Goal: Information Seeking & Learning: Learn about a topic

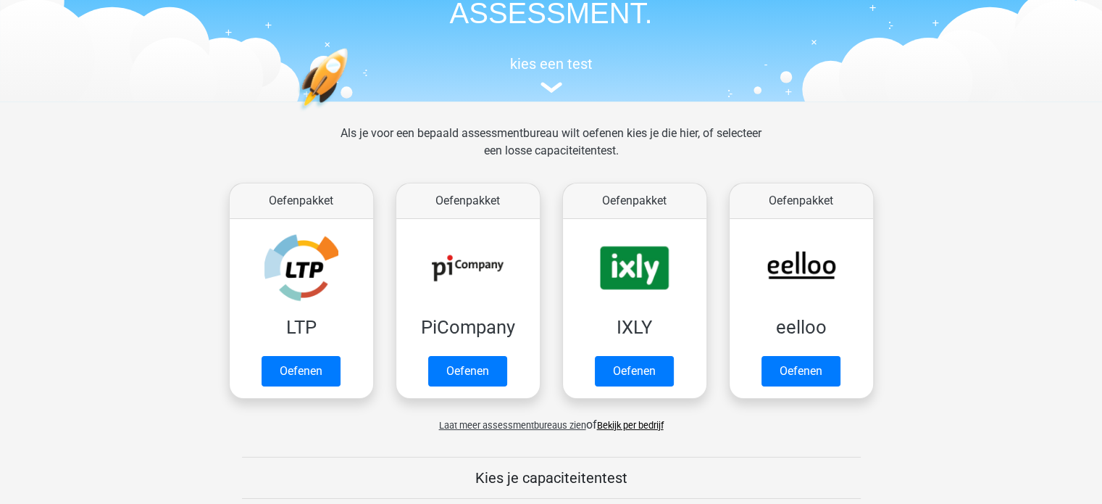
scroll to position [174, 0]
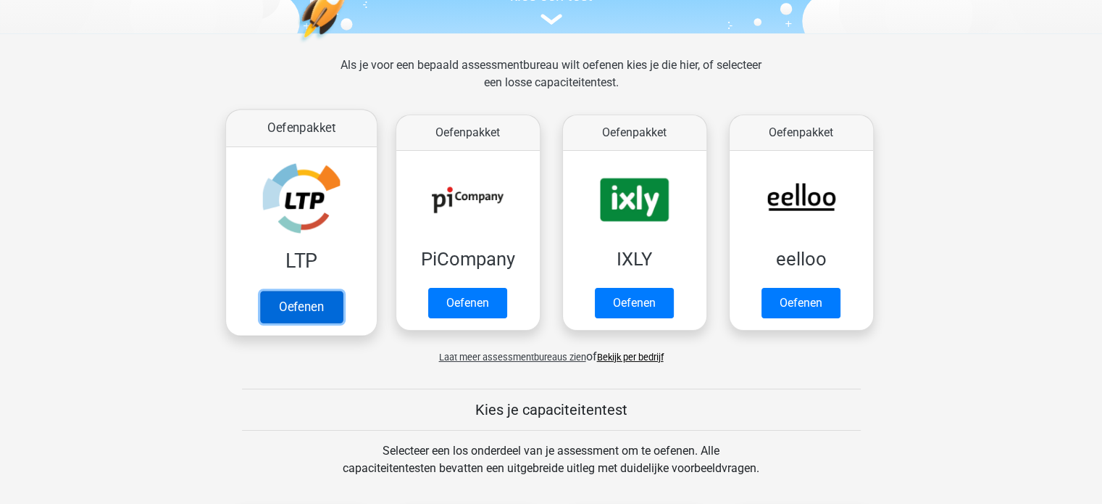
click at [297, 307] on link "Oefenen" at bounding box center [300, 307] width 83 height 32
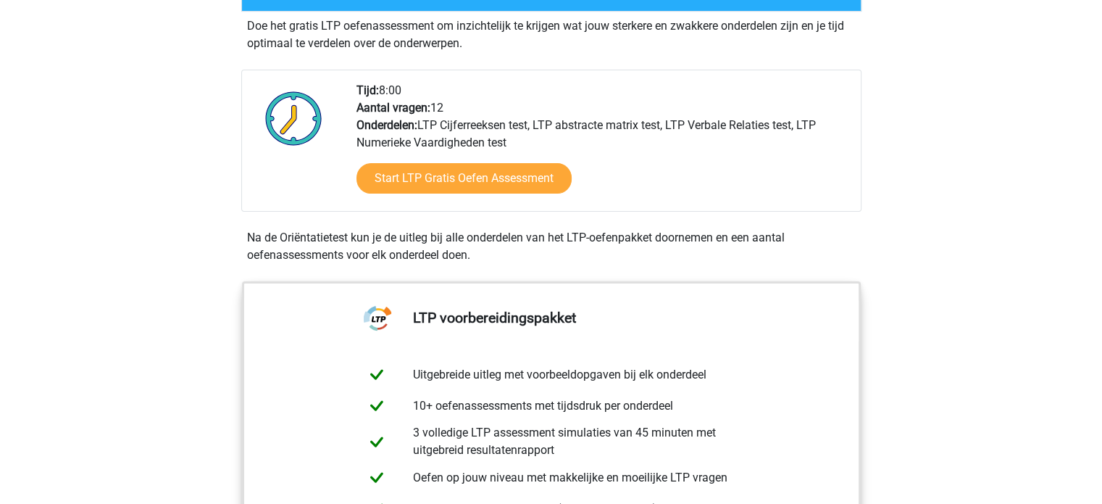
scroll to position [367, 0]
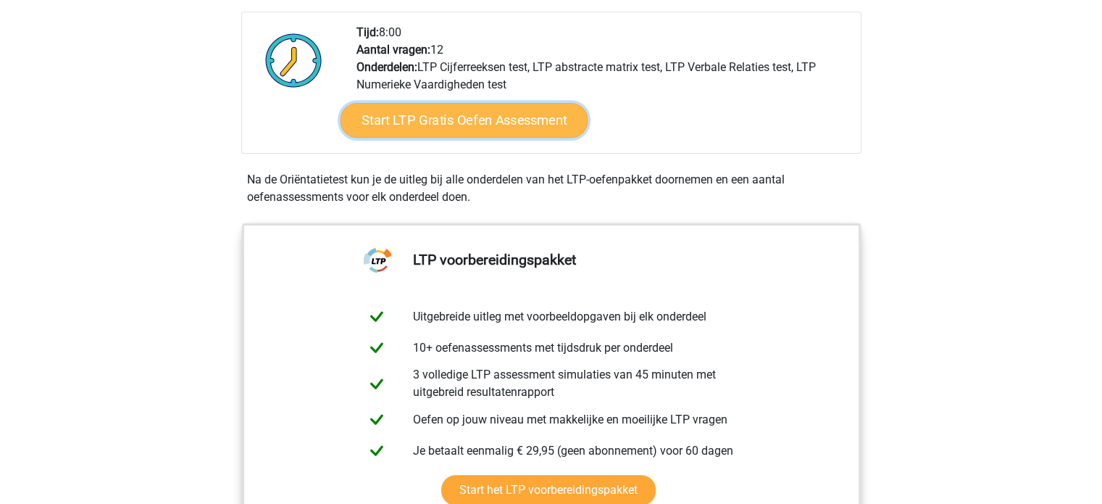
click at [472, 112] on link "Start LTP Gratis Oefen Assessment" at bounding box center [464, 120] width 248 height 35
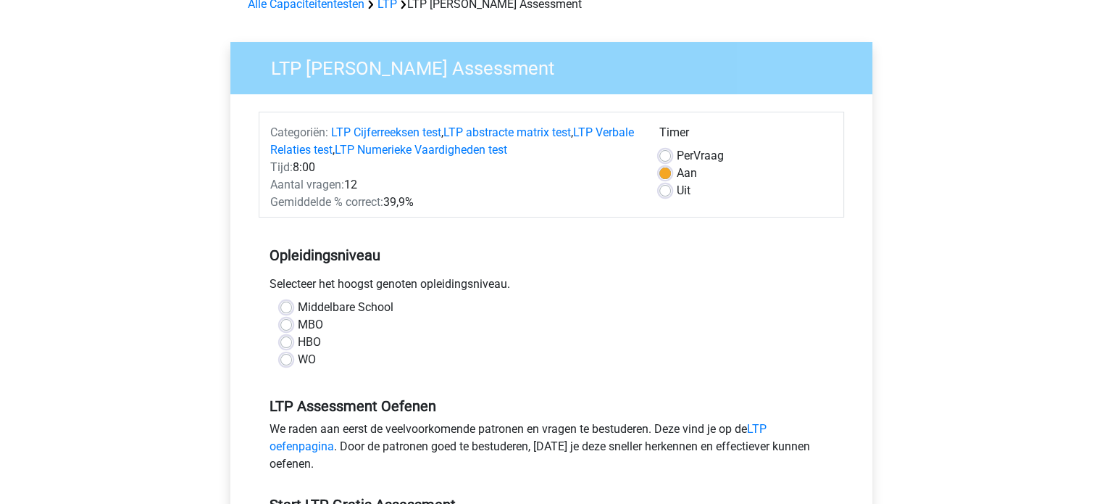
scroll to position [87, 0]
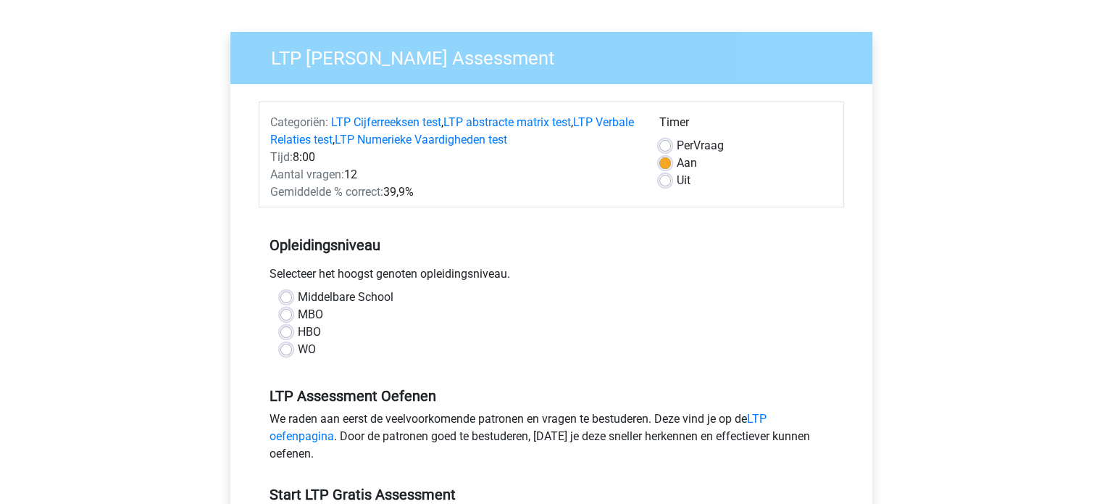
click at [298, 353] on label "WO" at bounding box center [307, 349] width 18 height 17
click at [285, 353] on input "WO" at bounding box center [287, 348] width 12 height 14
radio input "true"
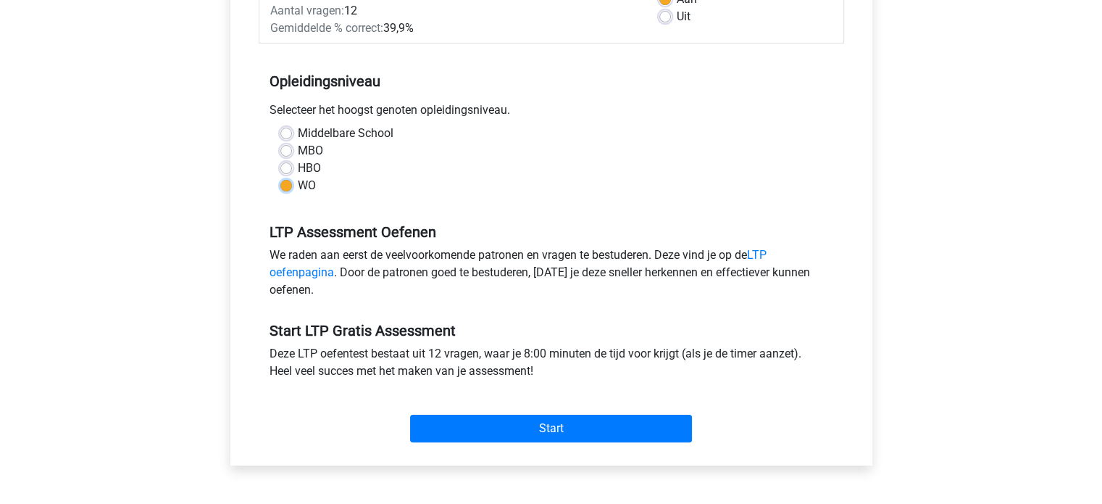
scroll to position [299, 0]
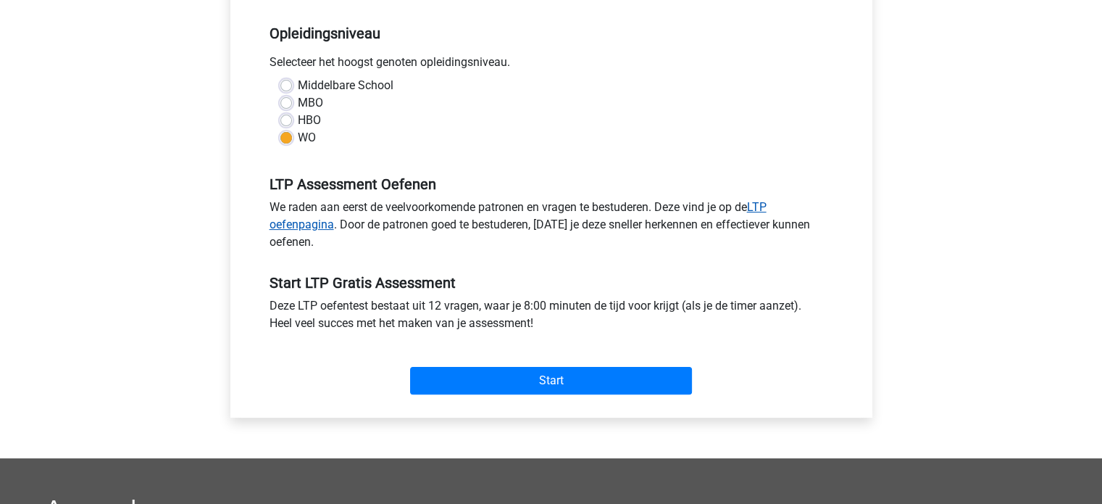
click at [765, 211] on link "LTP oefenpagina" at bounding box center [518, 215] width 497 height 31
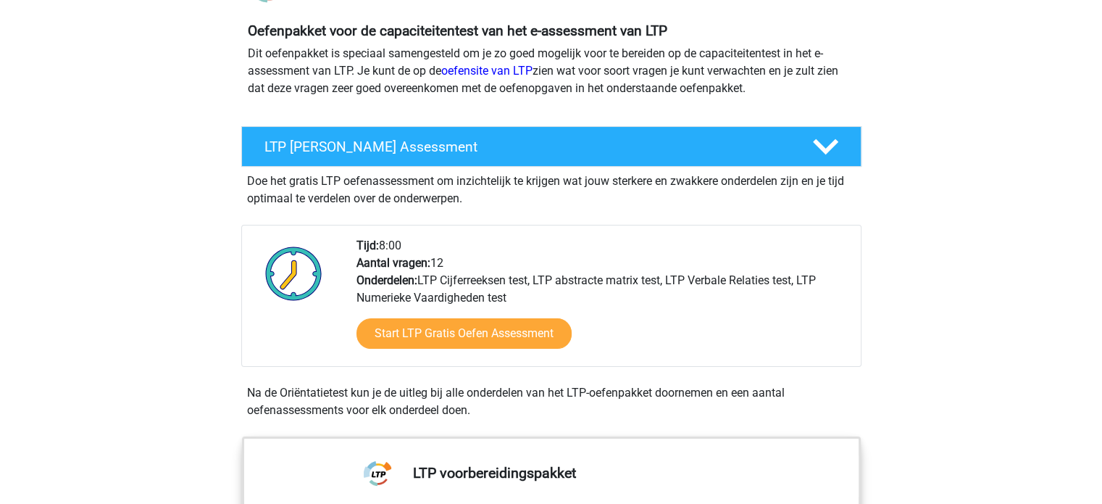
scroll to position [241, 0]
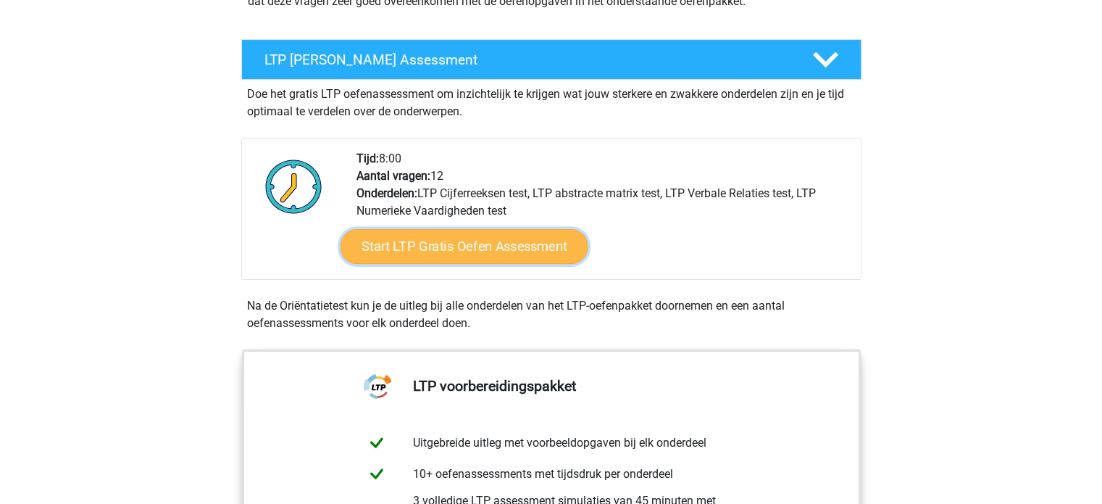
click at [499, 244] on link "Start LTP Gratis Oefen Assessment" at bounding box center [464, 246] width 248 height 35
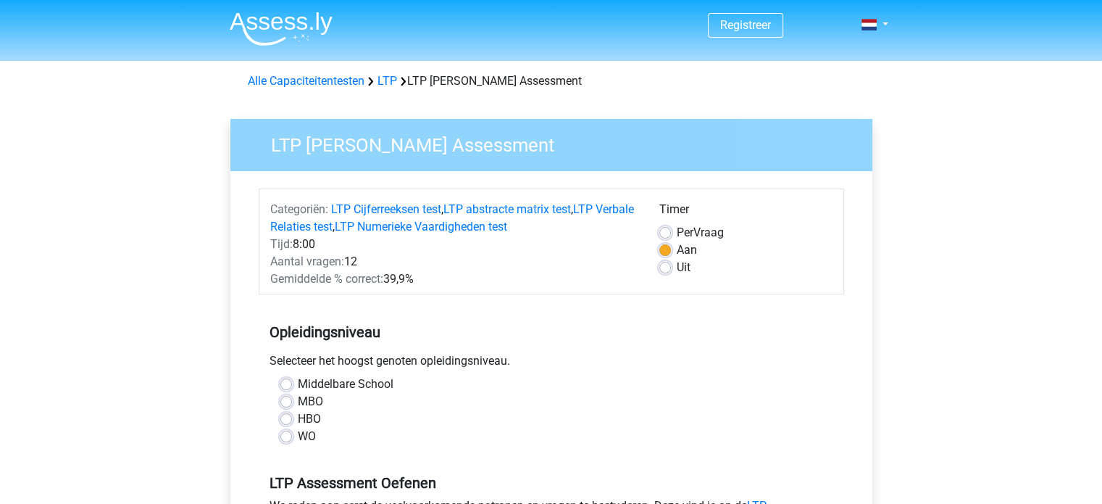
click at [298, 436] on label "WO" at bounding box center [307, 436] width 18 height 17
click at [281, 436] on input "WO" at bounding box center [287, 435] width 12 height 14
radio input "true"
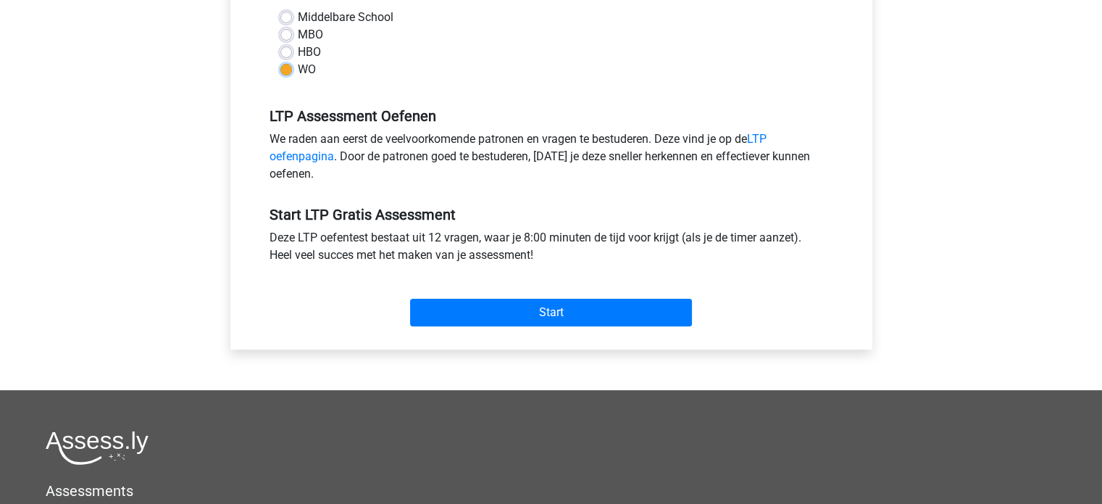
scroll to position [396, 0]
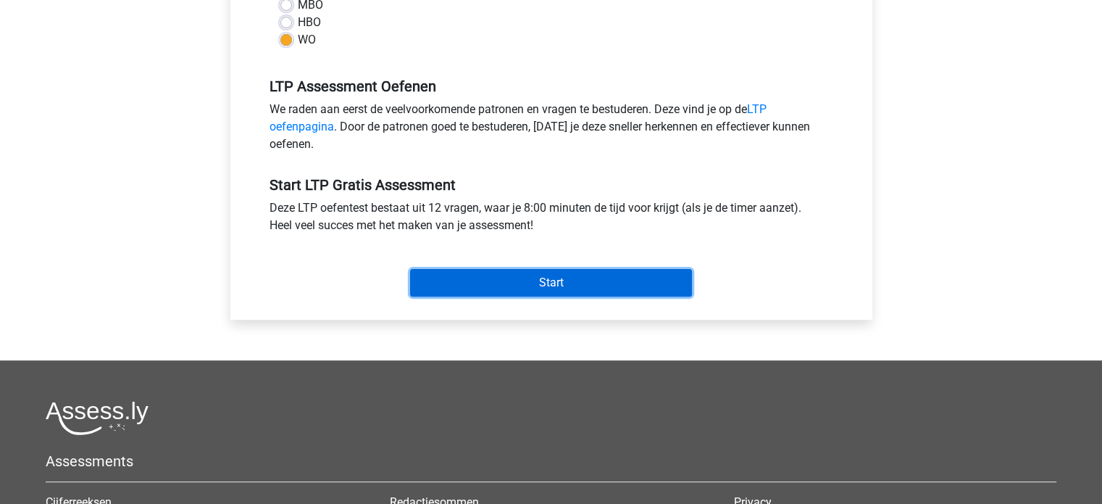
click at [551, 281] on input "Start" at bounding box center [551, 283] width 282 height 28
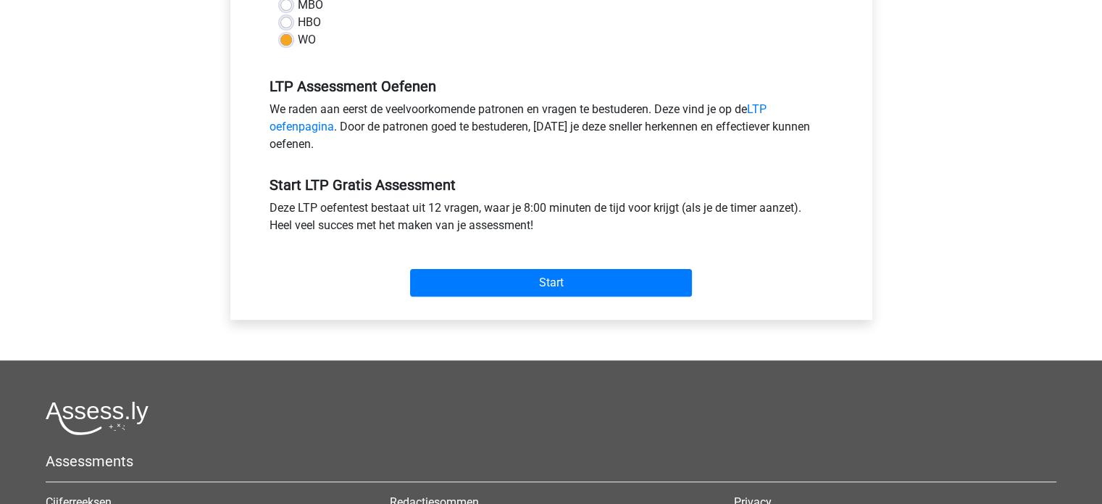
click at [298, 20] on label "HBO" at bounding box center [309, 22] width 23 height 17
click at [291, 20] on input "HBO" at bounding box center [287, 21] width 12 height 14
radio input "true"
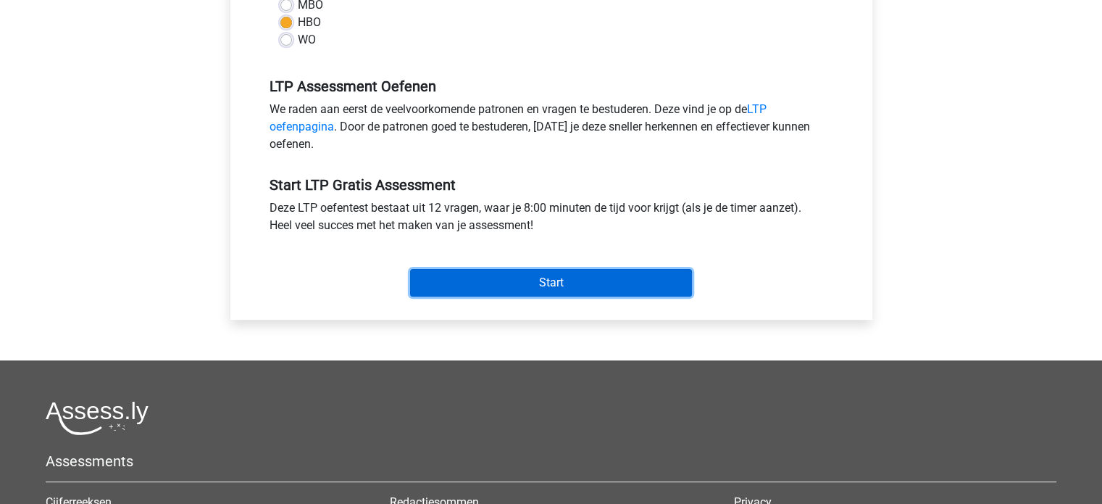
click at [551, 271] on input "Start" at bounding box center [551, 283] width 282 height 28
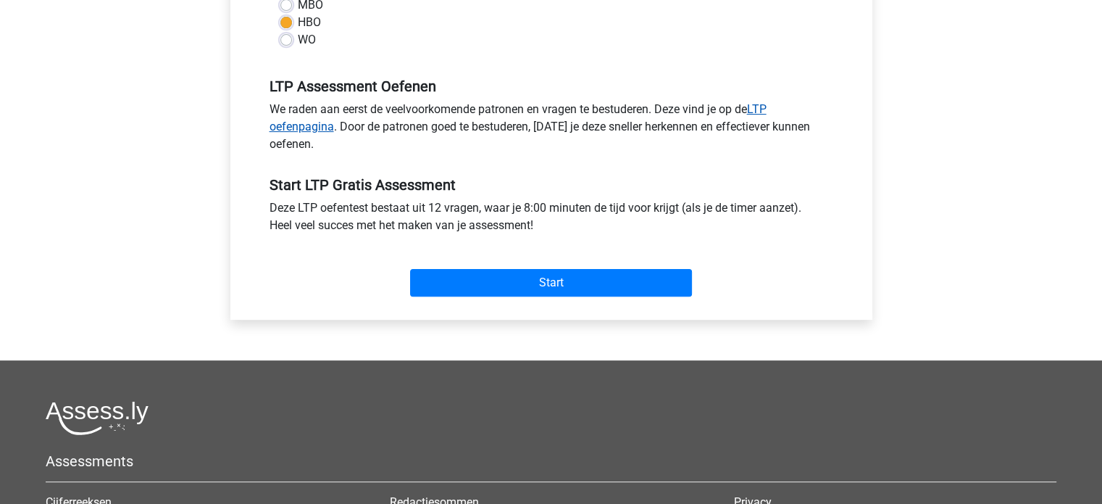
click at [767, 133] on link "LTP oefenpagina" at bounding box center [518, 117] width 497 height 31
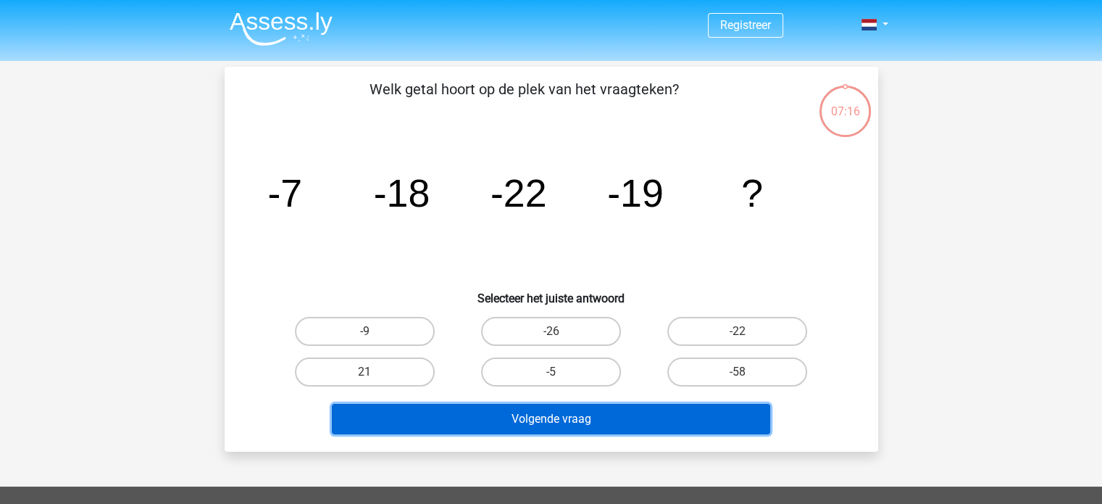
click at [560, 418] on button "Volgende vraag" at bounding box center [551, 419] width 439 height 30
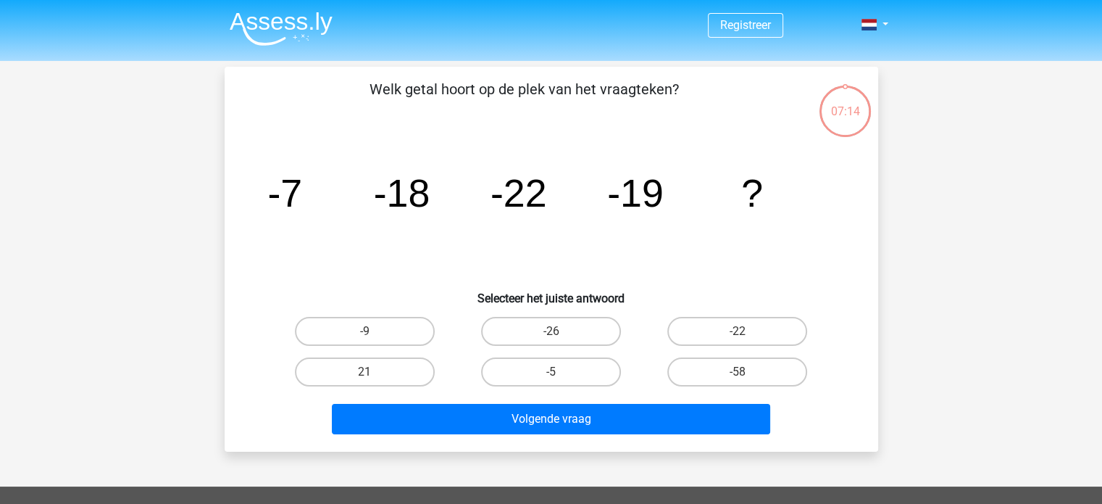
click at [659, 263] on icon "image/svg+xml -7 -18 -22 -19 ?" at bounding box center [551, 206] width 584 height 146
click at [549, 330] on label "-26" at bounding box center [551, 331] width 140 height 29
click at [551, 331] on input "-26" at bounding box center [555, 335] width 9 height 9
radio input "true"
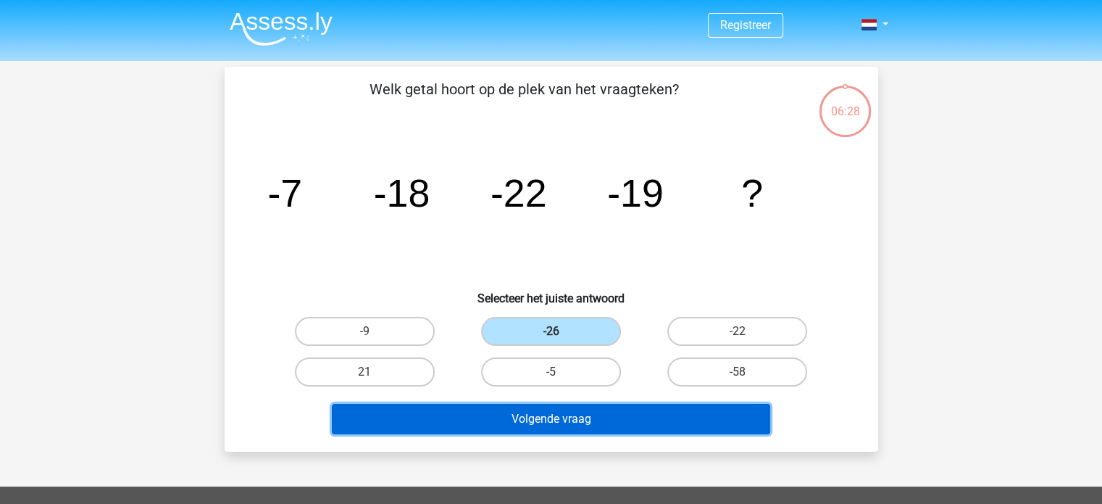
click at [549, 415] on button "Volgende vraag" at bounding box center [551, 419] width 439 height 30
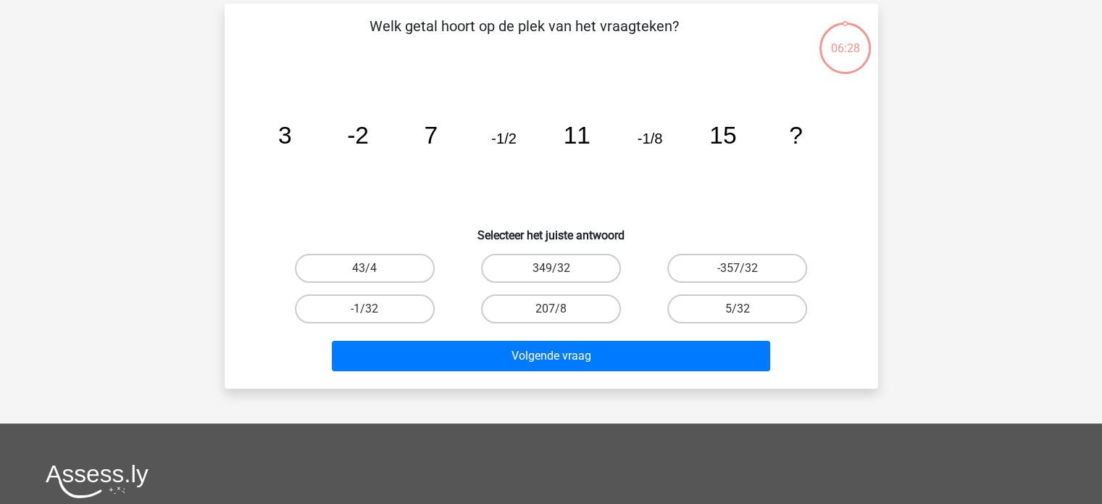
scroll to position [67, 0]
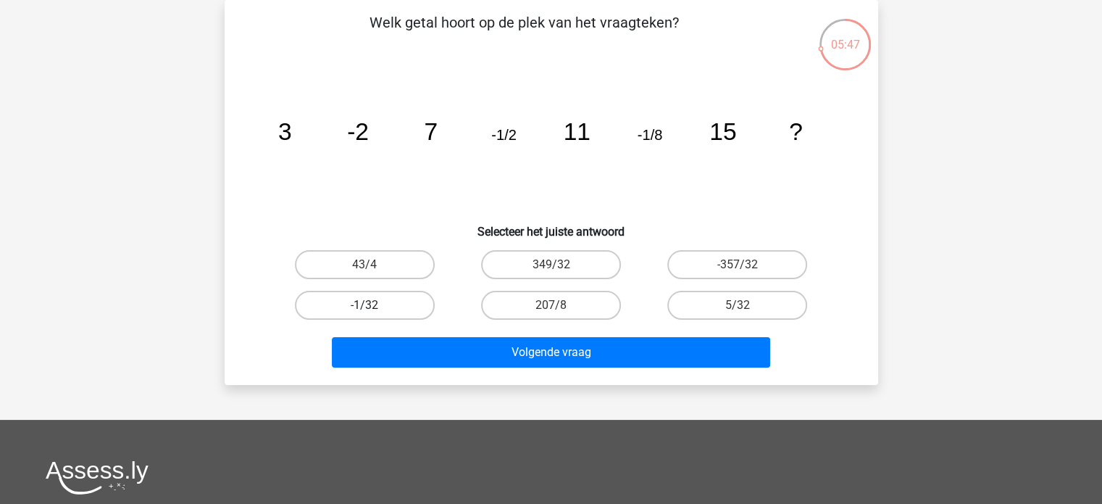
click at [368, 303] on label "-1/32" at bounding box center [365, 305] width 140 height 29
click at [368, 305] on input "-1/32" at bounding box center [369, 309] width 9 height 9
radio input "true"
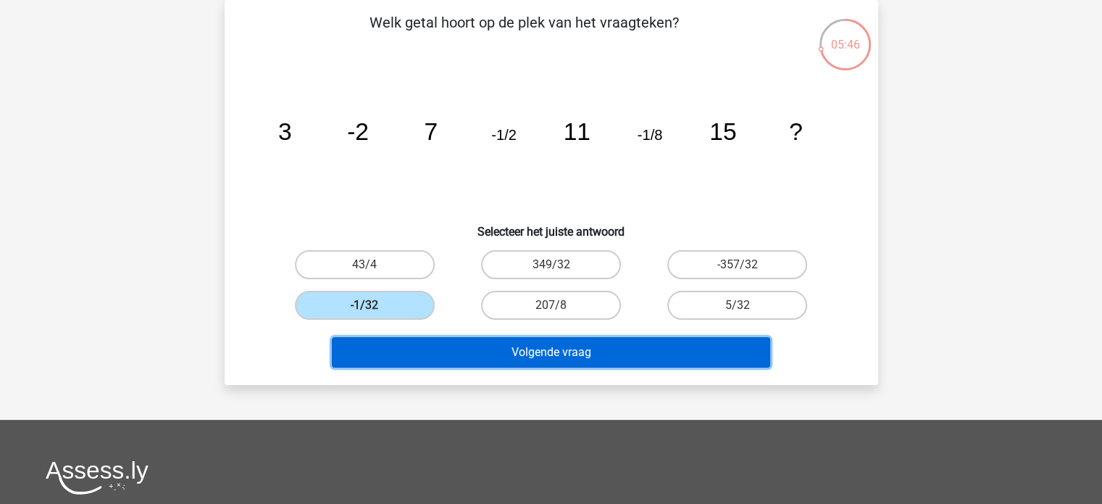
click at [515, 350] on button "Volgende vraag" at bounding box center [551, 352] width 439 height 30
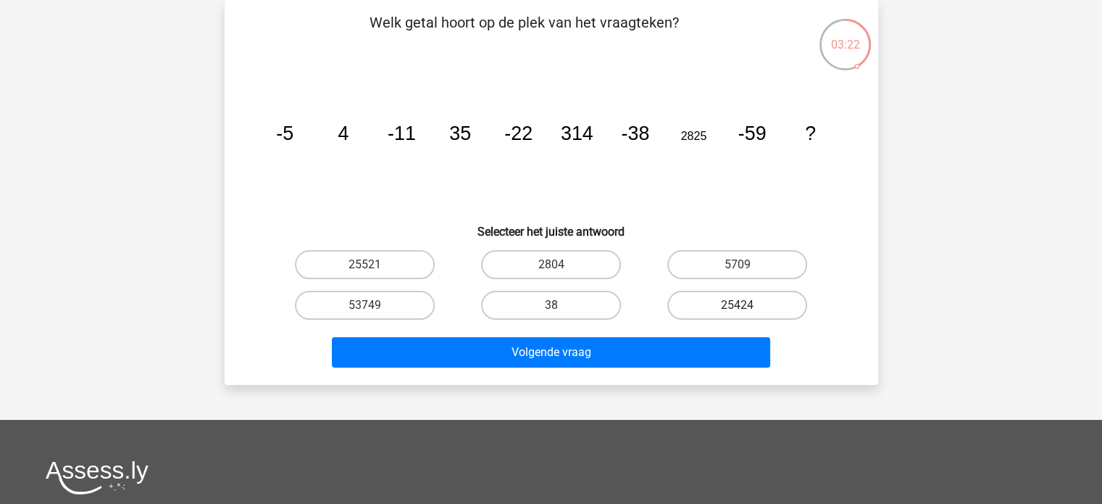
click at [685, 298] on label "25424" at bounding box center [738, 305] width 140 height 29
click at [738, 305] on input "25424" at bounding box center [742, 309] width 9 height 9
radio input "true"
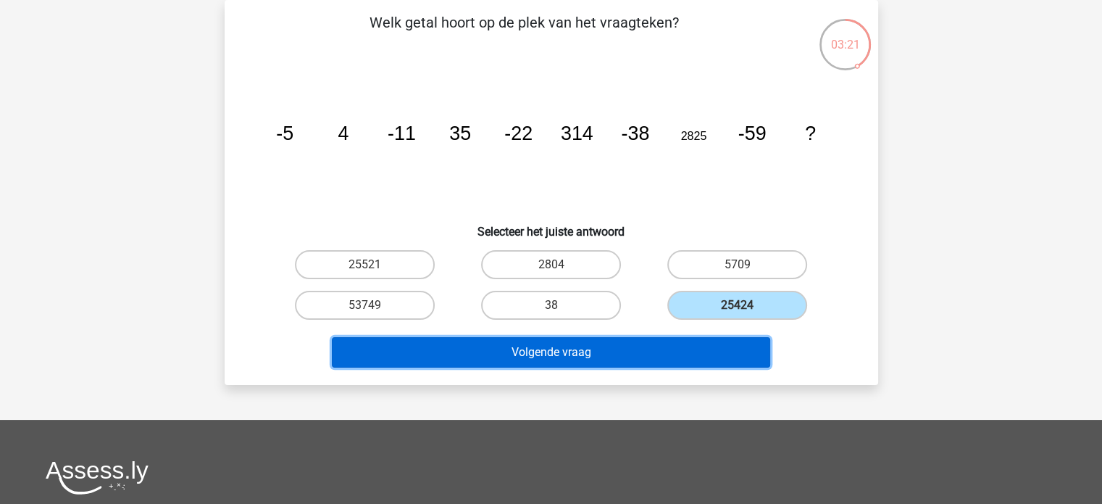
click at [671, 341] on button "Volgende vraag" at bounding box center [551, 352] width 439 height 30
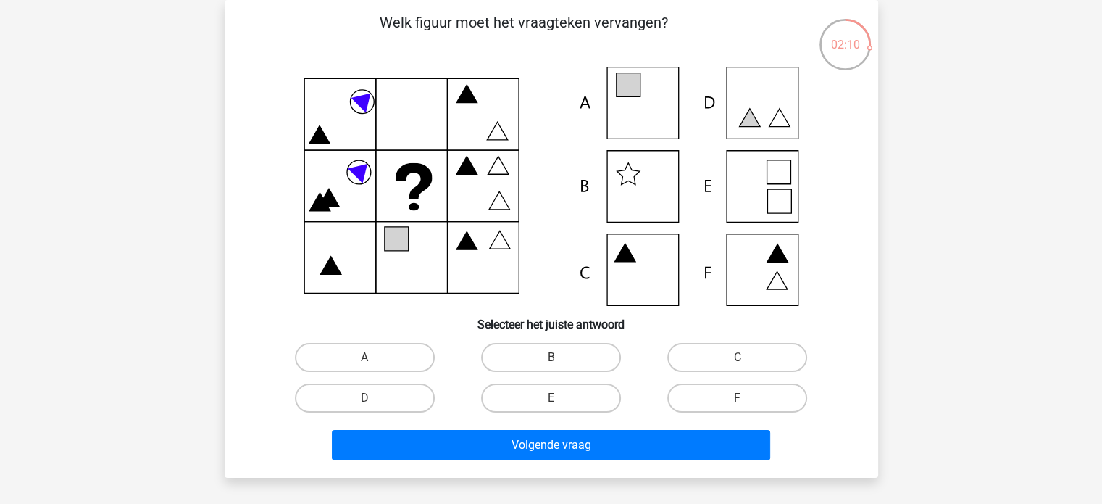
click at [661, 99] on icon at bounding box center [551, 186] width 584 height 239
click at [407, 362] on label "A" at bounding box center [365, 357] width 140 height 29
click at [374, 362] on input "A" at bounding box center [369, 361] width 9 height 9
radio input "true"
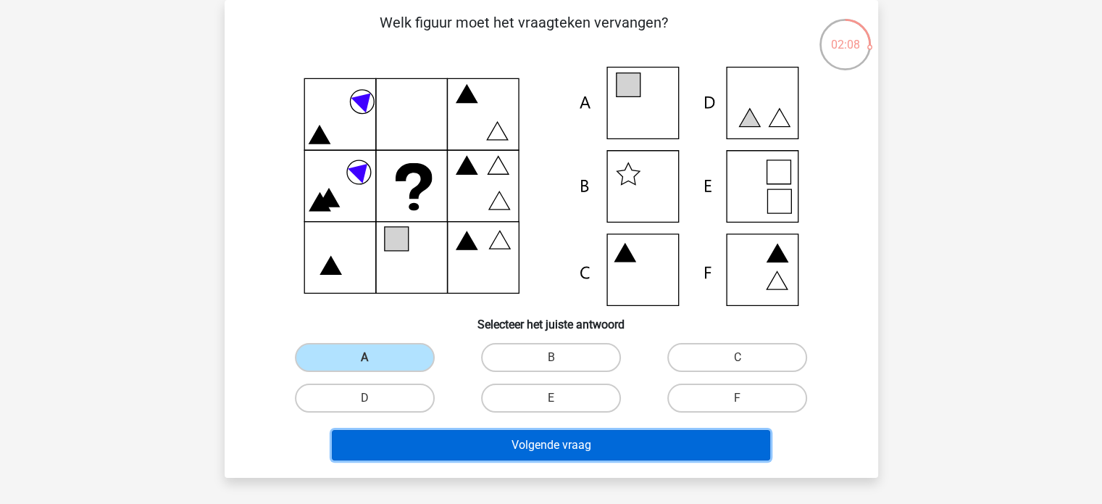
click at [541, 447] on button "Volgende vraag" at bounding box center [551, 445] width 439 height 30
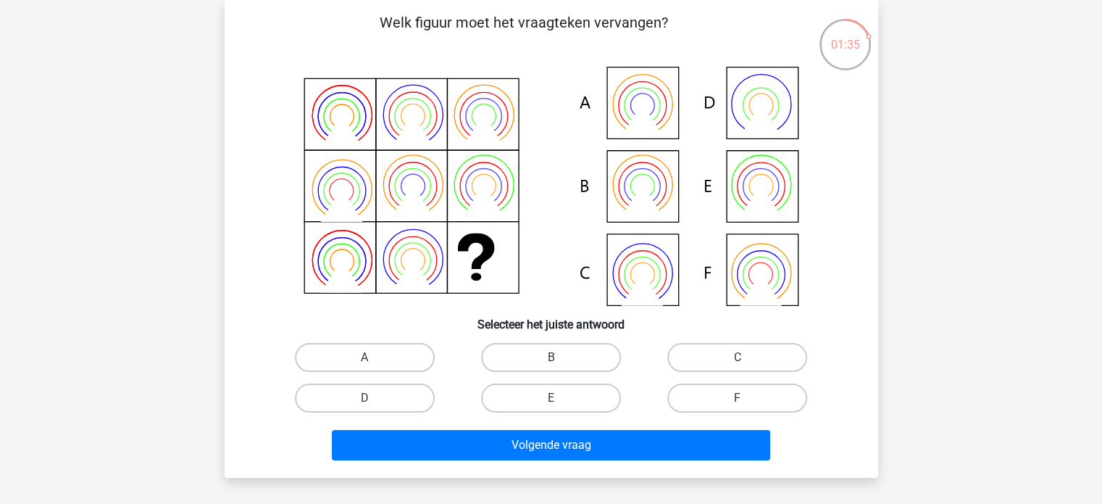
click at [655, 194] on icon at bounding box center [551, 186] width 584 height 239
click at [523, 362] on label "B" at bounding box center [551, 357] width 140 height 29
click at [551, 362] on input "B" at bounding box center [555, 361] width 9 height 9
radio input "true"
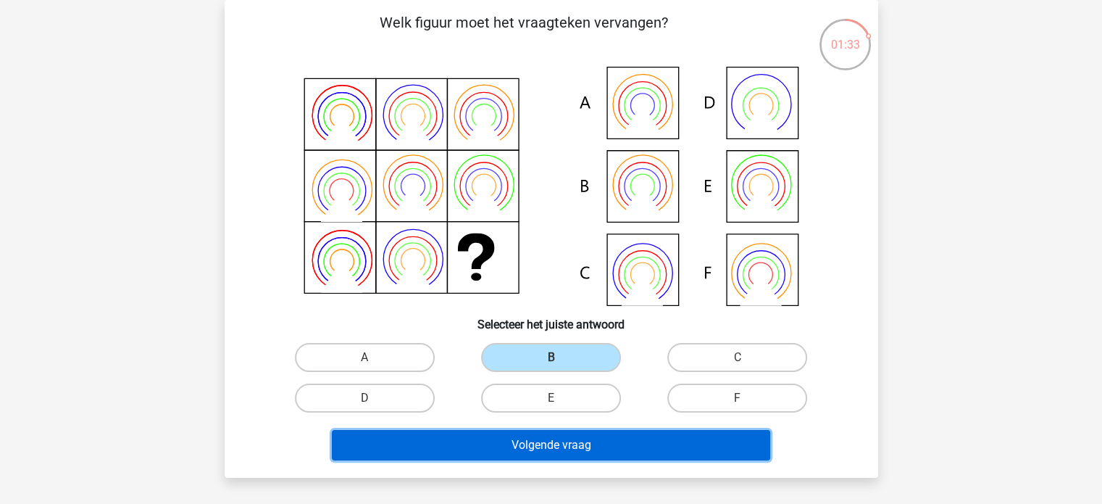
click at [522, 438] on button "Volgende vraag" at bounding box center [551, 445] width 439 height 30
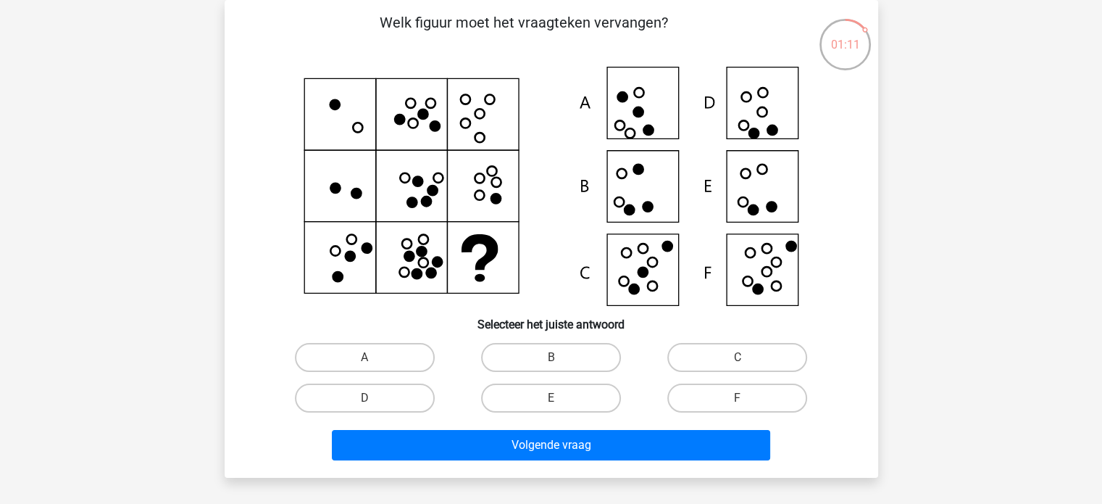
click at [763, 197] on icon at bounding box center [551, 186] width 584 height 239
click at [519, 398] on label "E" at bounding box center [551, 397] width 140 height 29
click at [551, 398] on input "E" at bounding box center [555, 402] width 9 height 9
radio input "true"
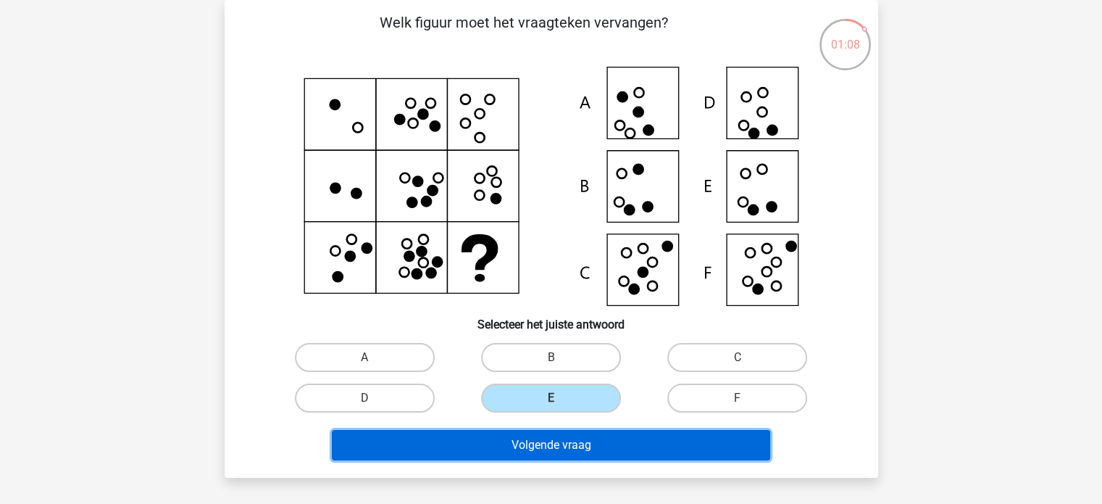
click at [528, 441] on button "Volgende vraag" at bounding box center [551, 445] width 439 height 30
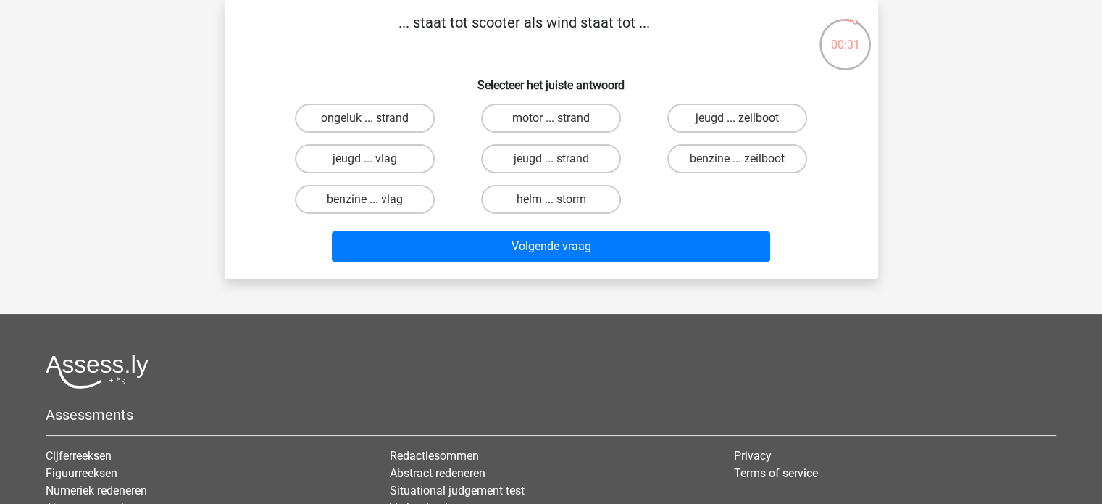
click at [557, 205] on input "helm ... storm" at bounding box center [555, 203] width 9 height 9
radio input "true"
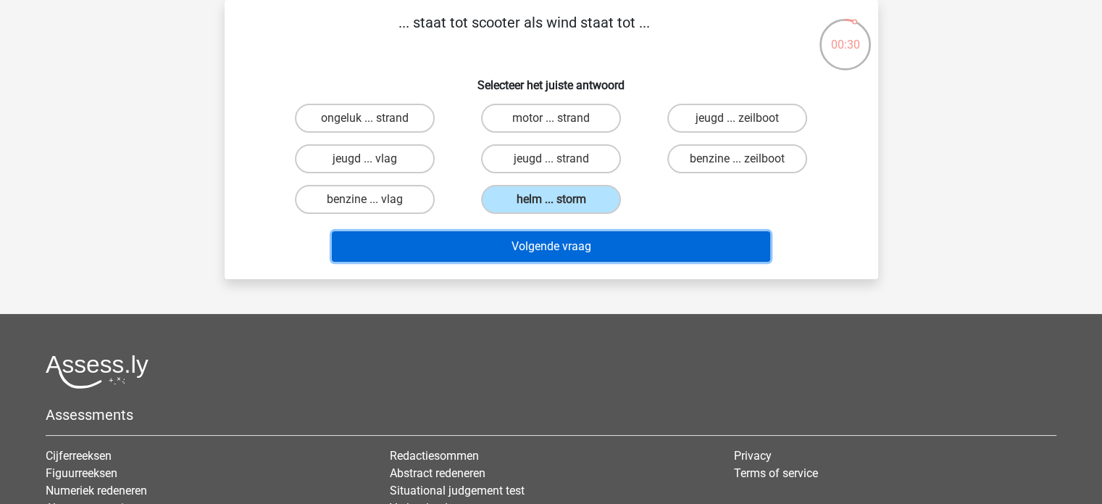
click at [555, 241] on button "Volgende vraag" at bounding box center [551, 246] width 439 height 30
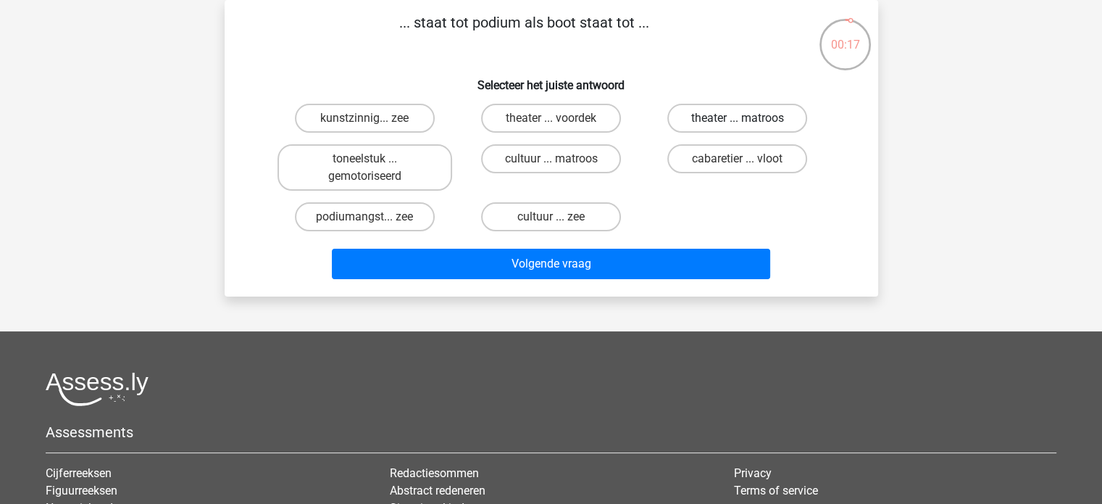
click at [720, 118] on label "theater ... matroos" at bounding box center [738, 118] width 140 height 29
click at [738, 118] on input "theater ... matroos" at bounding box center [742, 122] width 9 height 9
radio input "true"
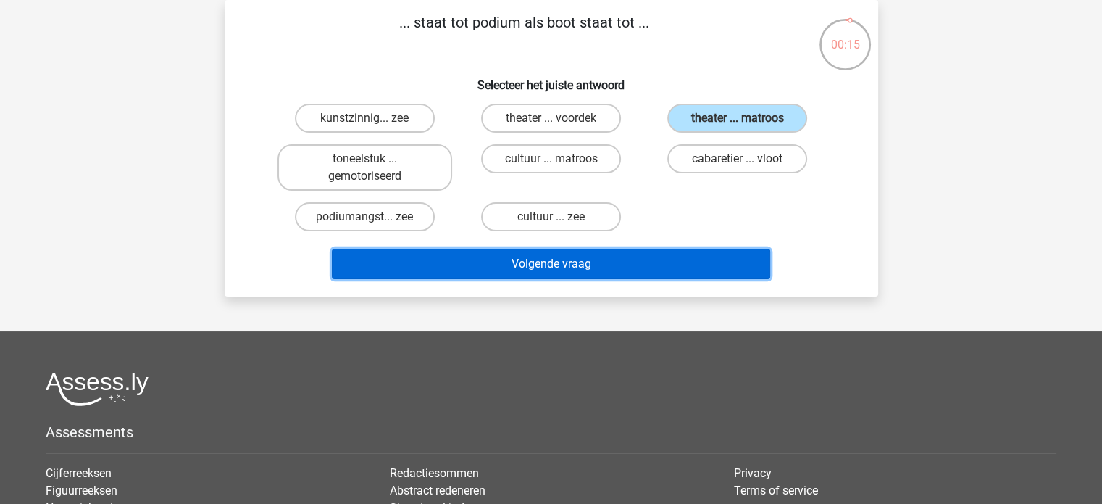
click at [631, 259] on button "Volgende vraag" at bounding box center [551, 264] width 439 height 30
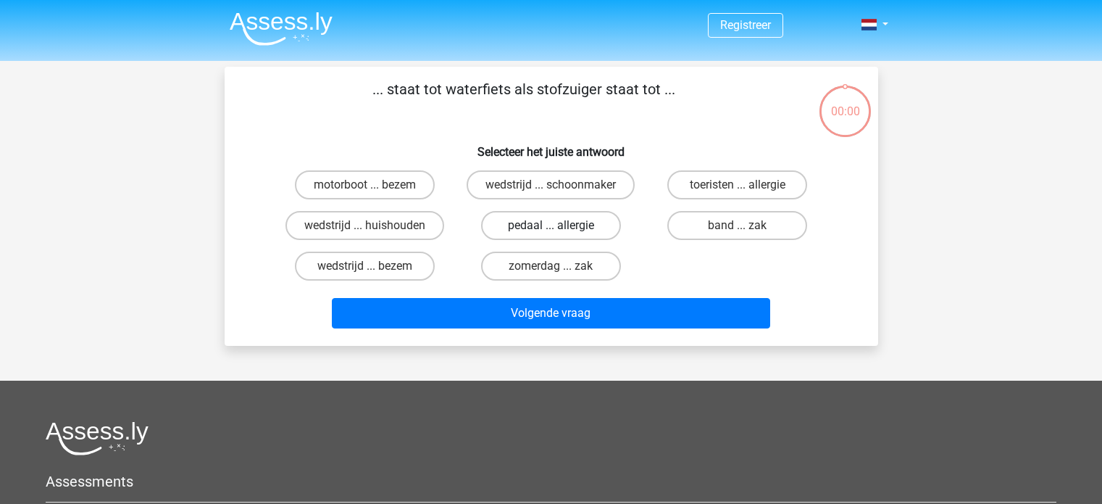
scroll to position [67, 0]
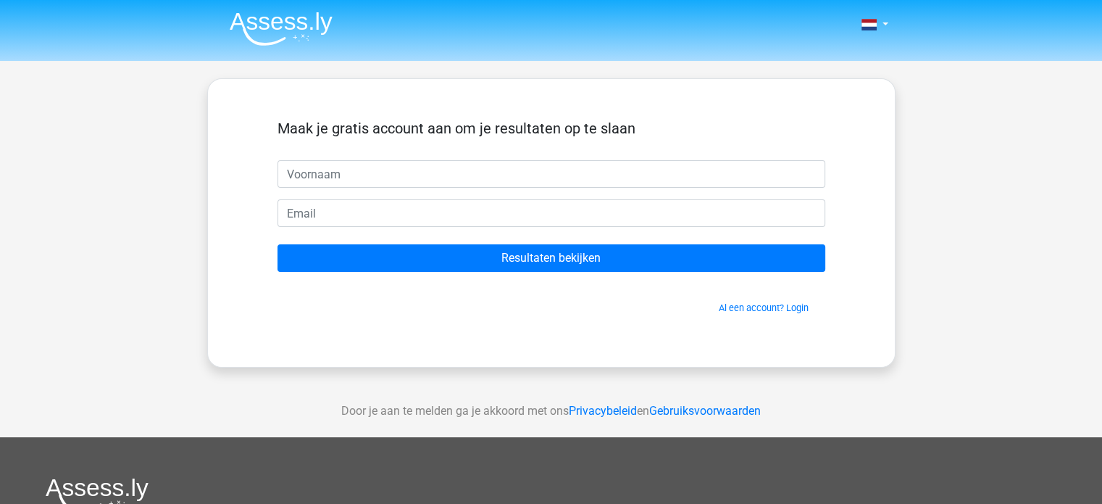
click at [350, 170] on input "text" at bounding box center [552, 174] width 548 height 28
type input "Debby"
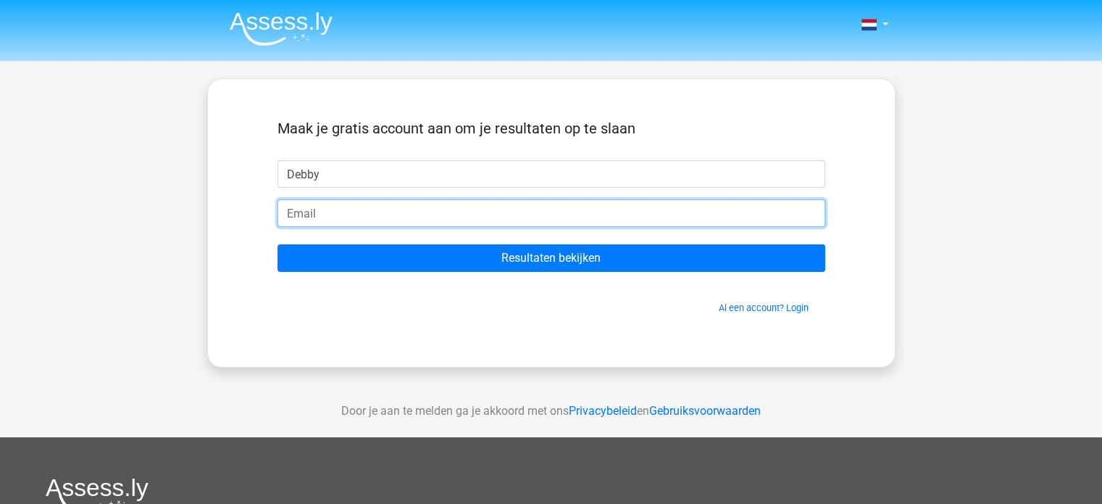
click at [339, 216] on input "email" at bounding box center [552, 213] width 548 height 28
type input "[EMAIL_ADDRESS][DOMAIN_NAME]"
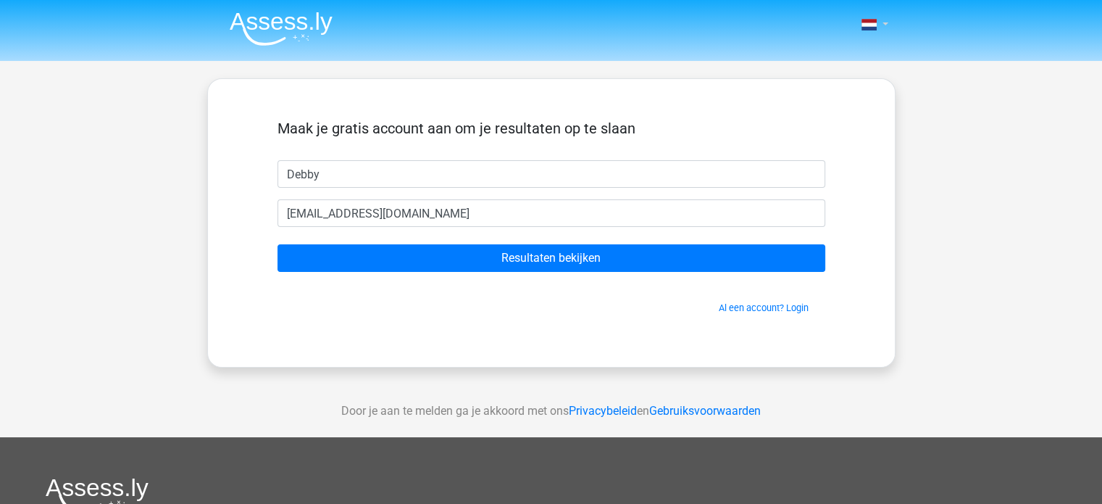
click at [885, 23] on link at bounding box center [870, 24] width 29 height 17
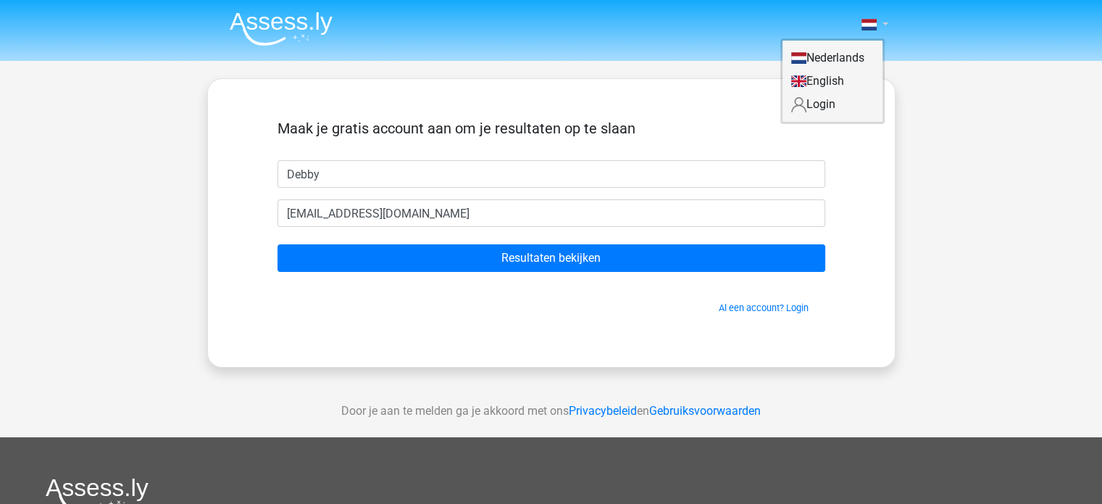
click at [885, 23] on link at bounding box center [870, 24] width 29 height 17
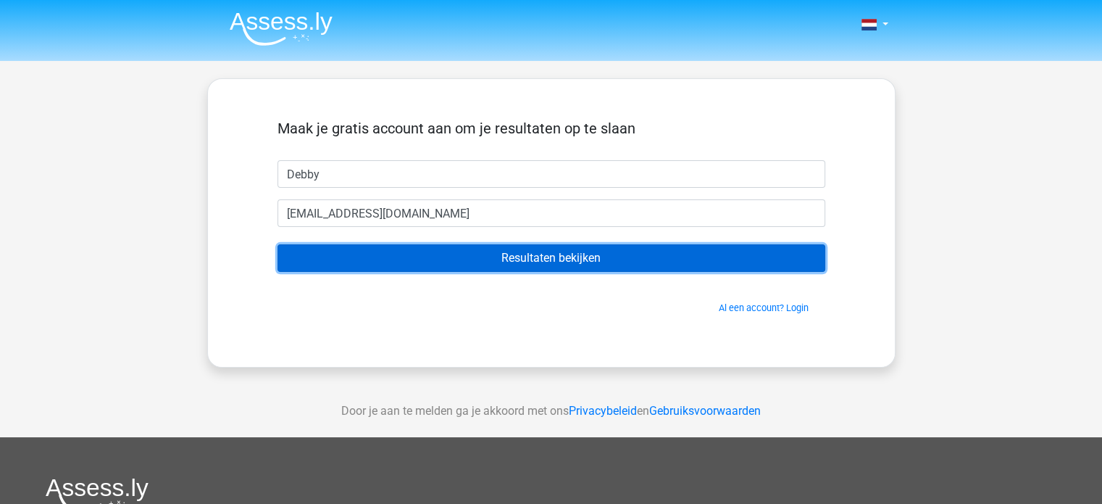
click at [588, 263] on input "Resultaten bekijken" at bounding box center [552, 258] width 548 height 28
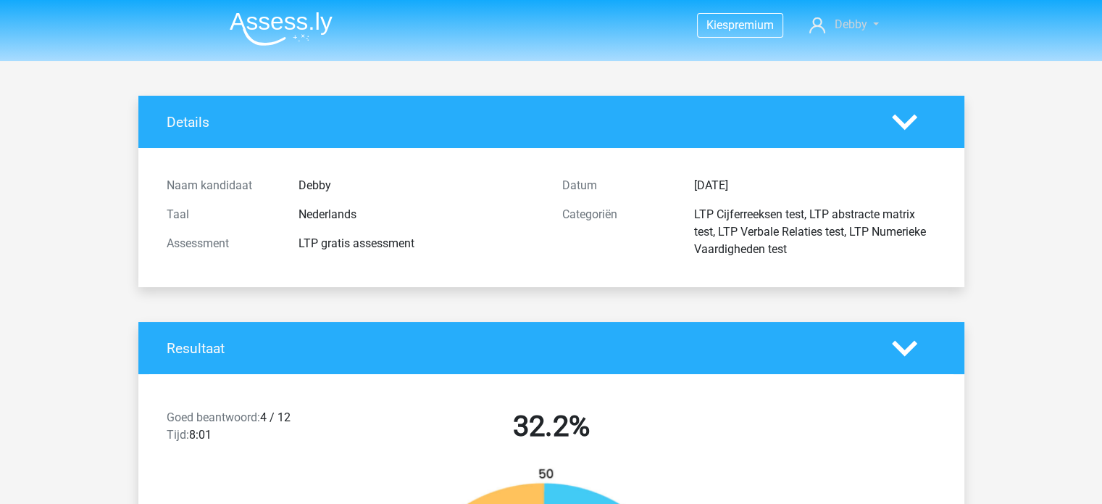
click at [873, 25] on link "Debby" at bounding box center [844, 24] width 80 height 17
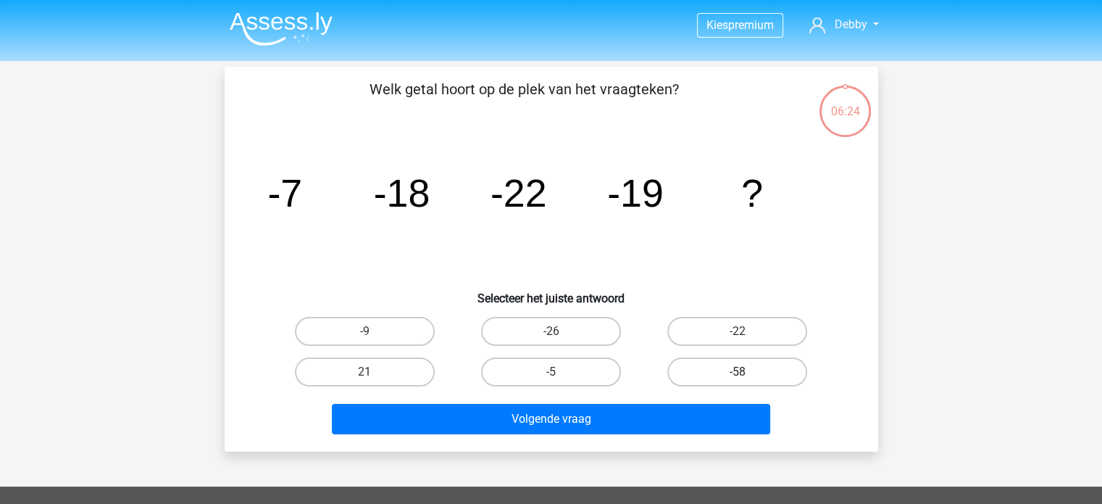
click at [742, 366] on label "-58" at bounding box center [738, 371] width 140 height 29
click at [742, 372] on input "-58" at bounding box center [742, 376] width 9 height 9
radio input "true"
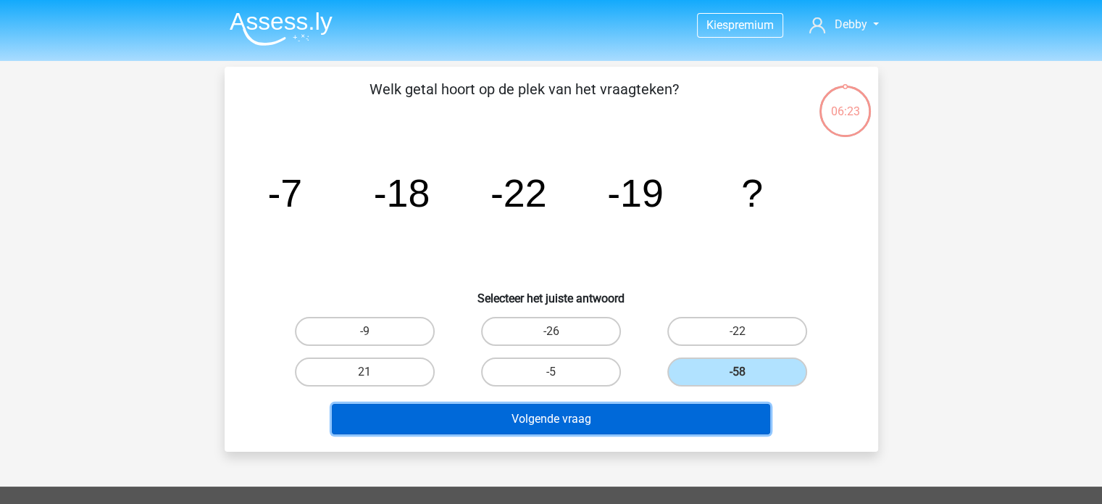
click at [682, 418] on button "Volgende vraag" at bounding box center [551, 419] width 439 height 30
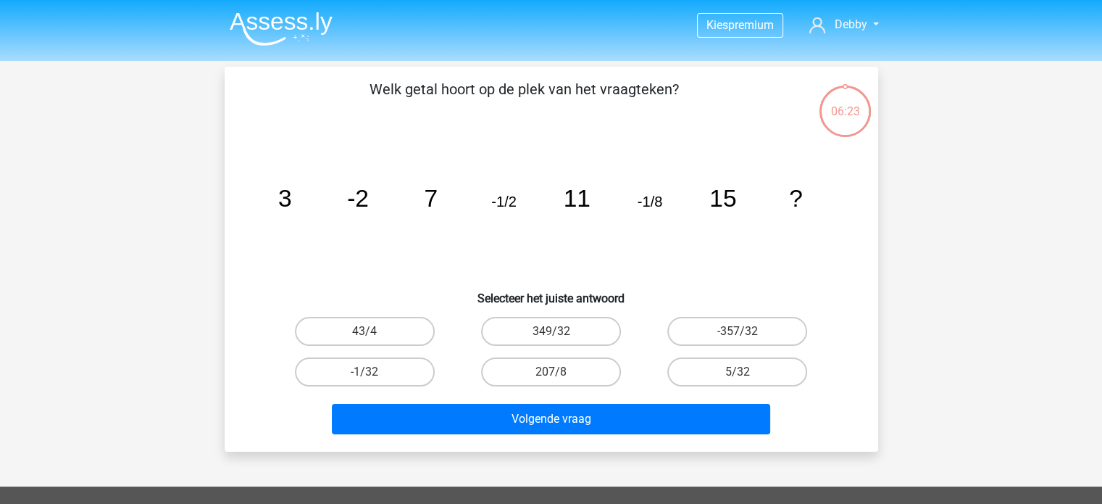
scroll to position [67, 0]
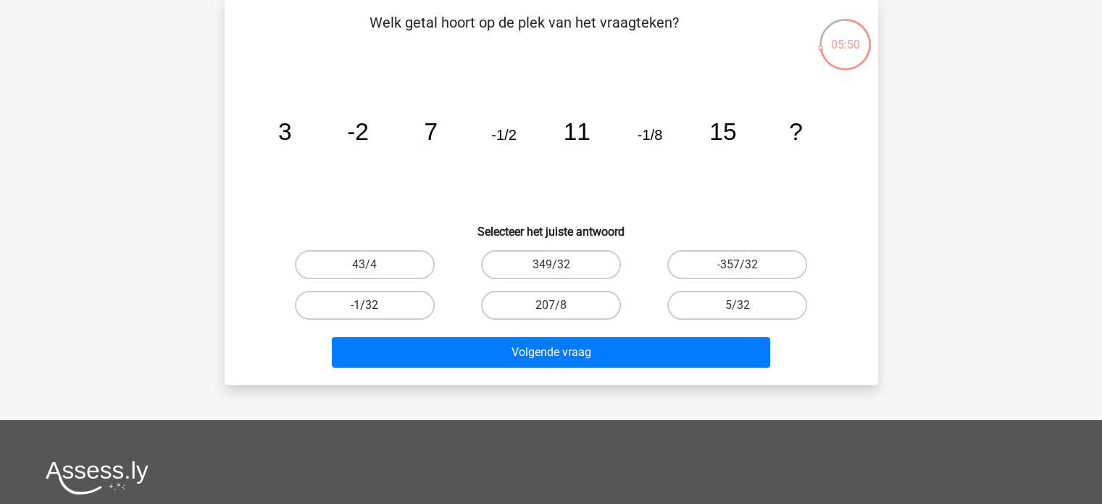
click at [398, 309] on label "-1/32" at bounding box center [365, 305] width 140 height 29
click at [374, 309] on input "-1/32" at bounding box center [369, 309] width 9 height 9
radio input "true"
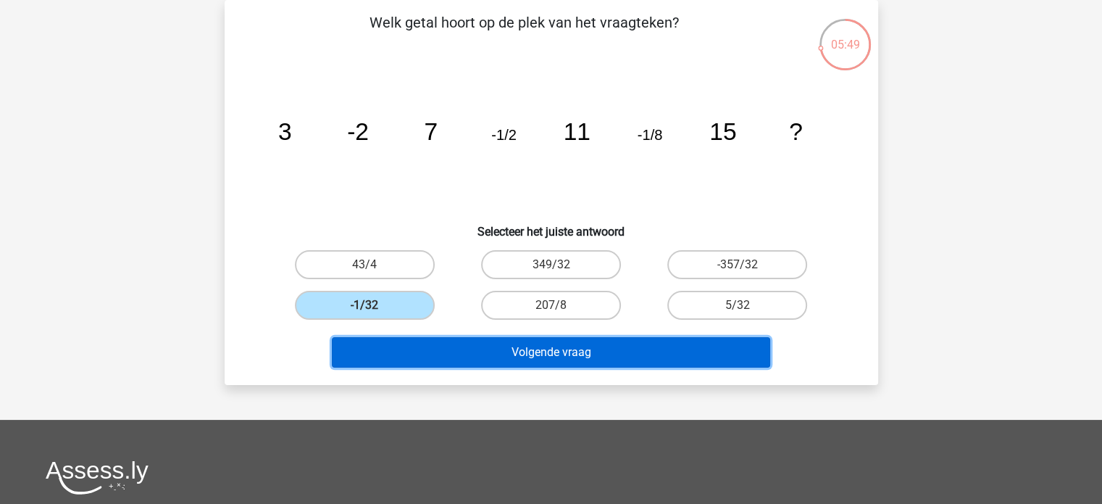
click at [486, 351] on button "Volgende vraag" at bounding box center [551, 352] width 439 height 30
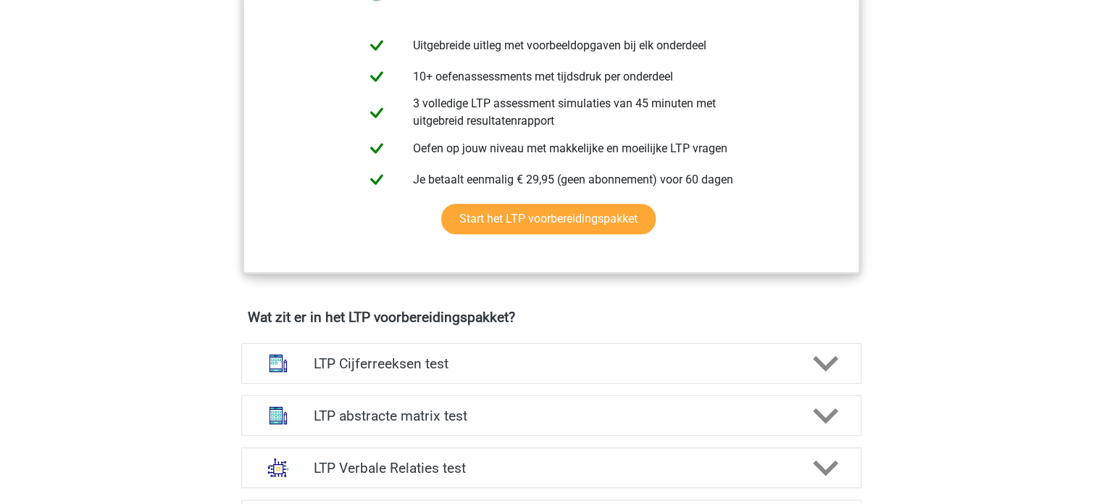
scroll to position [744, 0]
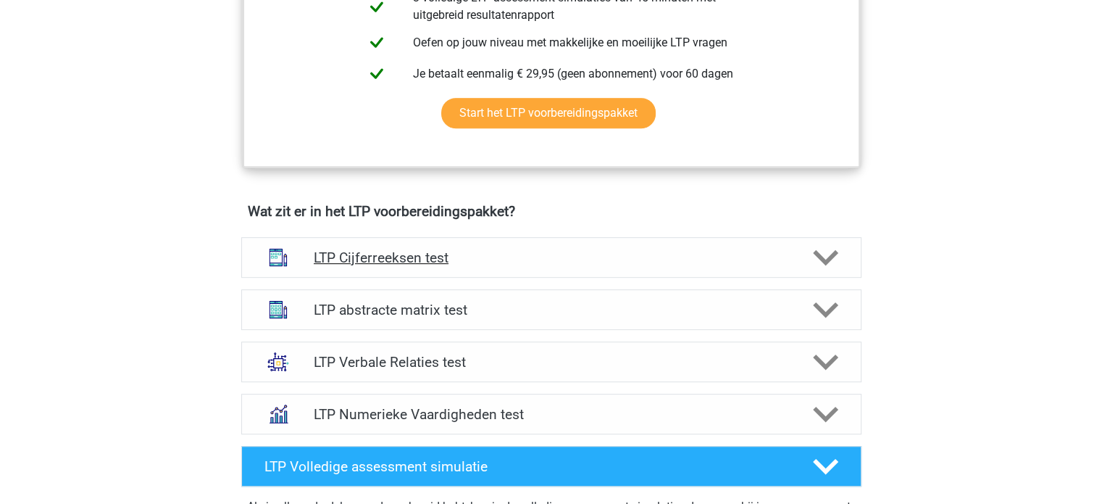
click at [823, 263] on icon at bounding box center [825, 257] width 25 height 25
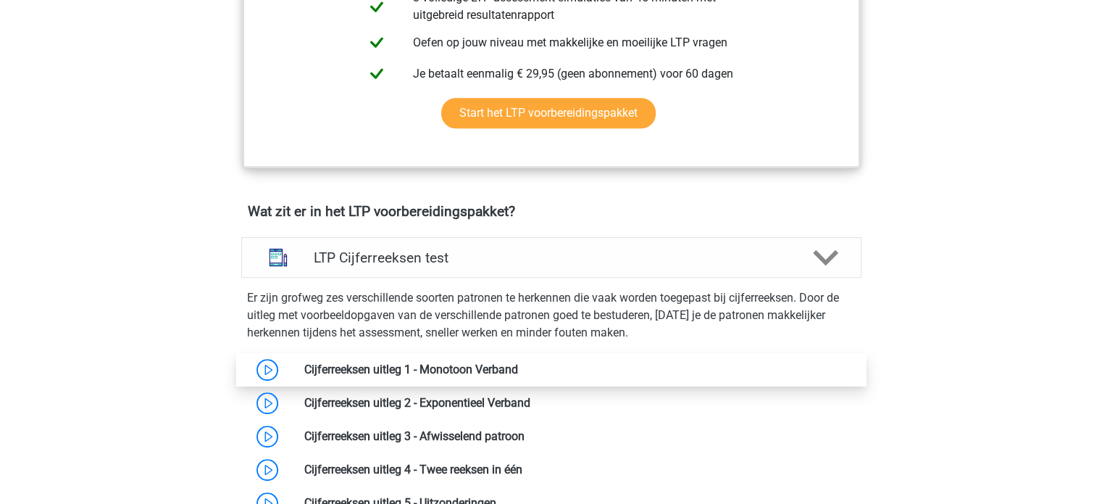
click at [518, 368] on link at bounding box center [518, 369] width 0 height 14
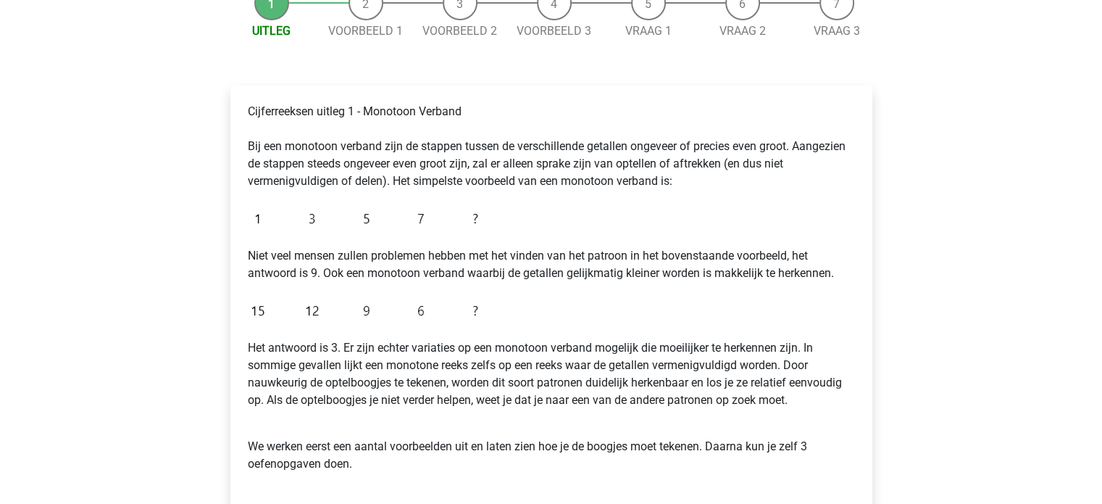
scroll to position [270, 0]
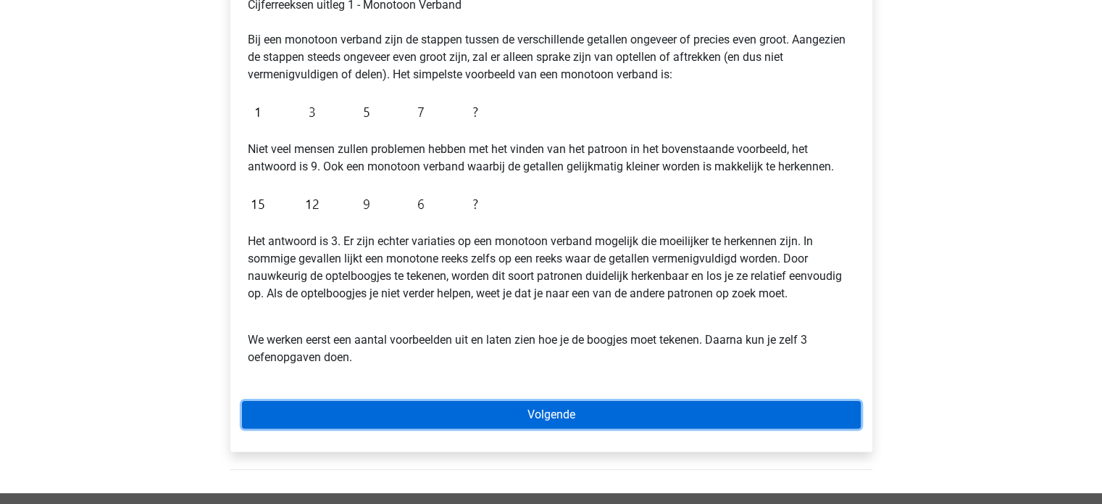
click at [577, 408] on link "Volgende" at bounding box center [551, 415] width 619 height 28
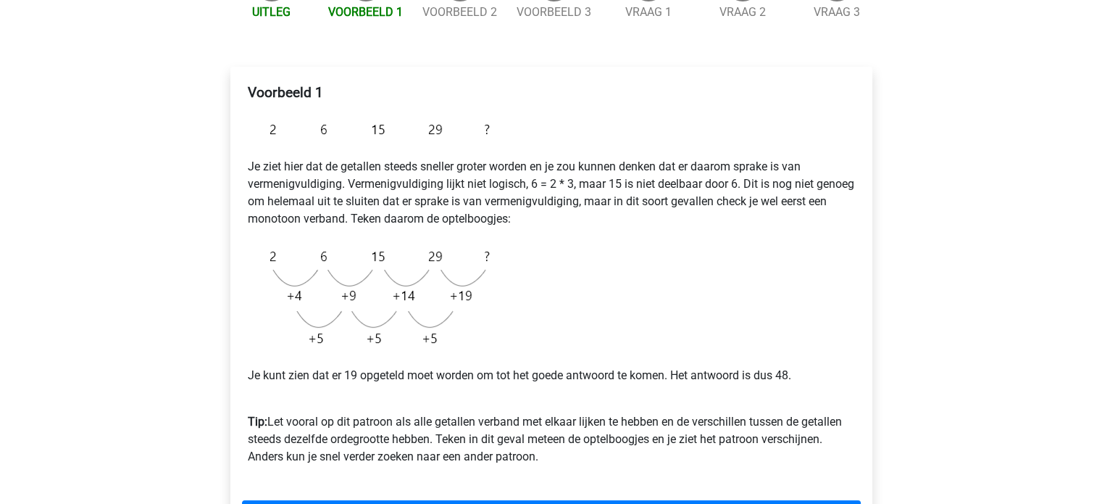
scroll to position [319, 0]
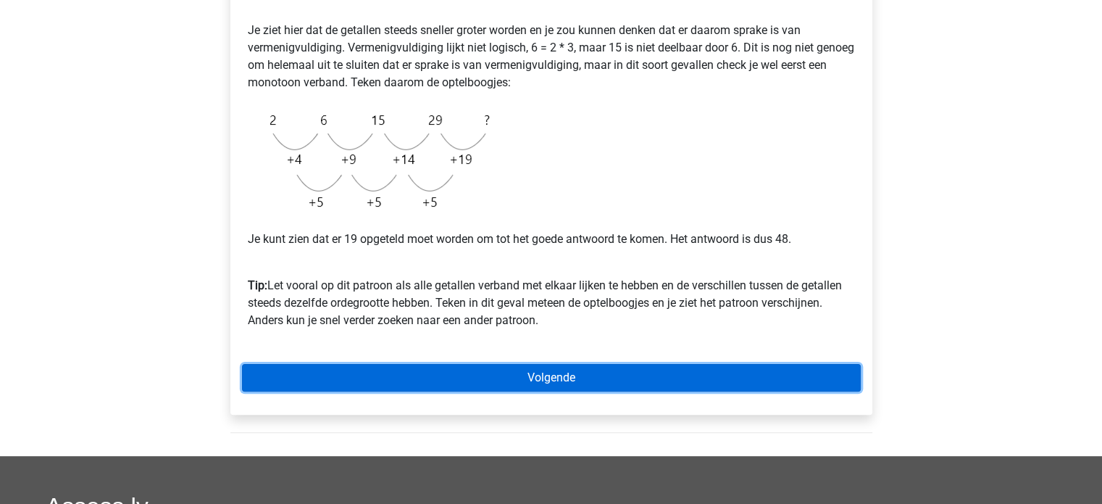
click at [603, 372] on link "Volgende" at bounding box center [551, 378] width 619 height 28
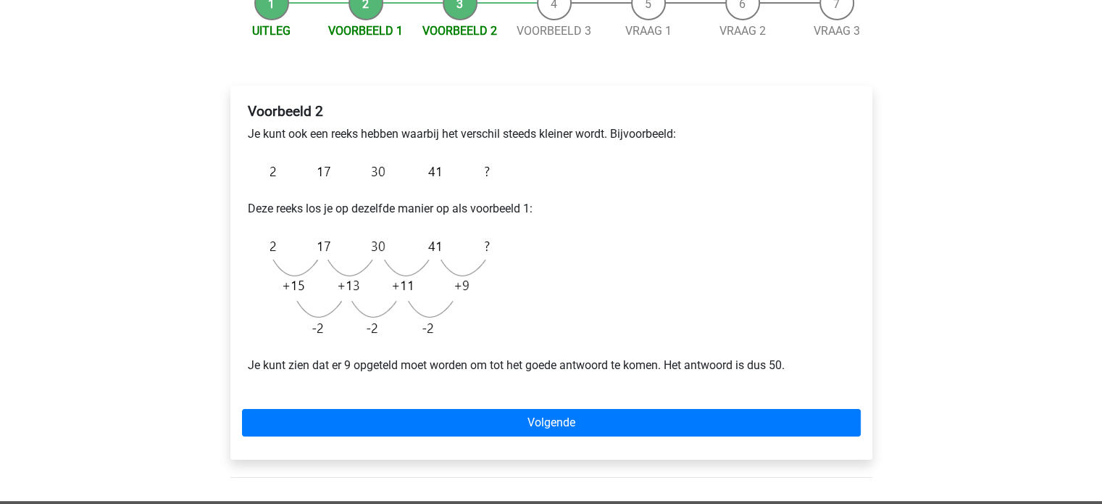
scroll to position [183, 0]
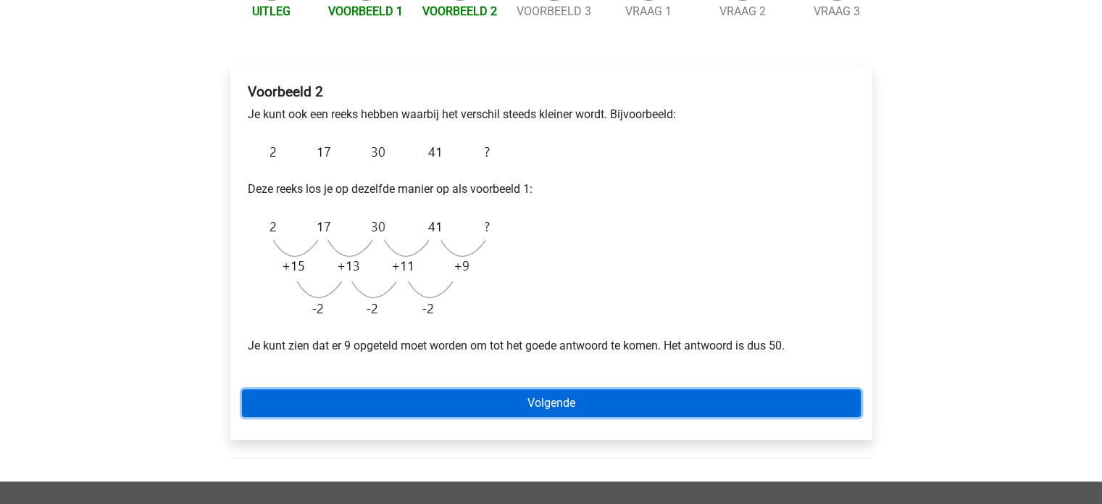
click at [568, 402] on link "Volgende" at bounding box center [551, 403] width 619 height 28
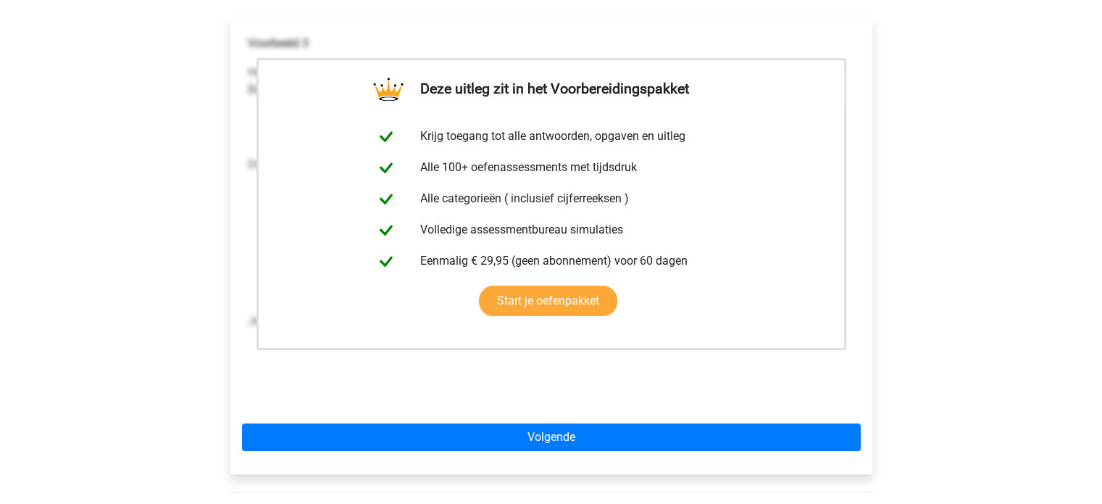
scroll to position [261, 0]
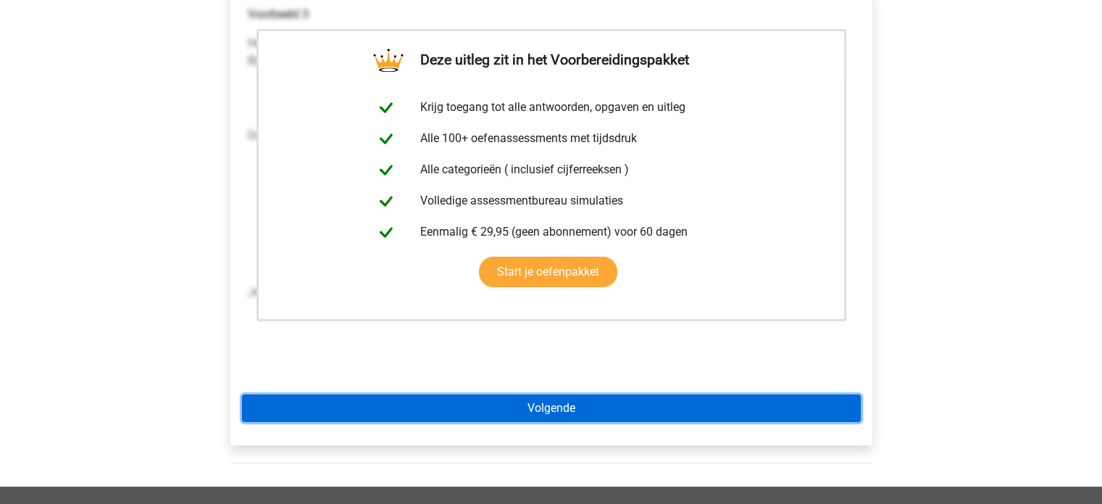
click at [600, 412] on link "Volgende" at bounding box center [551, 408] width 619 height 28
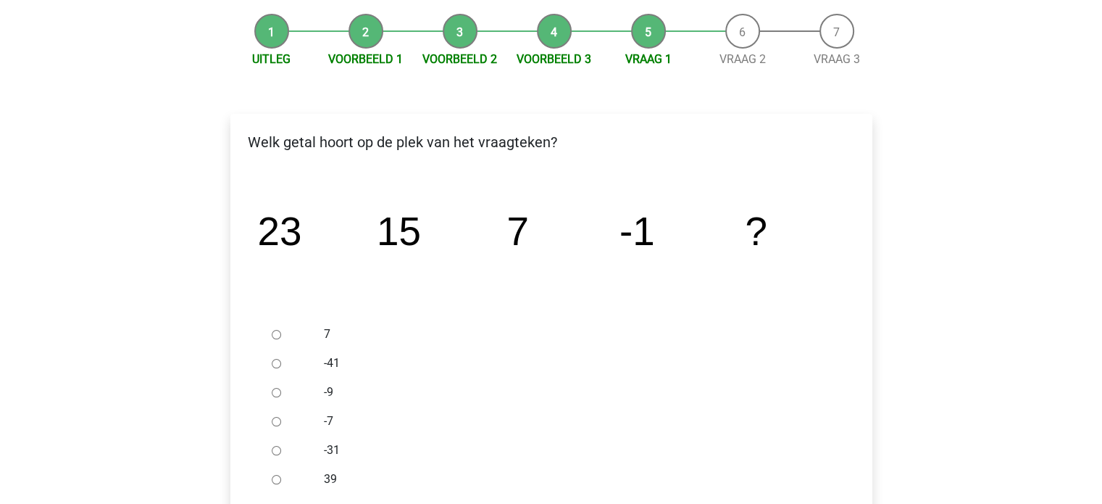
scroll to position [145, 0]
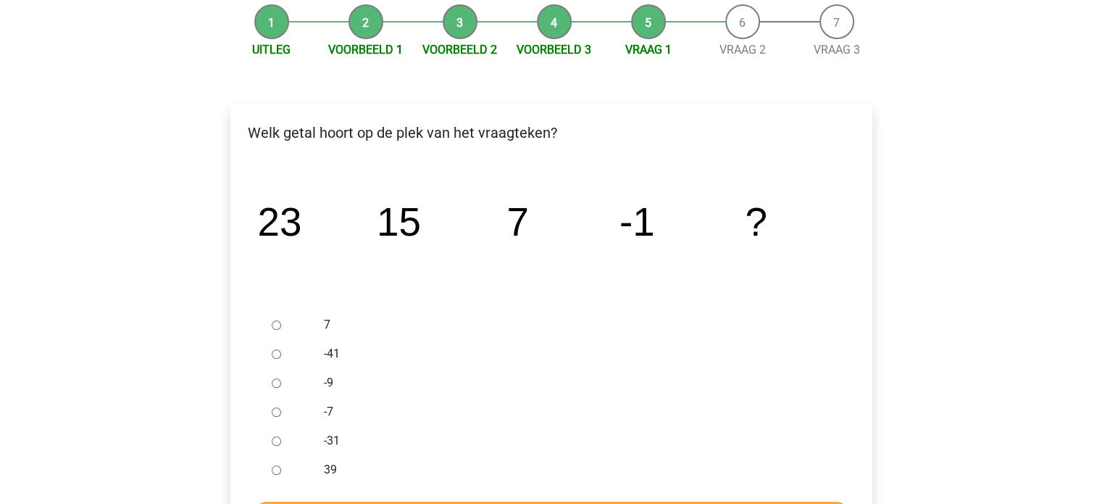
click at [275, 409] on input "-7" at bounding box center [276, 411] width 9 height 9
radio input "true"
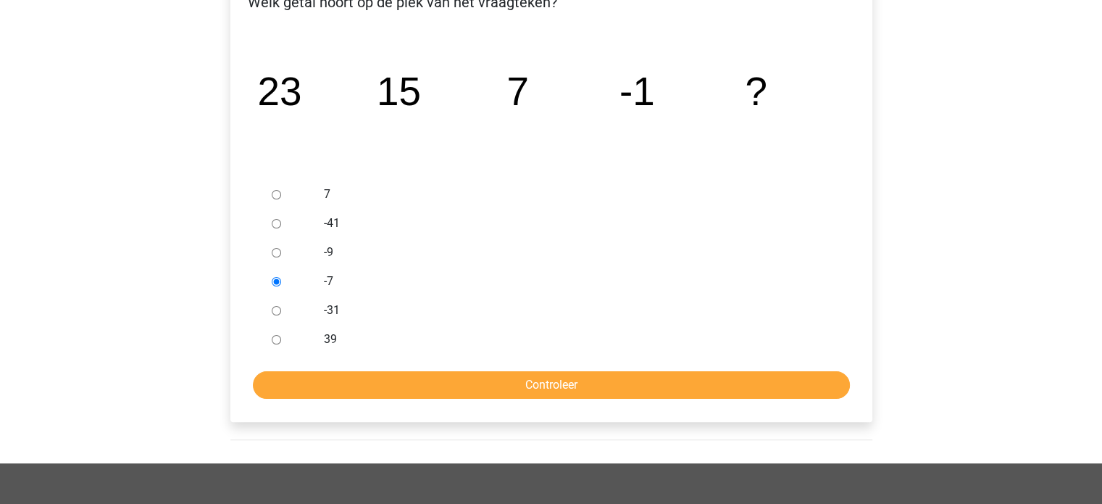
scroll to position [290, 0]
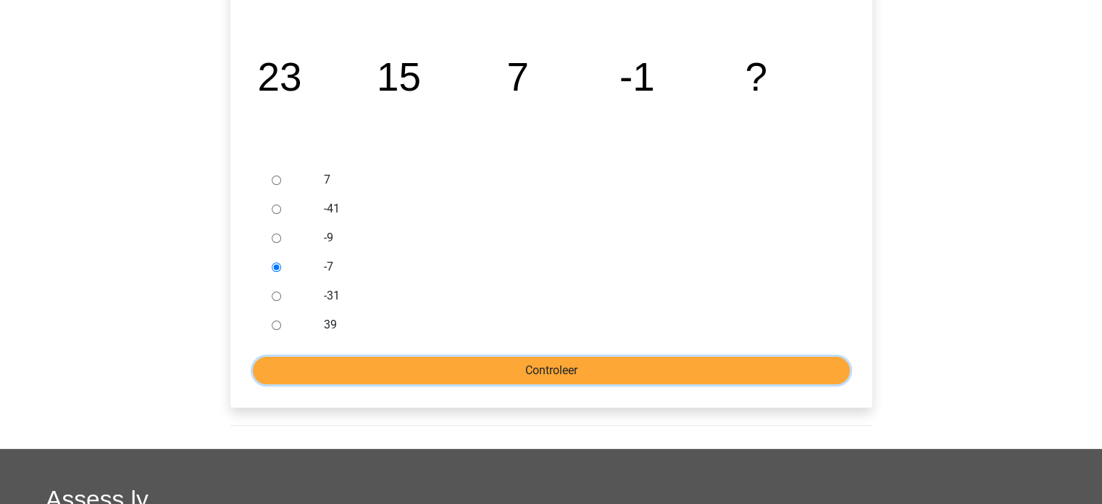
click at [661, 362] on input "Controleer" at bounding box center [551, 371] width 597 height 28
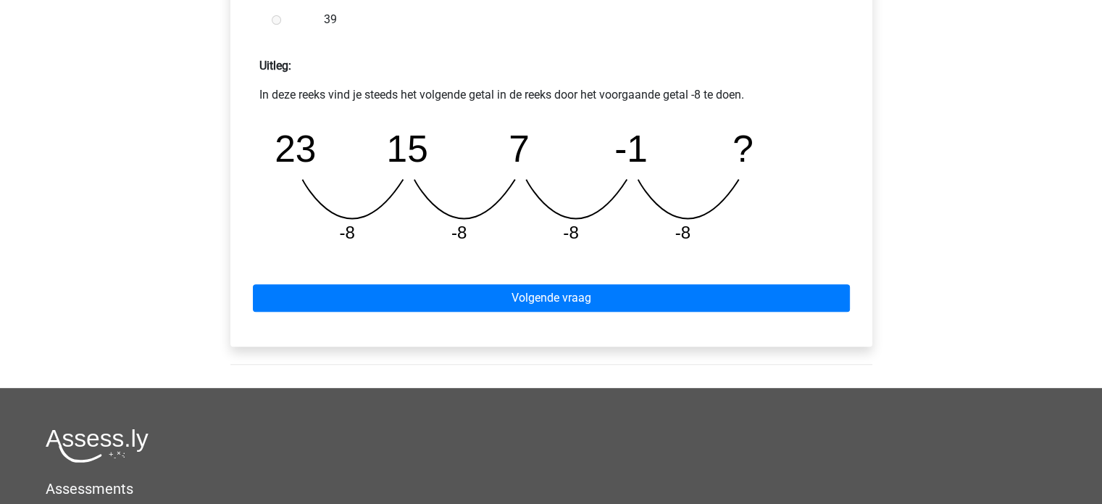
scroll to position [638, 0]
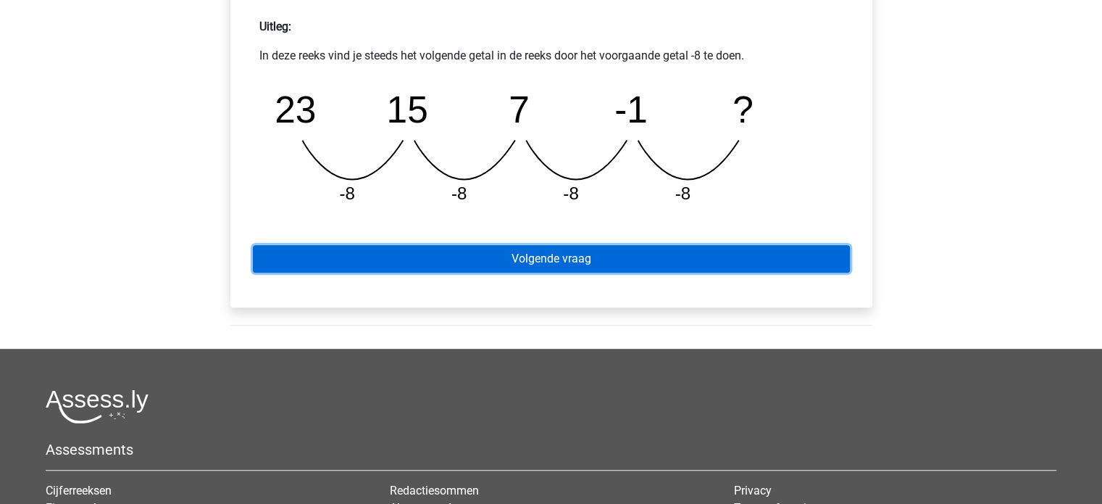
click at [615, 264] on link "Volgende vraag" at bounding box center [551, 259] width 597 height 28
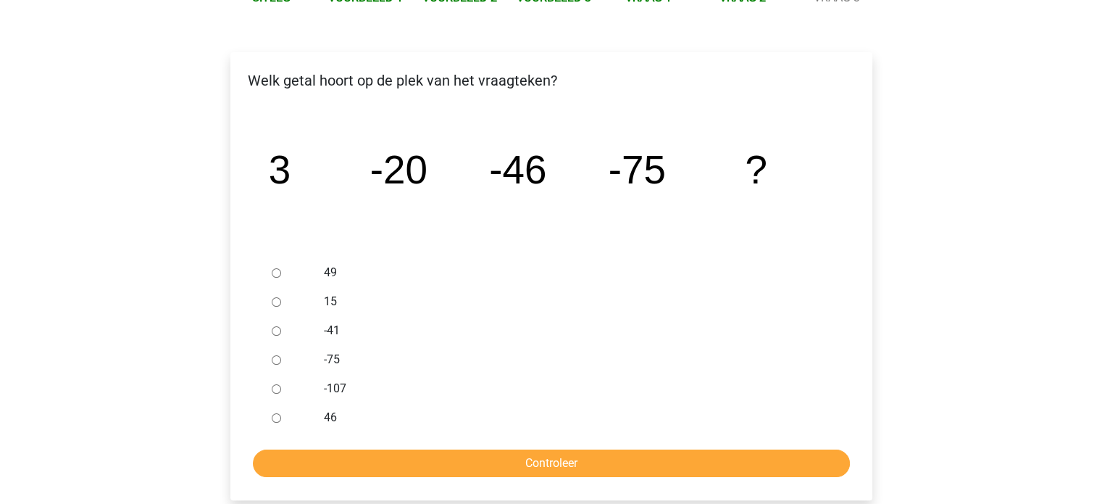
scroll to position [203, 0]
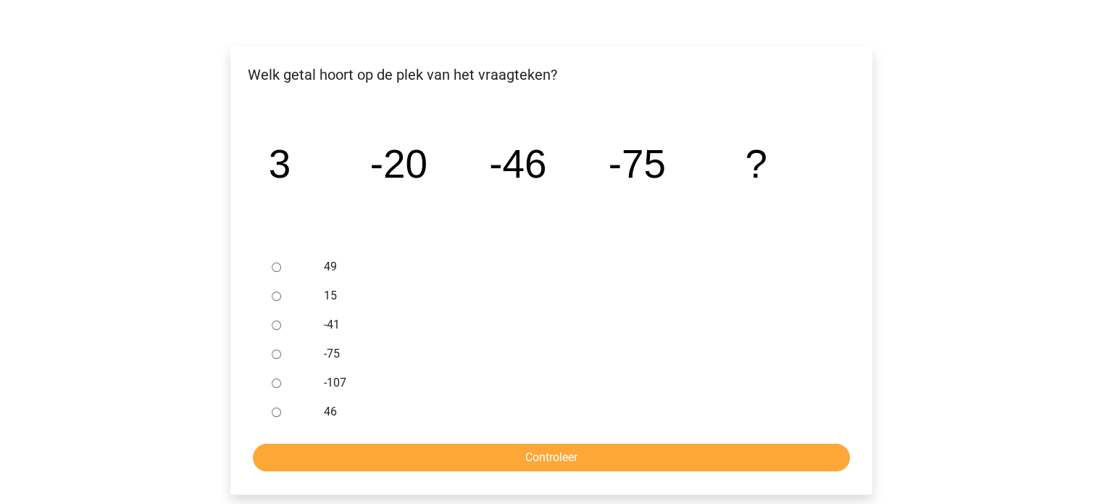
click at [275, 384] on input "-107" at bounding box center [276, 382] width 9 height 9
radio input "true"
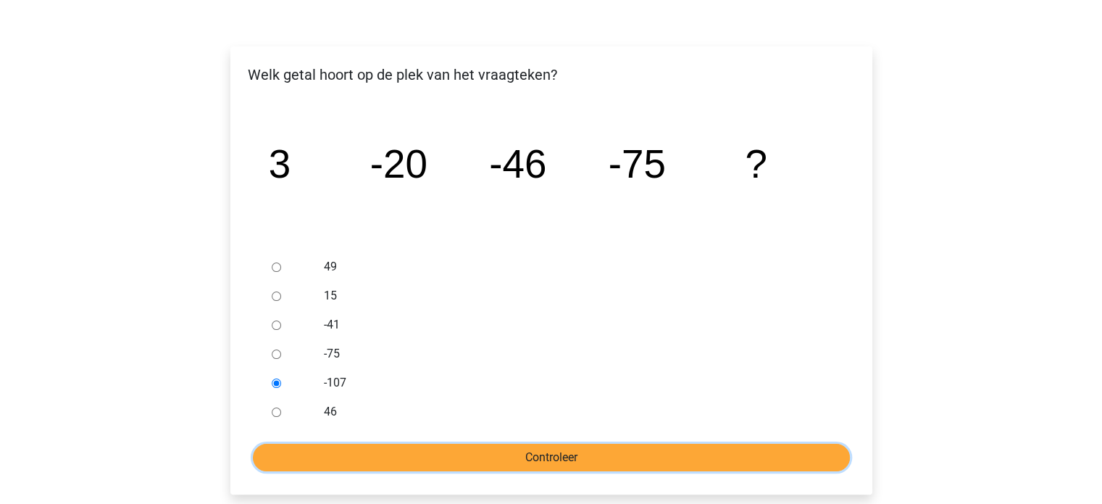
click at [404, 453] on input "Controleer" at bounding box center [551, 458] width 597 height 28
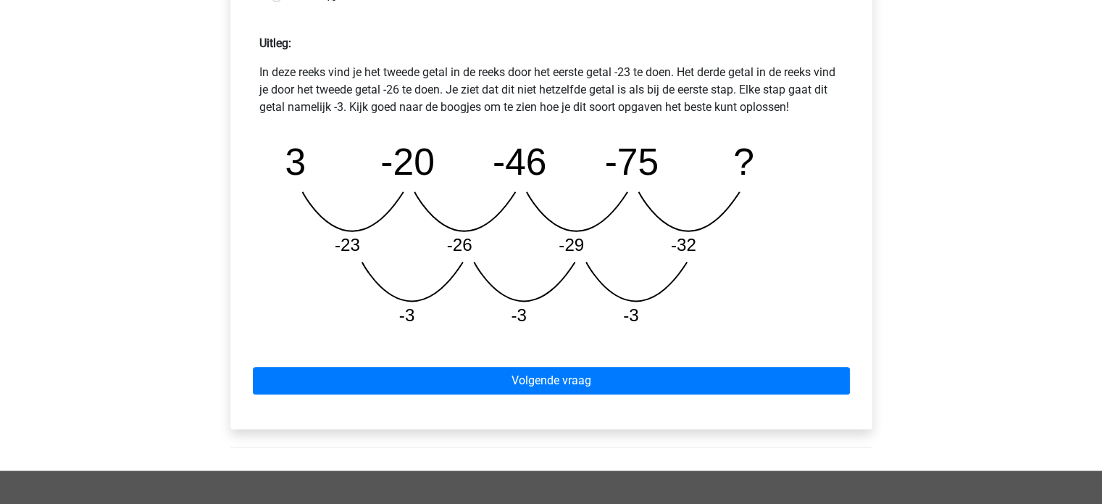
scroll to position [647, 0]
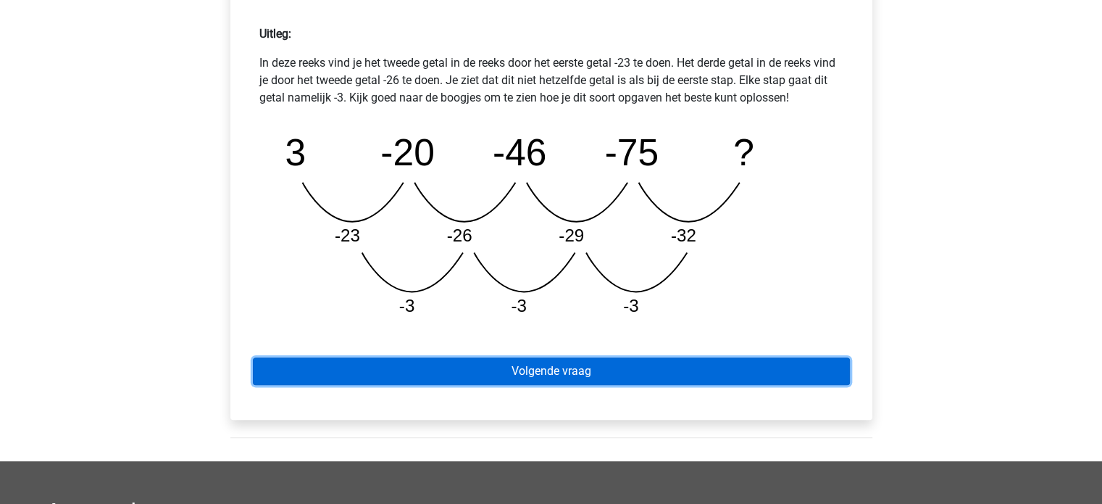
click at [745, 369] on link "Volgende vraag" at bounding box center [551, 371] width 597 height 28
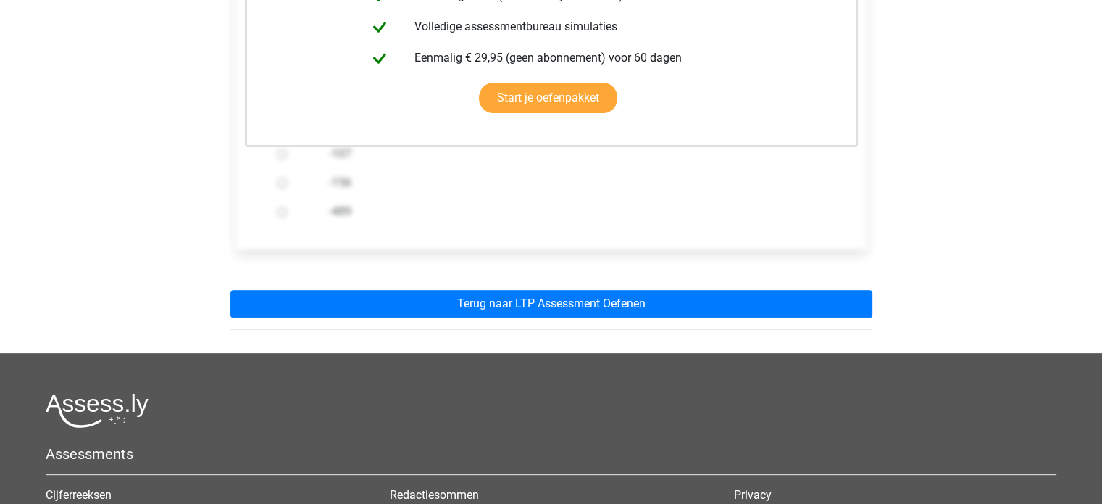
scroll to position [444, 0]
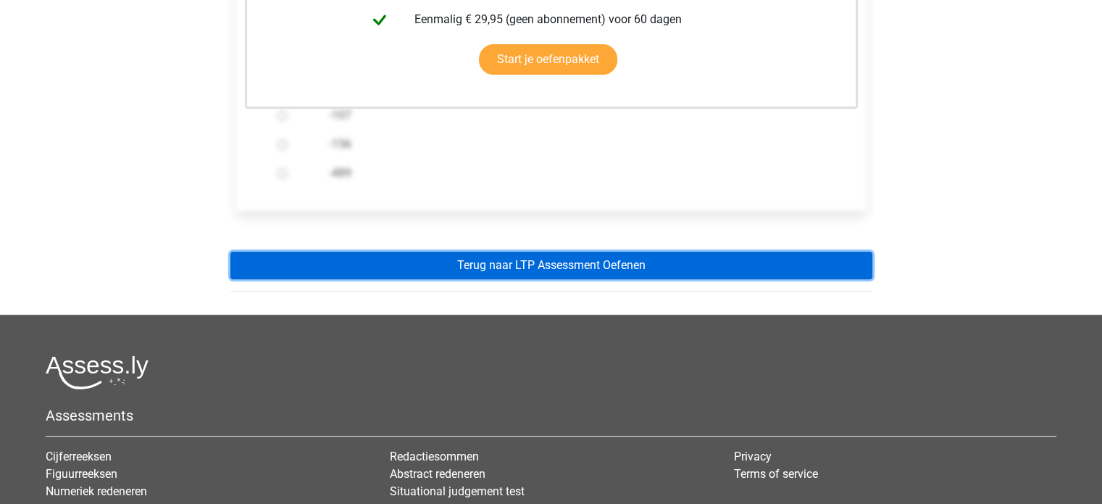
click at [681, 266] on link "Terug naar LTP Assessment Oefenen" at bounding box center [552, 266] width 642 height 28
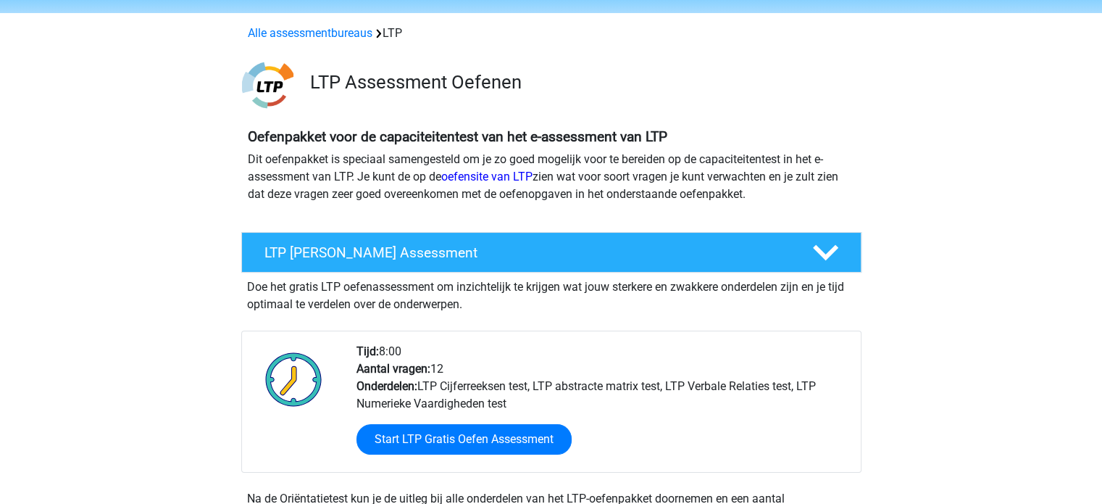
scroll to position [164, 0]
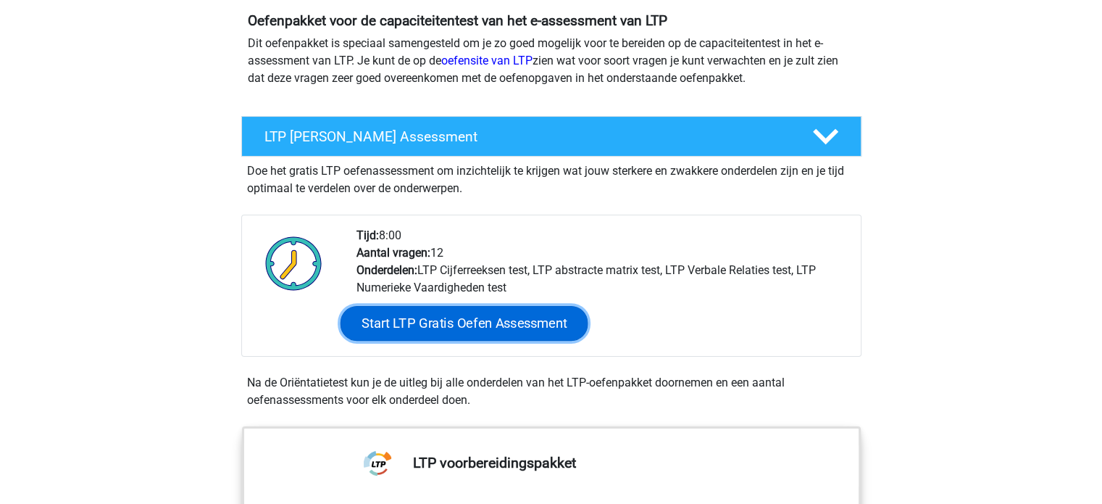
click at [523, 321] on link "Start LTP Gratis Oefen Assessment" at bounding box center [464, 323] width 248 height 35
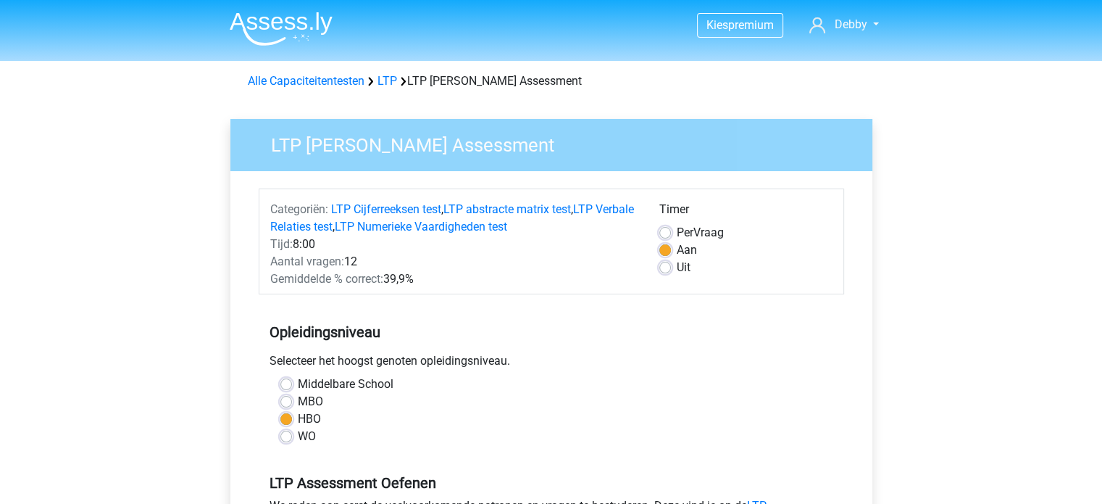
click at [298, 402] on label "MBO" at bounding box center [310, 401] width 25 height 17
click at [286, 402] on input "MBO" at bounding box center [287, 400] width 12 height 14
radio input "true"
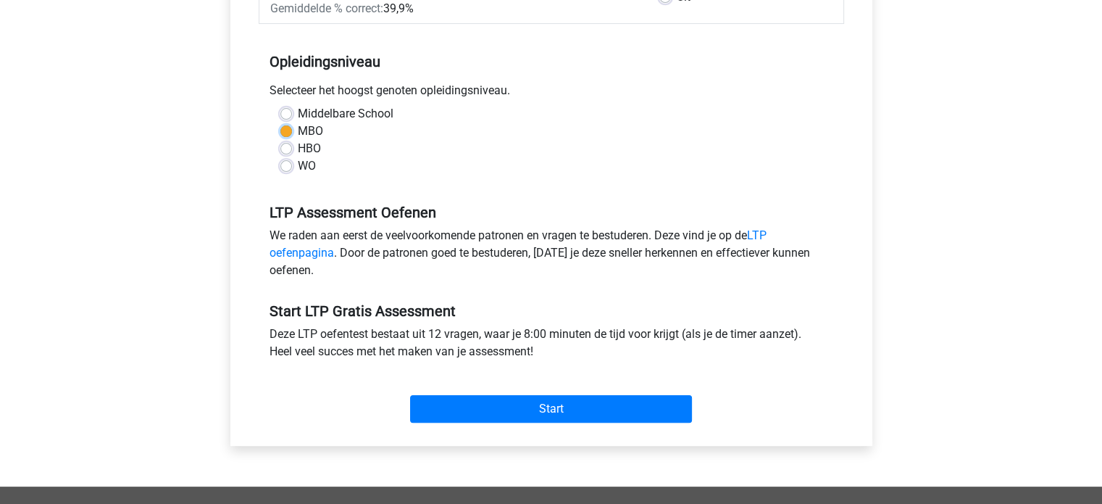
scroll to position [290, 0]
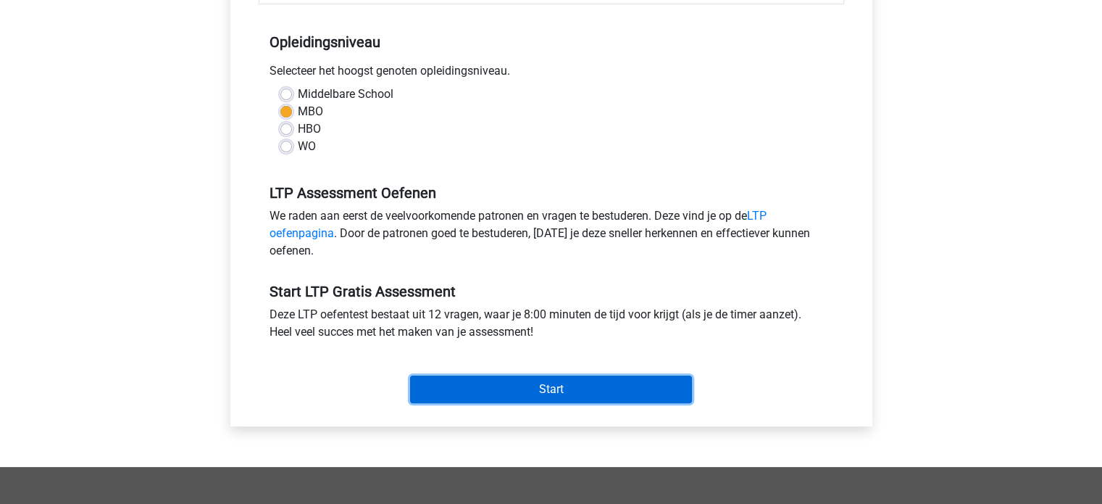
click at [538, 388] on input "Start" at bounding box center [551, 389] width 282 height 28
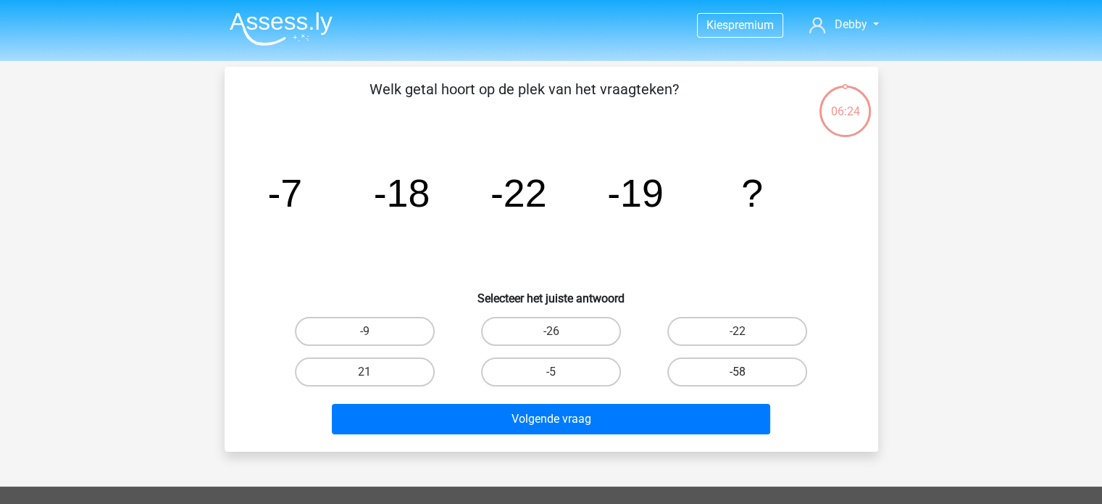
click at [713, 364] on label "-58" at bounding box center [738, 371] width 140 height 29
click at [738, 372] on input "-58" at bounding box center [742, 376] width 9 height 9
radio input "true"
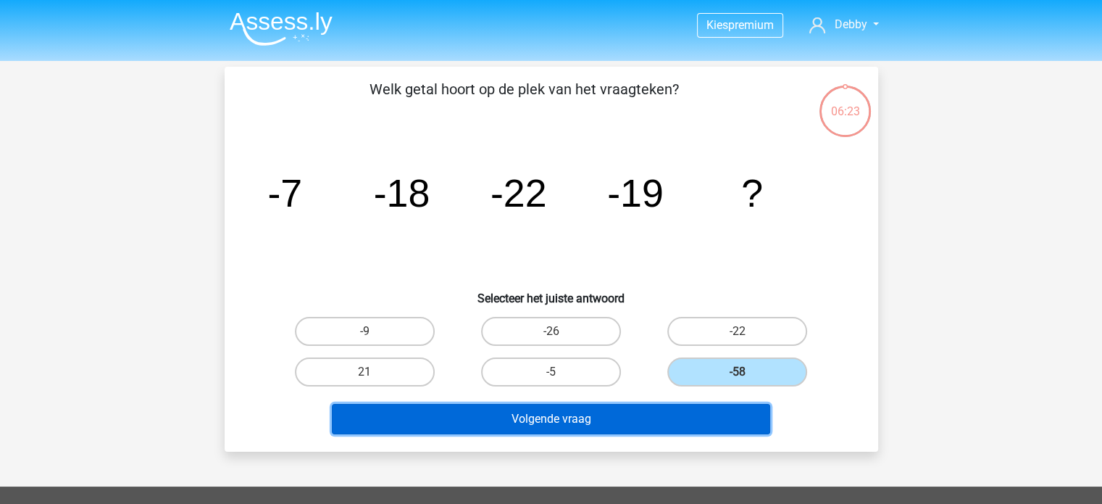
click at [684, 415] on button "Volgende vraag" at bounding box center [551, 419] width 439 height 30
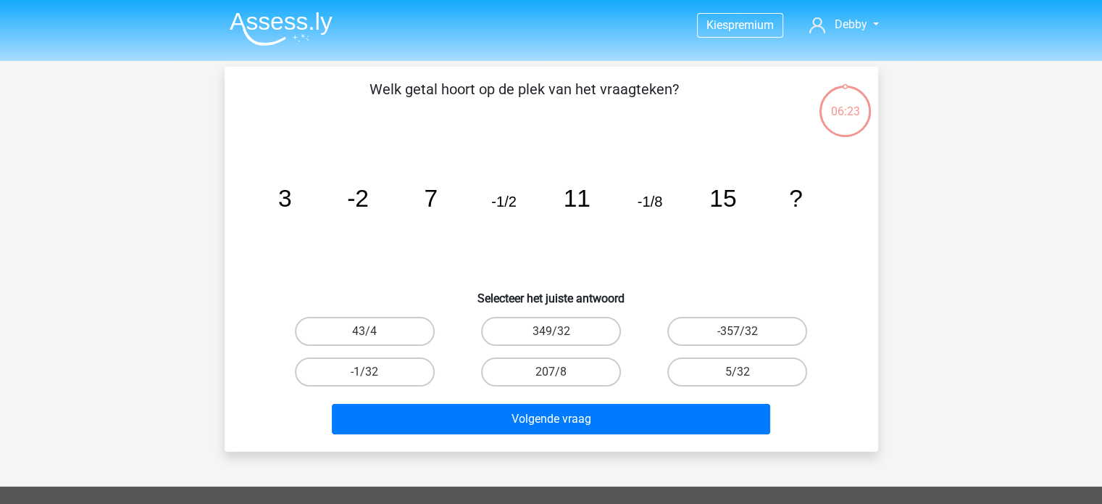
scroll to position [67, 0]
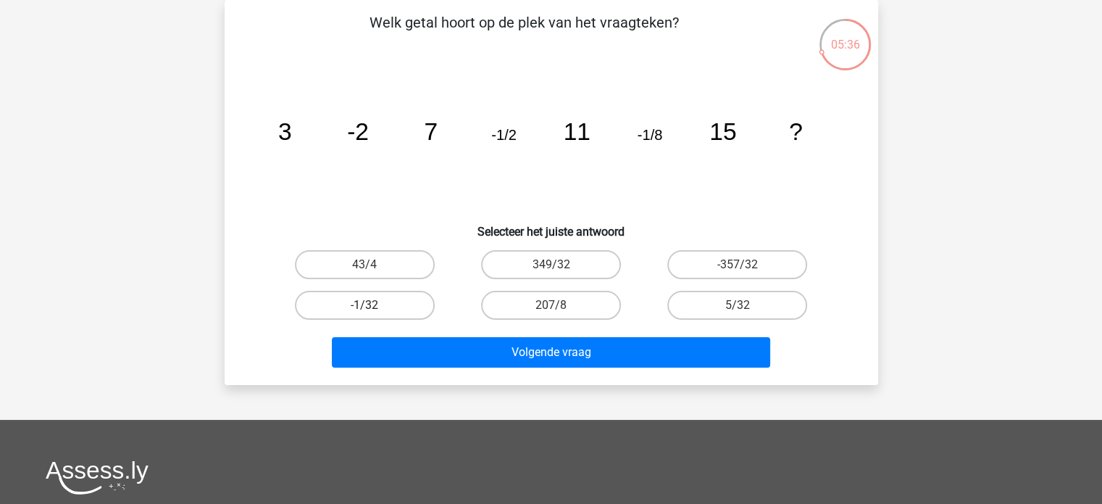
click at [388, 296] on label "-1/32" at bounding box center [365, 305] width 140 height 29
click at [374, 305] on input "-1/32" at bounding box center [369, 309] width 9 height 9
radio input "true"
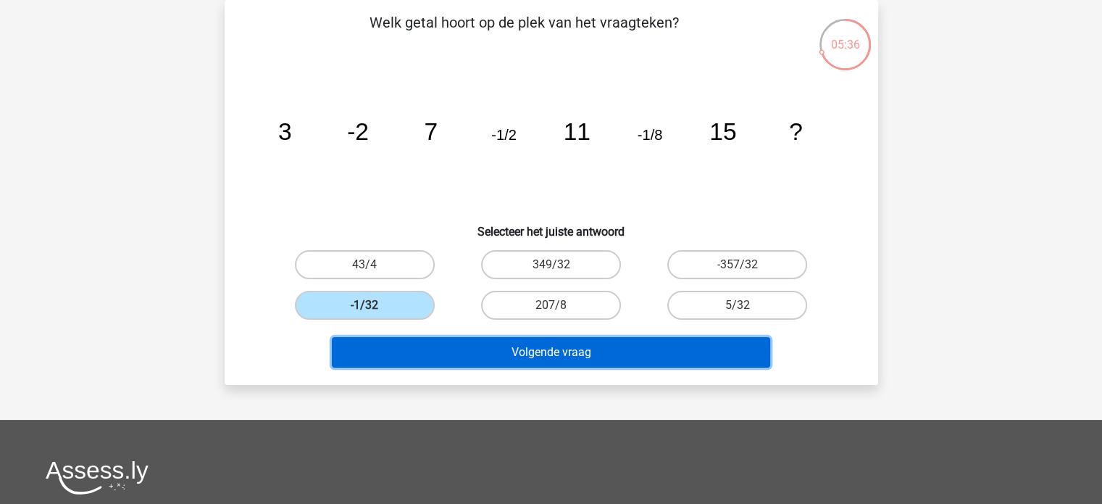
click at [469, 352] on button "Volgende vraag" at bounding box center [551, 352] width 439 height 30
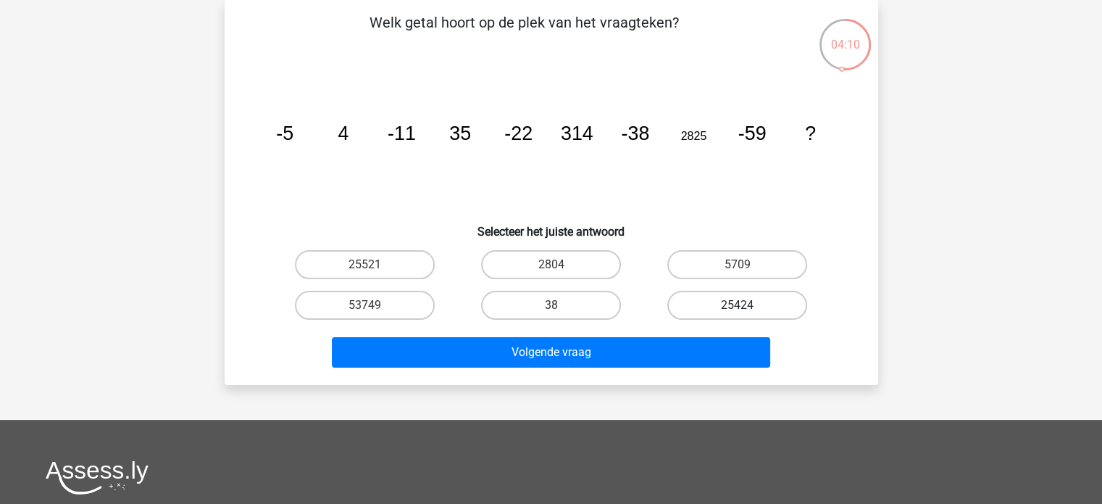
click at [749, 309] on label "25424" at bounding box center [738, 305] width 140 height 29
click at [747, 309] on input "25424" at bounding box center [742, 309] width 9 height 9
radio input "true"
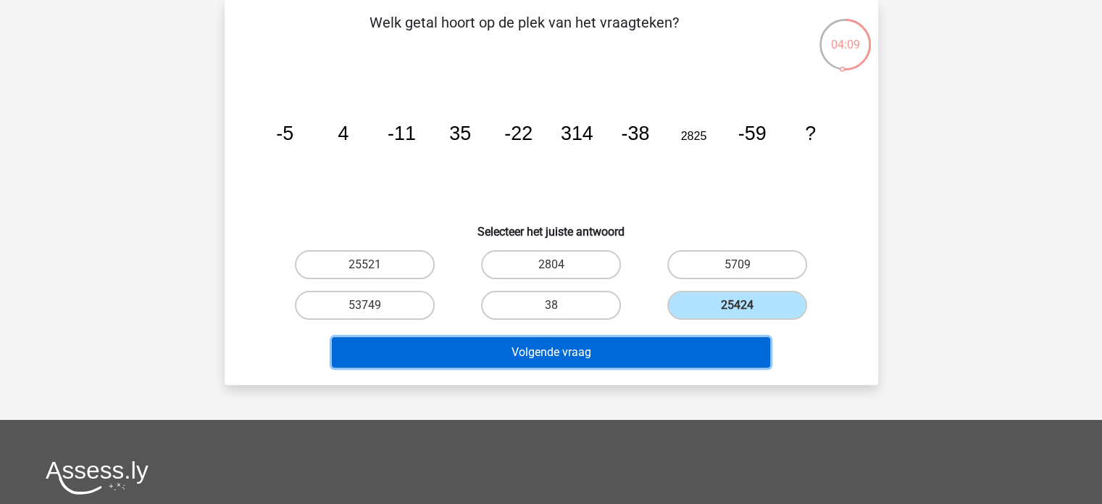
click at [683, 360] on button "Volgende vraag" at bounding box center [551, 352] width 439 height 30
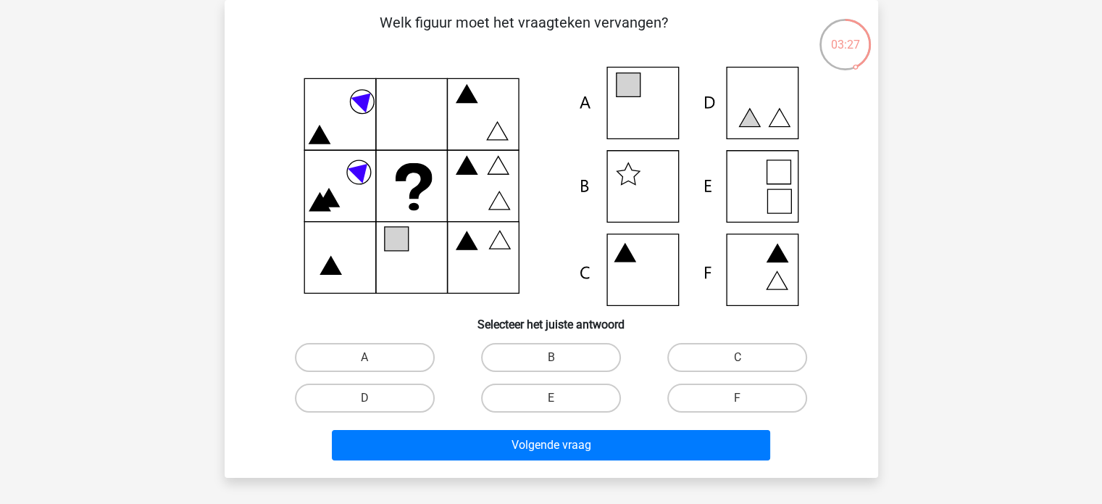
click at [620, 115] on icon at bounding box center [551, 186] width 584 height 239
click at [371, 350] on label "A" at bounding box center [365, 357] width 140 height 29
click at [371, 357] on input "A" at bounding box center [369, 361] width 9 height 9
radio input "true"
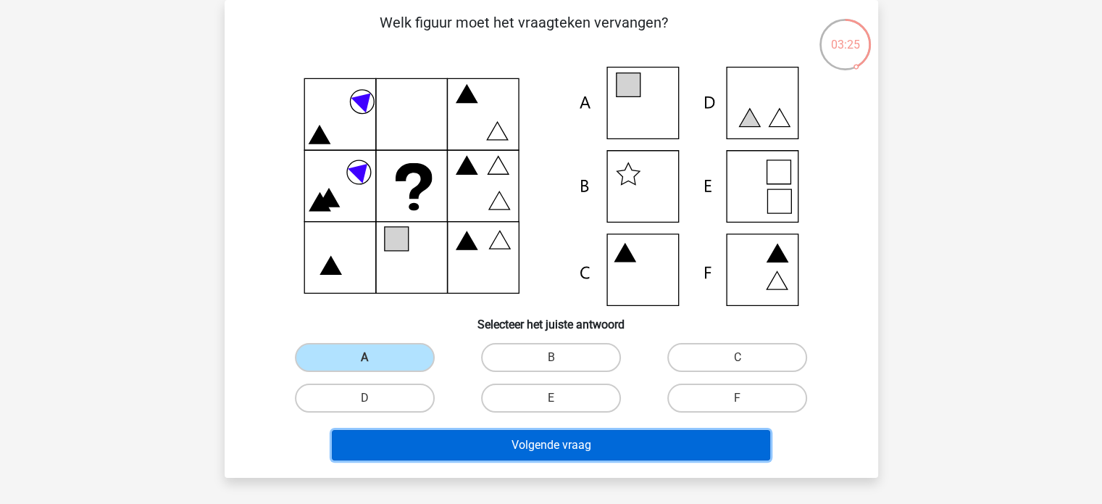
click at [440, 438] on button "Volgende vraag" at bounding box center [551, 445] width 439 height 30
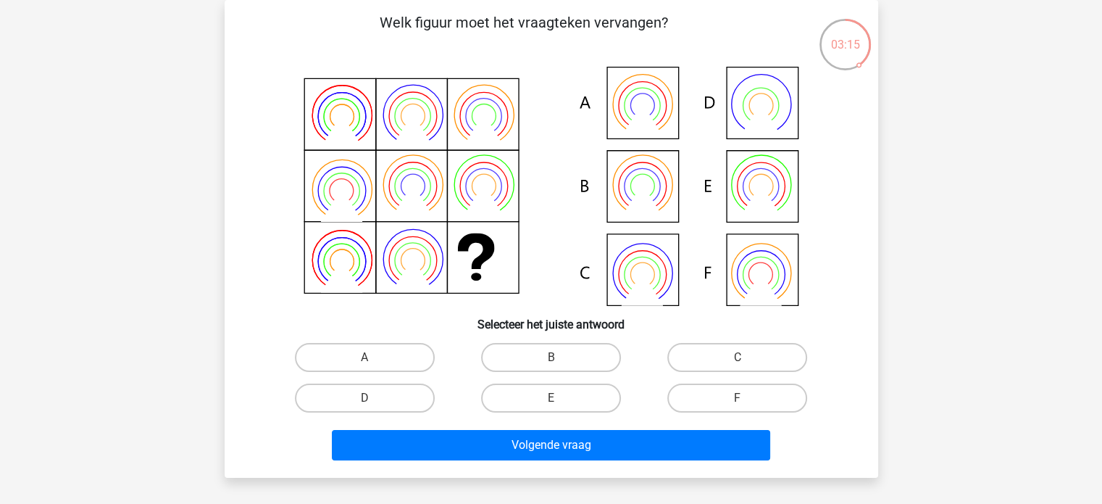
click at [644, 189] on icon at bounding box center [641, 200] width 41 height 33
click at [525, 350] on label "B" at bounding box center [551, 357] width 140 height 29
click at [551, 357] on input "B" at bounding box center [555, 361] width 9 height 9
radio input "true"
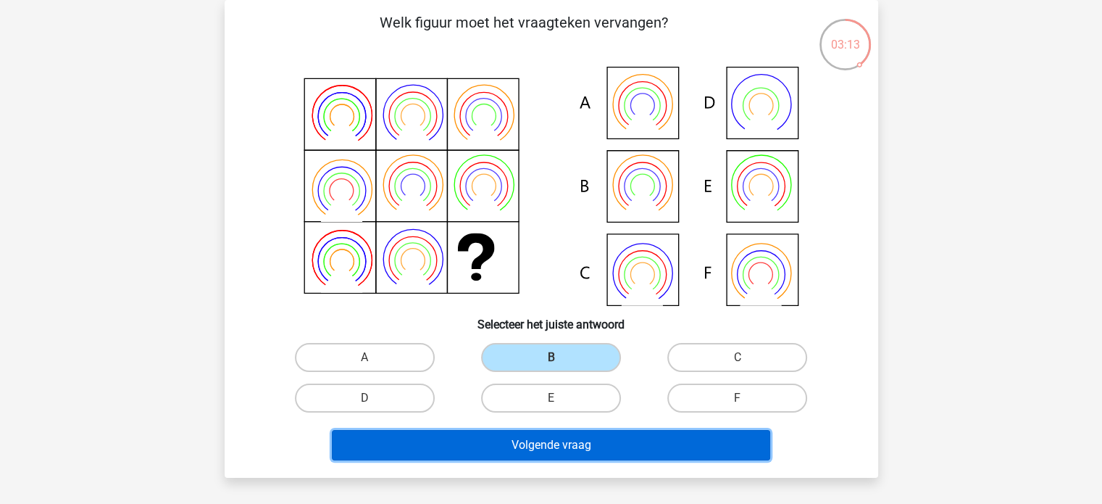
click at [544, 439] on button "Volgende vraag" at bounding box center [551, 445] width 439 height 30
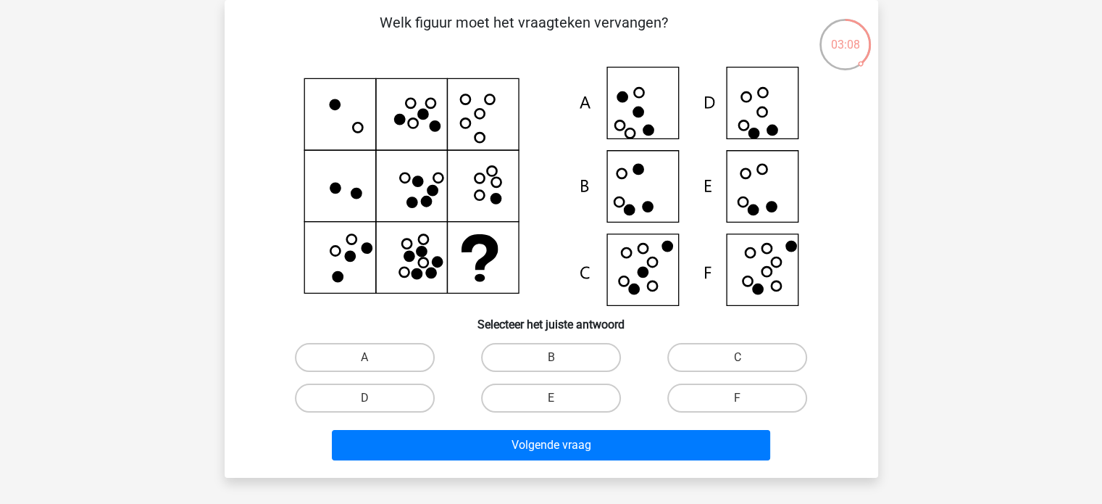
click at [760, 196] on icon at bounding box center [551, 186] width 584 height 239
click at [570, 394] on label "E" at bounding box center [551, 397] width 140 height 29
click at [560, 398] on input "E" at bounding box center [555, 402] width 9 height 9
radio input "true"
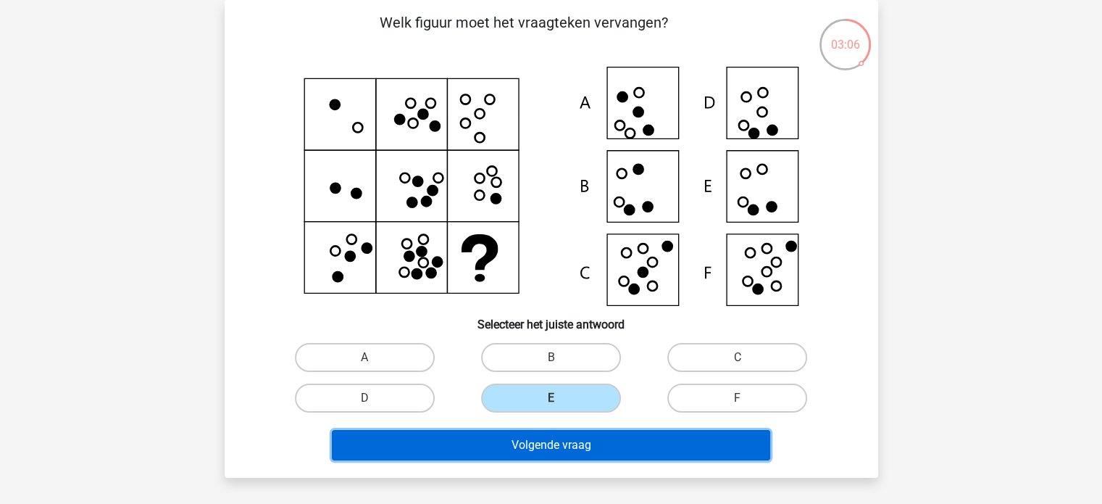
click at [576, 452] on button "Volgende vraag" at bounding box center [551, 445] width 439 height 30
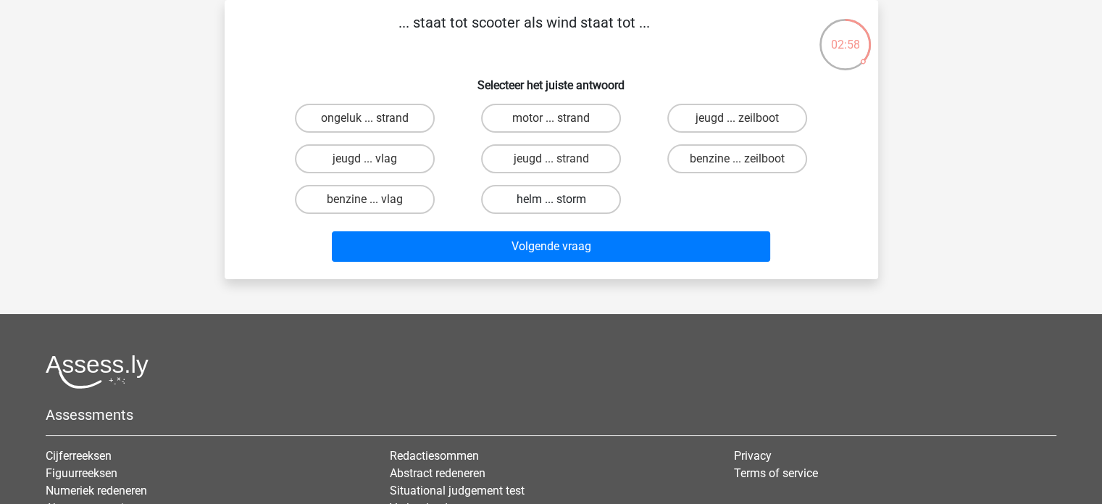
click at [562, 197] on label "helm ... storm" at bounding box center [551, 199] width 140 height 29
click at [560, 199] on input "helm ... storm" at bounding box center [555, 203] width 9 height 9
radio input "true"
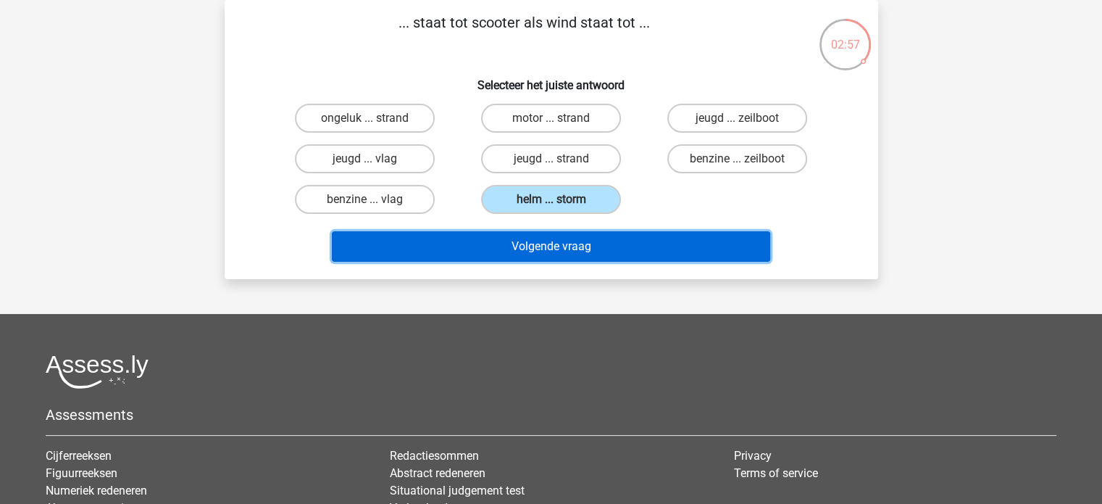
click at [562, 239] on button "Volgende vraag" at bounding box center [551, 246] width 439 height 30
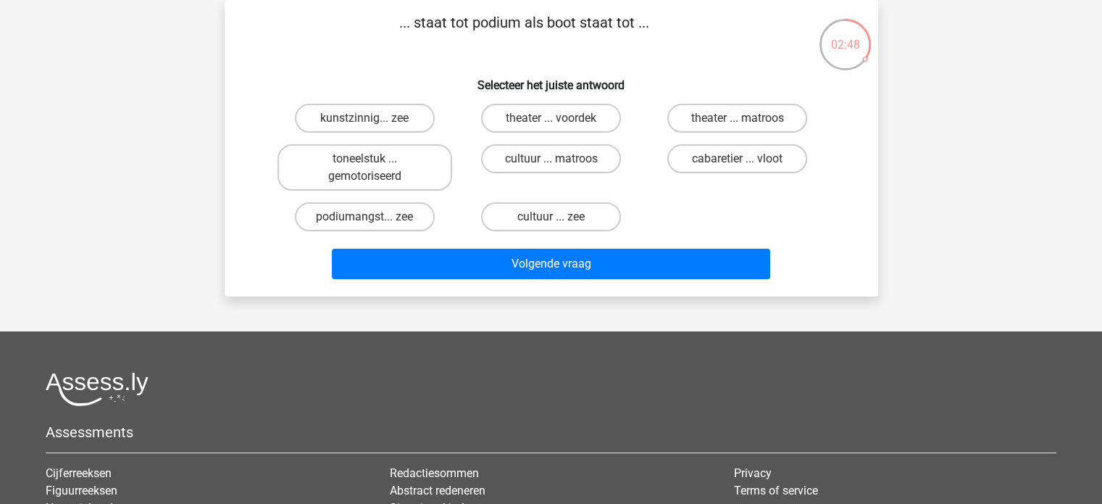
click at [373, 165] on input "toneelstuk ... gemotoriseerd" at bounding box center [369, 163] width 9 height 9
radio input "true"
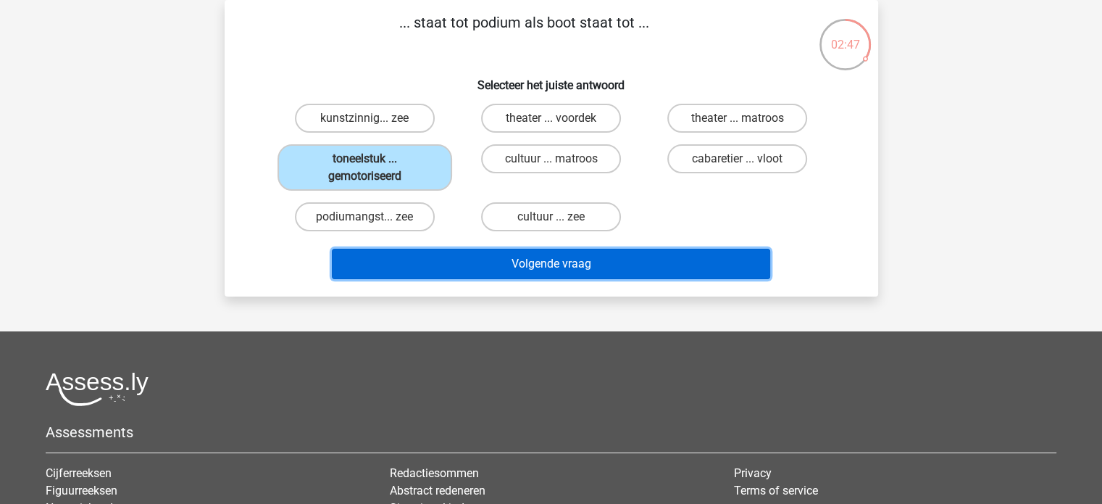
click at [523, 261] on button "Volgende vraag" at bounding box center [551, 264] width 439 height 30
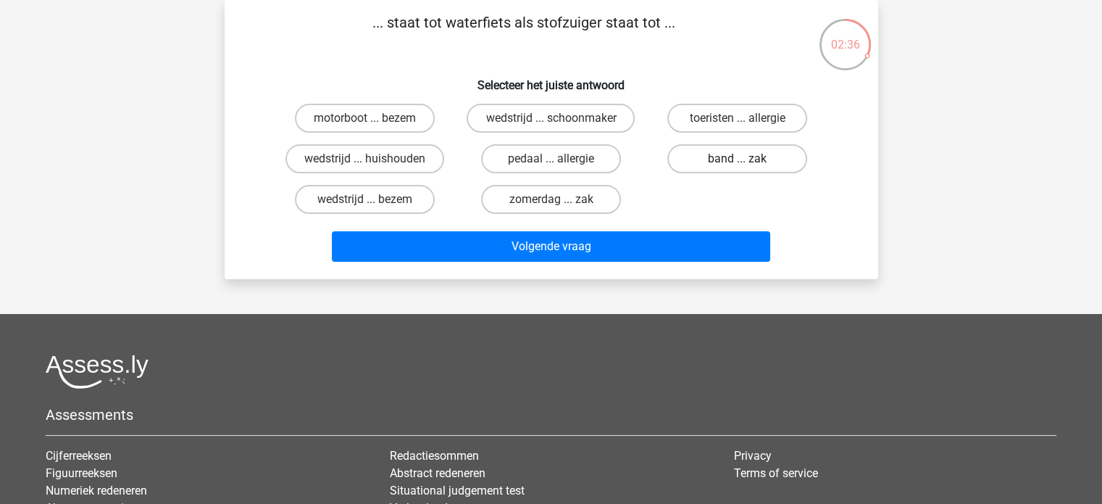
click at [713, 165] on label "band ... zak" at bounding box center [738, 158] width 140 height 29
click at [738, 165] on input "band ... zak" at bounding box center [742, 163] width 9 height 9
radio input "true"
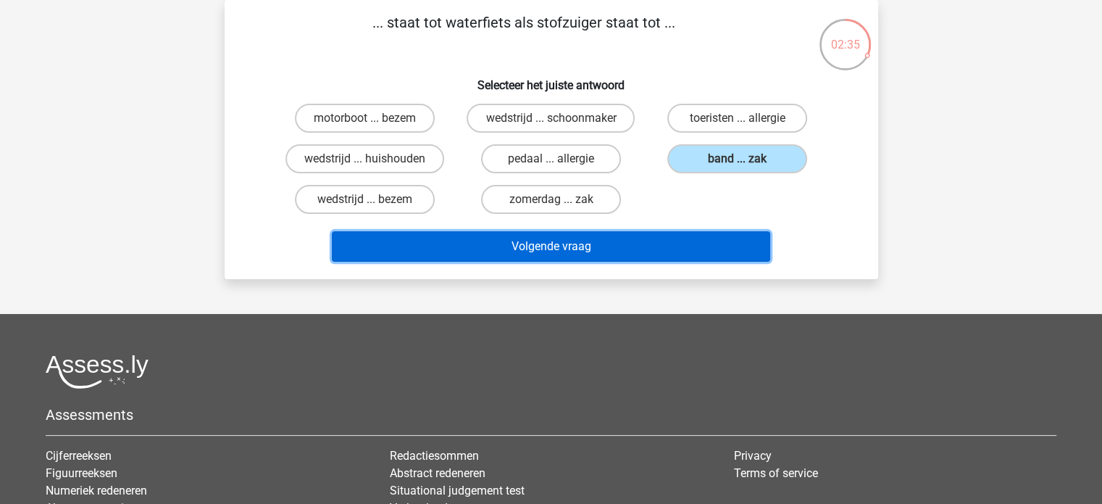
click at [657, 249] on button "Volgende vraag" at bounding box center [551, 246] width 439 height 30
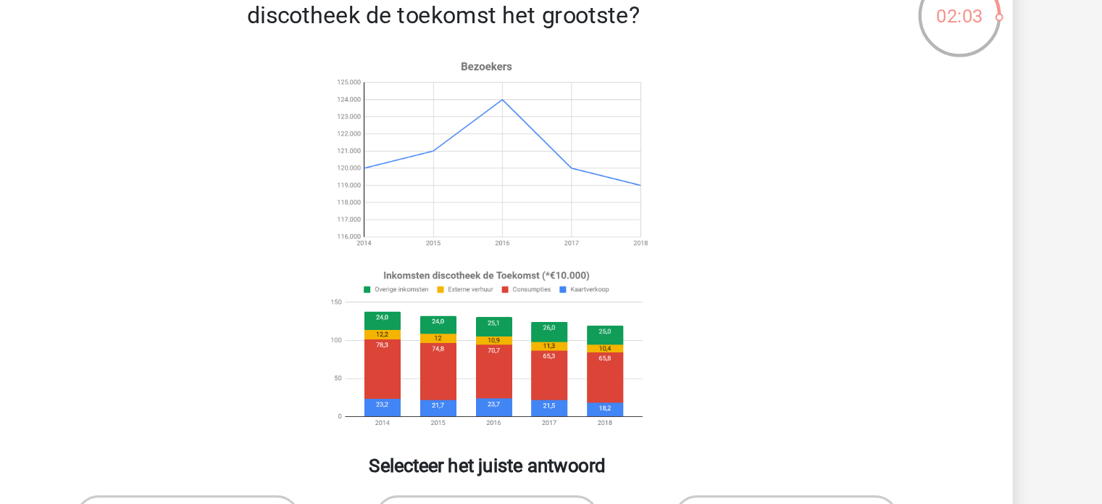
scroll to position [179, 0]
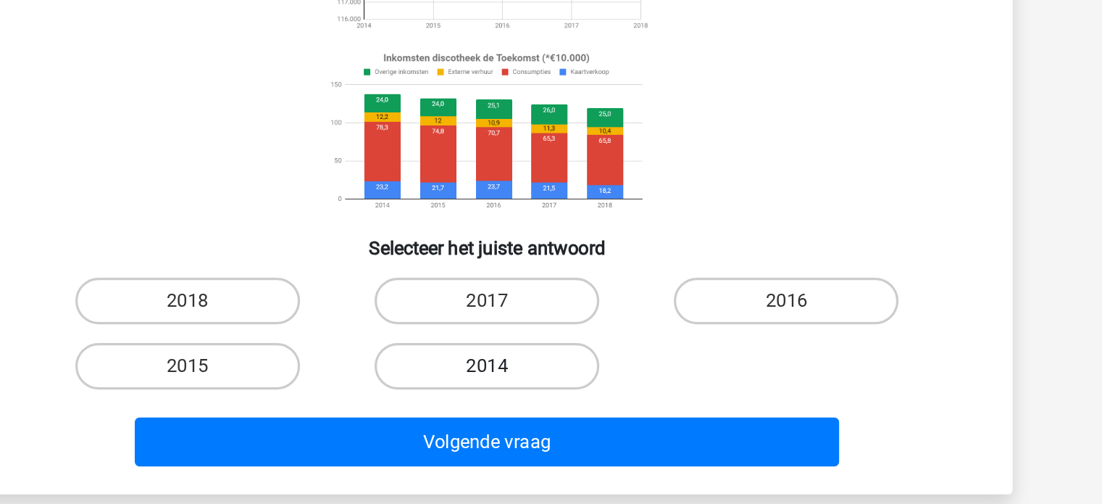
click at [528, 292] on label "2014" at bounding box center [551, 285] width 140 height 29
click at [551, 292] on input "2014" at bounding box center [555, 290] width 9 height 9
radio input "true"
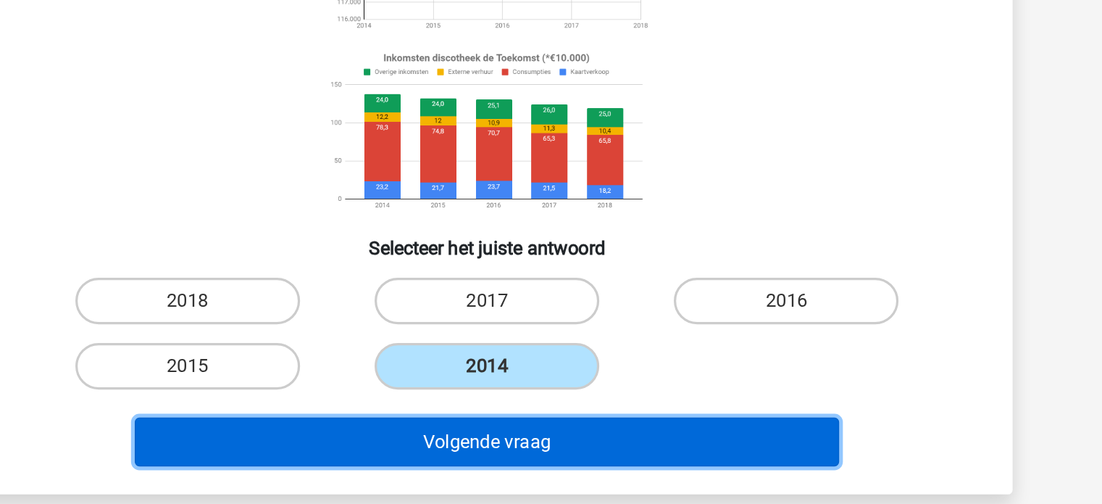
click at [533, 326] on button "Volgende vraag" at bounding box center [551, 332] width 439 height 30
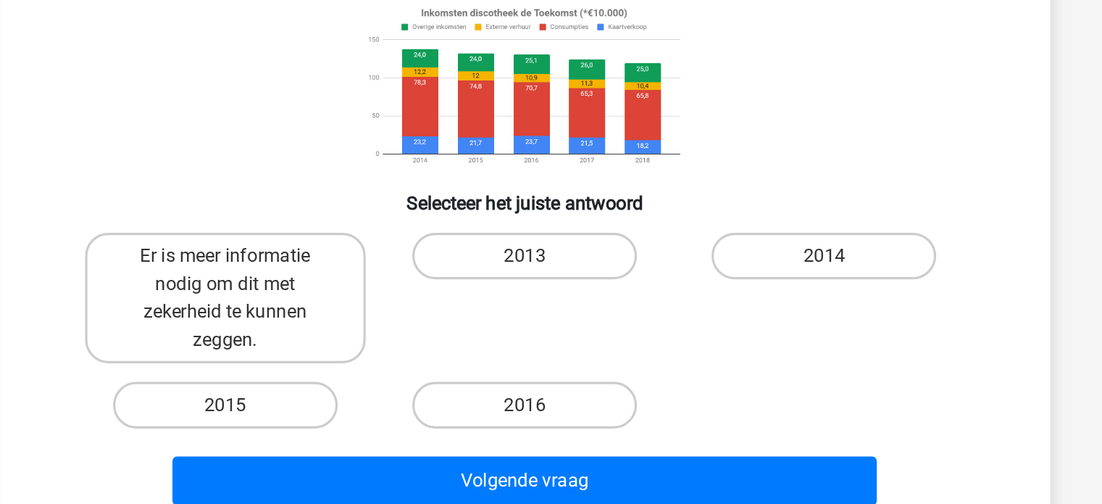
scroll to position [78, 0]
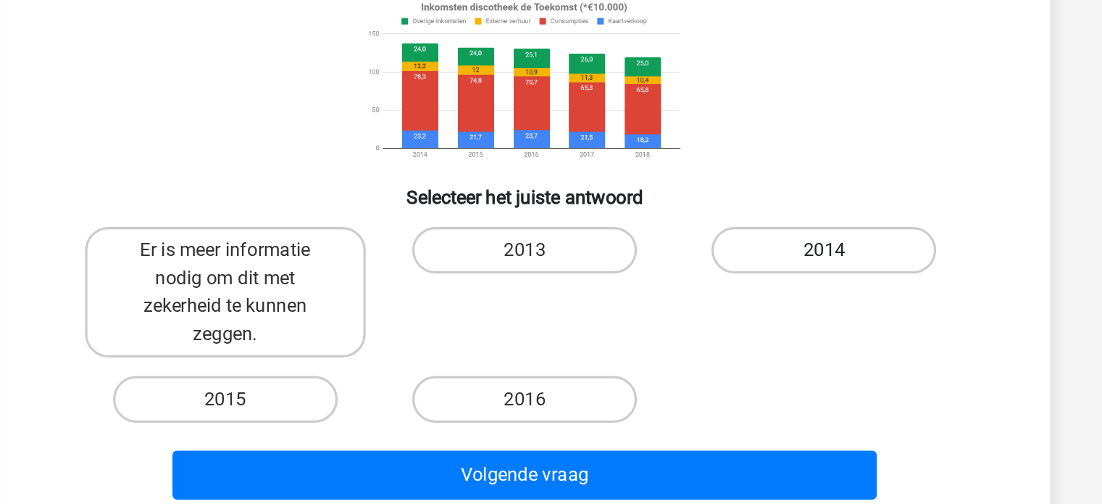
click at [718, 344] on label "2014" at bounding box center [738, 345] width 140 height 29
click at [738, 346] on input "2014" at bounding box center [742, 350] width 9 height 9
radio input "true"
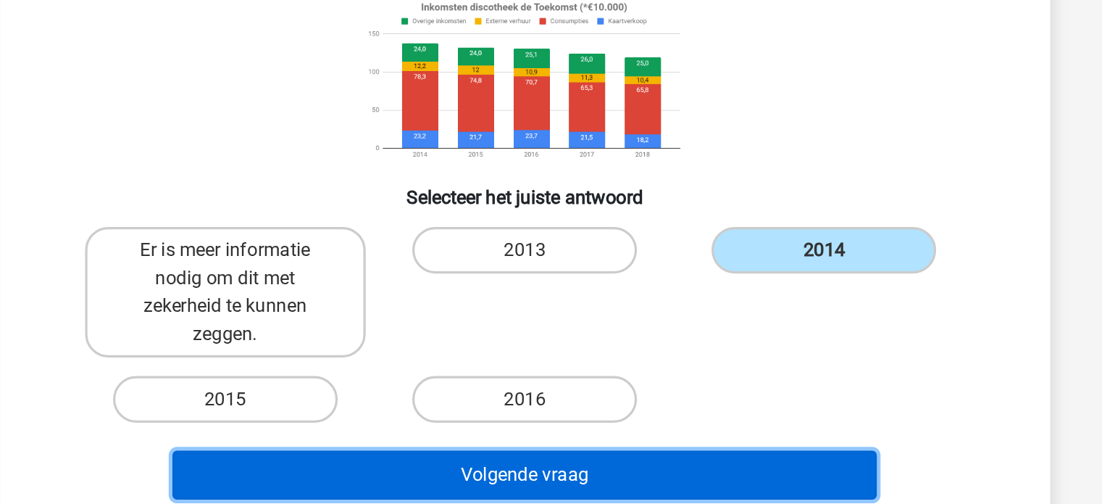
click at [578, 489] on button "Volgende vraag" at bounding box center [551, 485] width 439 height 30
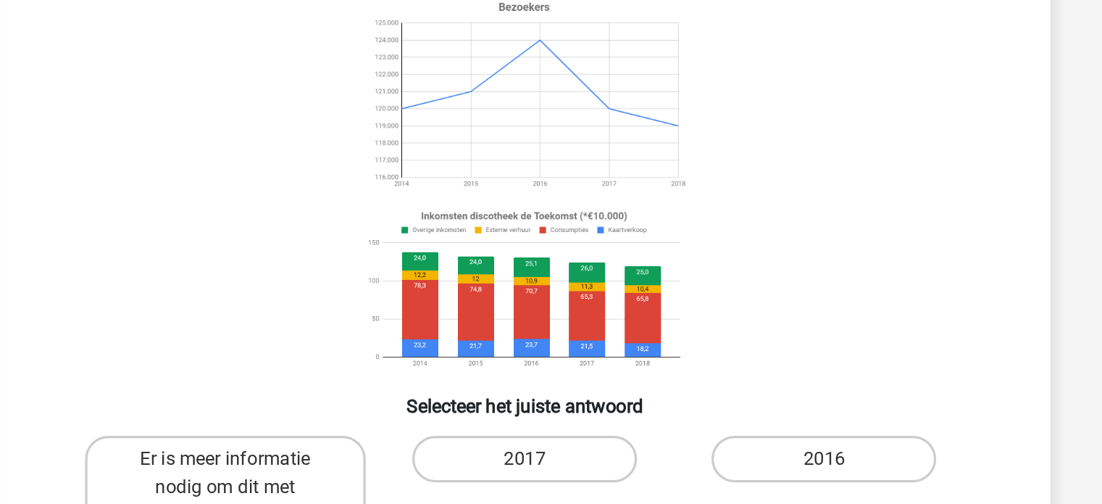
scroll to position [67, 0]
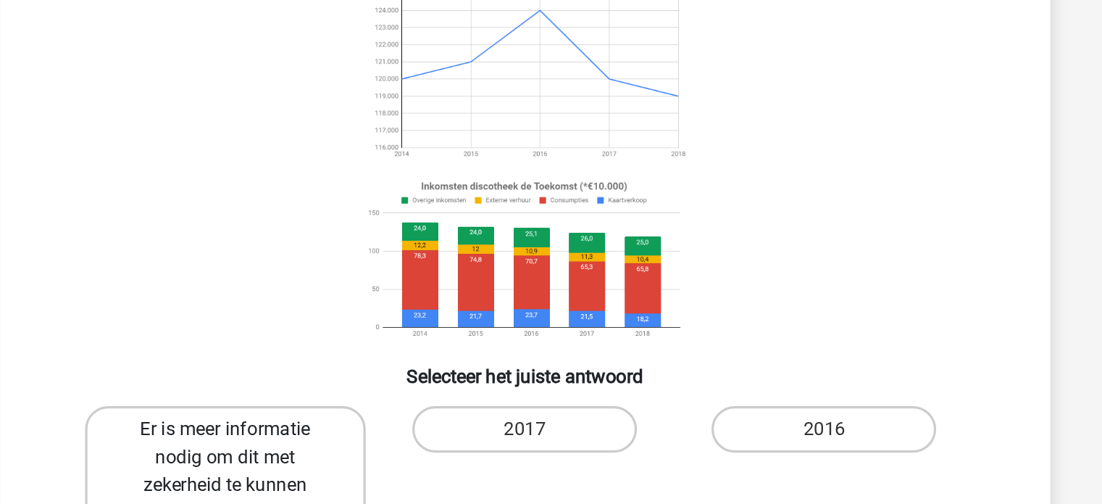
click at [407, 370] on label "Er is meer informatie nodig om dit met zekerheid te kunnen zeggen." at bounding box center [365, 383] width 175 height 81
click at [374, 367] on input "Er is meer informatie nodig om dit met zekerheid te kunnen zeggen." at bounding box center [369, 361] width 9 height 9
radio input "true"
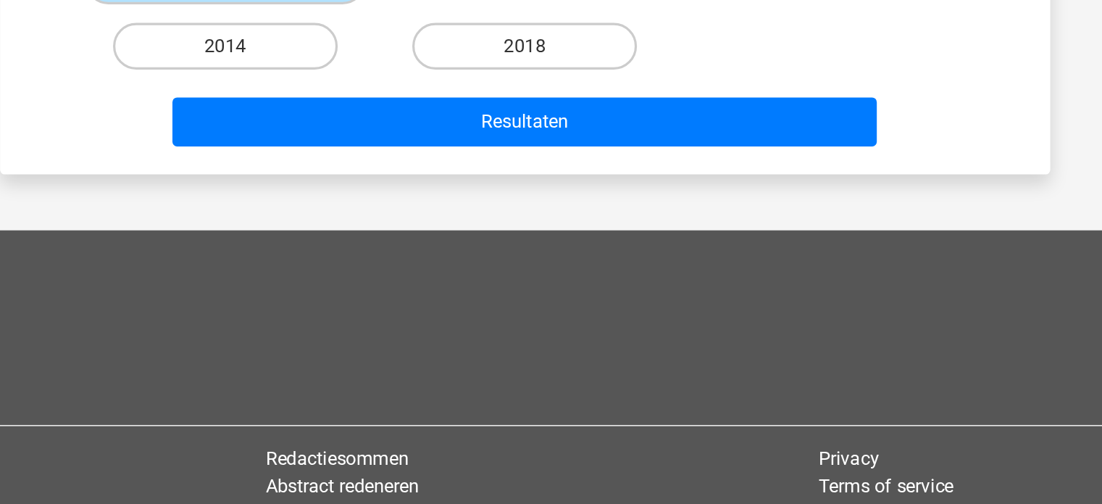
scroll to position [380, 0]
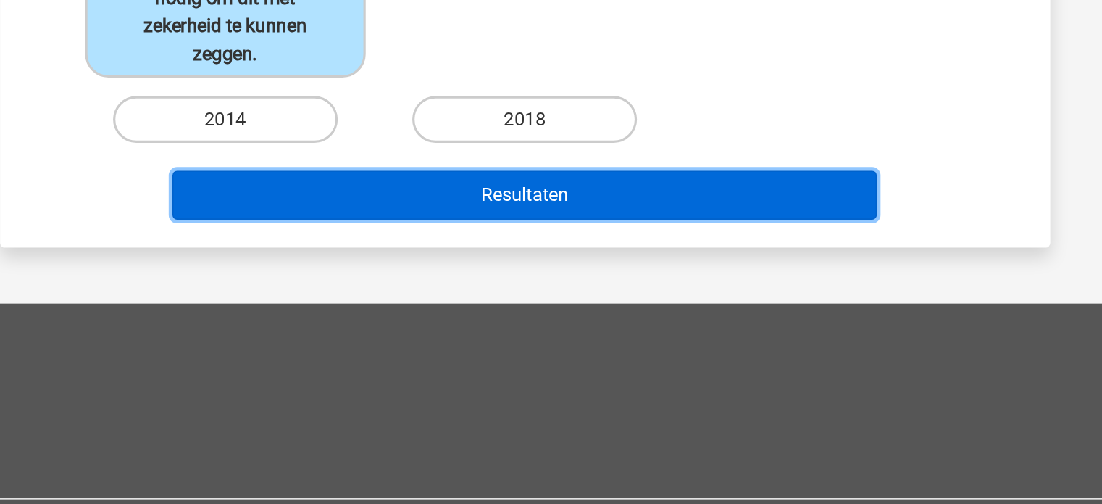
click at [620, 189] on button "Resultaten" at bounding box center [551, 184] width 439 height 30
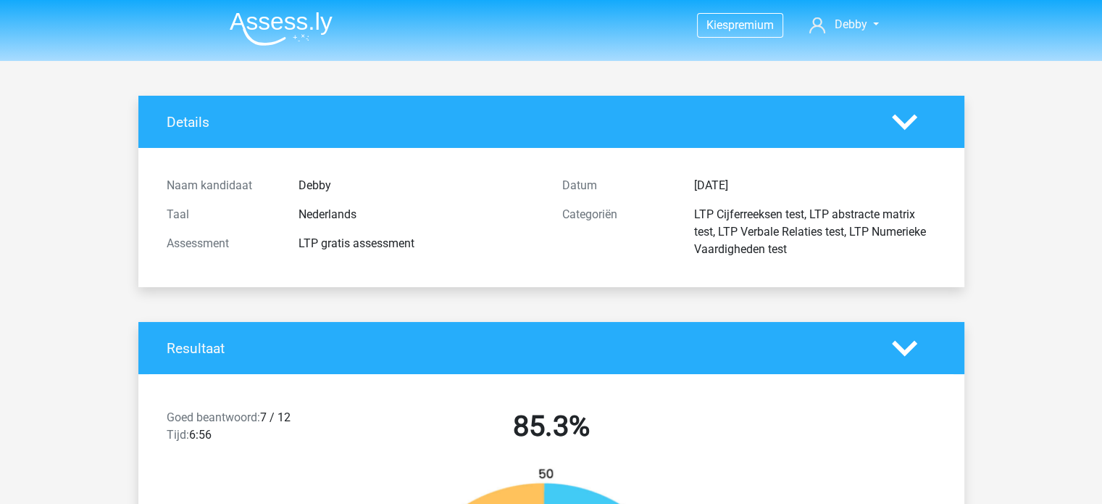
drag, startPoint x: 1111, startPoint y: 497, endPoint x: 847, endPoint y: 438, distance: 271.2
click at [847, 438] on div "Goed beantwoord: 7 / 12 Tijd: 6:56 85.3%" at bounding box center [551, 428] width 826 height 75
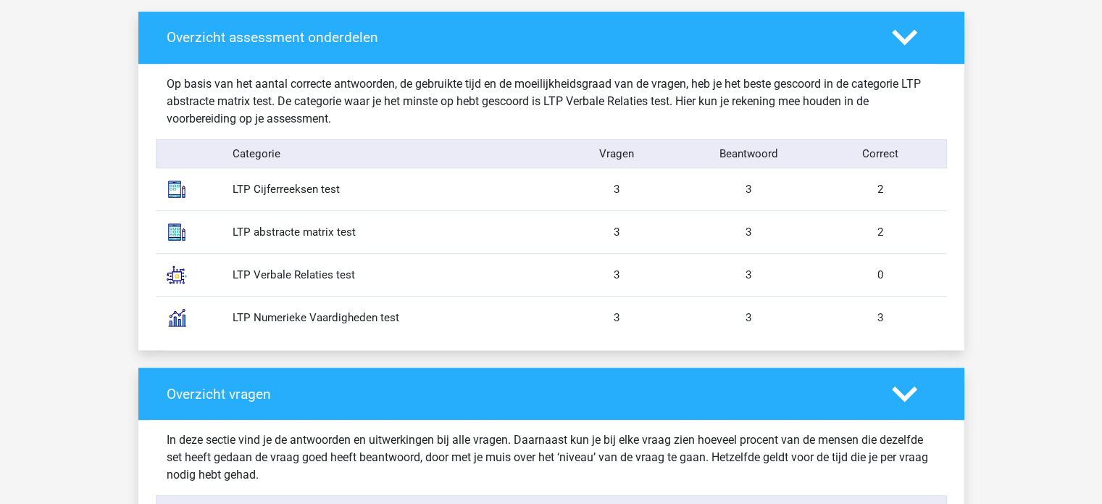
scroll to position [1142, 0]
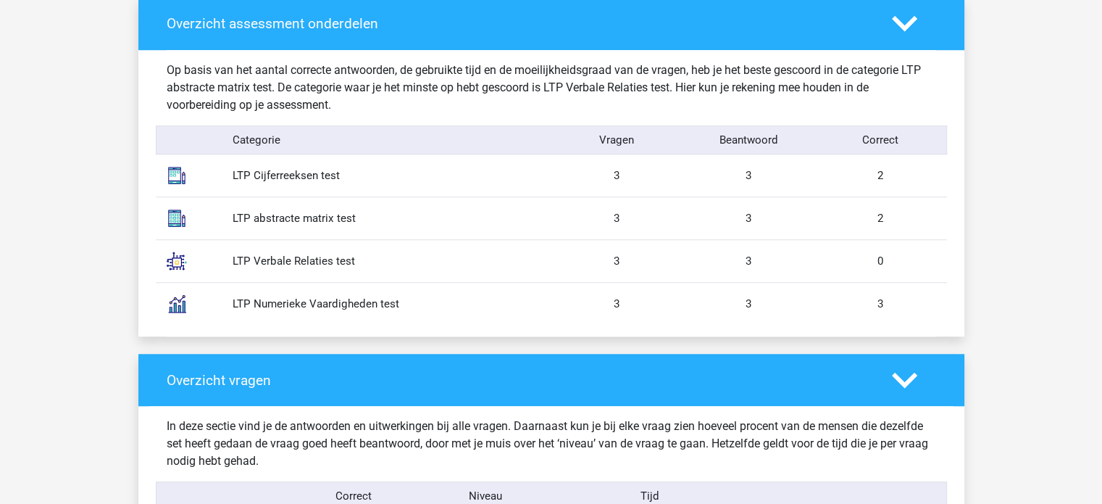
click at [175, 174] on img at bounding box center [177, 175] width 36 height 36
click at [174, 261] on img at bounding box center [177, 261] width 36 height 36
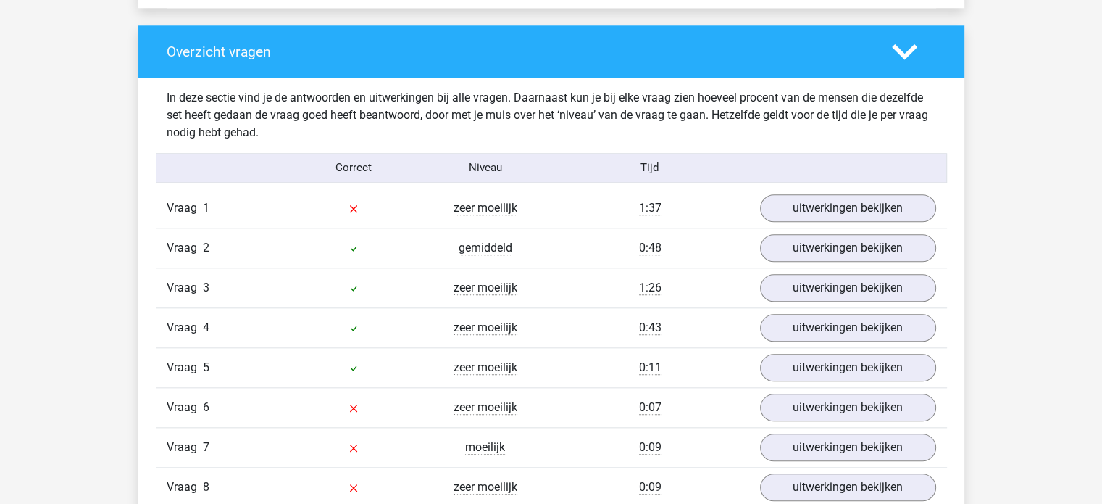
scroll to position [1481, 0]
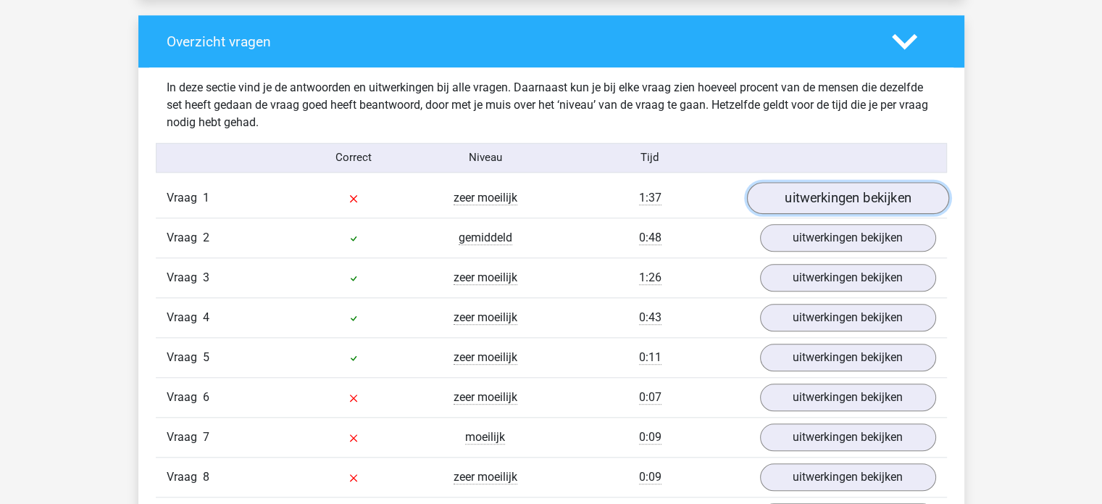
click at [877, 196] on link "uitwerkingen bekijken" at bounding box center [848, 198] width 202 height 32
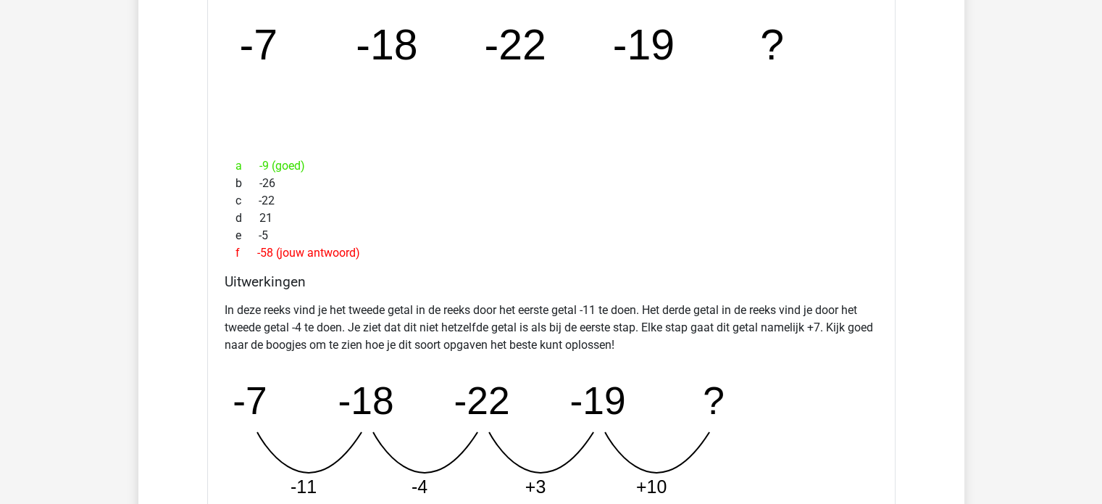
scroll to position [1780, 0]
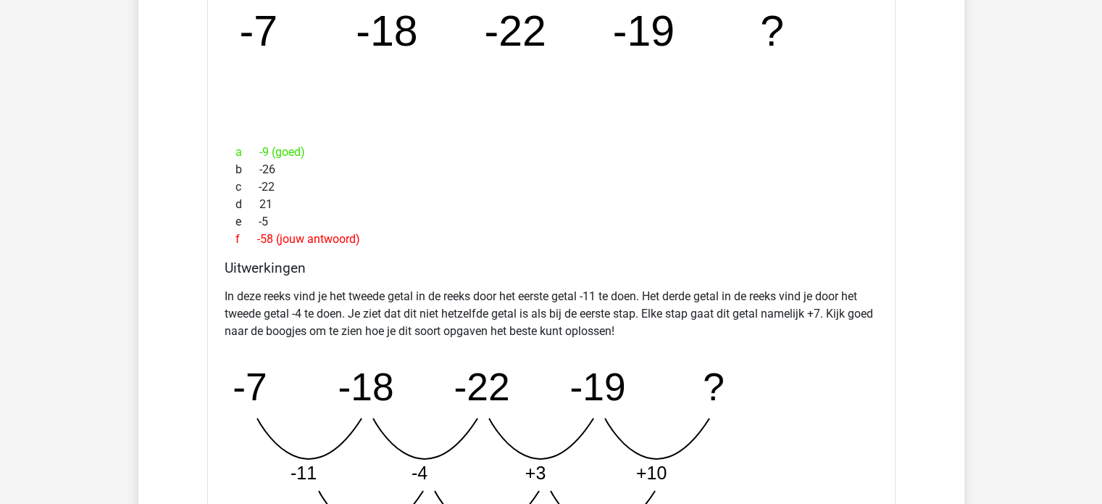
click at [1099, 496] on div "Kies premium Debby [EMAIL_ADDRESS][DOMAIN_NAME]" at bounding box center [551, 453] width 1102 height 4467
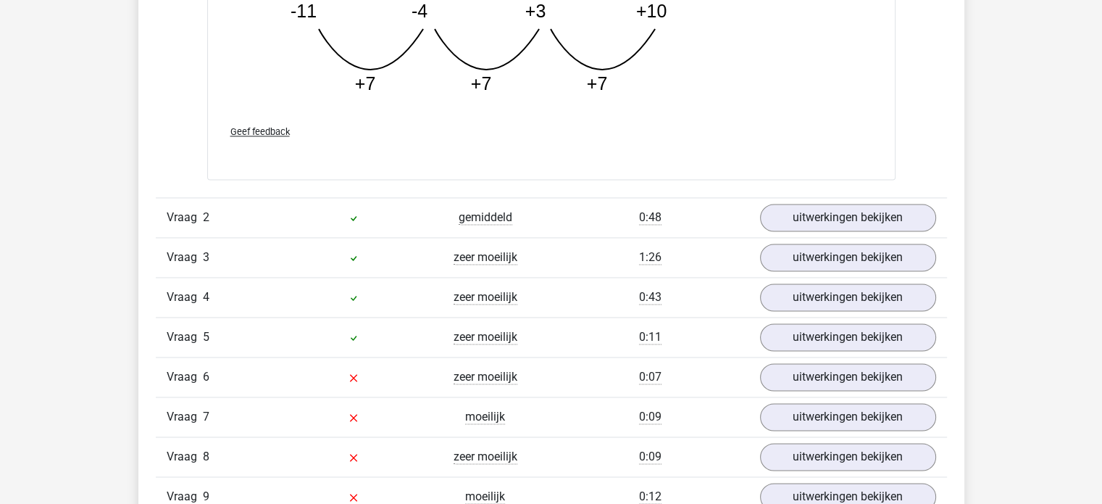
scroll to position [2296, 0]
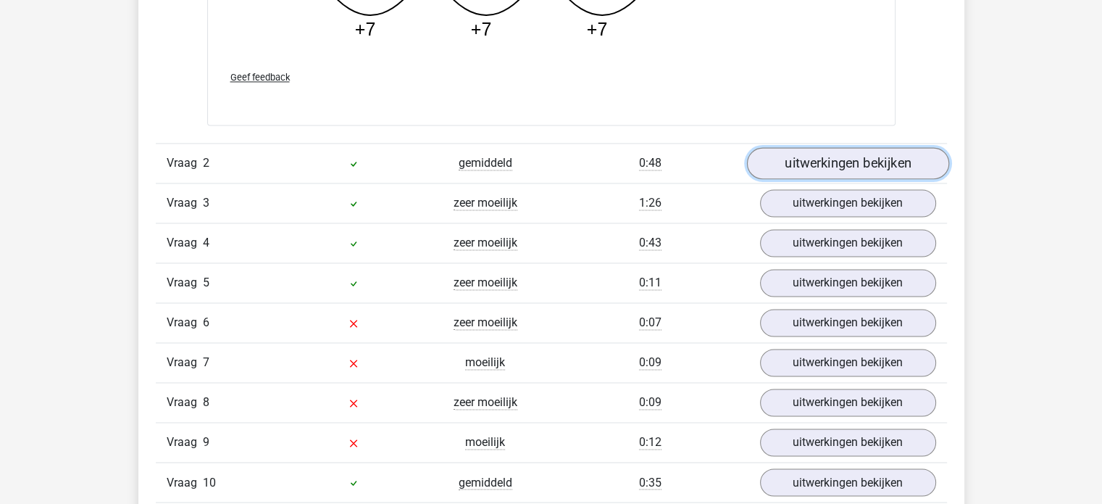
click at [850, 159] on link "uitwerkingen bekijken" at bounding box center [848, 163] width 202 height 32
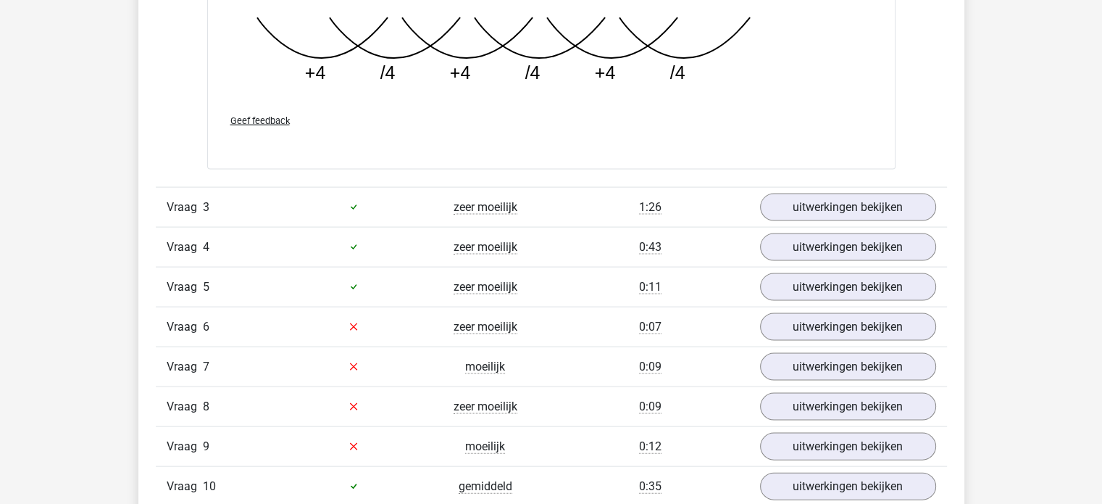
scroll to position [2989, 0]
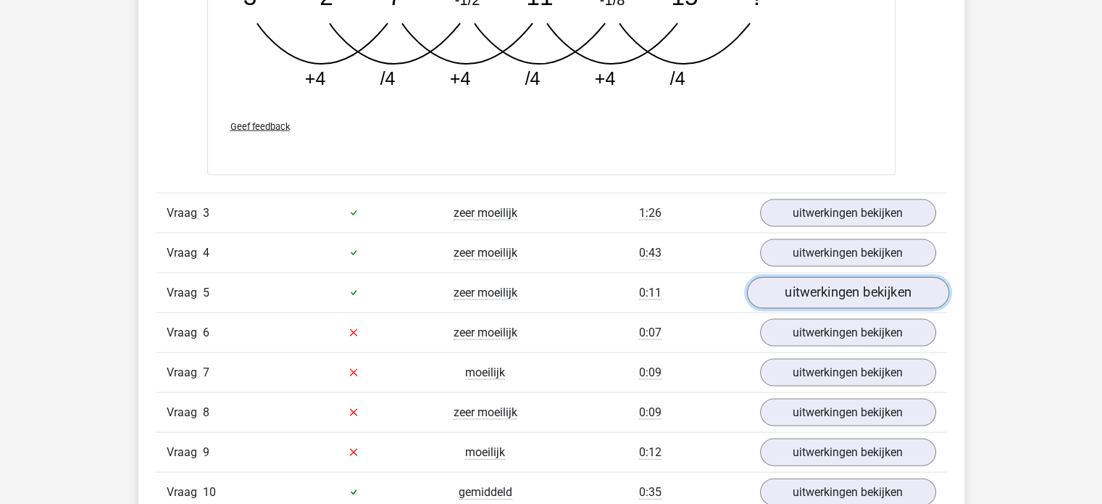
click at [860, 291] on link "uitwerkingen bekijken" at bounding box center [848, 293] width 202 height 32
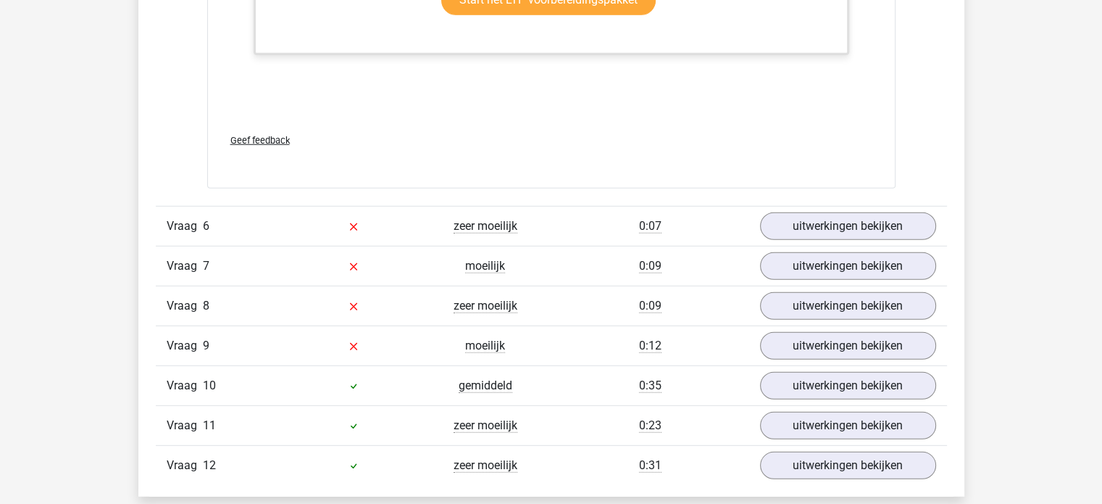
scroll to position [4132, 0]
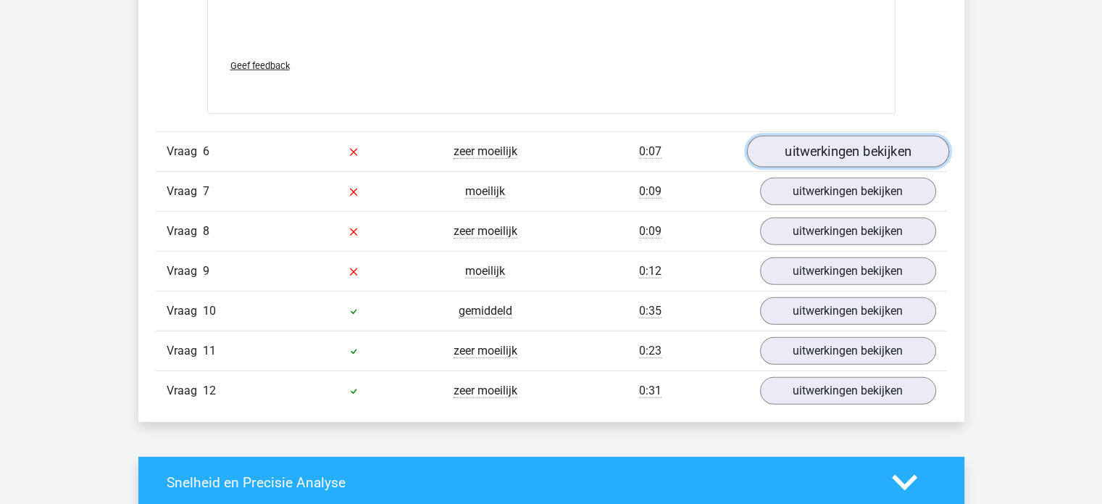
click at [831, 149] on link "uitwerkingen bekijken" at bounding box center [848, 152] width 202 height 32
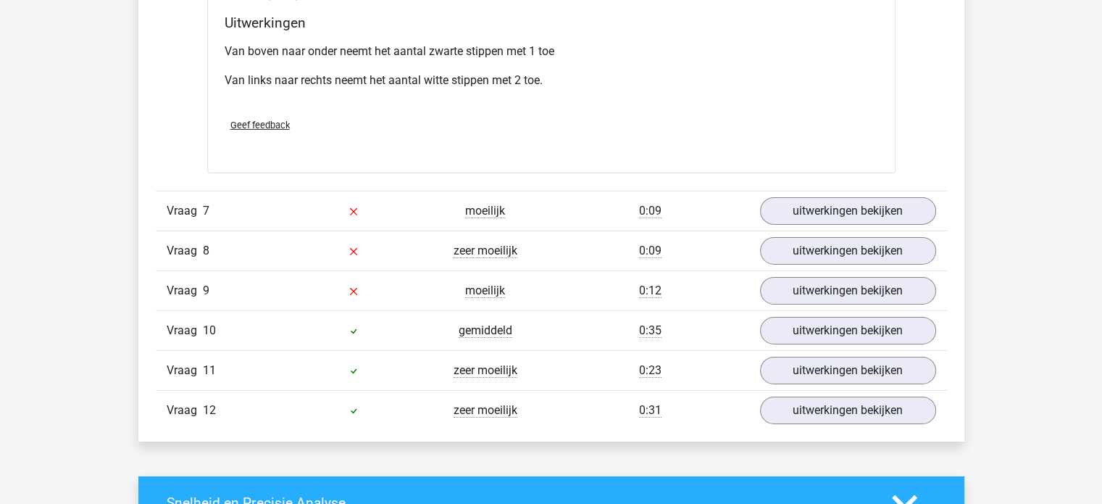
scroll to position [4737, 0]
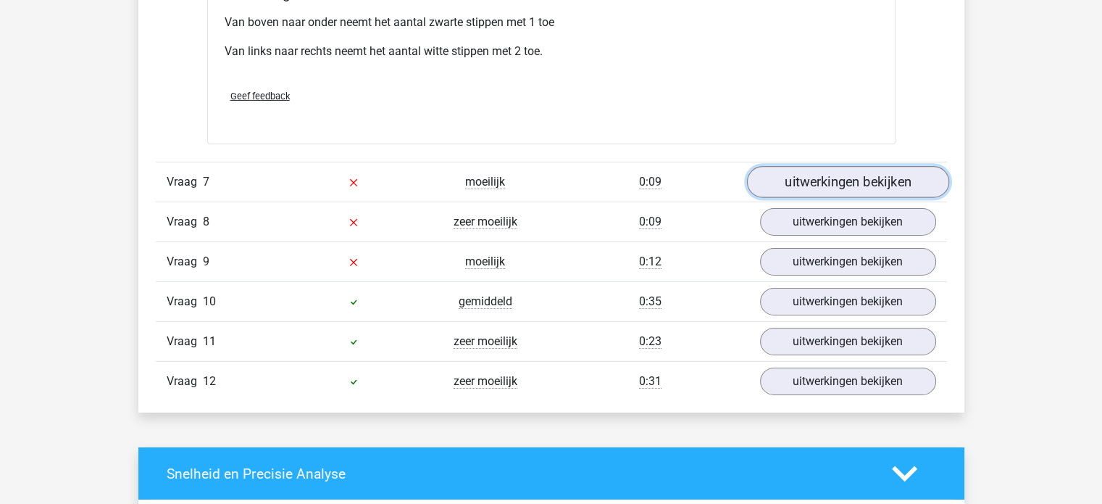
click at [866, 173] on link "uitwerkingen bekijken" at bounding box center [848, 182] width 202 height 32
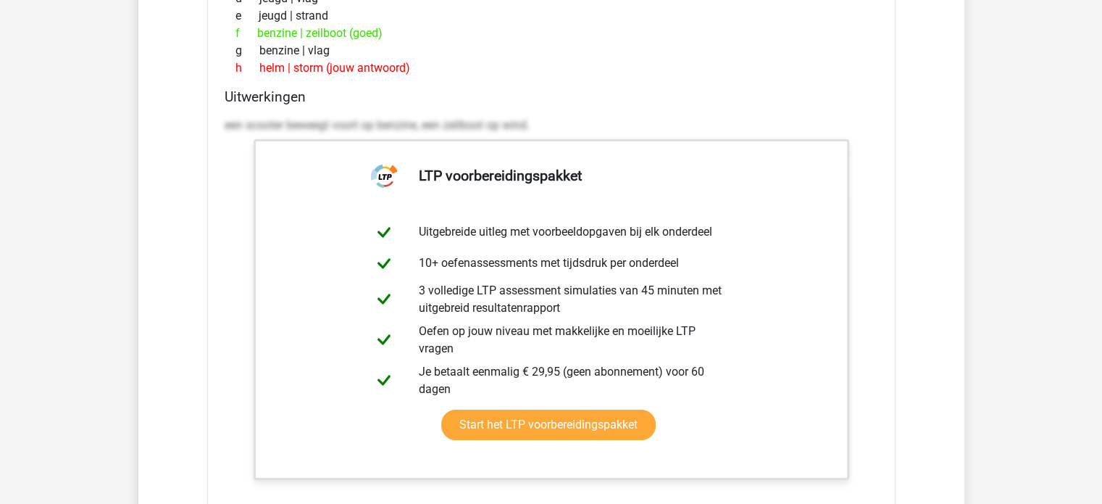
scroll to position [5114, 0]
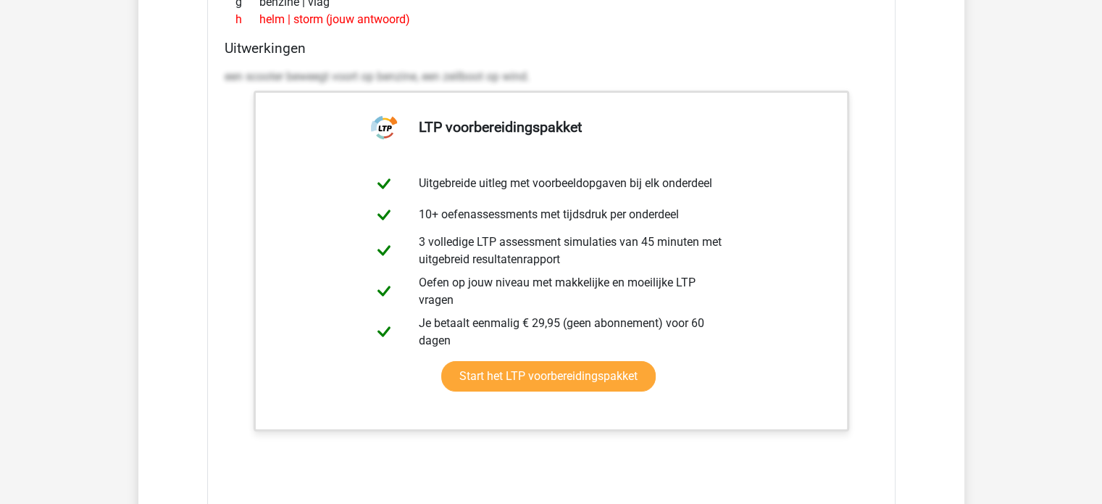
click at [584, 49] on h4 "Uitwerkingen" at bounding box center [552, 48] width 654 height 17
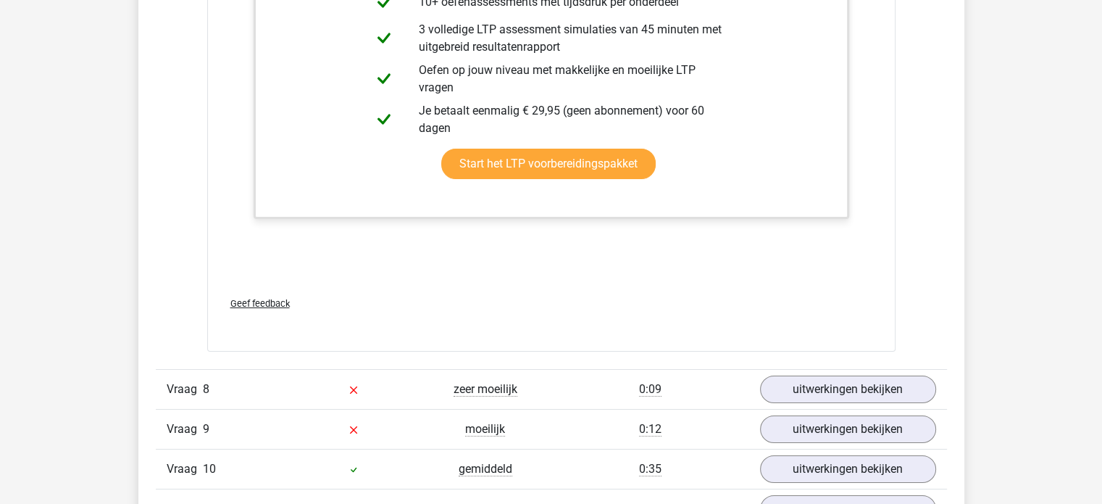
scroll to position [5394, 0]
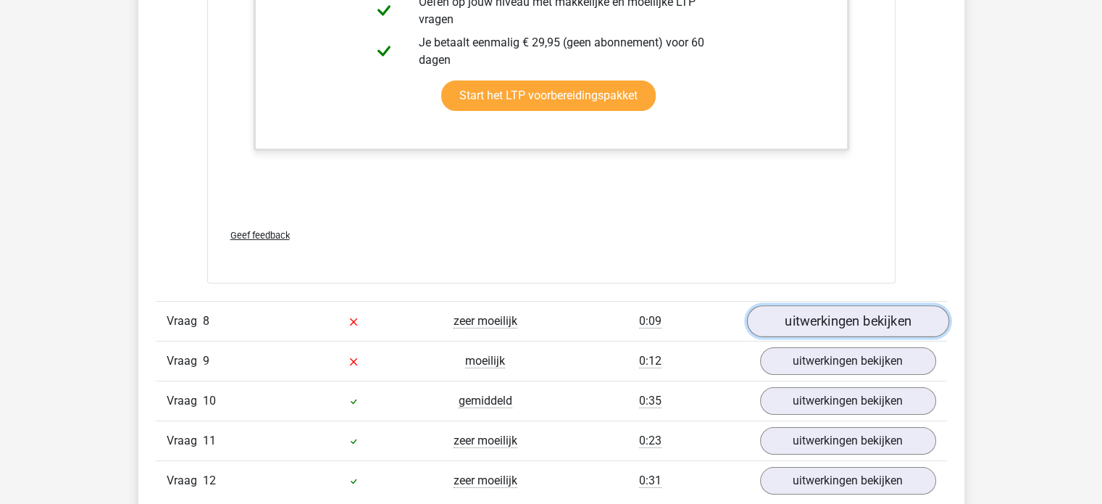
click at [831, 316] on link "uitwerkingen bekijken" at bounding box center [848, 321] width 202 height 32
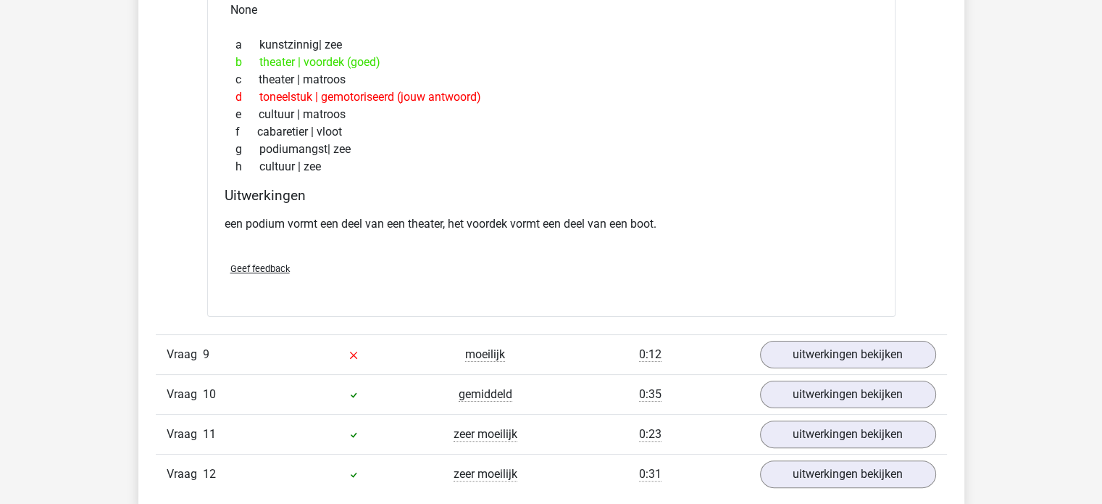
scroll to position [5829, 0]
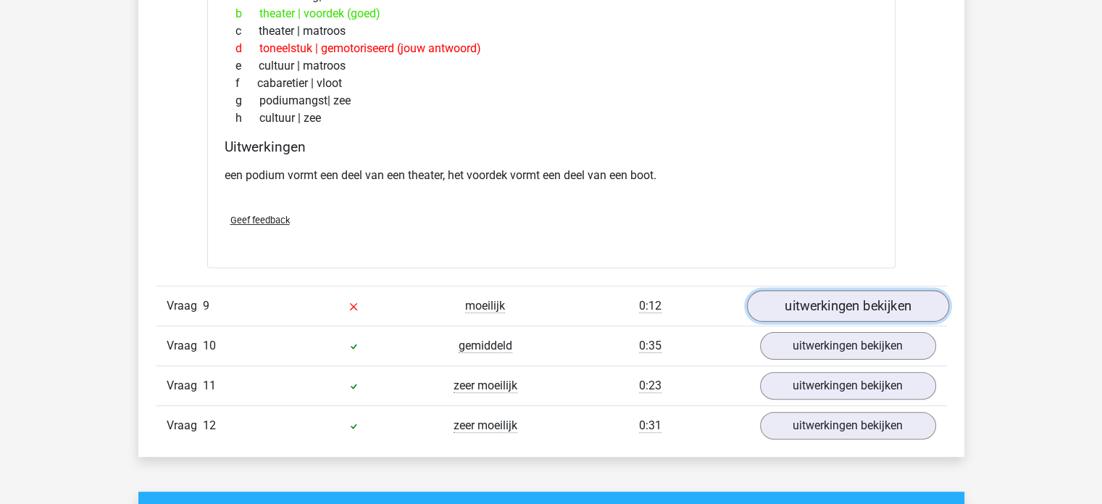
click at [882, 302] on link "uitwerkingen bekijken" at bounding box center [848, 307] width 202 height 32
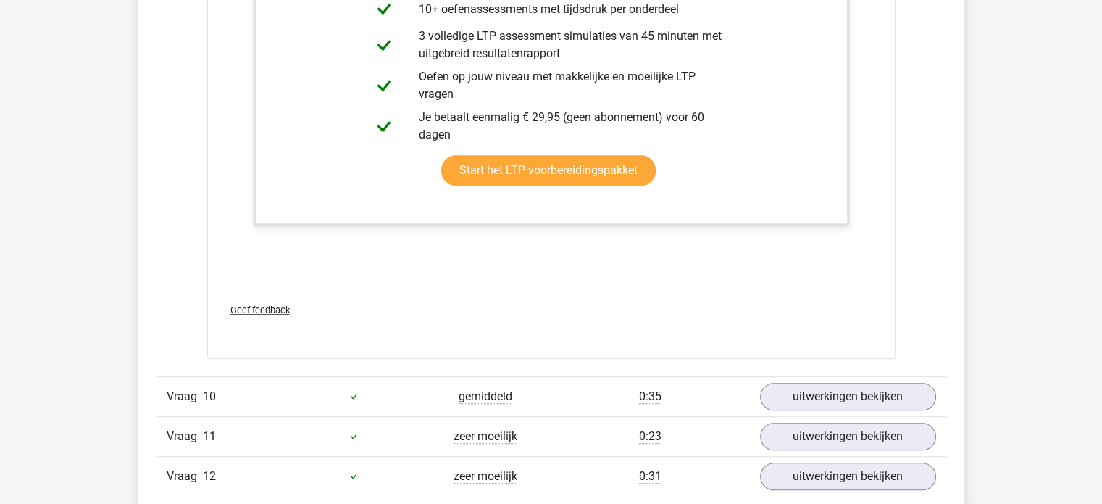
scroll to position [6593, 0]
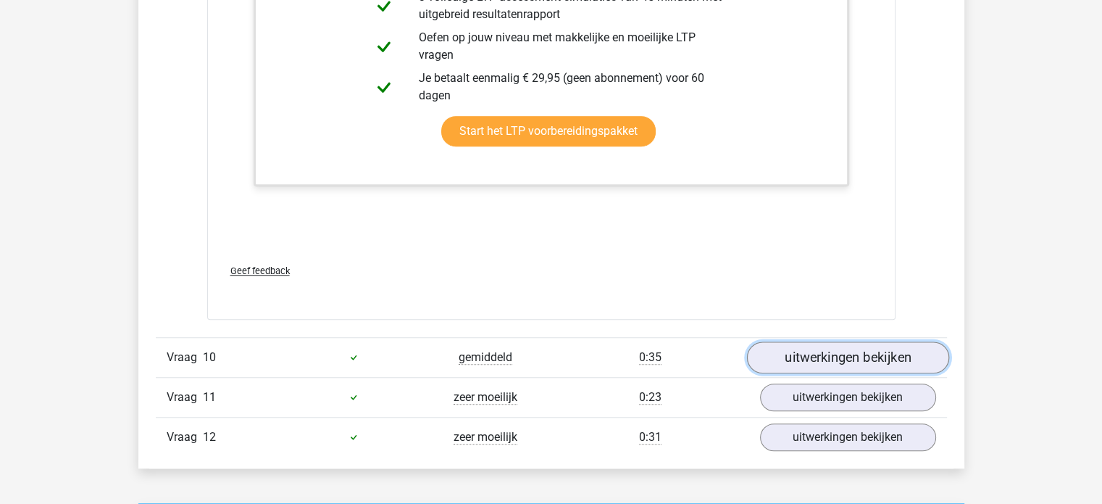
click at [852, 348] on link "uitwerkingen bekijken" at bounding box center [848, 357] width 202 height 32
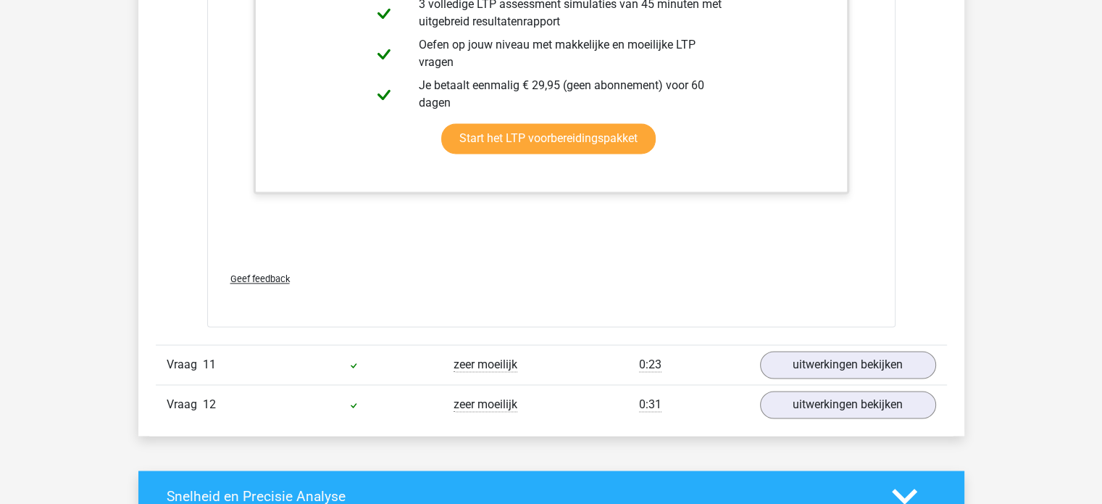
scroll to position [7607, 0]
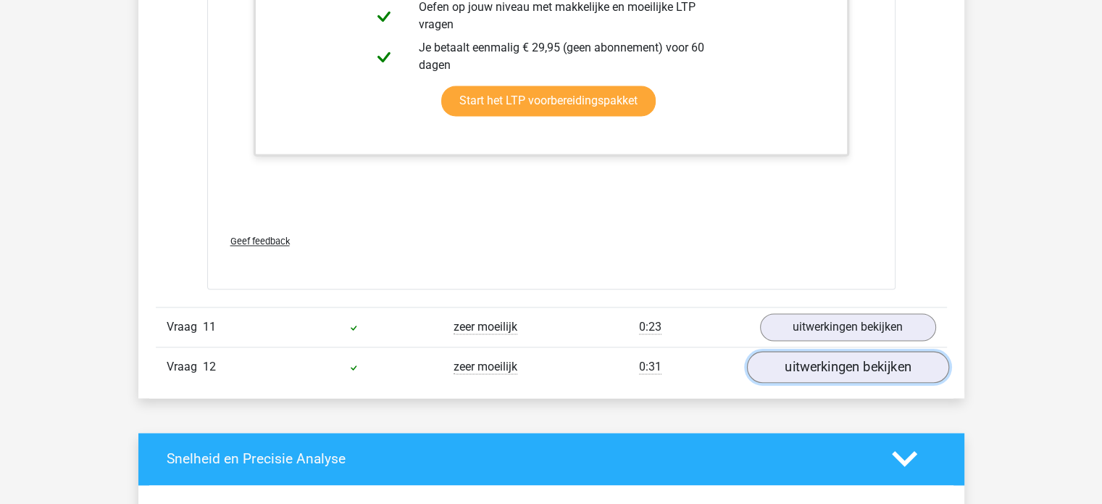
click at [889, 359] on link "uitwerkingen bekijken" at bounding box center [848, 367] width 202 height 32
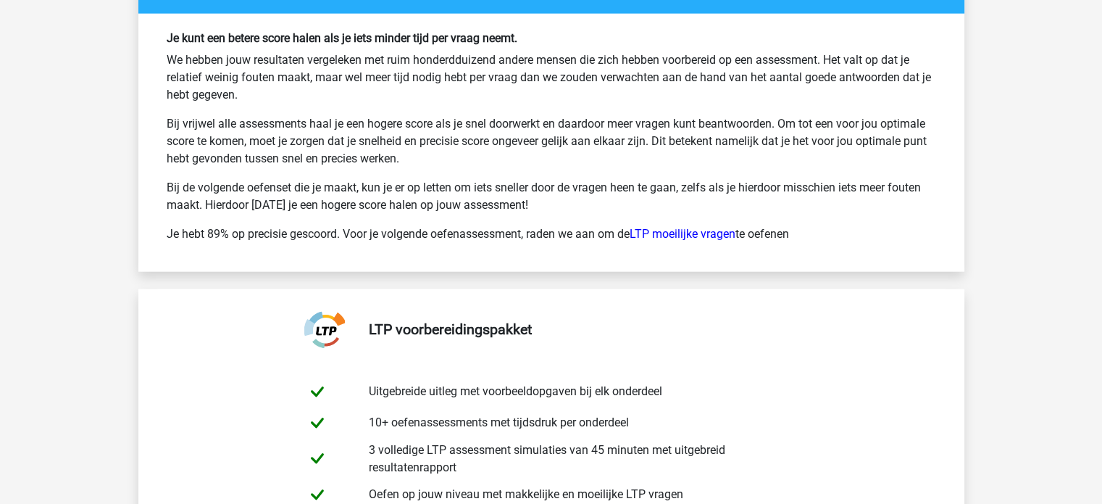
scroll to position [9143, 0]
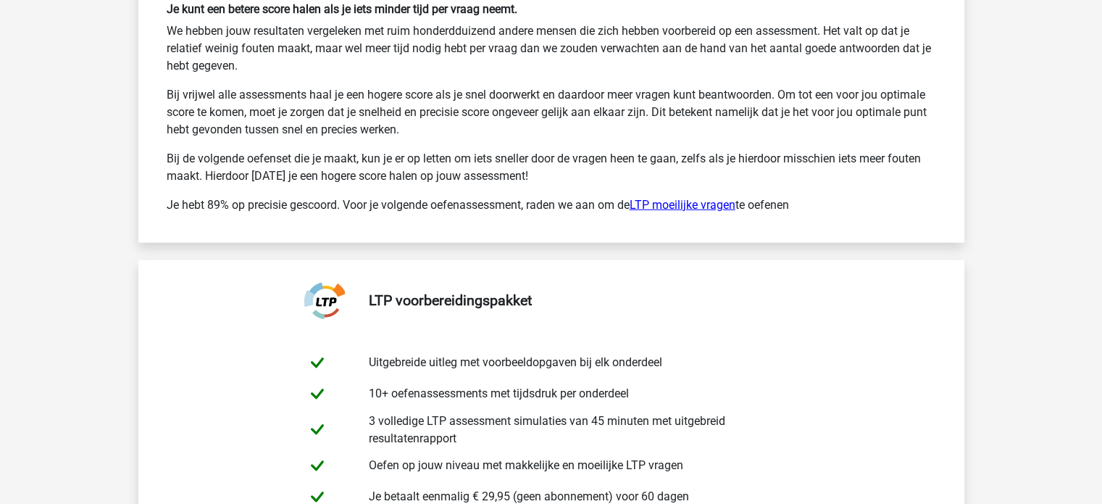
click at [686, 198] on link "LTP moeilijke vragen" at bounding box center [683, 205] width 106 height 14
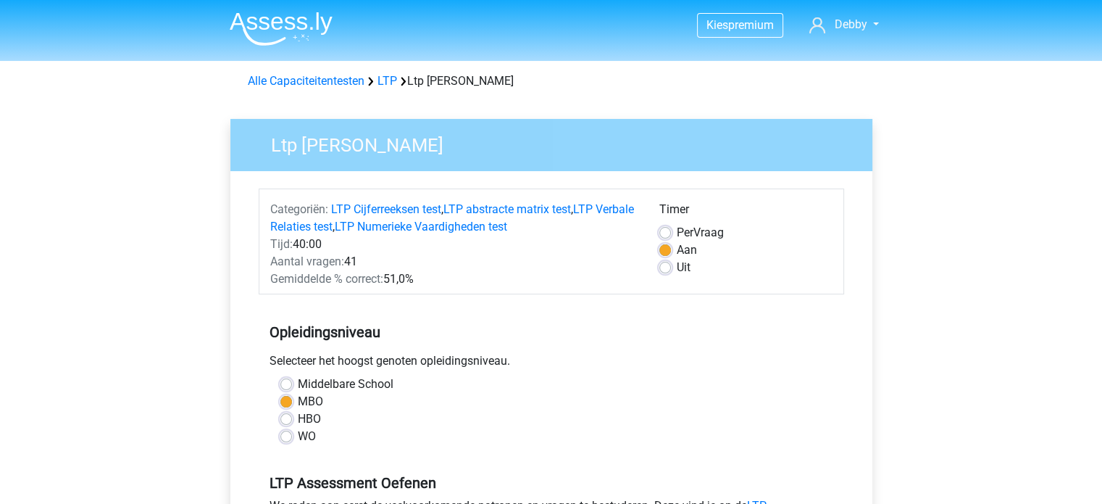
click at [298, 422] on label "HBO" at bounding box center [309, 418] width 23 height 17
click at [283, 422] on input "HBO" at bounding box center [287, 417] width 12 height 14
radio input "true"
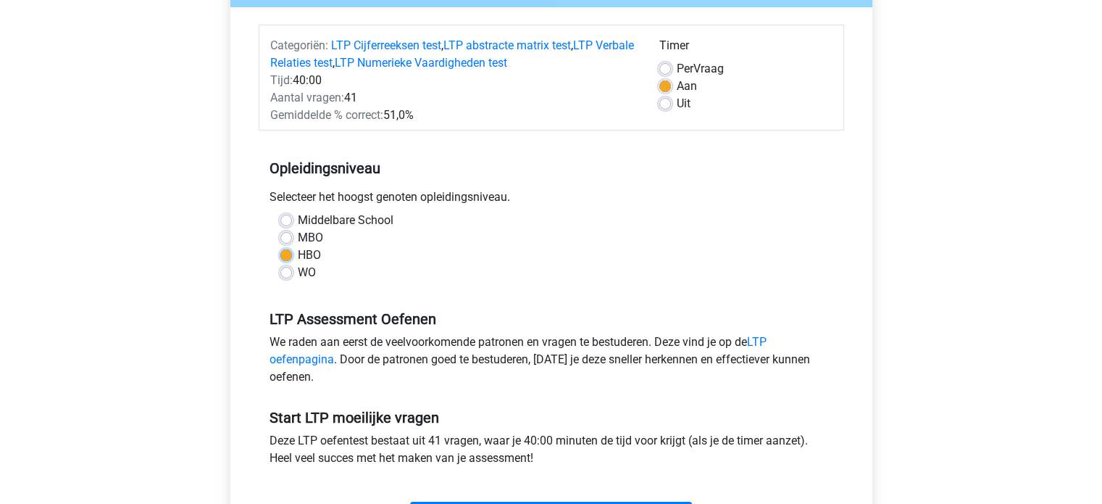
scroll to position [241, 0]
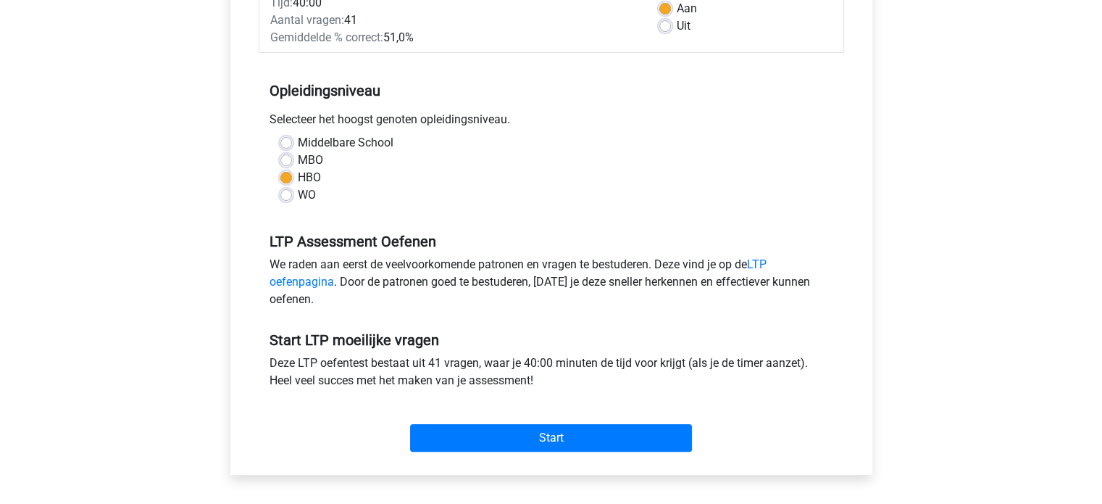
click at [298, 159] on label "MBO" at bounding box center [310, 159] width 25 height 17
click at [282, 159] on input "MBO" at bounding box center [287, 158] width 12 height 14
radio input "true"
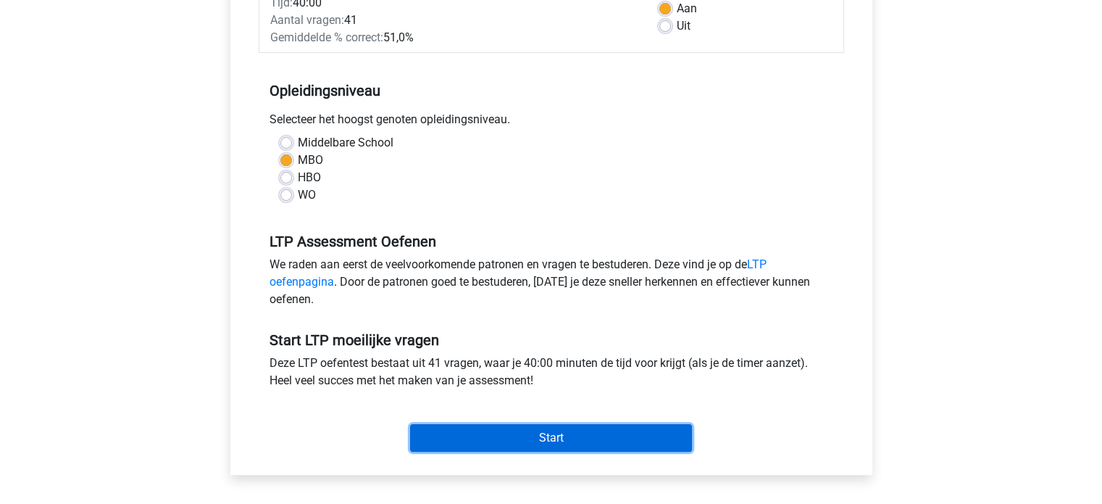
click at [548, 436] on input "Start" at bounding box center [551, 438] width 282 height 28
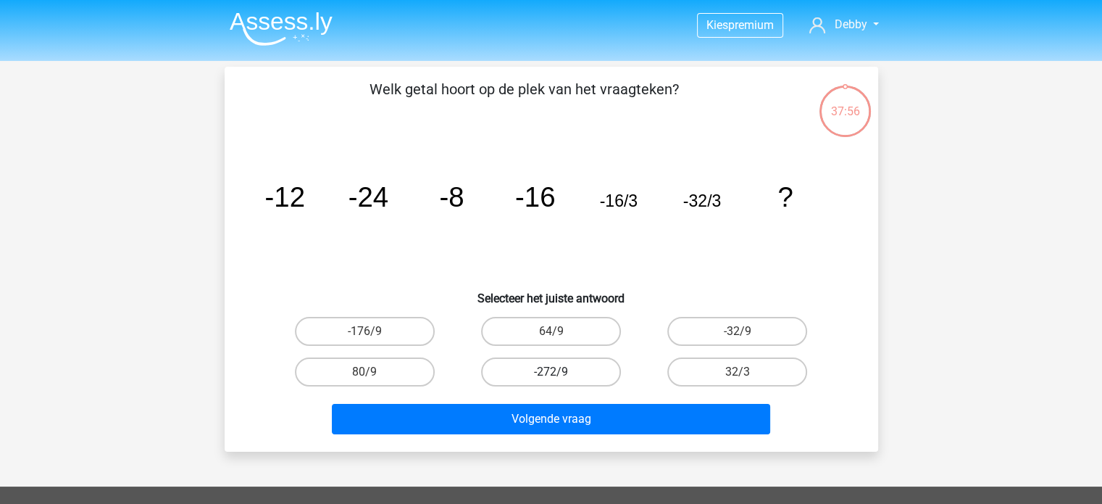
click at [557, 367] on label "-272/9" at bounding box center [551, 371] width 140 height 29
click at [557, 372] on input "-272/9" at bounding box center [555, 376] width 9 height 9
radio input "true"
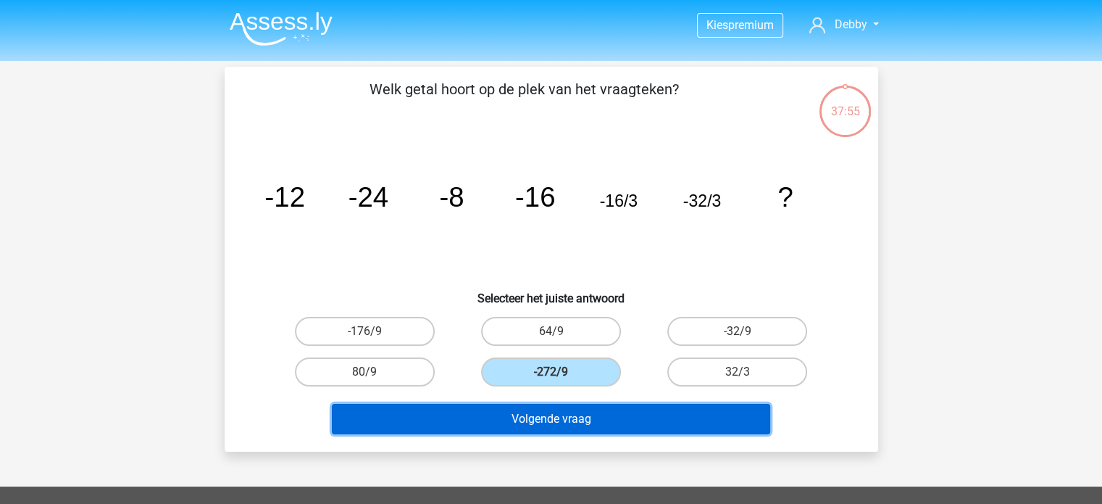
click at [570, 412] on button "Volgende vraag" at bounding box center [551, 419] width 439 height 30
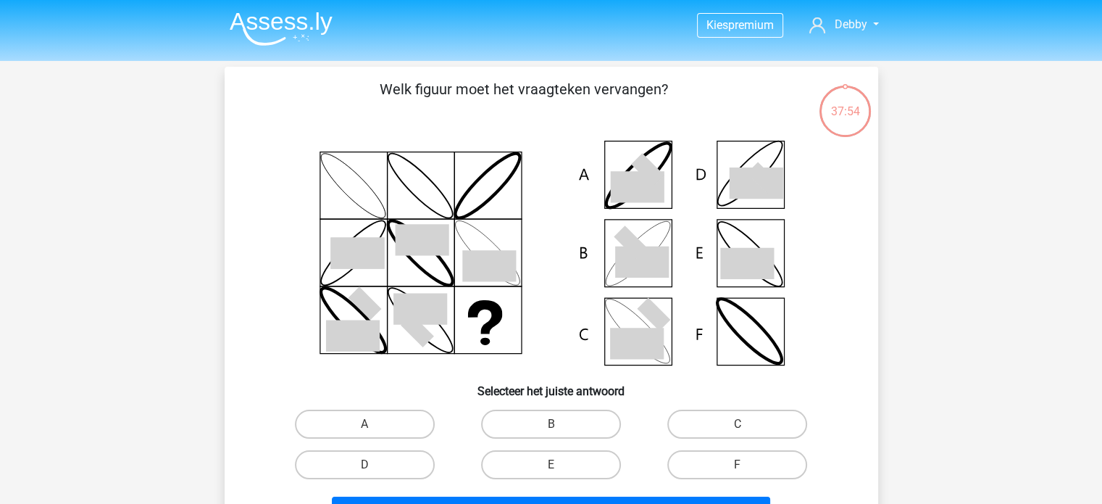
scroll to position [67, 0]
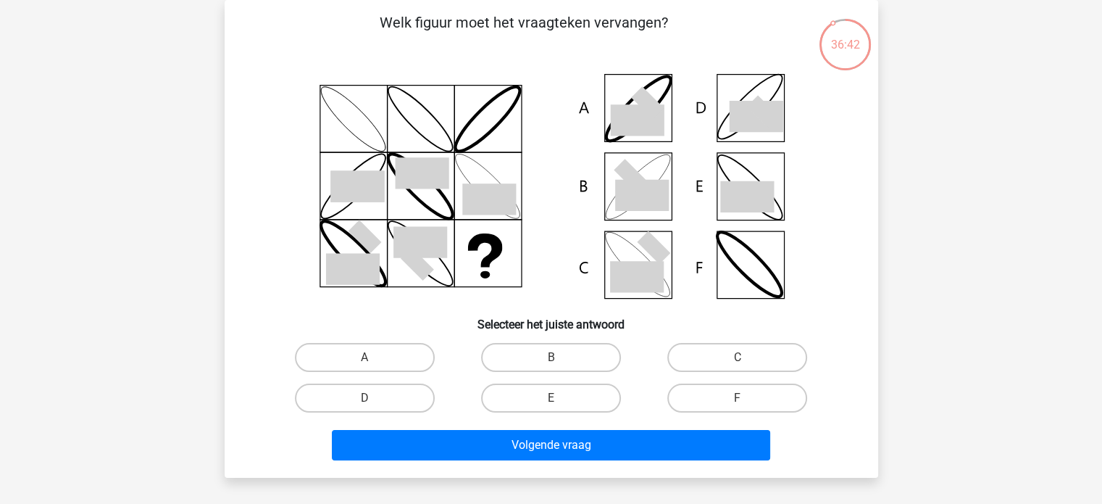
click at [630, 194] on icon at bounding box center [642, 195] width 54 height 31
click at [560, 361] on label "B" at bounding box center [551, 357] width 140 height 29
click at [560, 361] on input "B" at bounding box center [555, 361] width 9 height 9
radio input "true"
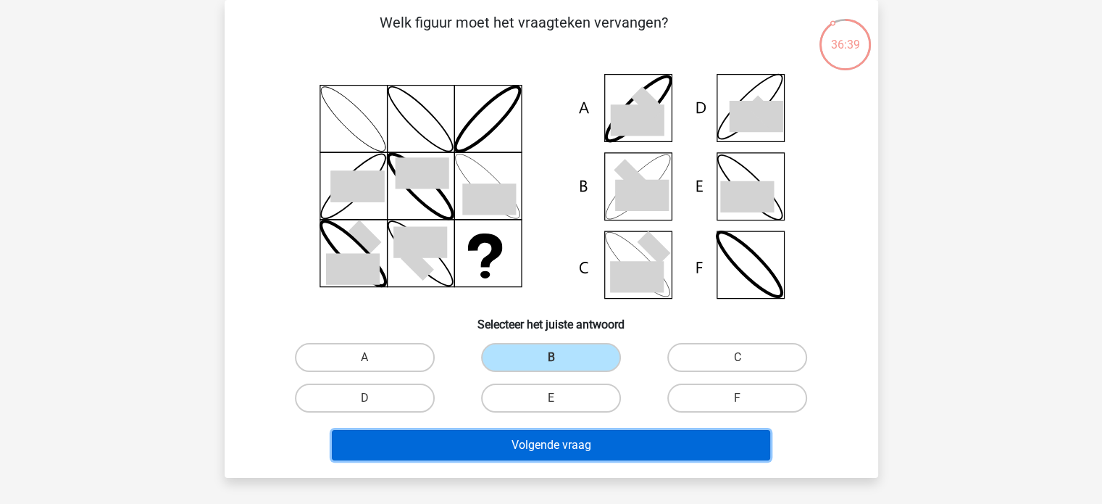
click at [568, 441] on button "Volgende vraag" at bounding box center [551, 445] width 439 height 30
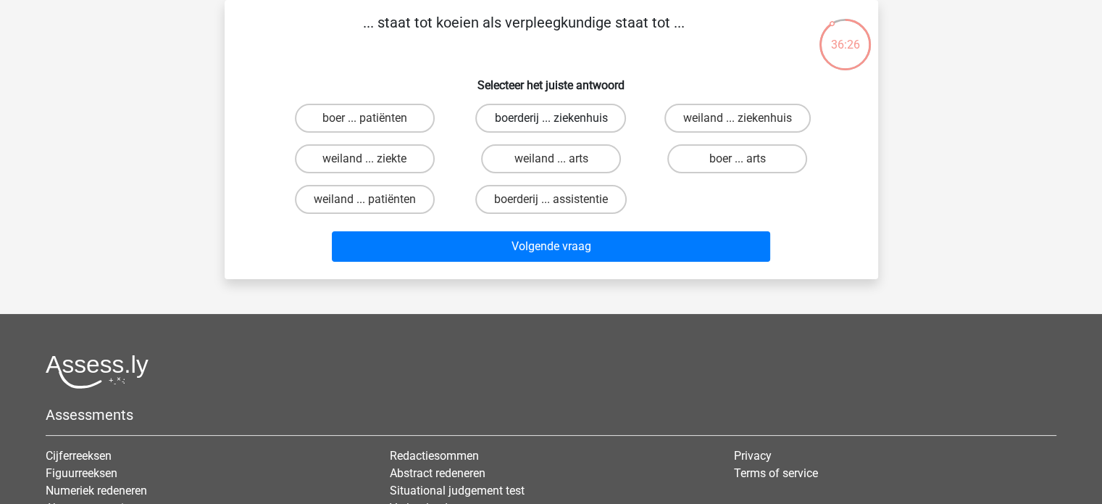
click at [556, 111] on label "boerderij ... ziekenhuis" at bounding box center [551, 118] width 151 height 29
click at [556, 118] on input "boerderij ... ziekenhuis" at bounding box center [555, 122] width 9 height 9
radio input "true"
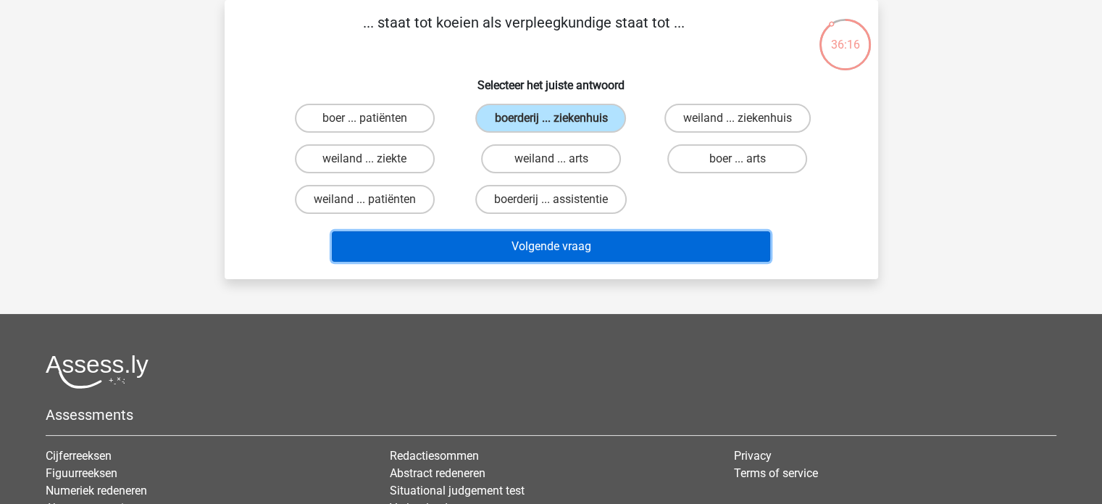
click at [587, 251] on button "Volgende vraag" at bounding box center [551, 246] width 439 height 30
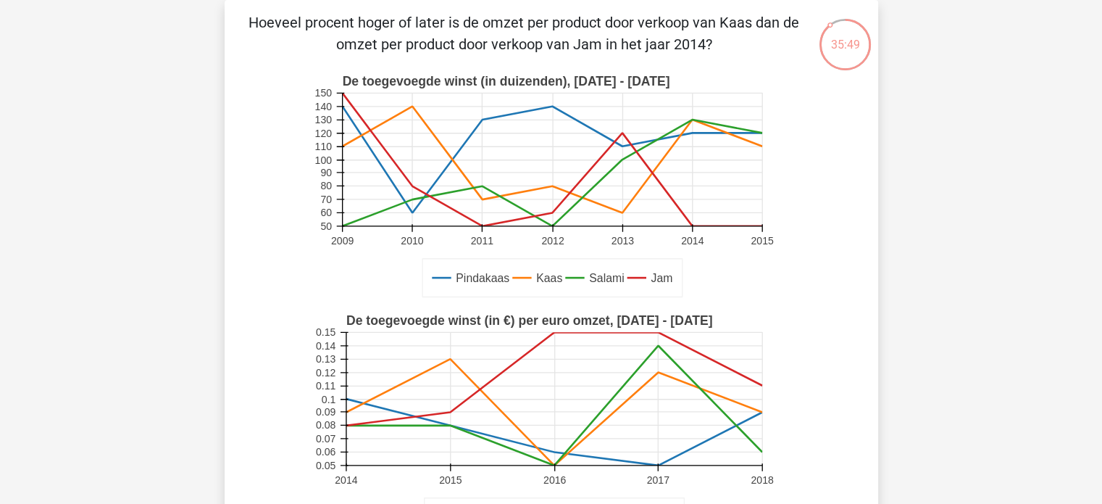
drag, startPoint x: 587, startPoint y: 251, endPoint x: 351, endPoint y: 255, distance: 236.3
click at [351, 255] on rect at bounding box center [551, 186] width 478 height 239
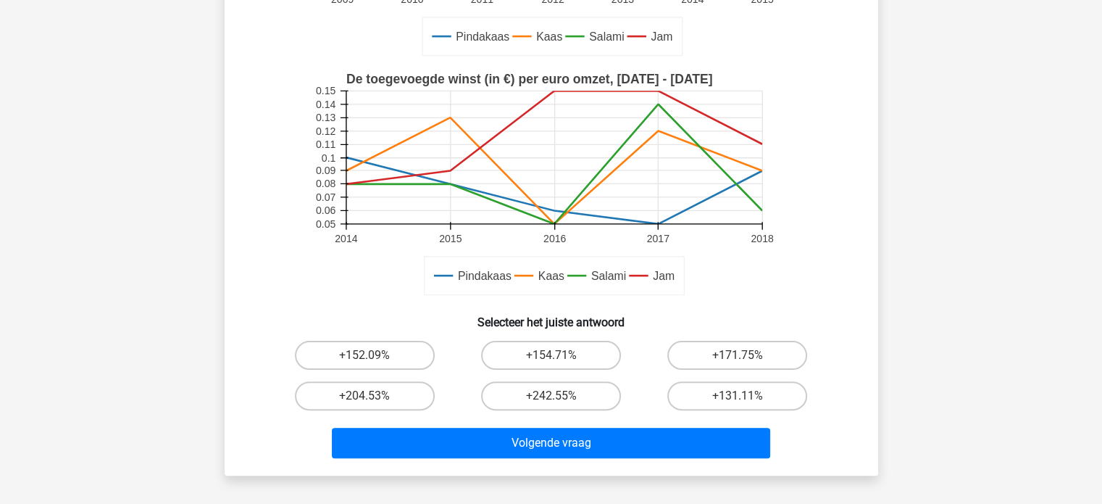
scroll to position [328, 0]
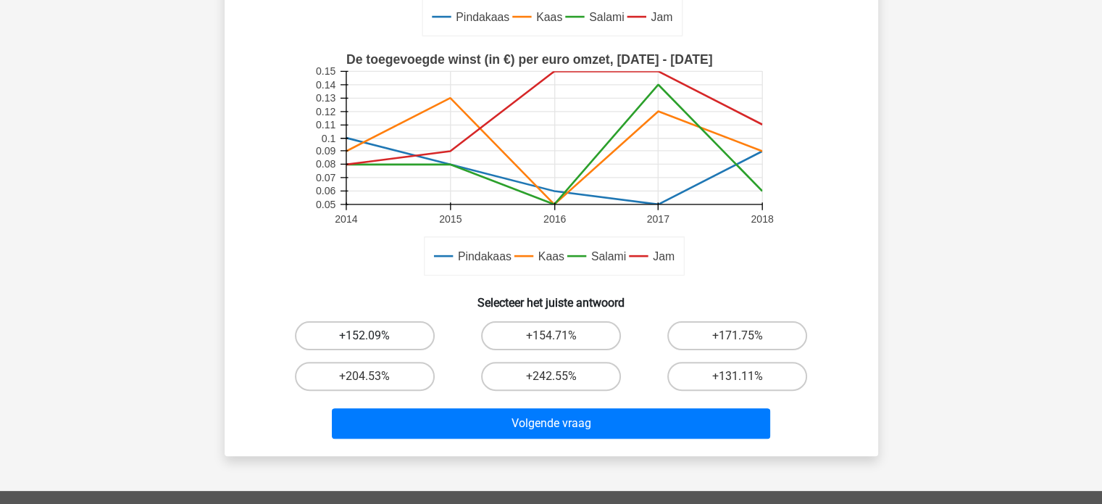
click at [393, 328] on label "+152.09%" at bounding box center [365, 335] width 140 height 29
click at [374, 336] on input "+152.09%" at bounding box center [369, 340] width 9 height 9
radio input "true"
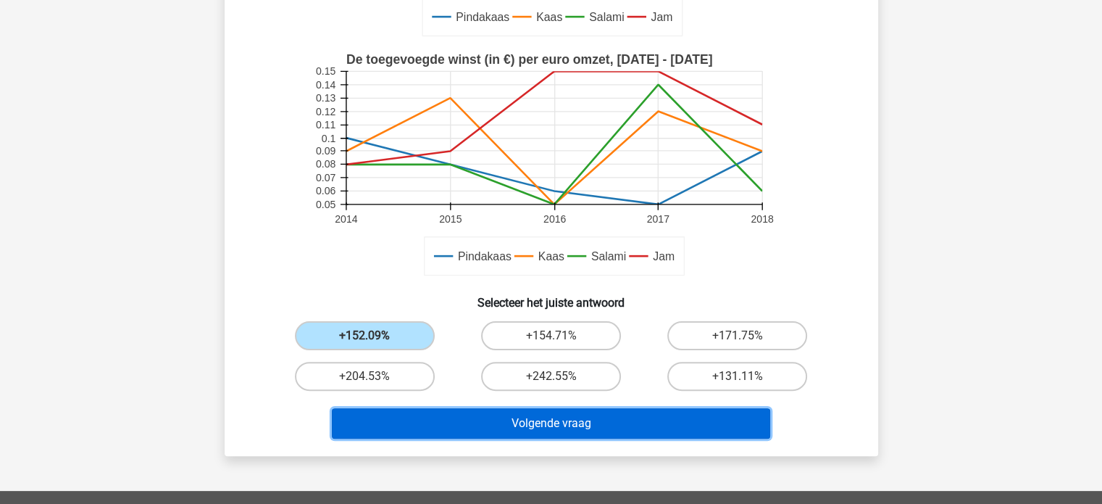
click at [494, 431] on button "Volgende vraag" at bounding box center [551, 423] width 439 height 30
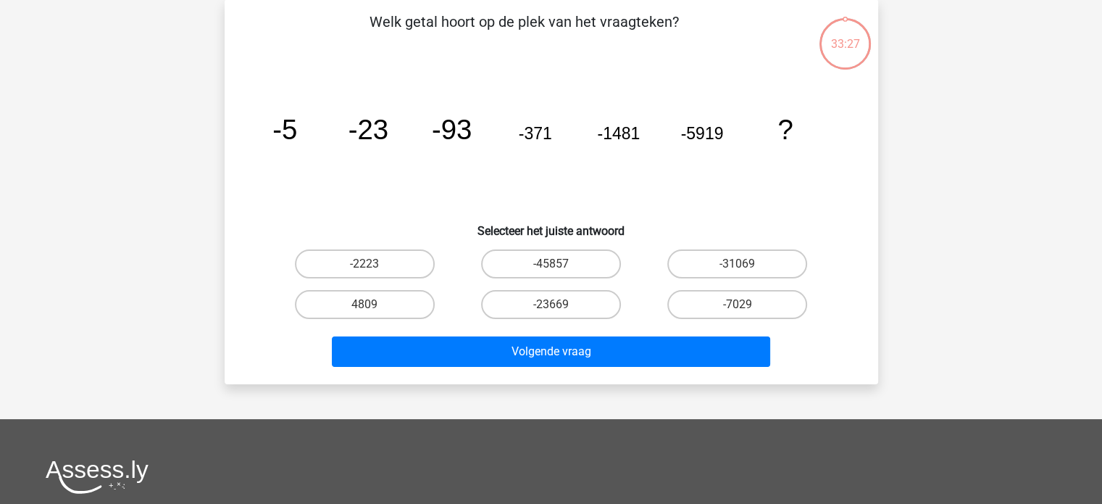
scroll to position [67, 0]
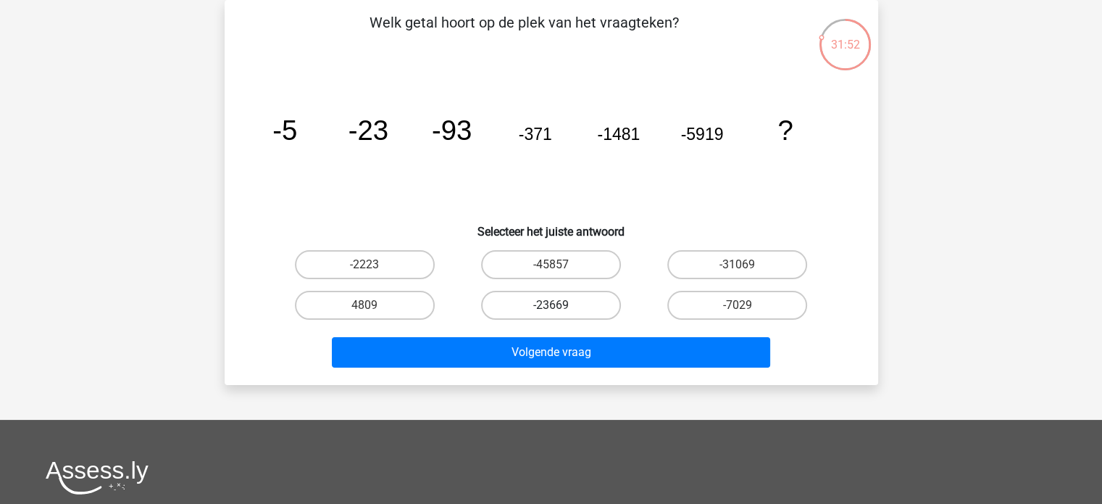
click at [576, 309] on label "-23669" at bounding box center [551, 305] width 140 height 29
click at [560, 309] on input "-23669" at bounding box center [555, 309] width 9 height 9
radio input "true"
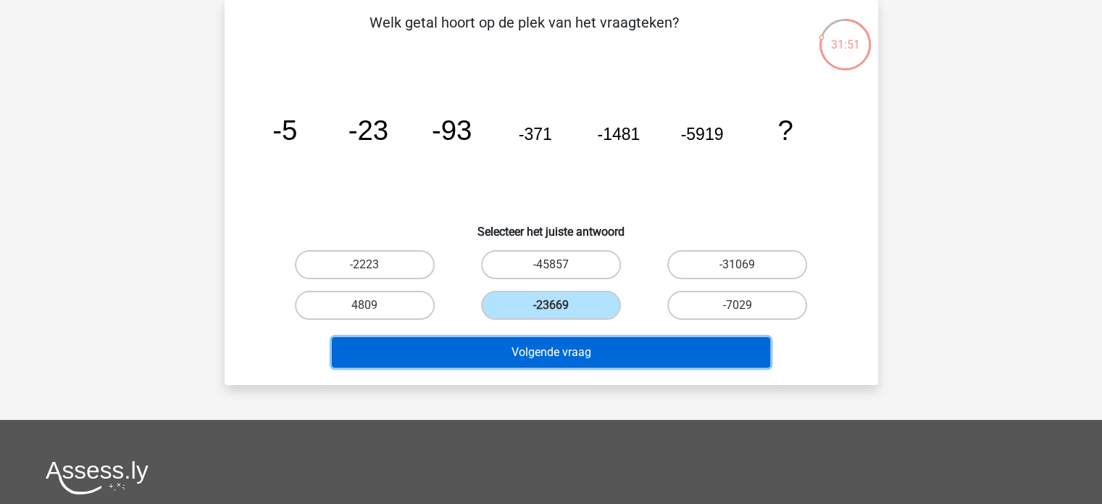
click at [576, 348] on button "Volgende vraag" at bounding box center [551, 352] width 439 height 30
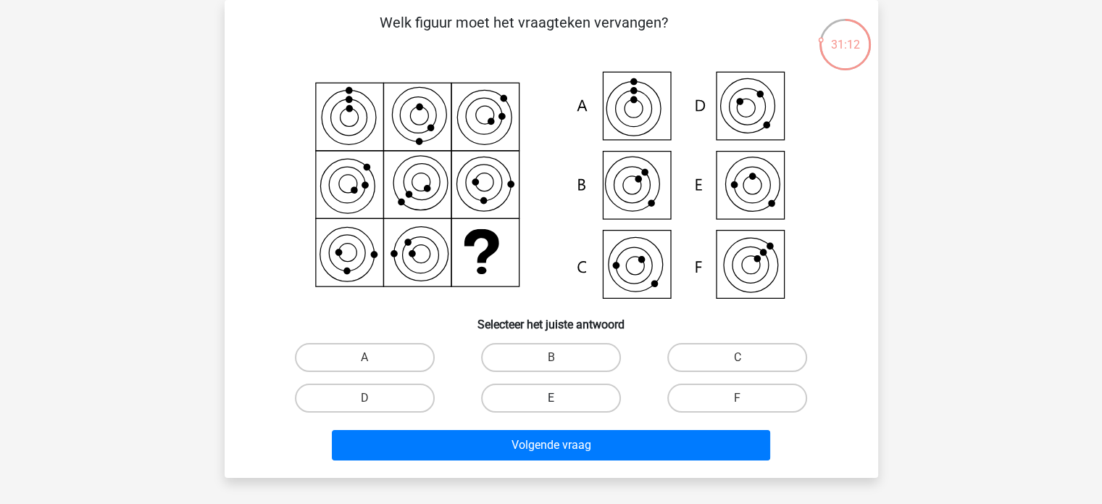
click at [555, 396] on label "E" at bounding box center [551, 397] width 140 height 29
click at [555, 398] on input "E" at bounding box center [555, 402] width 9 height 9
radio input "true"
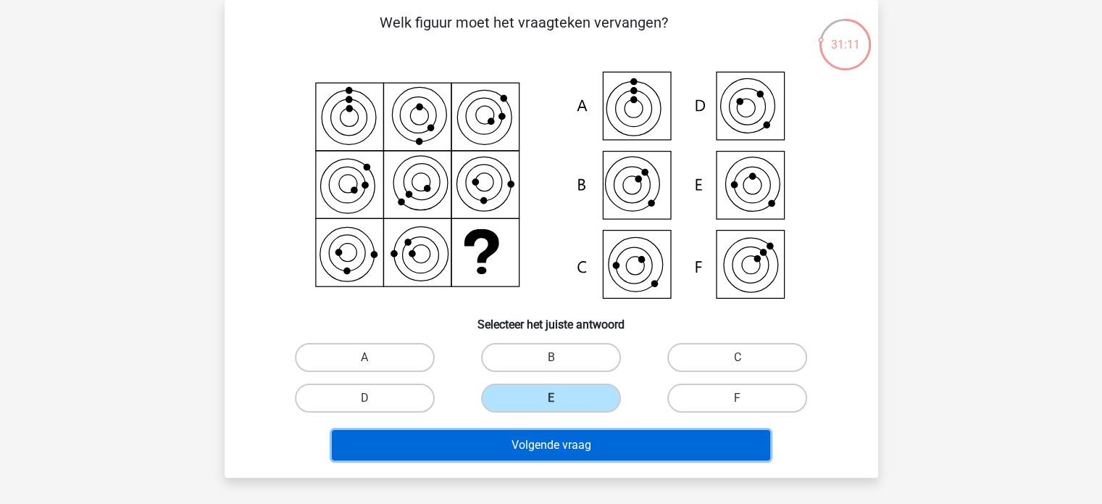
click at [560, 443] on button "Volgende vraag" at bounding box center [551, 445] width 439 height 30
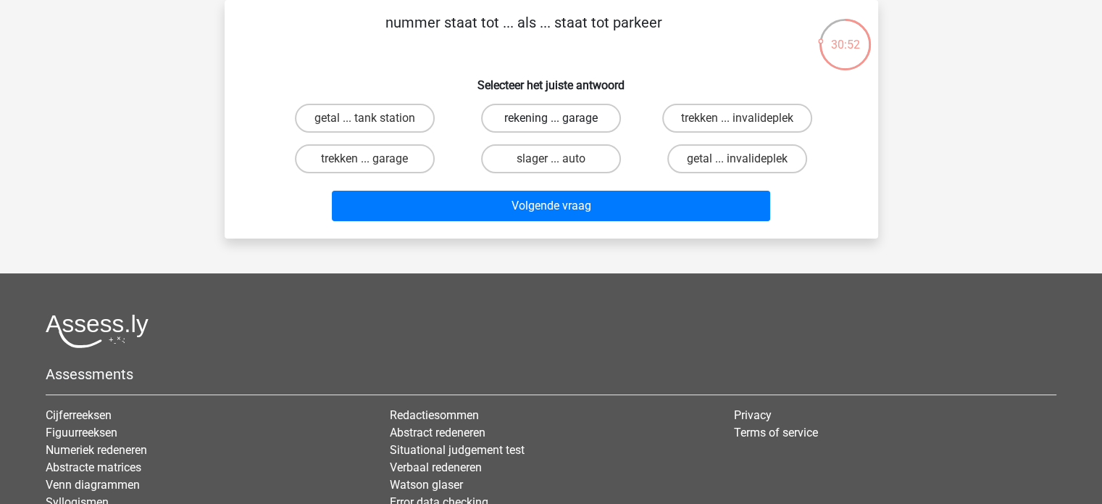
click at [541, 111] on label "rekening ... garage" at bounding box center [551, 118] width 140 height 29
click at [551, 118] on input "rekening ... garage" at bounding box center [555, 122] width 9 height 9
radio input "true"
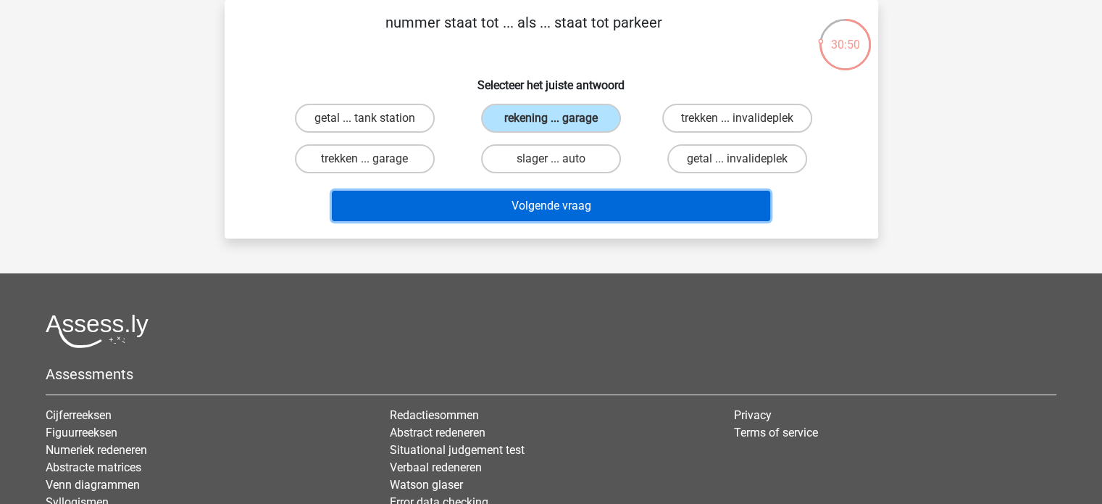
click at [548, 210] on button "Volgende vraag" at bounding box center [551, 206] width 439 height 30
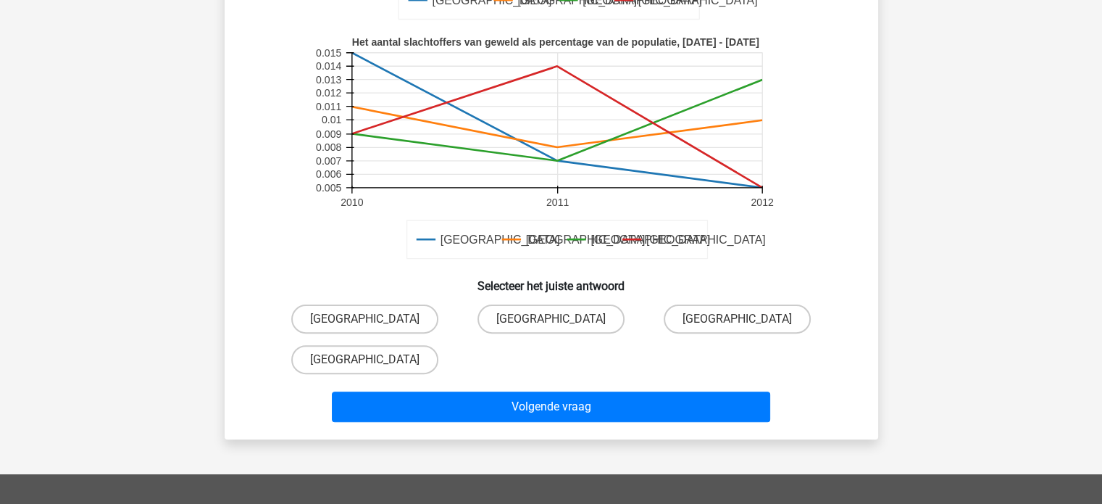
scroll to position [405, 0]
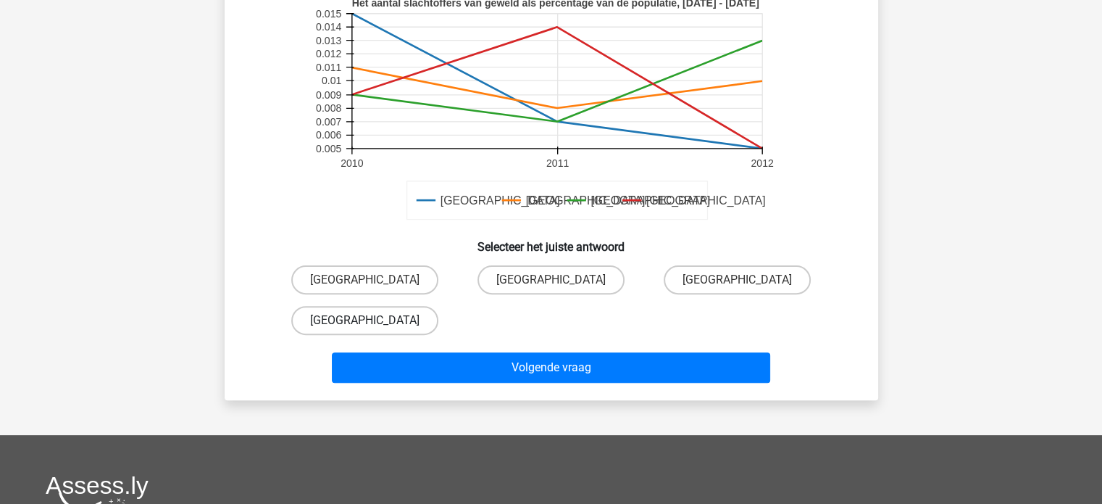
click at [414, 322] on label "[GEOGRAPHIC_DATA]" at bounding box center [364, 320] width 147 height 29
click at [374, 322] on input "[GEOGRAPHIC_DATA]" at bounding box center [369, 324] width 9 height 9
radio input "true"
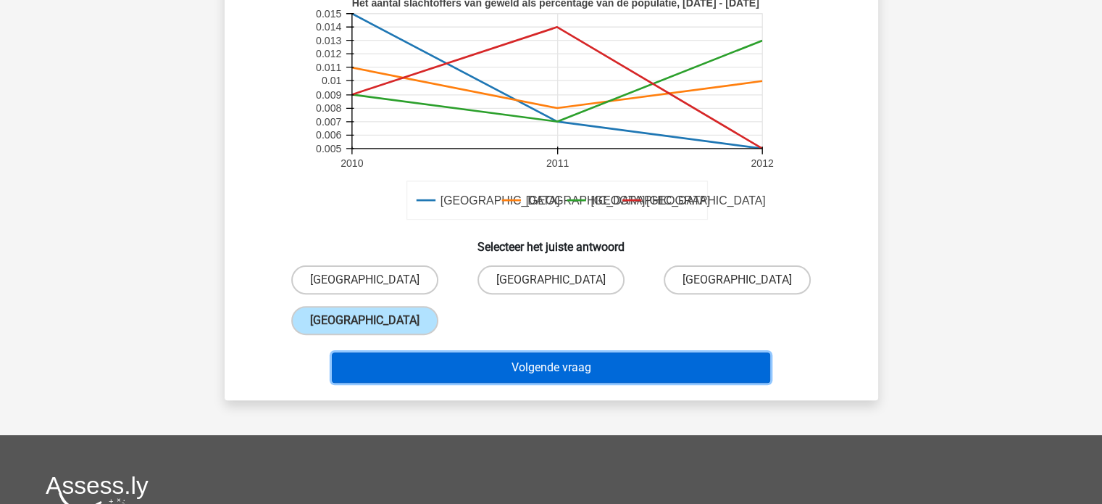
click at [481, 376] on button "Volgende vraag" at bounding box center [551, 367] width 439 height 30
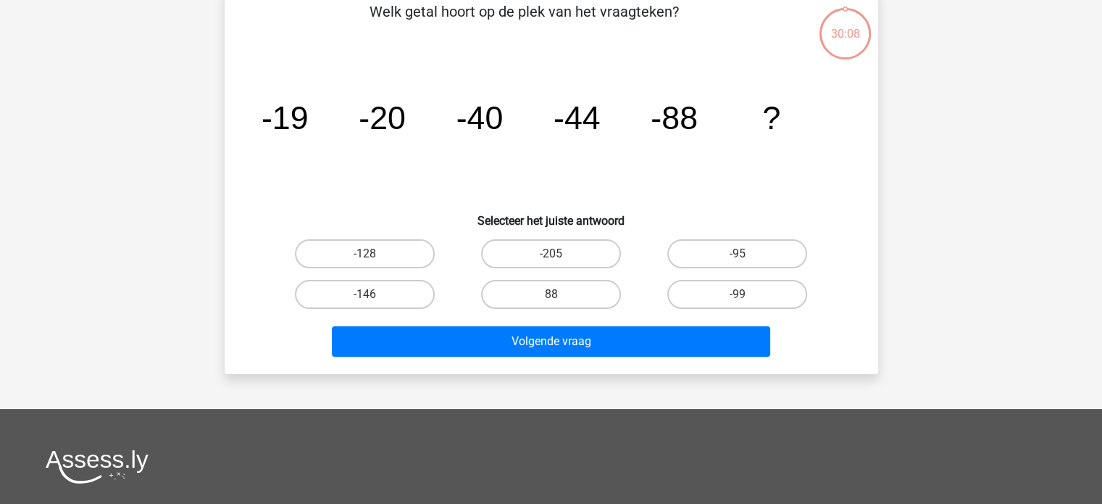
scroll to position [67, 0]
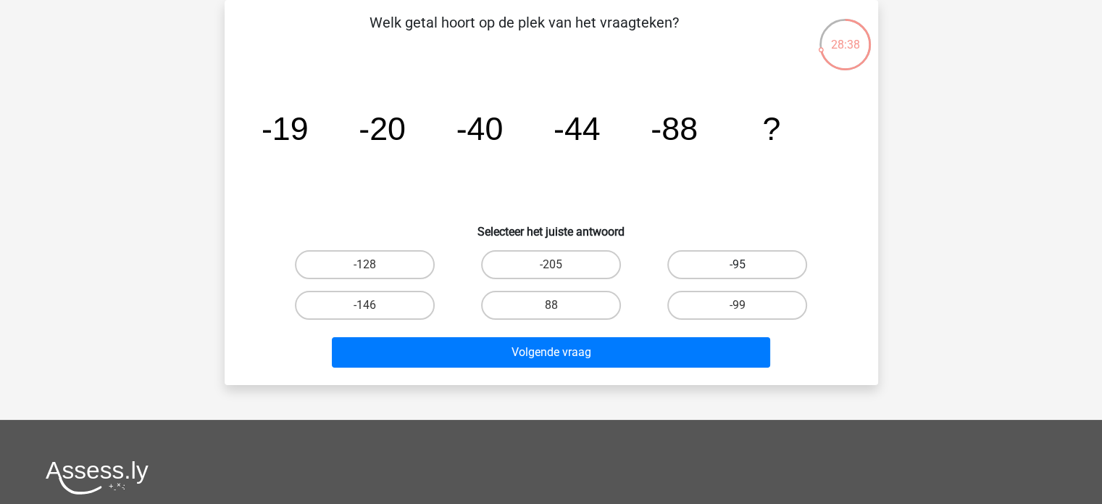
click at [742, 261] on label "-95" at bounding box center [738, 264] width 140 height 29
click at [742, 265] on input "-95" at bounding box center [742, 269] width 9 height 9
radio input "true"
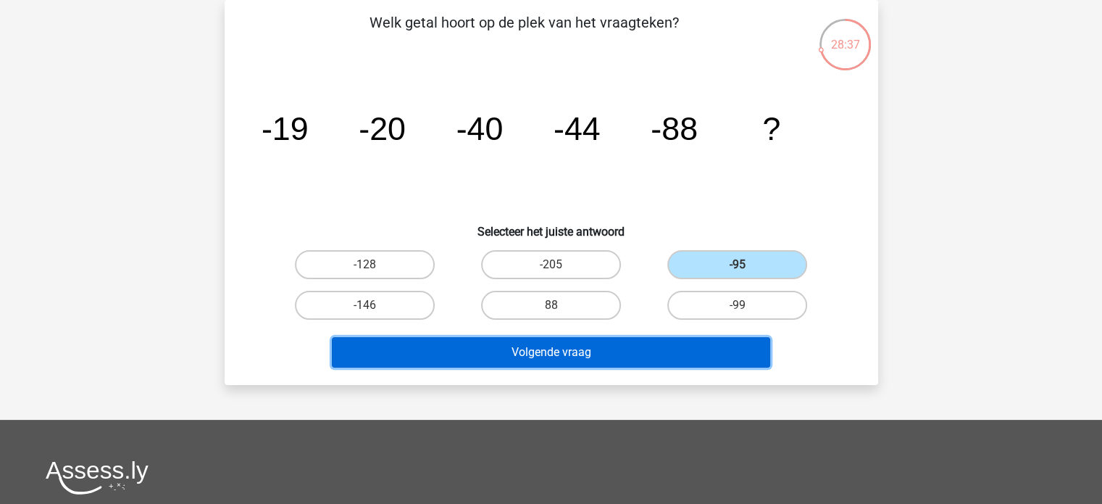
click at [690, 347] on button "Volgende vraag" at bounding box center [551, 352] width 439 height 30
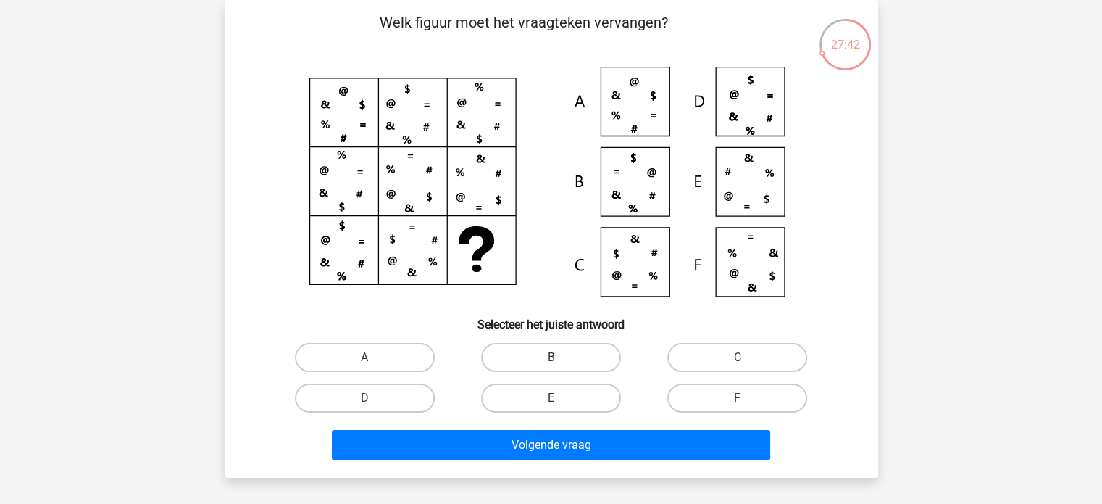
click at [754, 270] on icon at bounding box center [551, 186] width 584 height 239
click at [744, 392] on label "F" at bounding box center [738, 397] width 140 height 29
click at [744, 398] on input "F" at bounding box center [742, 402] width 9 height 9
radio input "true"
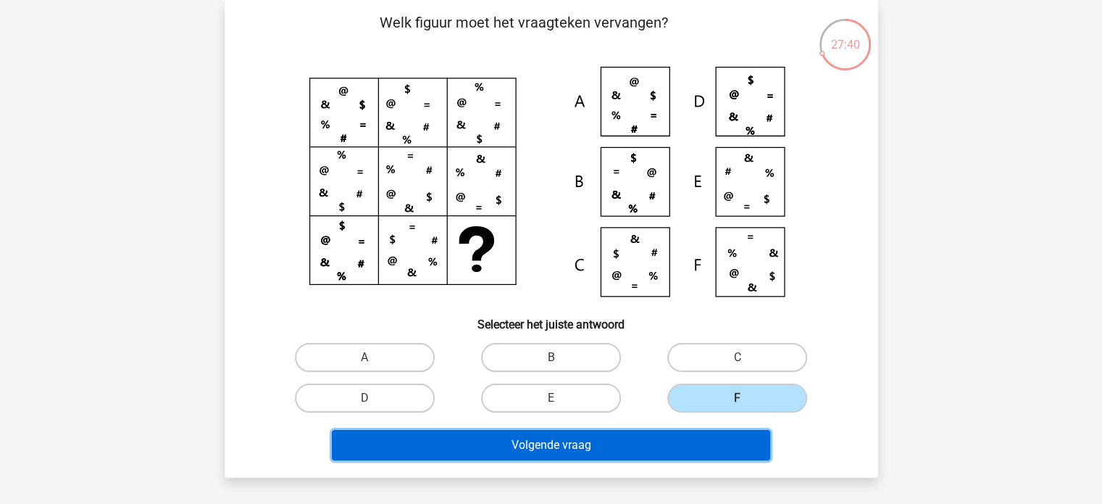
click at [681, 441] on button "Volgende vraag" at bounding box center [551, 445] width 439 height 30
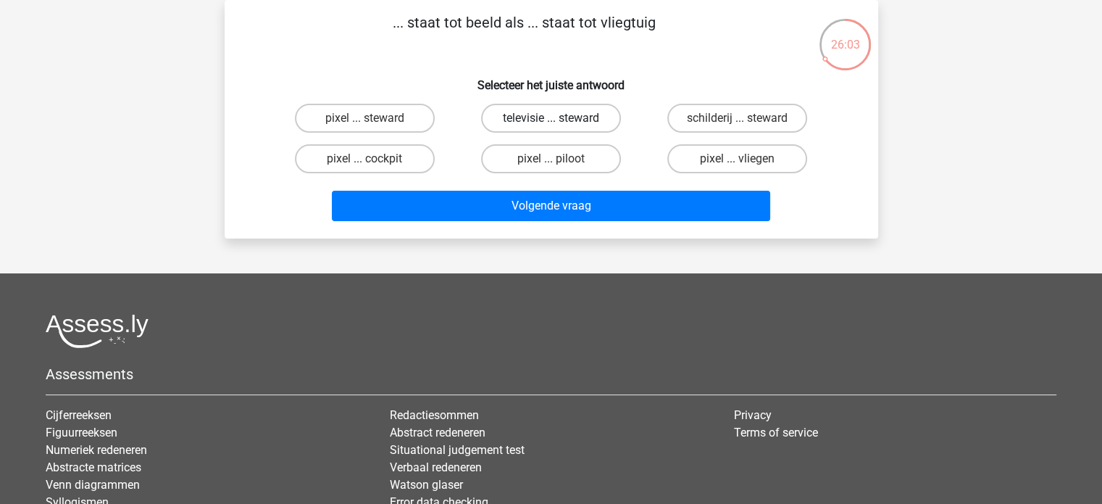
click at [528, 115] on label "televisie ... steward" at bounding box center [551, 118] width 140 height 29
click at [551, 118] on input "televisie ... steward" at bounding box center [555, 122] width 9 height 9
radio input "true"
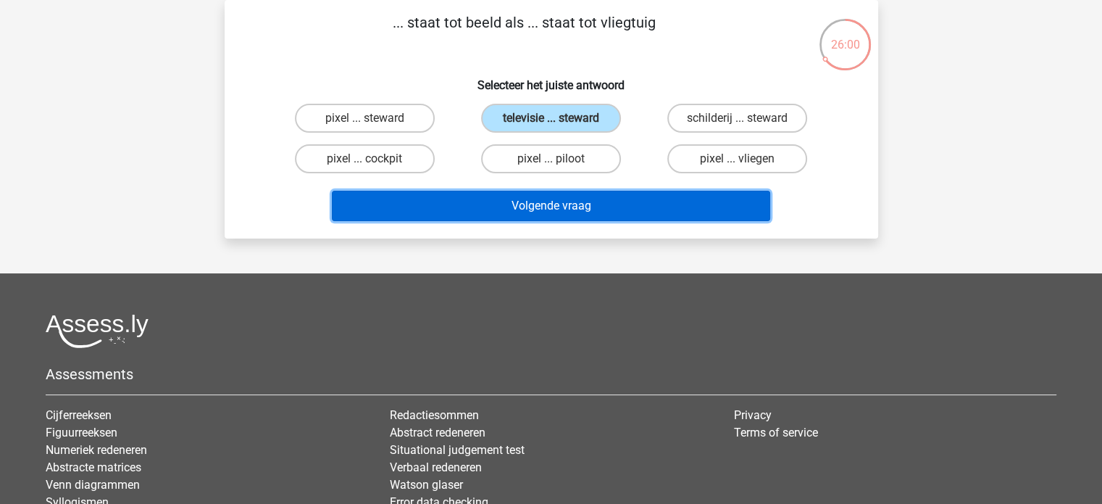
click at [563, 202] on button "Volgende vraag" at bounding box center [551, 206] width 439 height 30
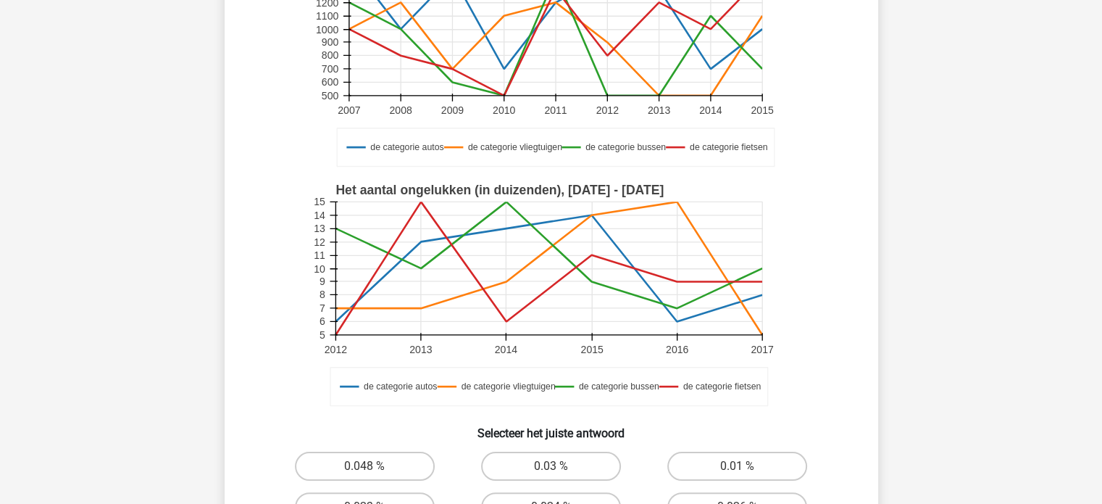
scroll to position [220, 0]
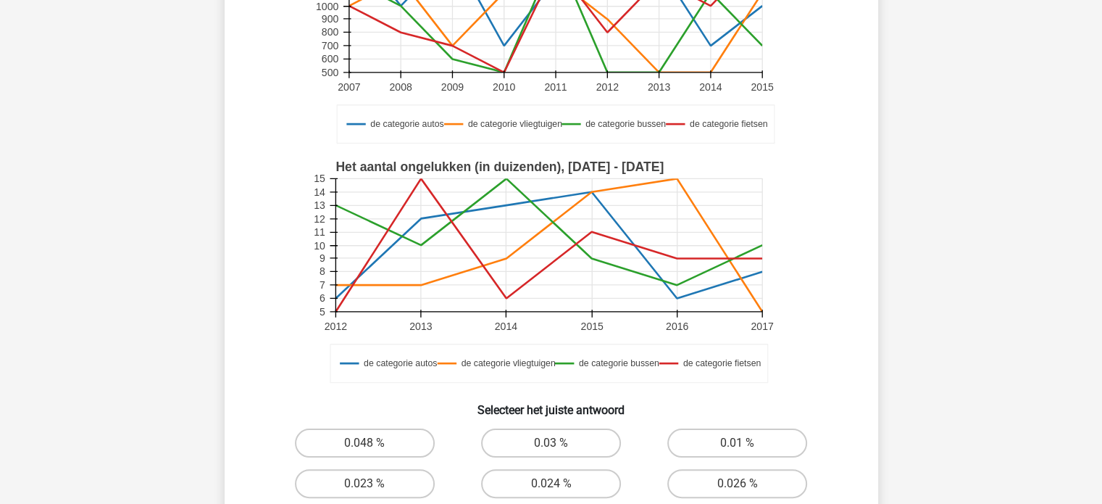
click at [1102, 221] on div "Kies premium Debby debbydusoso@hotmail.com 500" at bounding box center [551, 380] width 1102 height 1201
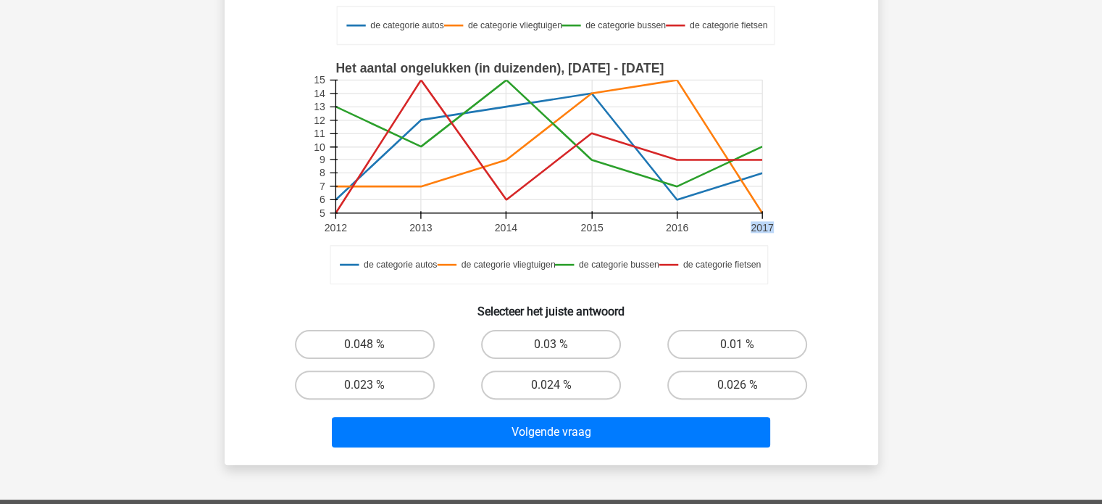
scroll to position [323, 0]
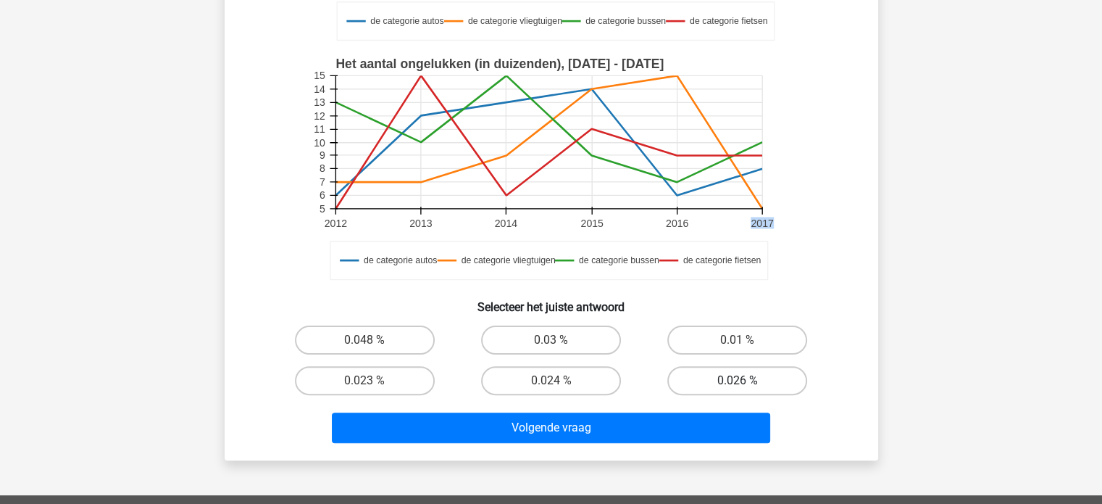
click at [755, 373] on label "0.026 %" at bounding box center [738, 380] width 140 height 29
click at [747, 381] on input "0.026 %" at bounding box center [742, 385] width 9 height 9
radio input "true"
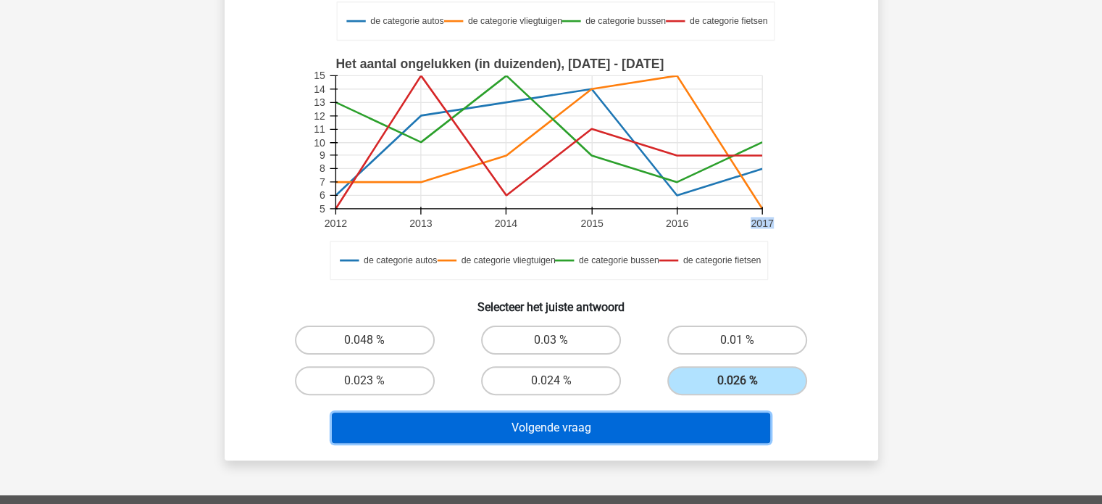
click at [684, 416] on button "Volgende vraag" at bounding box center [551, 427] width 439 height 30
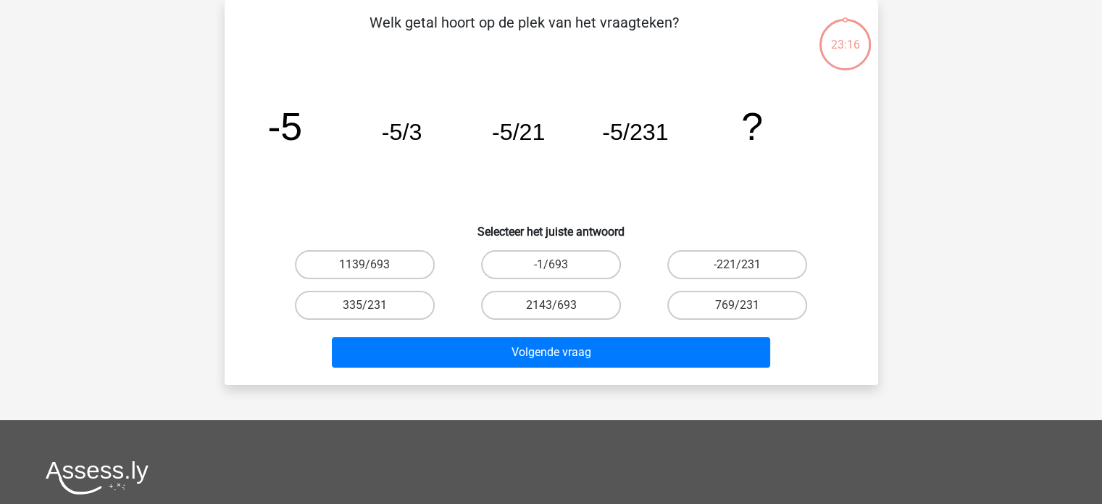
scroll to position [67, 0]
click at [565, 265] on label "-1/693" at bounding box center [551, 264] width 140 height 29
click at [560, 265] on input "-1/693" at bounding box center [555, 269] width 9 height 9
radio input "true"
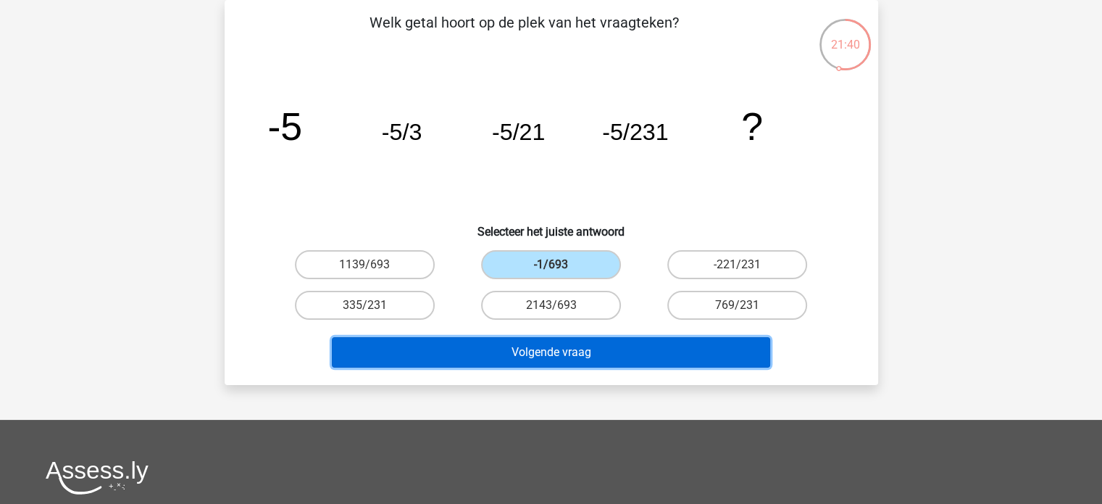
click at [582, 349] on button "Volgende vraag" at bounding box center [551, 352] width 439 height 30
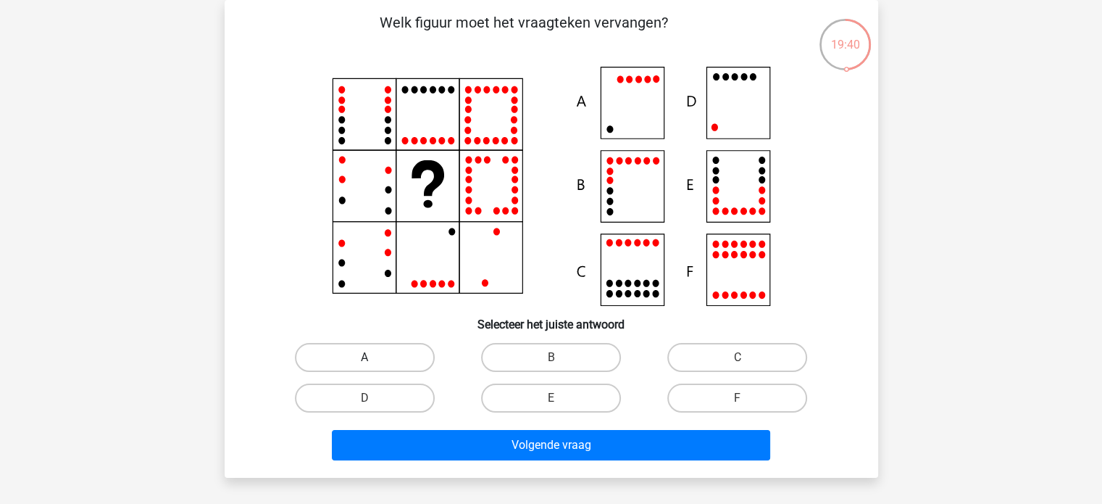
click at [379, 357] on label "A" at bounding box center [365, 357] width 140 height 29
click at [374, 357] on input "A" at bounding box center [369, 361] width 9 height 9
radio input "true"
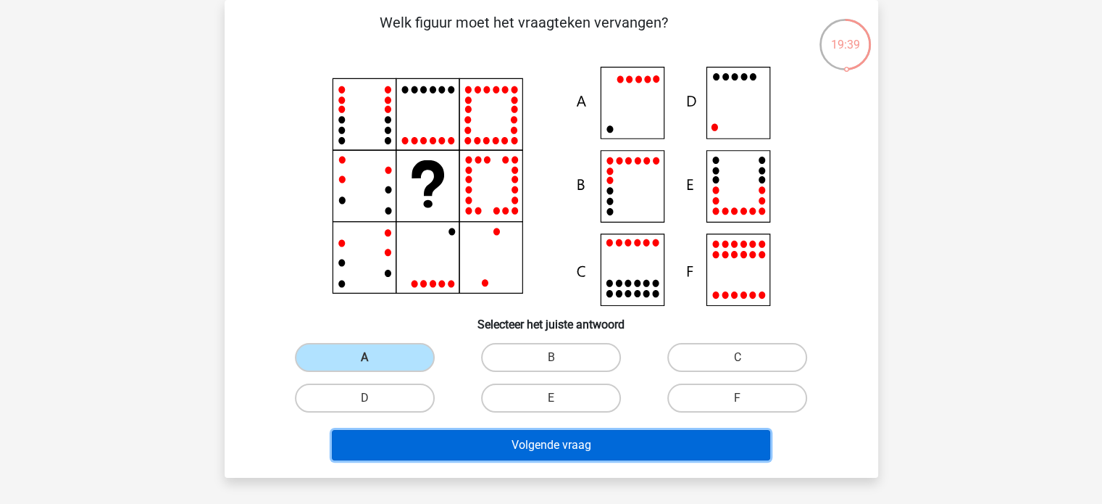
click at [515, 450] on button "Volgende vraag" at bounding box center [551, 445] width 439 height 30
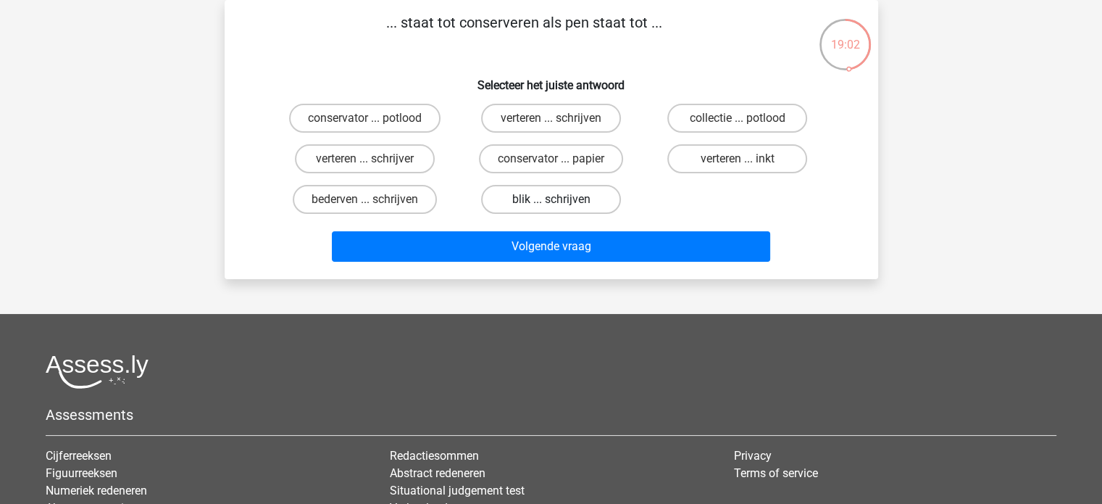
click at [568, 202] on label "blik ... schrijven" at bounding box center [551, 199] width 140 height 29
click at [560, 202] on input "blik ... schrijven" at bounding box center [555, 203] width 9 height 9
radio input "true"
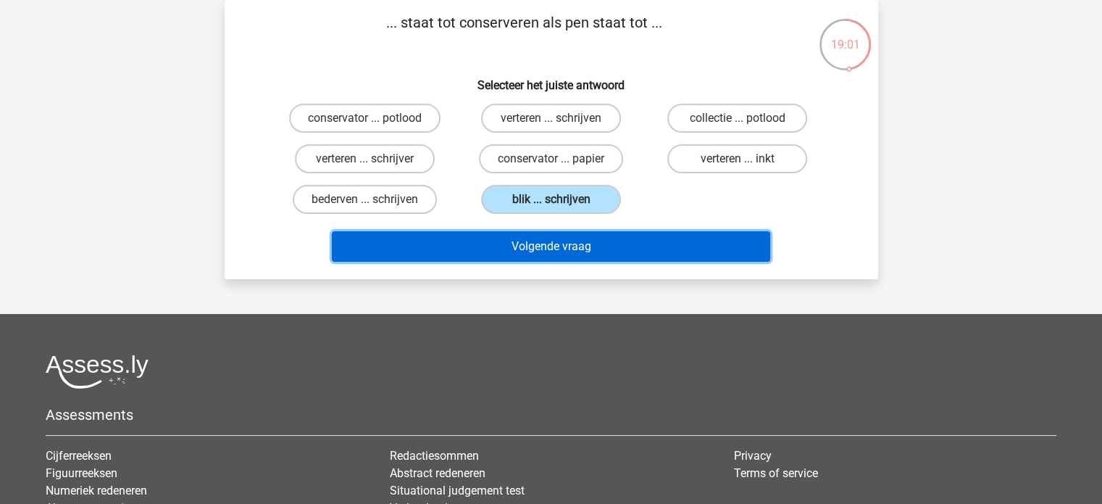
click at [571, 244] on button "Volgende vraag" at bounding box center [551, 246] width 439 height 30
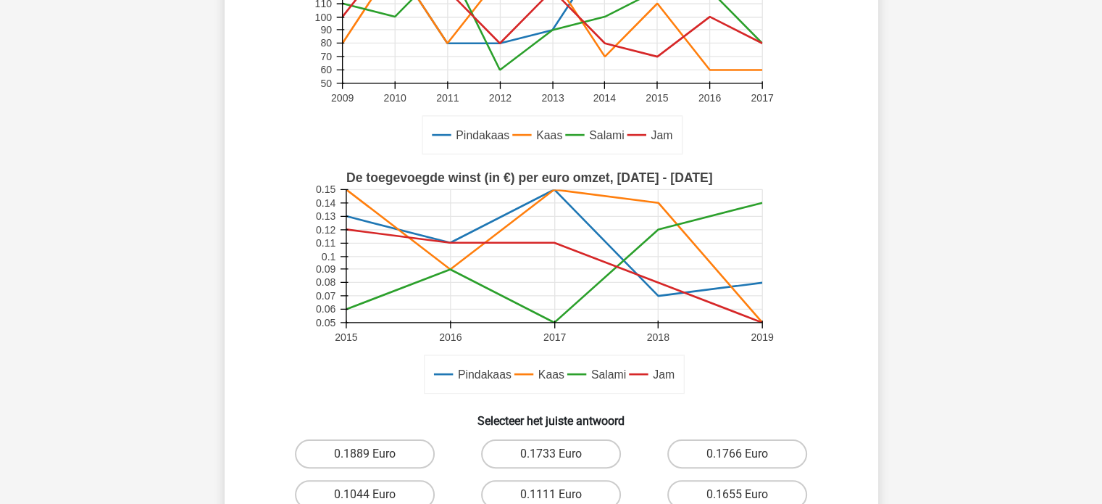
scroll to position [357, 0]
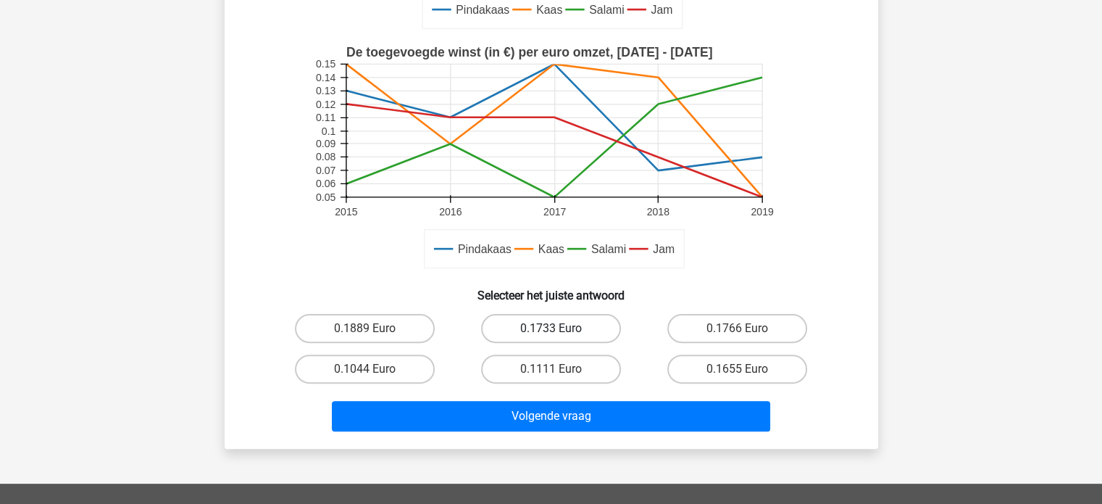
click at [602, 326] on label "0.1733 Euro" at bounding box center [551, 328] width 140 height 29
click at [560, 328] on input "0.1733 Euro" at bounding box center [555, 332] width 9 height 9
radio input "true"
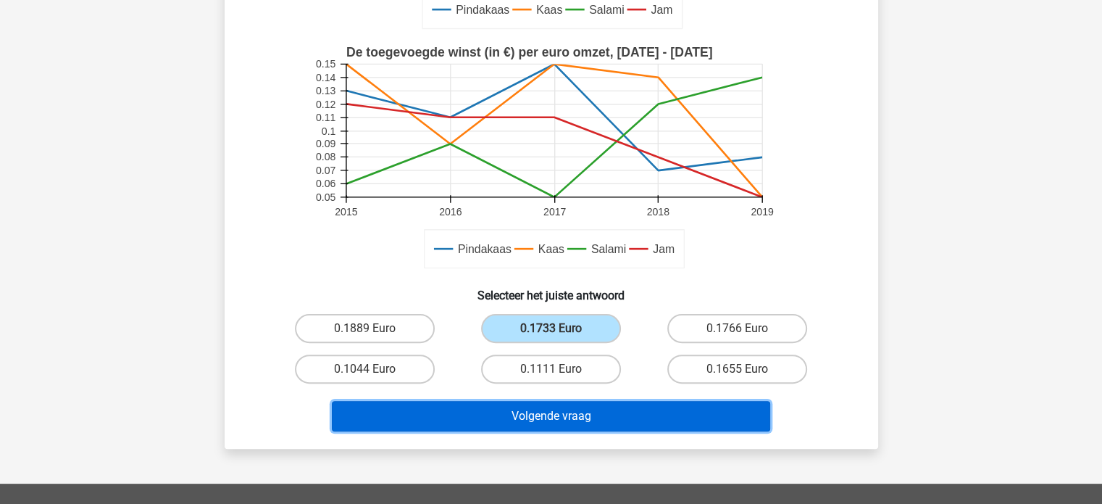
click at [618, 414] on button "Volgende vraag" at bounding box center [551, 416] width 439 height 30
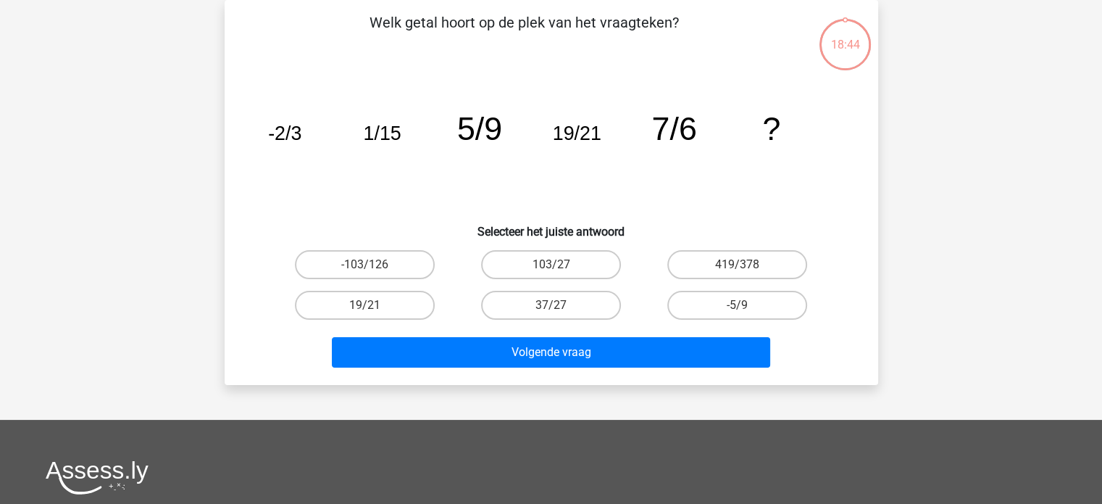
scroll to position [67, 0]
click at [557, 302] on label "37/27" at bounding box center [551, 305] width 140 height 29
click at [557, 305] on input "37/27" at bounding box center [555, 309] width 9 height 9
radio input "true"
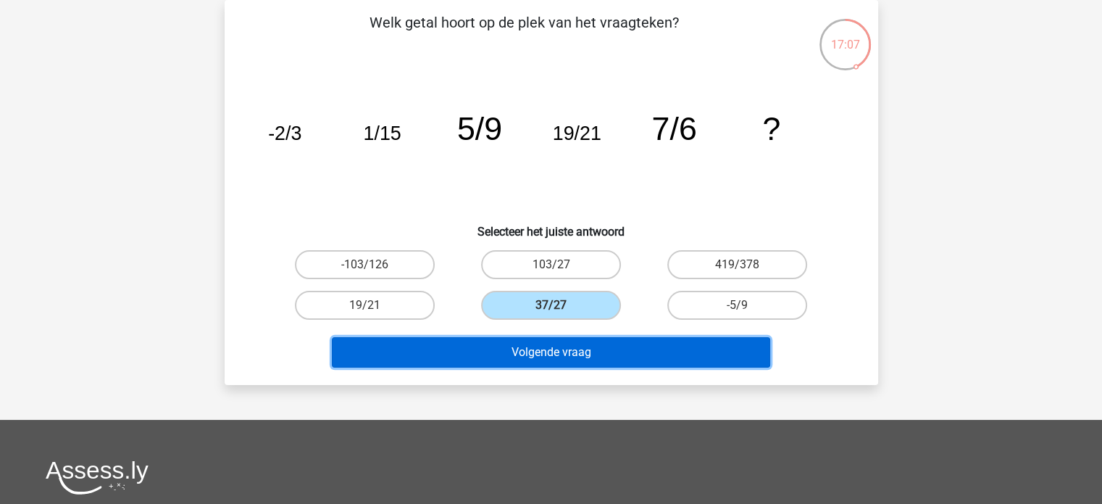
click at [557, 352] on button "Volgende vraag" at bounding box center [551, 352] width 439 height 30
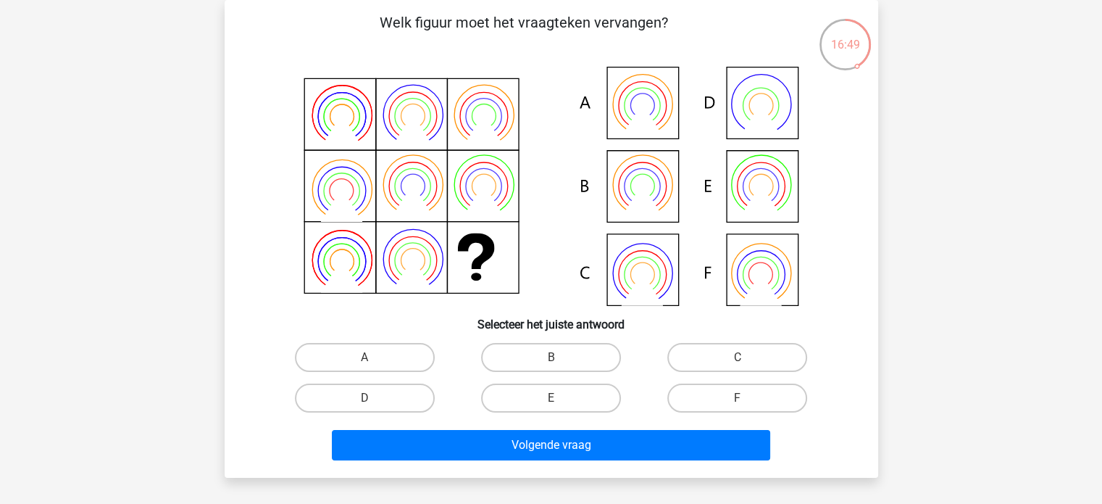
click at [641, 194] on icon at bounding box center [641, 200] width 41 height 33
click at [562, 358] on label "B" at bounding box center [551, 357] width 140 height 29
click at [560, 358] on input "B" at bounding box center [555, 361] width 9 height 9
radio input "true"
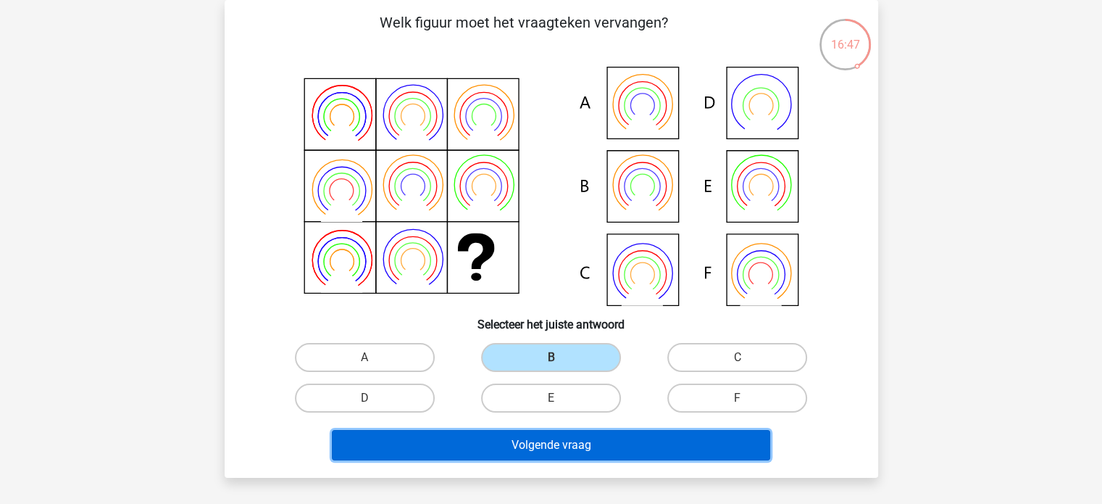
click at [562, 443] on button "Volgende vraag" at bounding box center [551, 445] width 439 height 30
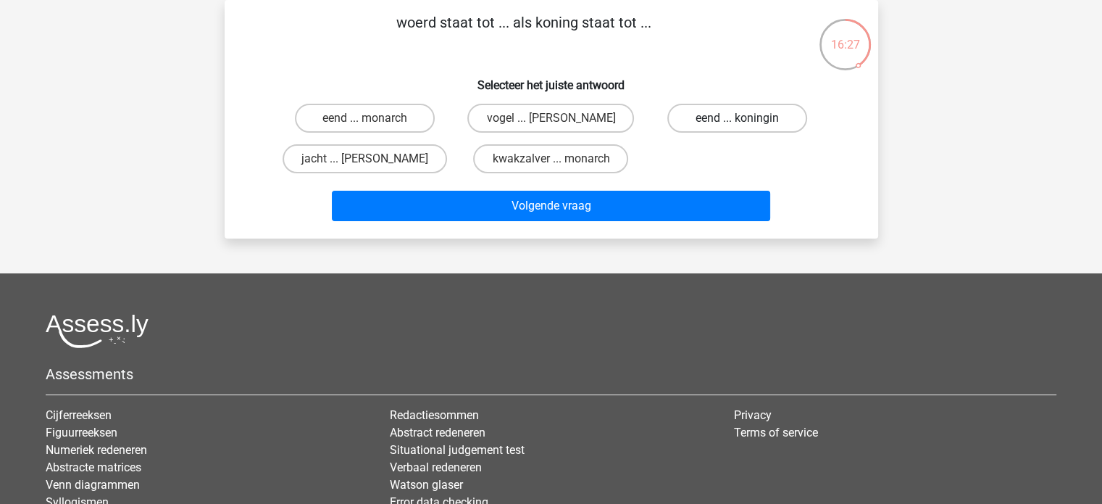
click at [769, 118] on label "eend ... koningin" at bounding box center [738, 118] width 140 height 29
click at [747, 118] on input "eend ... koningin" at bounding box center [742, 122] width 9 height 9
radio input "true"
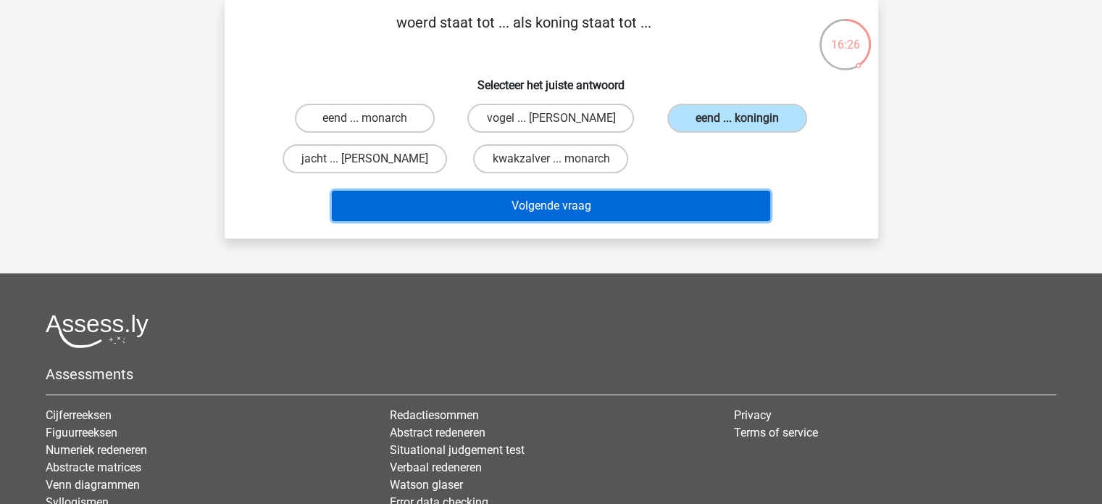
click at [683, 204] on button "Volgende vraag" at bounding box center [551, 206] width 439 height 30
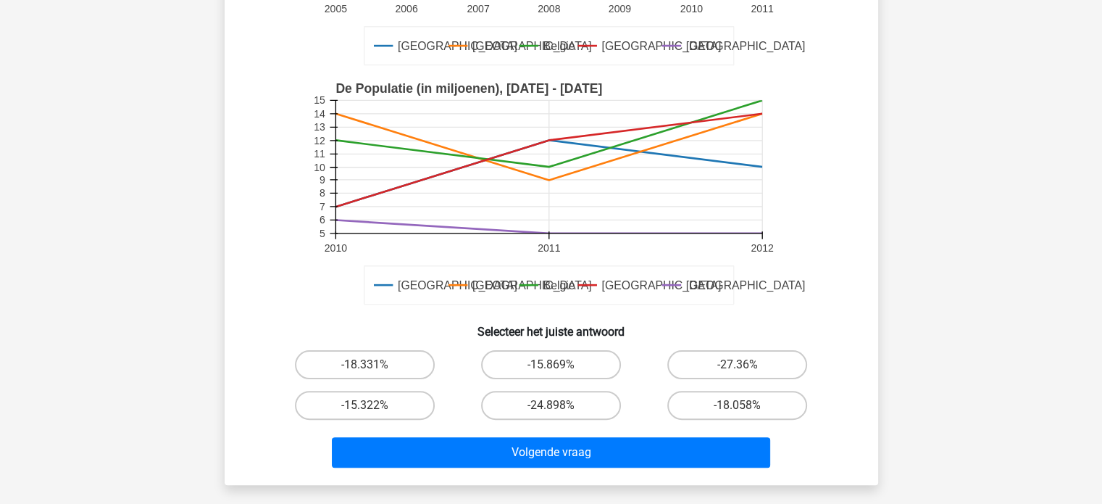
scroll to position [375, 0]
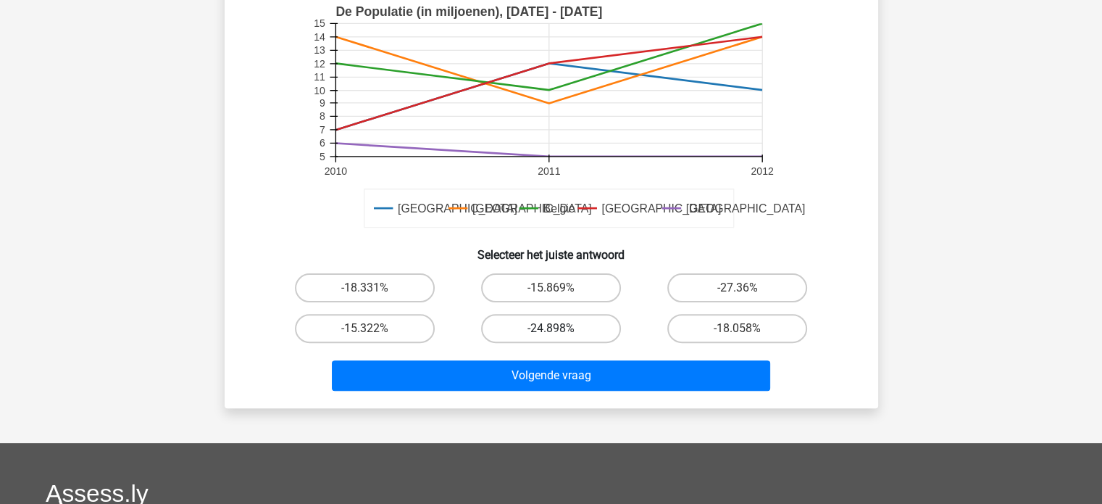
click at [589, 334] on label "-24.898%" at bounding box center [551, 328] width 140 height 29
click at [560, 334] on input "-24.898%" at bounding box center [555, 332] width 9 height 9
radio input "true"
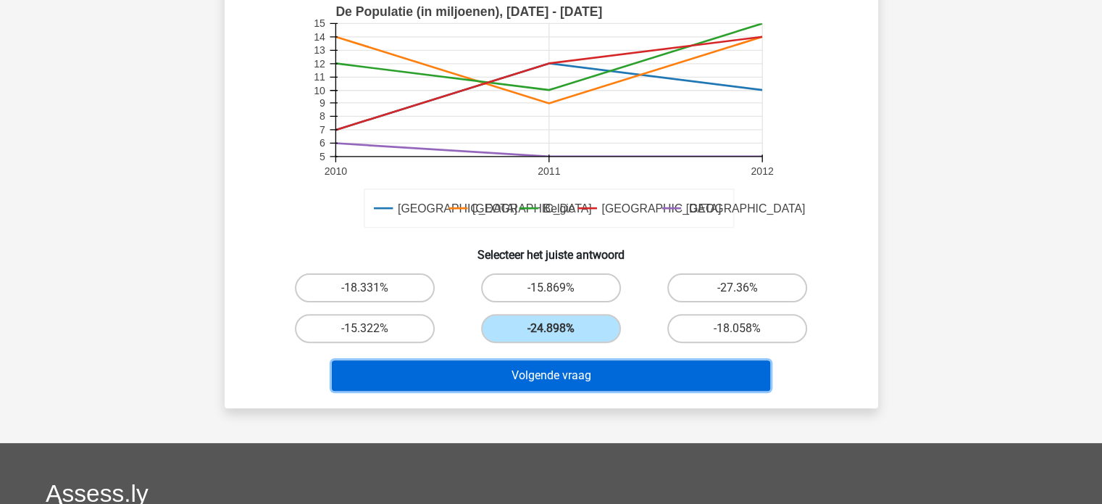
click at [589, 375] on button "Volgende vraag" at bounding box center [551, 375] width 439 height 30
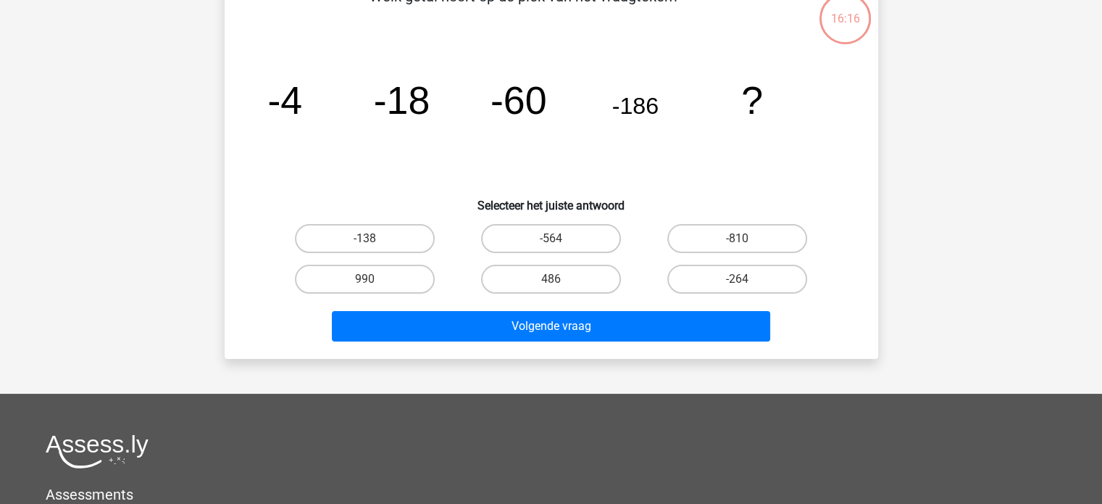
scroll to position [67, 0]
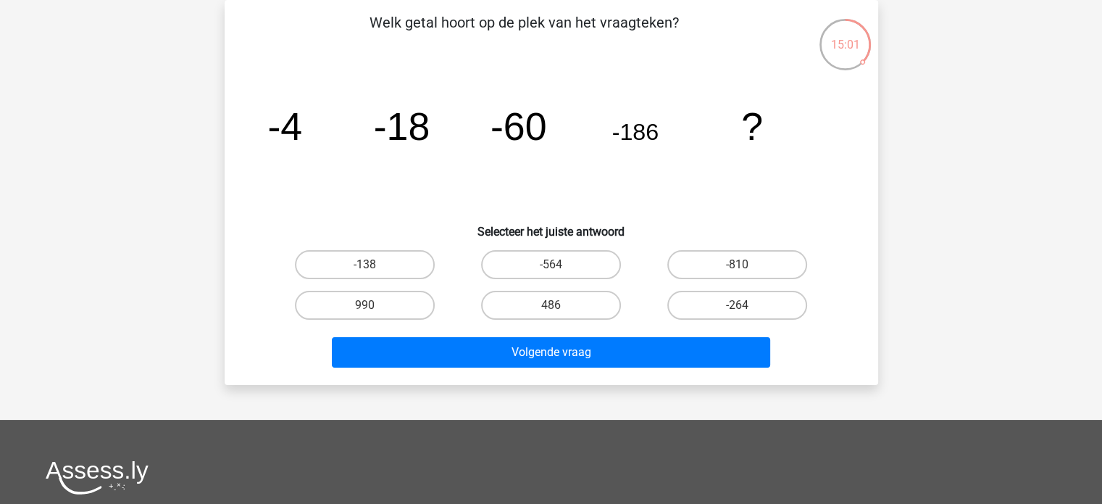
click at [557, 265] on input "-564" at bounding box center [555, 269] width 9 height 9
radio input "true"
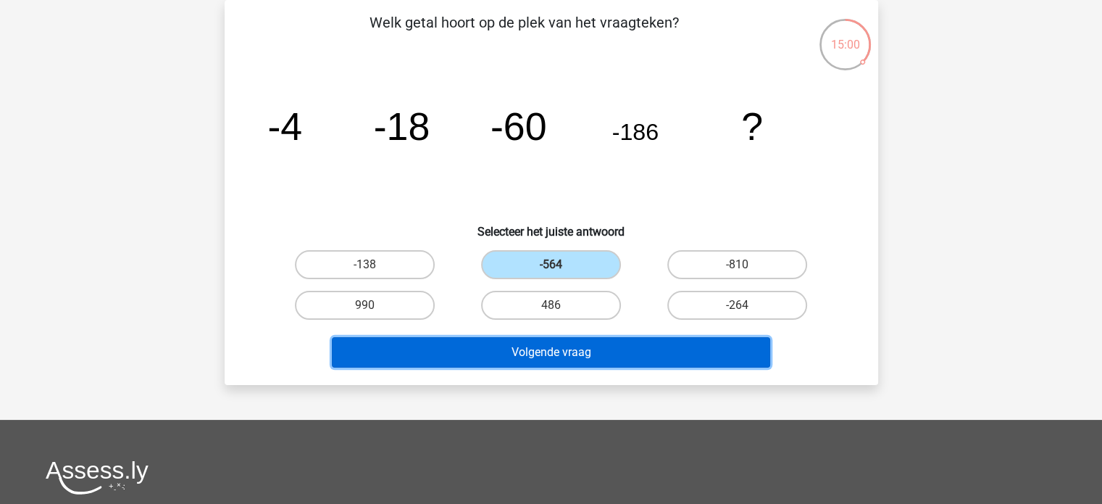
click at [574, 354] on button "Volgende vraag" at bounding box center [551, 352] width 439 height 30
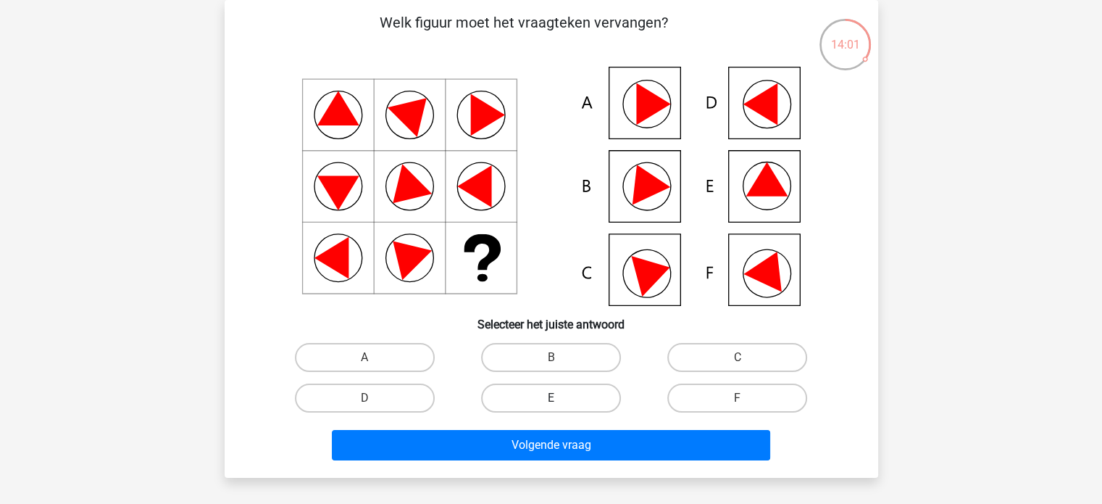
click at [549, 394] on label "E" at bounding box center [551, 397] width 140 height 29
click at [551, 398] on input "E" at bounding box center [555, 402] width 9 height 9
radio input "true"
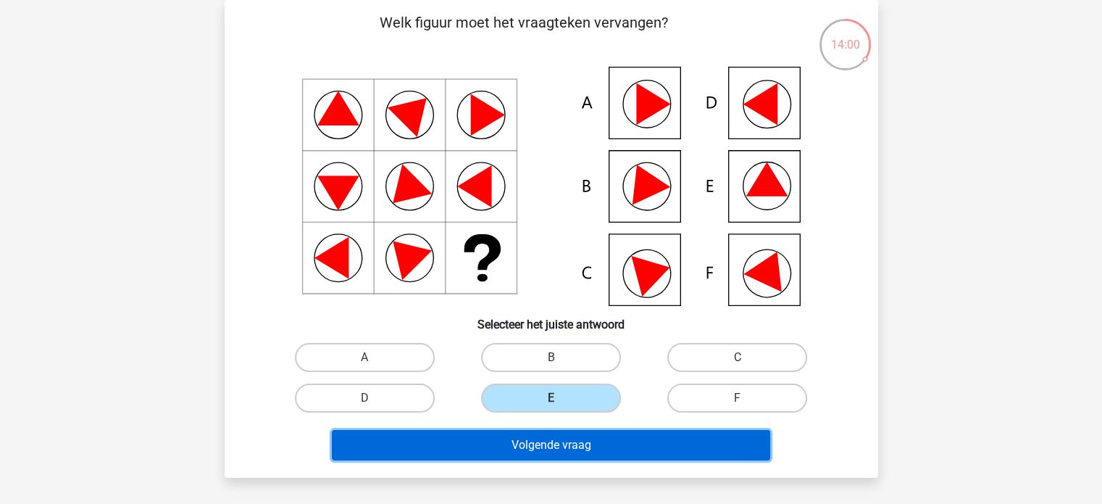
click at [560, 449] on button "Volgende vraag" at bounding box center [551, 445] width 439 height 30
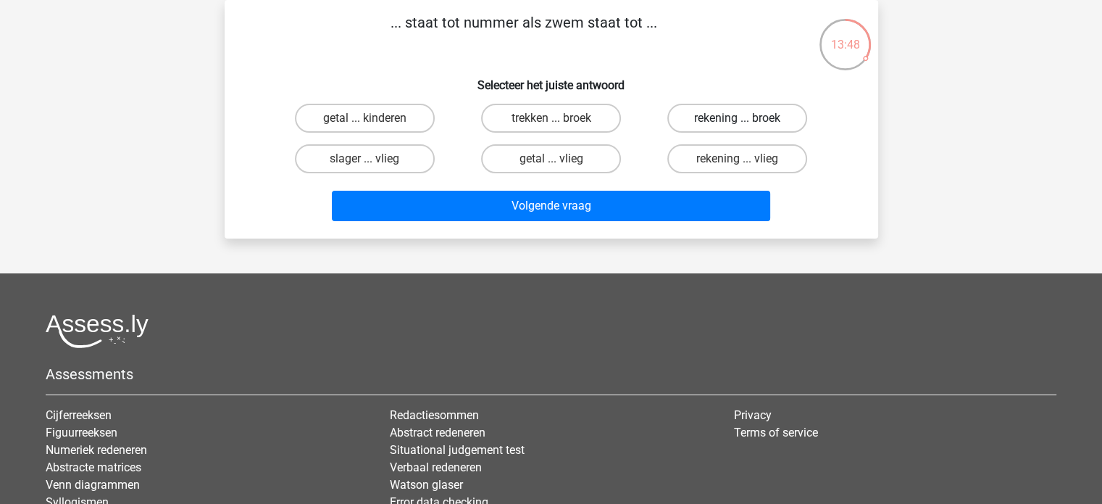
click at [739, 115] on label "rekening ... broek" at bounding box center [738, 118] width 140 height 29
click at [739, 118] on input "rekening ... broek" at bounding box center [742, 122] width 9 height 9
radio input "true"
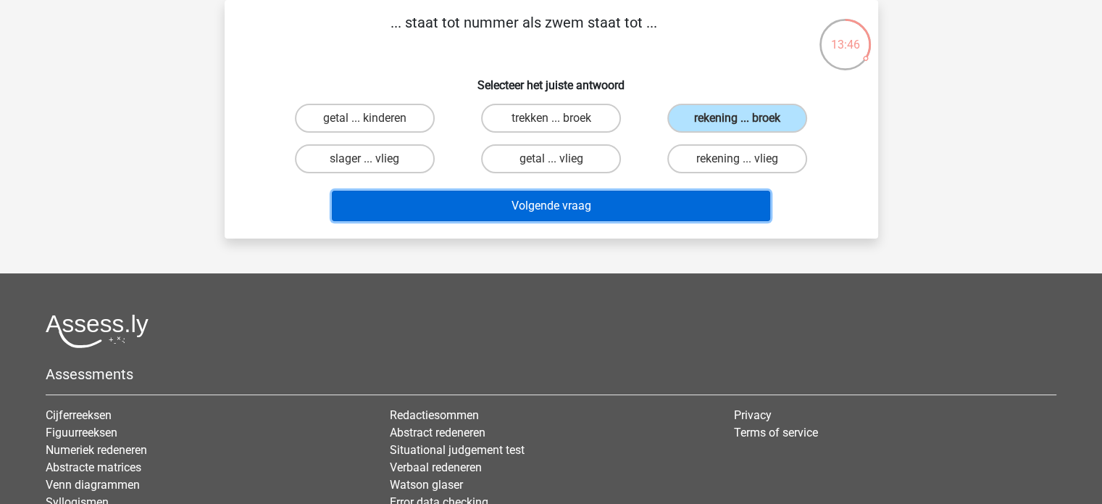
click at [655, 196] on button "Volgende vraag" at bounding box center [551, 206] width 439 height 30
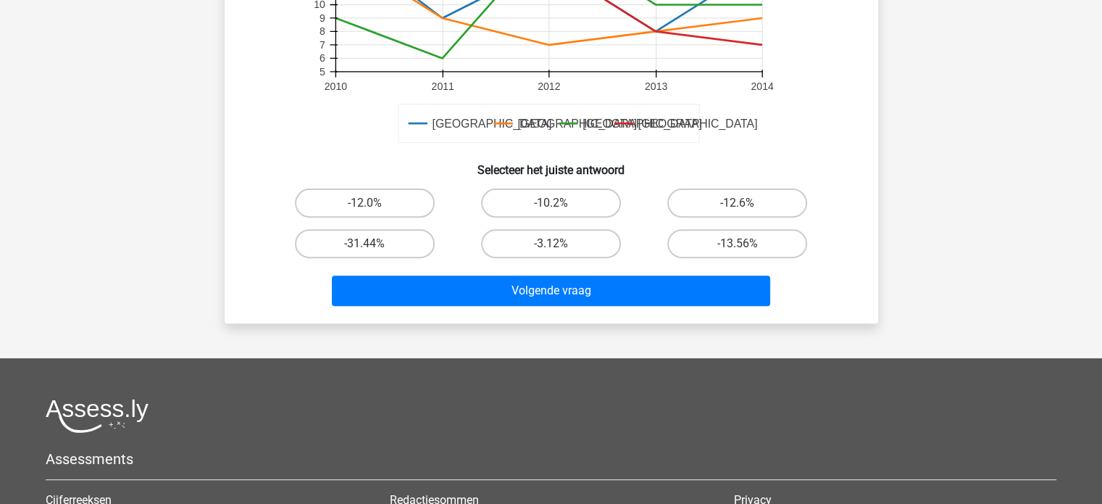
scroll to position [549, 0]
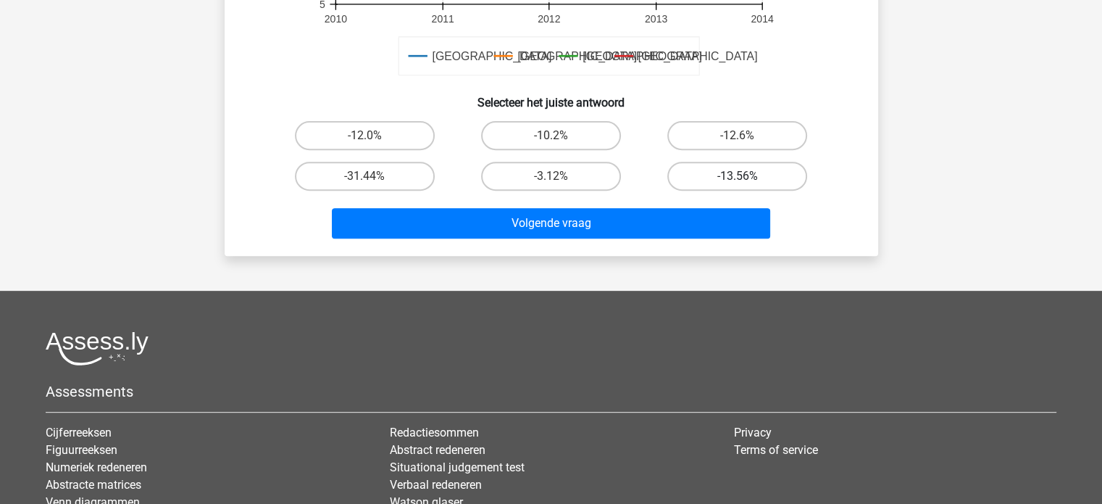
click at [702, 176] on label "-13.56%" at bounding box center [738, 176] width 140 height 29
click at [738, 176] on input "-13.56%" at bounding box center [742, 180] width 9 height 9
radio input "true"
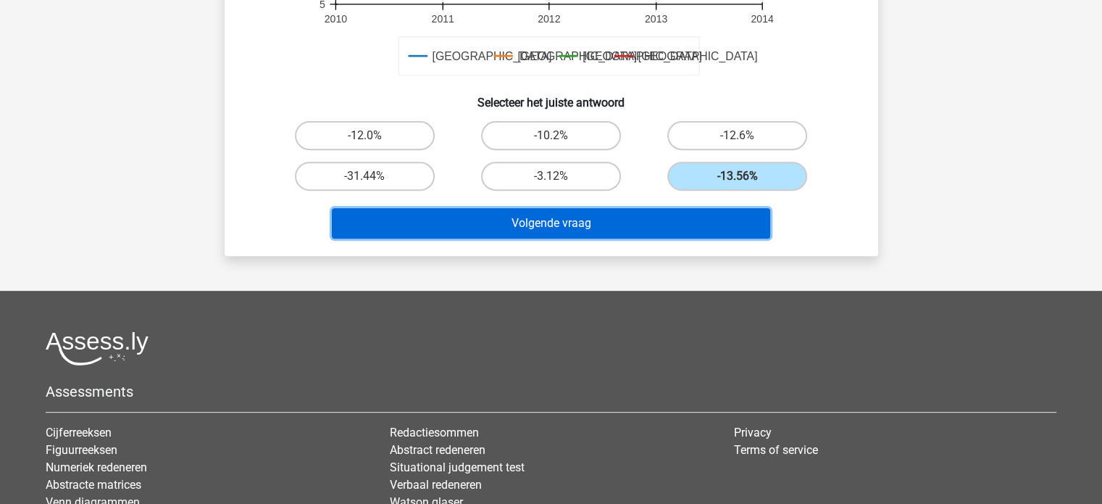
click at [663, 219] on button "Volgende vraag" at bounding box center [551, 223] width 439 height 30
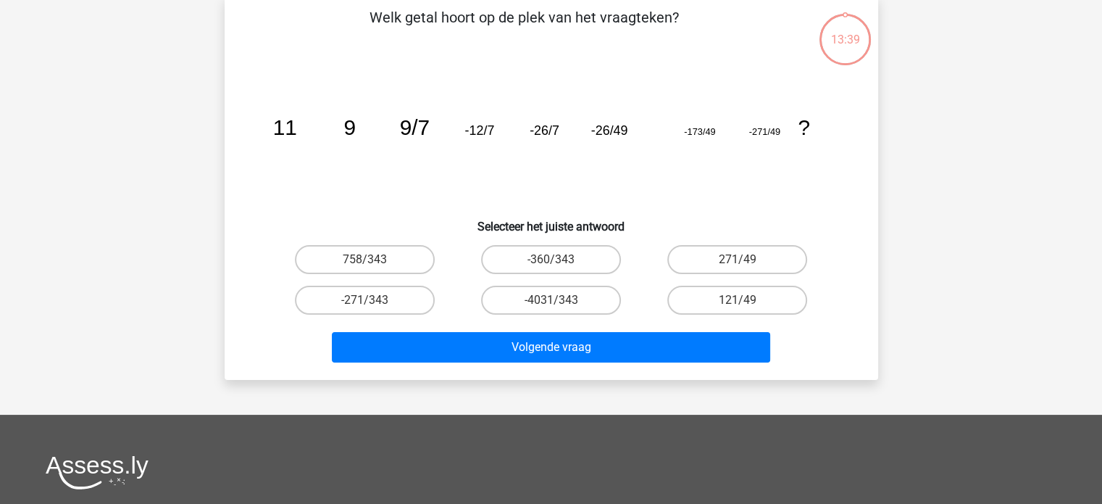
scroll to position [67, 0]
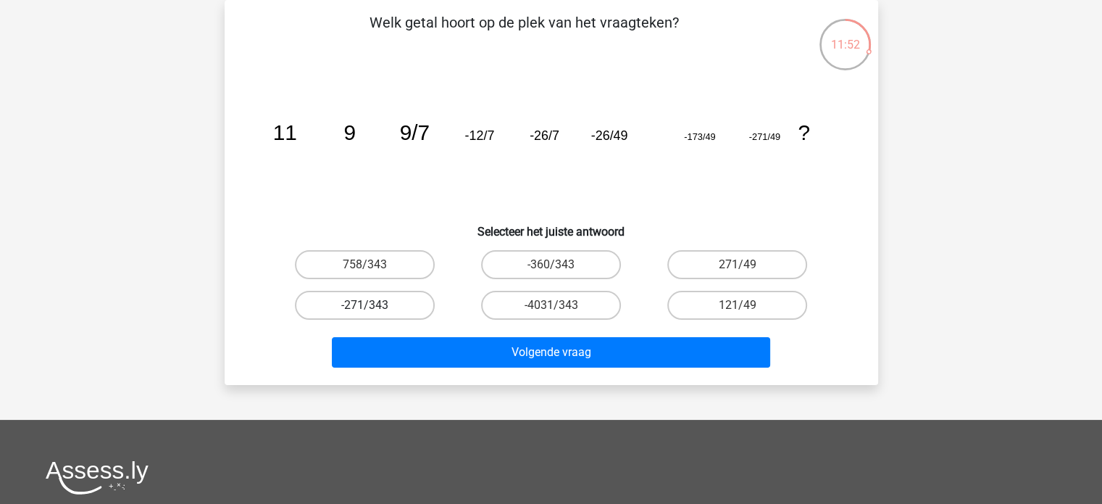
click at [409, 307] on label "-271/343" at bounding box center [365, 305] width 140 height 29
click at [374, 307] on input "-271/343" at bounding box center [369, 309] width 9 height 9
radio input "true"
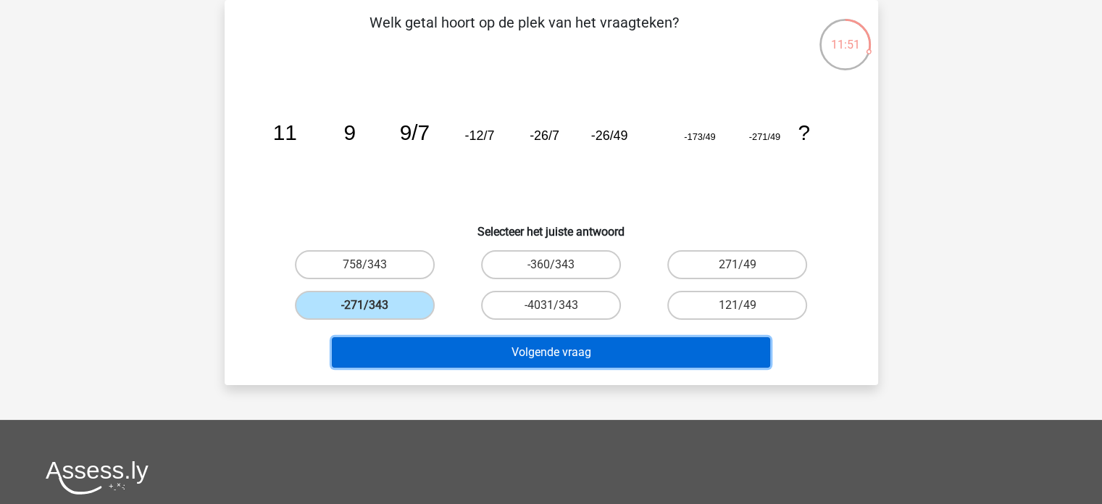
click at [527, 353] on button "Volgende vraag" at bounding box center [551, 352] width 439 height 30
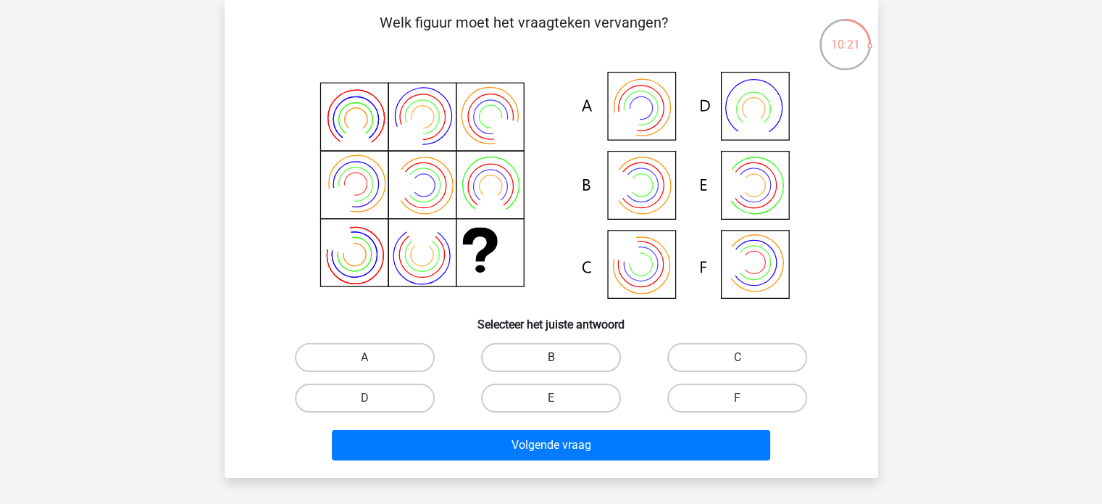
click at [574, 357] on label "B" at bounding box center [551, 357] width 140 height 29
click at [560, 357] on input "B" at bounding box center [555, 361] width 9 height 9
radio input "true"
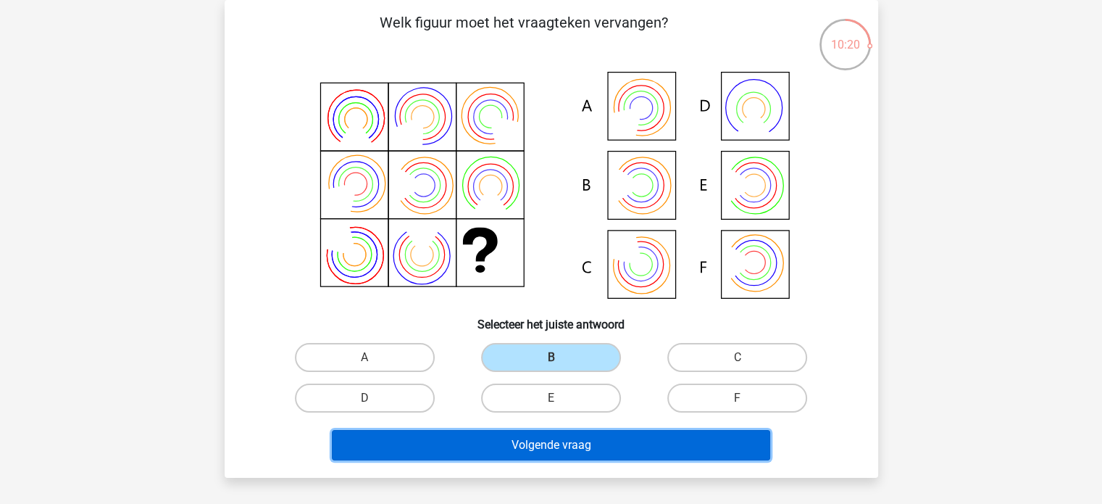
click at [583, 444] on button "Volgende vraag" at bounding box center [551, 445] width 439 height 30
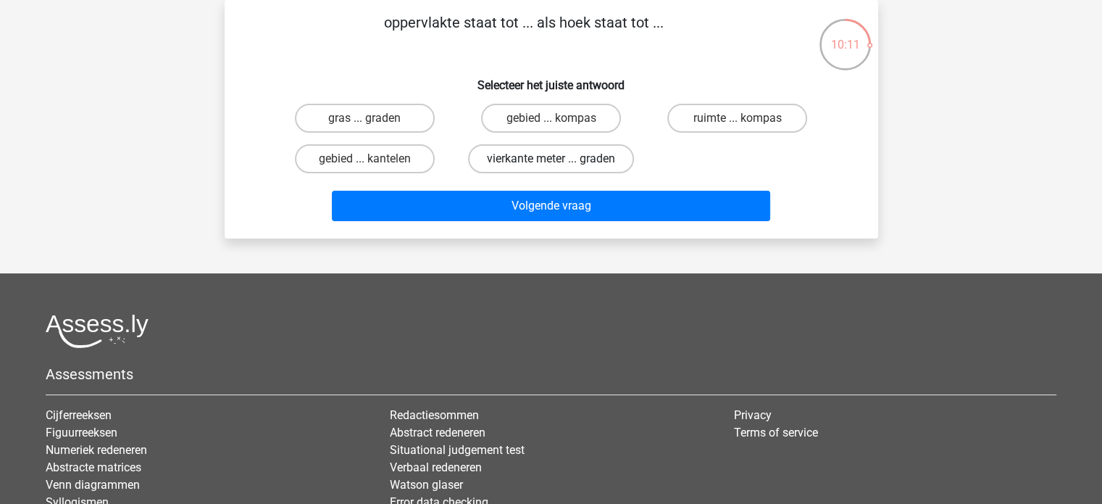
click at [531, 162] on label "vierkante meter ... graden" at bounding box center [551, 158] width 166 height 29
click at [551, 162] on input "vierkante meter ... graden" at bounding box center [555, 163] width 9 height 9
radio input "true"
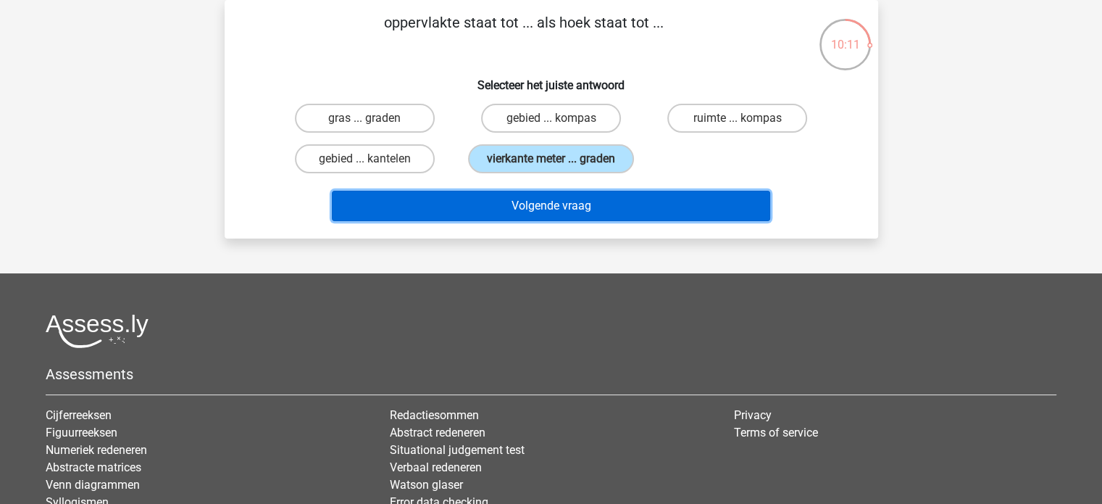
click at [541, 202] on button "Volgende vraag" at bounding box center [551, 206] width 439 height 30
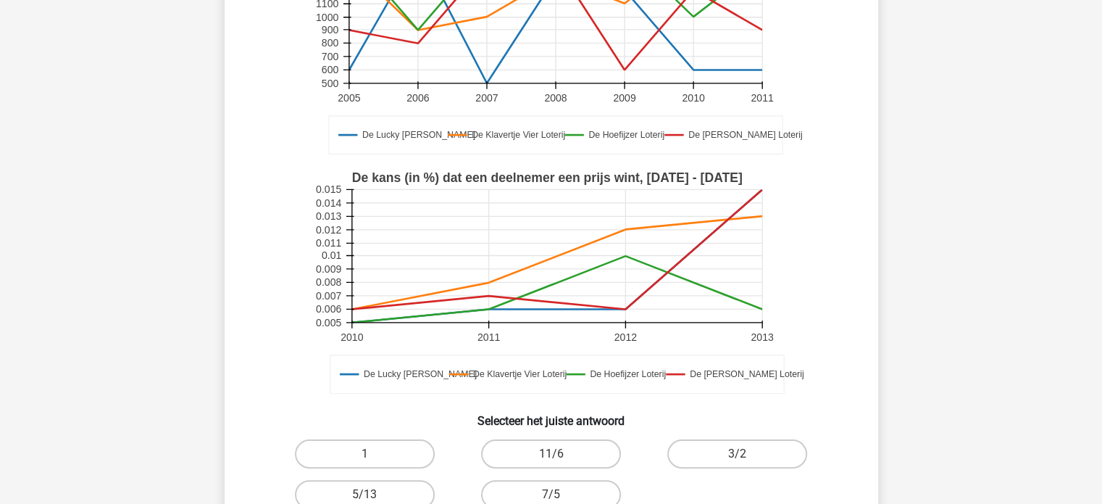
scroll to position [346, 0]
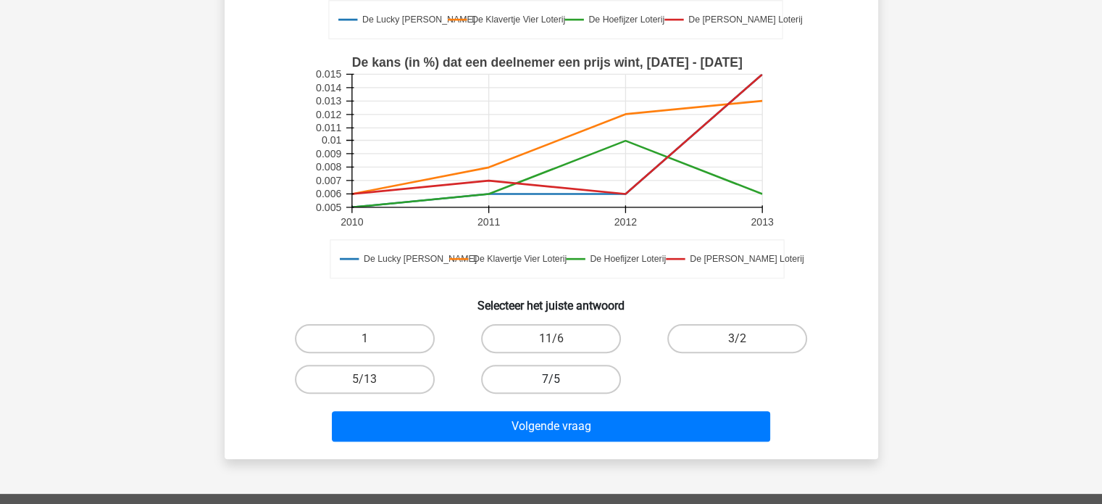
click at [580, 384] on label "7/5" at bounding box center [551, 379] width 140 height 29
click at [560, 384] on input "7/5" at bounding box center [555, 383] width 9 height 9
radio input "true"
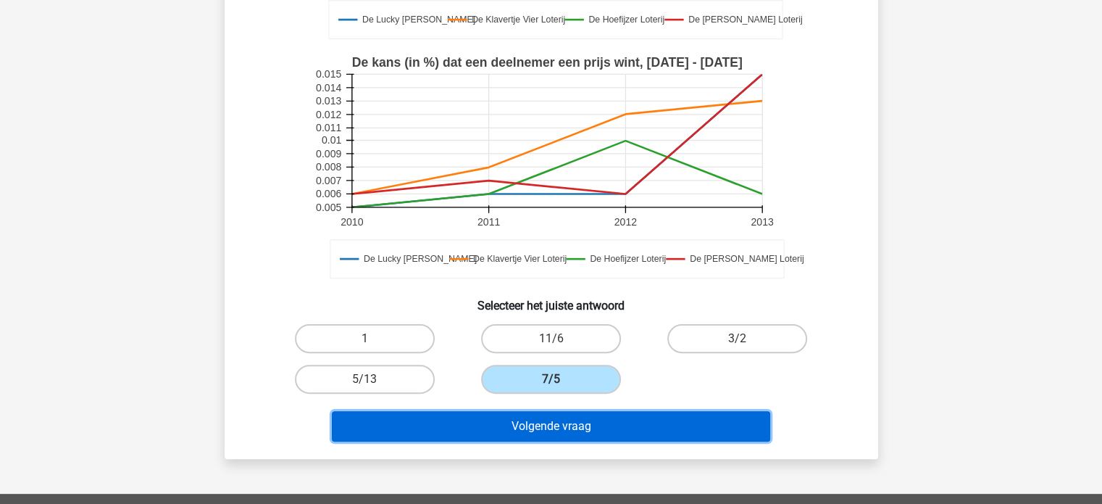
click at [591, 439] on button "Volgende vraag" at bounding box center [551, 426] width 439 height 30
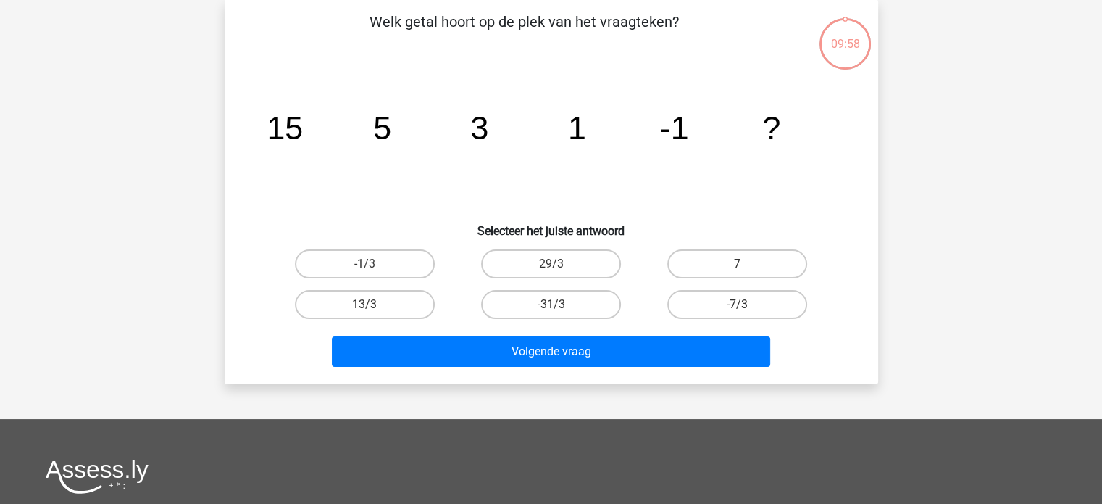
scroll to position [67, 0]
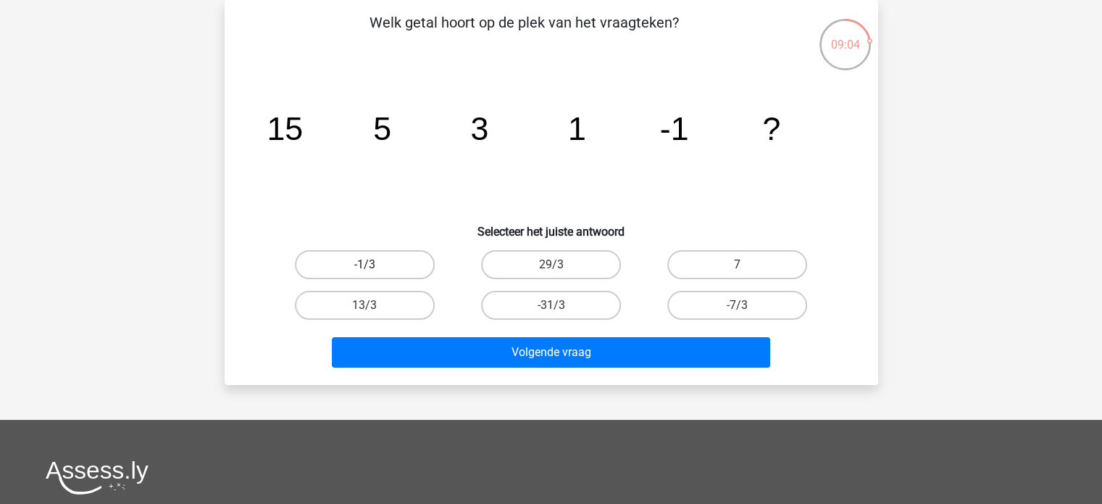
click at [394, 261] on label "-1/3" at bounding box center [365, 264] width 140 height 29
click at [374, 265] on input "-1/3" at bounding box center [369, 269] width 9 height 9
radio input "true"
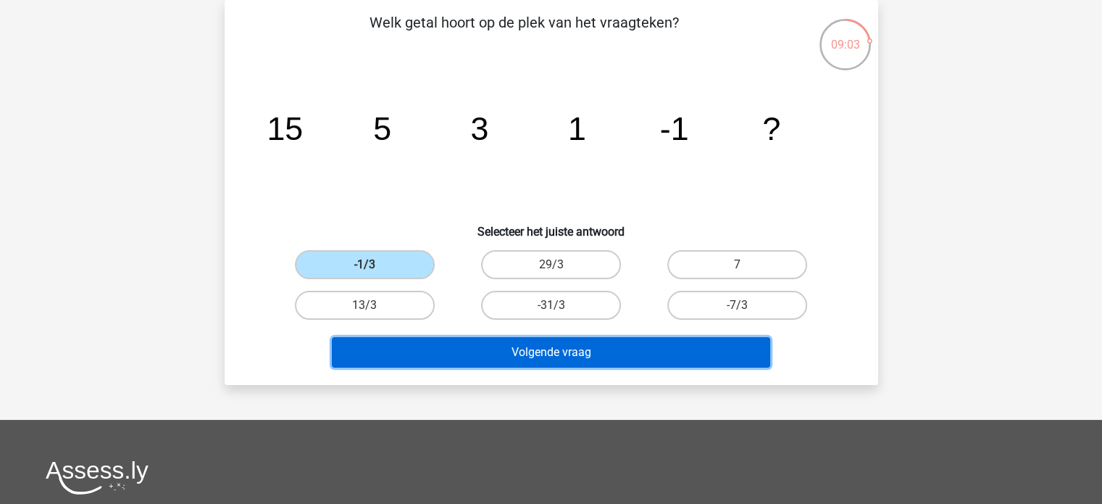
click at [545, 349] on button "Volgende vraag" at bounding box center [551, 352] width 439 height 30
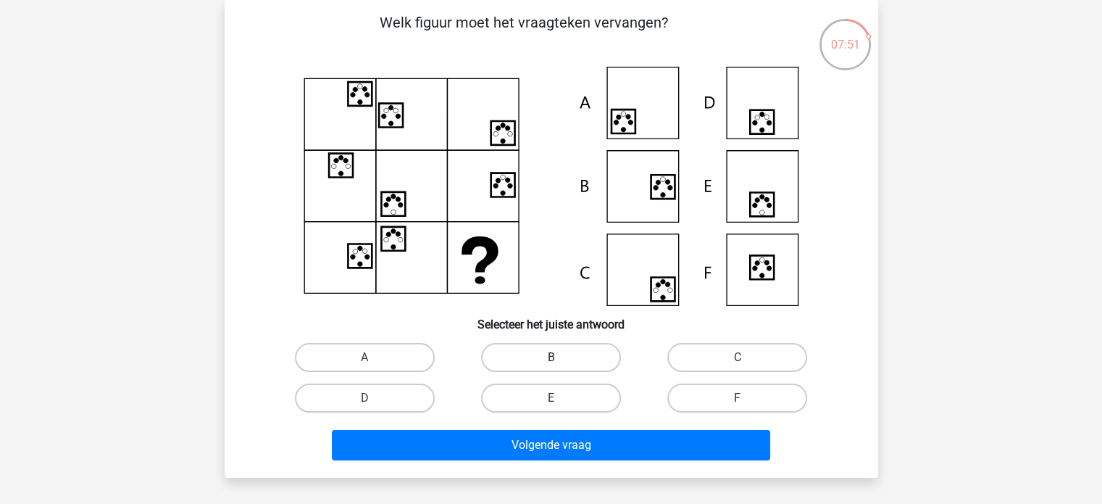
click at [545, 355] on label "B" at bounding box center [551, 357] width 140 height 29
click at [551, 357] on input "B" at bounding box center [555, 361] width 9 height 9
radio input "true"
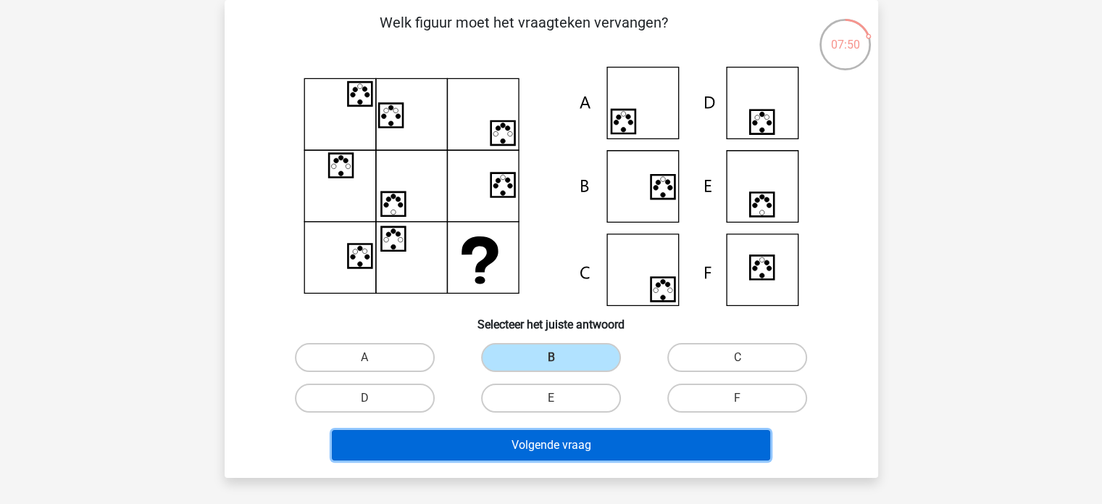
click at [563, 440] on button "Volgende vraag" at bounding box center [551, 445] width 439 height 30
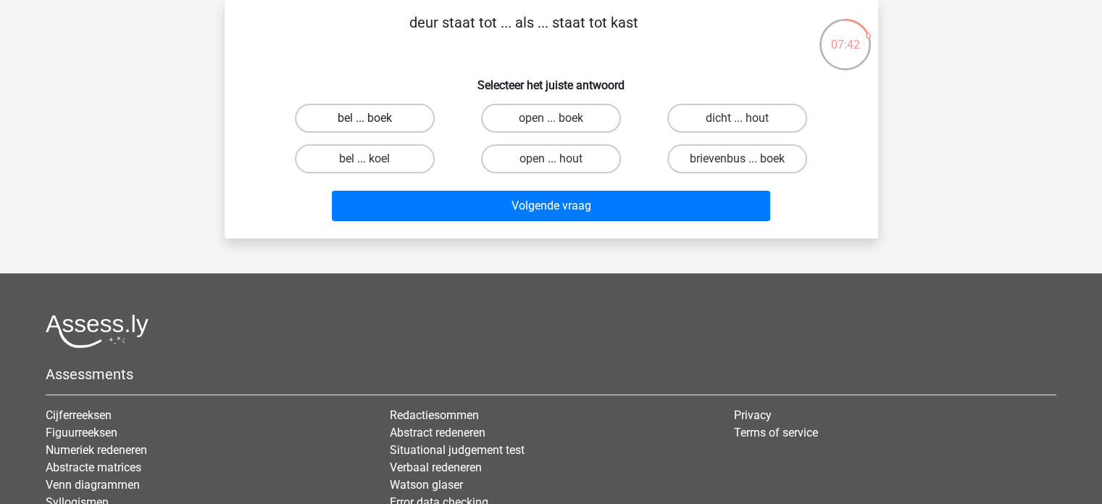
click at [397, 114] on label "bel ... boek" at bounding box center [365, 118] width 140 height 29
click at [374, 118] on input "bel ... boek" at bounding box center [369, 122] width 9 height 9
radio input "true"
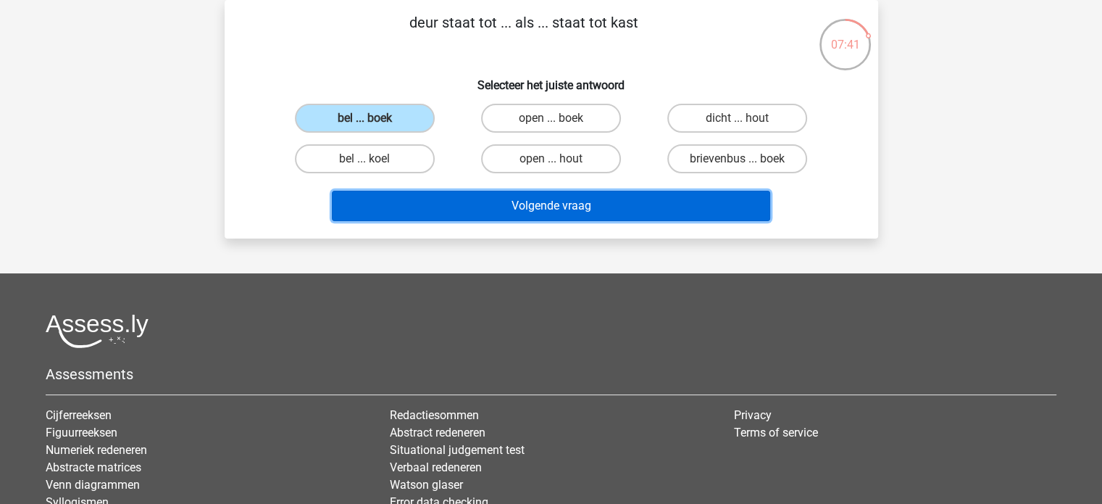
click at [481, 193] on button "Volgende vraag" at bounding box center [551, 206] width 439 height 30
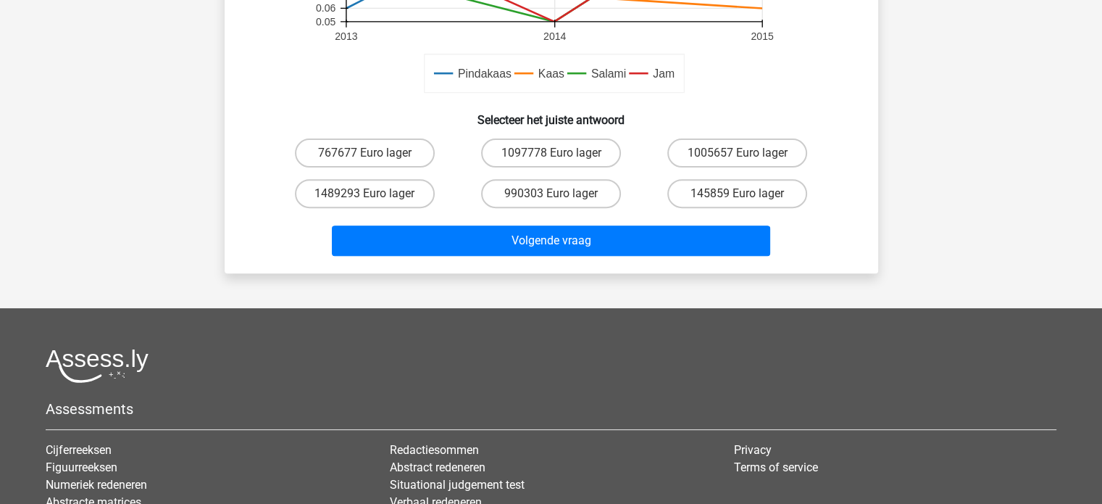
scroll to position [520, 0]
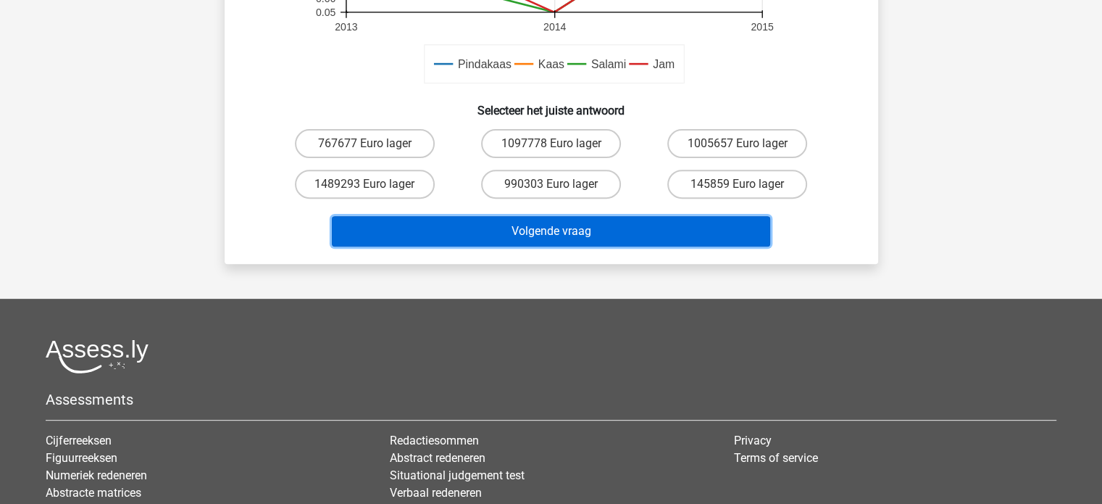
click at [612, 234] on button "Volgende vraag" at bounding box center [551, 231] width 439 height 30
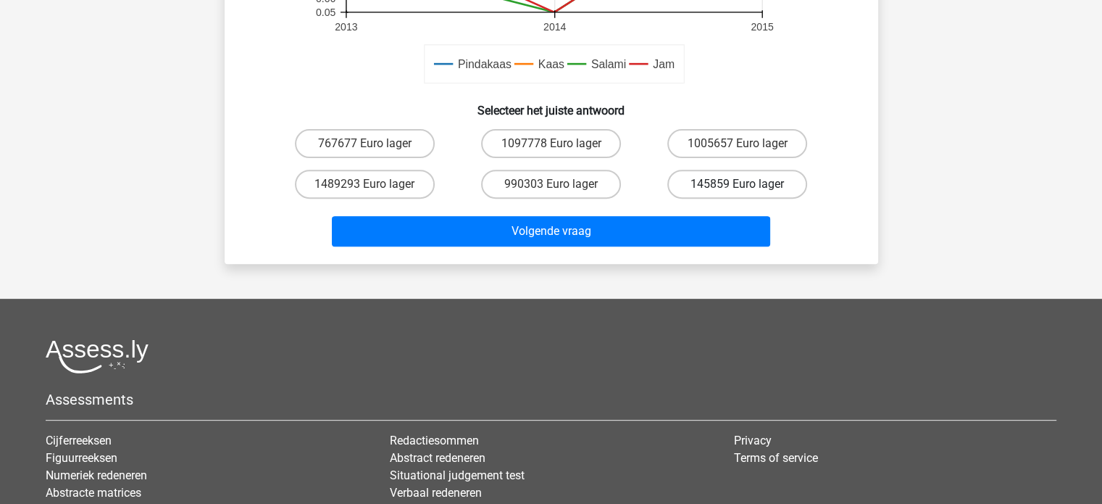
click at [720, 188] on label "145859 Euro lager" at bounding box center [738, 184] width 140 height 29
click at [738, 188] on input "145859 Euro lager" at bounding box center [742, 188] width 9 height 9
radio input "true"
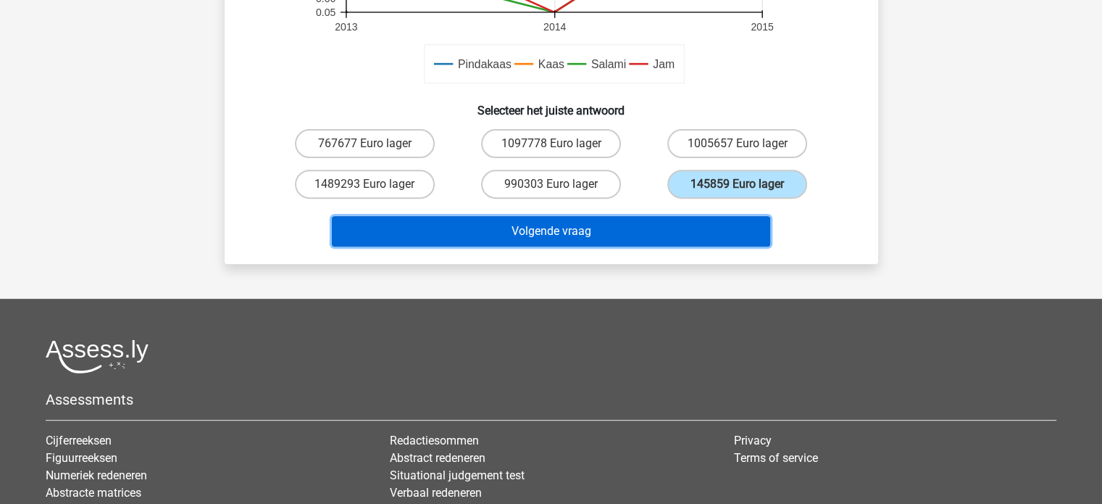
click at [715, 224] on button "Volgende vraag" at bounding box center [551, 231] width 439 height 30
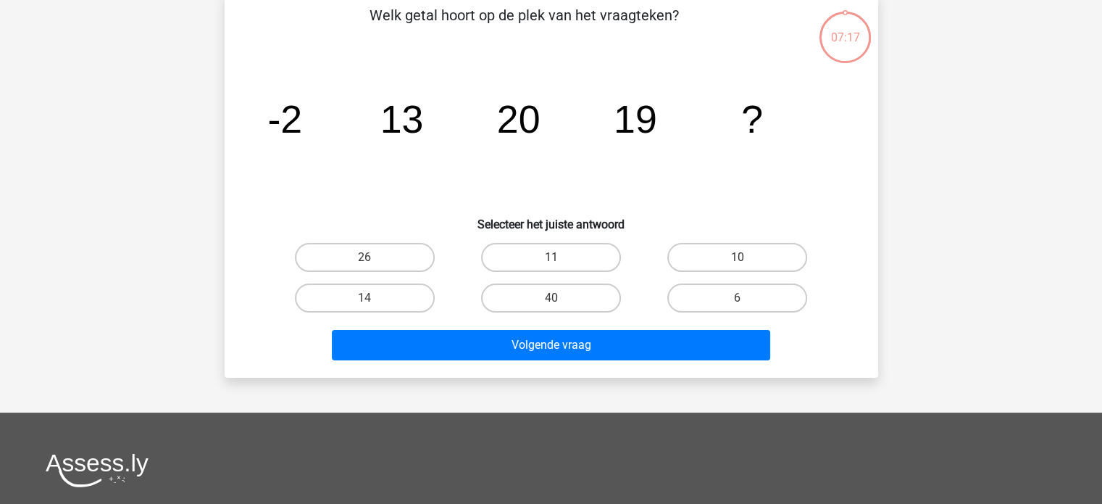
scroll to position [67, 0]
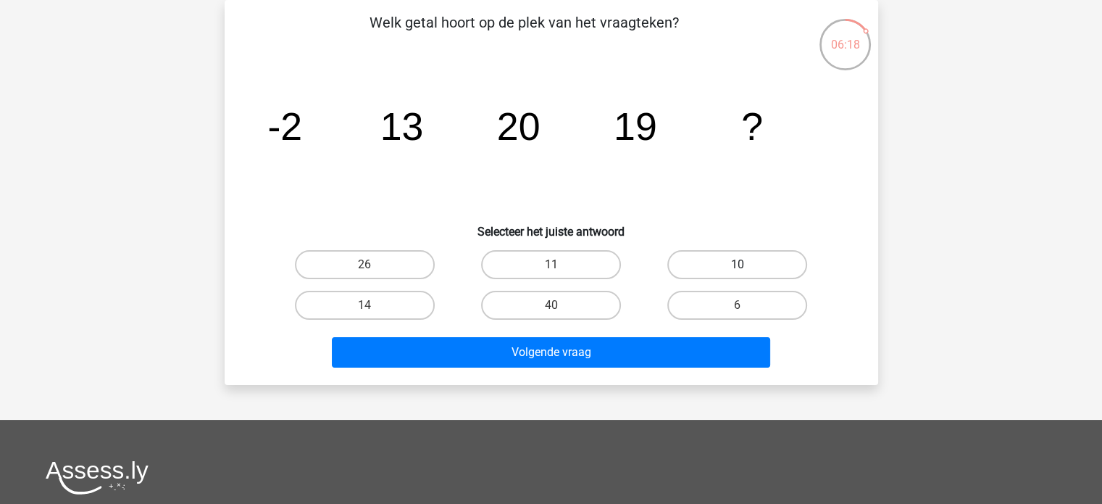
click at [742, 256] on label "10" at bounding box center [738, 264] width 140 height 29
click at [742, 265] on input "10" at bounding box center [742, 269] width 9 height 9
radio input "true"
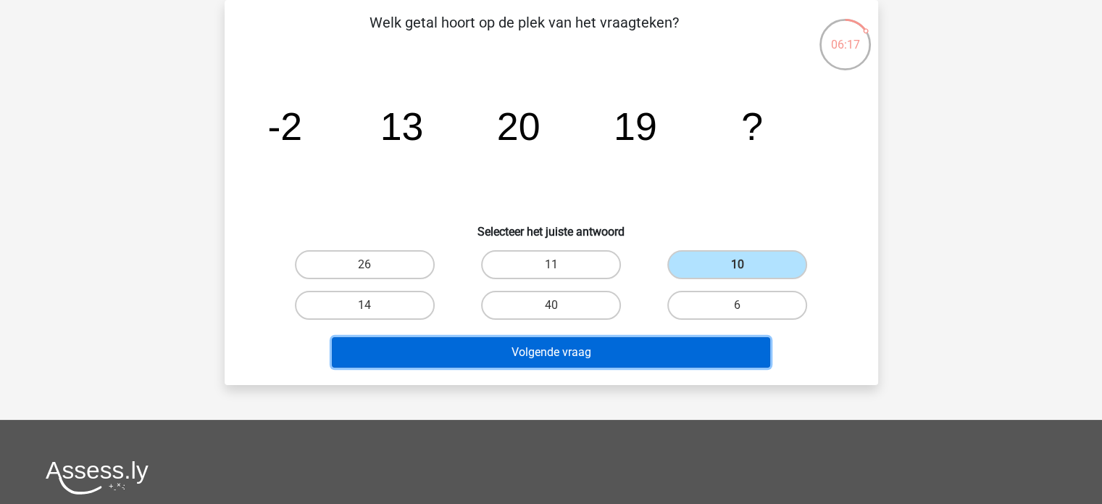
click at [683, 365] on button "Volgende vraag" at bounding box center [551, 352] width 439 height 30
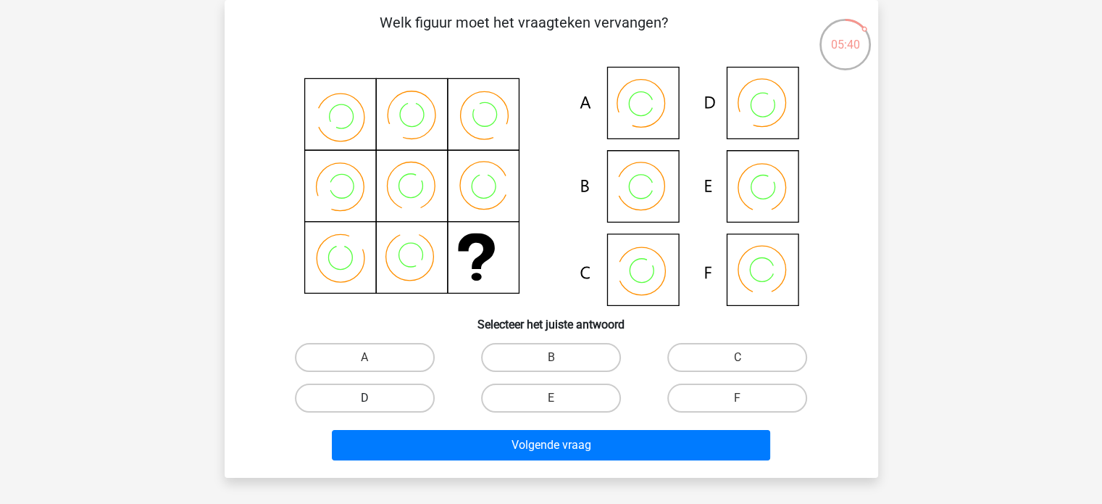
click at [391, 396] on label "D" at bounding box center [365, 397] width 140 height 29
click at [374, 398] on input "D" at bounding box center [369, 402] width 9 height 9
radio input "true"
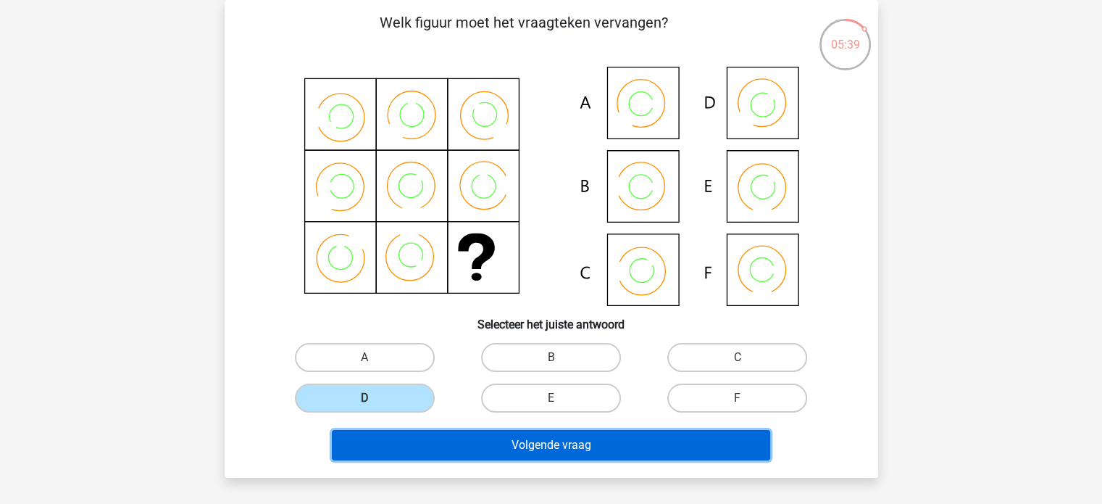
click at [440, 440] on button "Volgende vraag" at bounding box center [551, 445] width 439 height 30
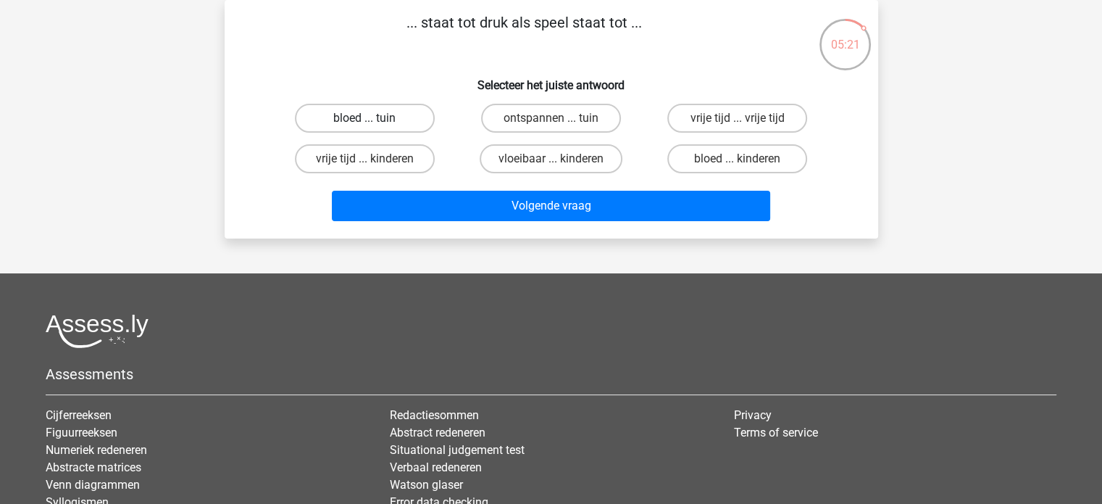
click at [368, 117] on label "bloed ... tuin" at bounding box center [365, 118] width 140 height 29
click at [368, 118] on input "bloed ... tuin" at bounding box center [369, 122] width 9 height 9
radio input "true"
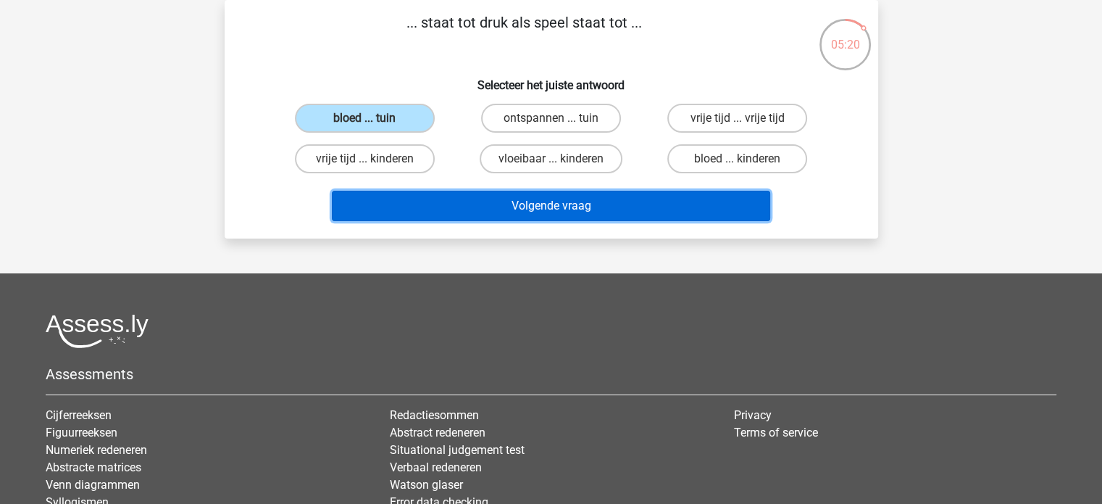
click at [456, 215] on button "Volgende vraag" at bounding box center [551, 206] width 439 height 30
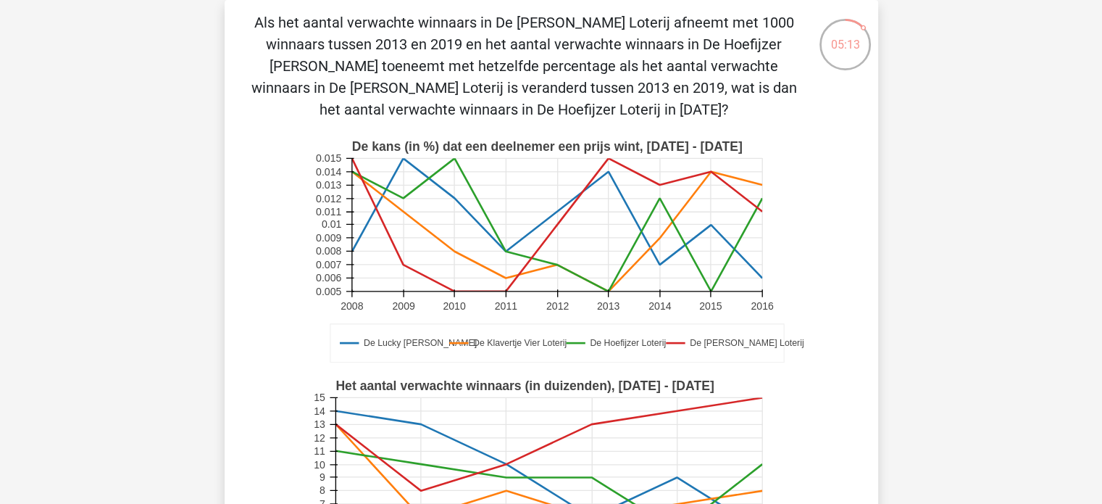
drag, startPoint x: 1108, startPoint y: 497, endPoint x: 1047, endPoint y: 142, distance: 360.5
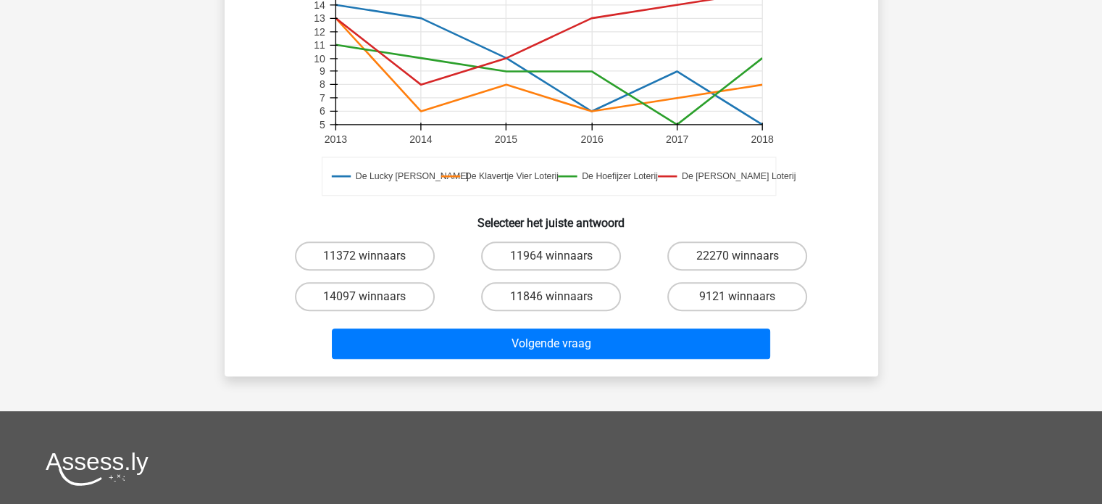
scroll to position [482, 0]
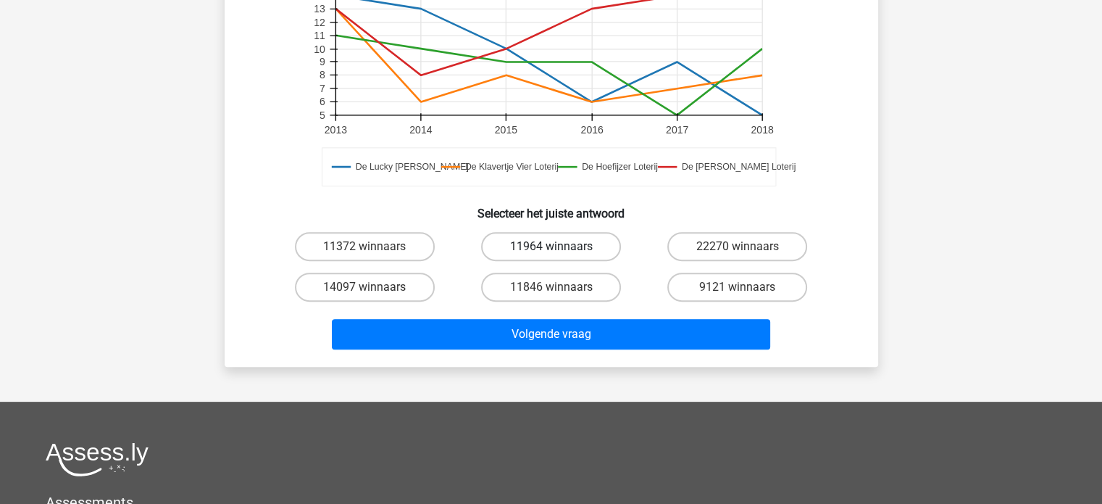
click at [584, 245] on label "11964 winnaars" at bounding box center [551, 246] width 140 height 29
click at [560, 246] on input "11964 winnaars" at bounding box center [555, 250] width 9 height 9
radio input "true"
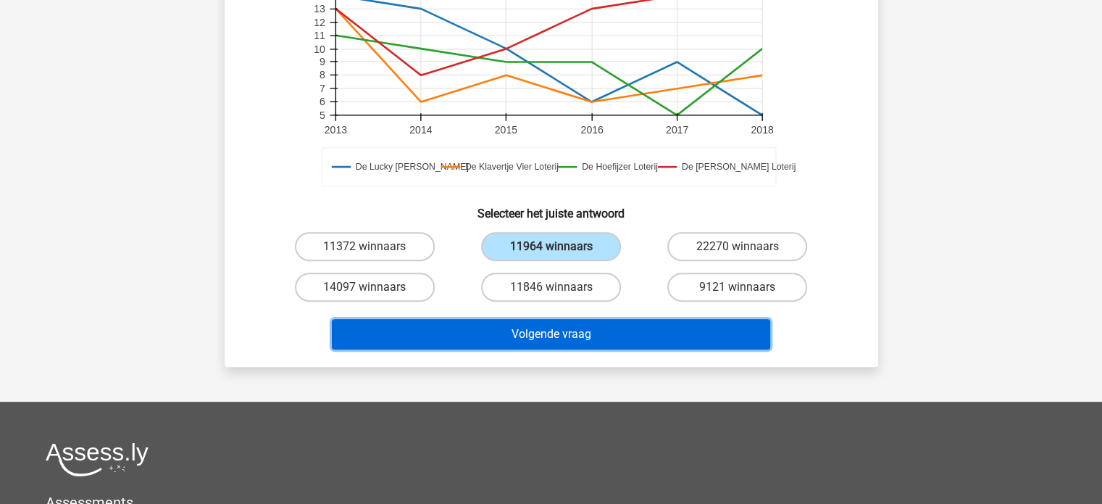
click at [588, 330] on button "Volgende vraag" at bounding box center [551, 334] width 439 height 30
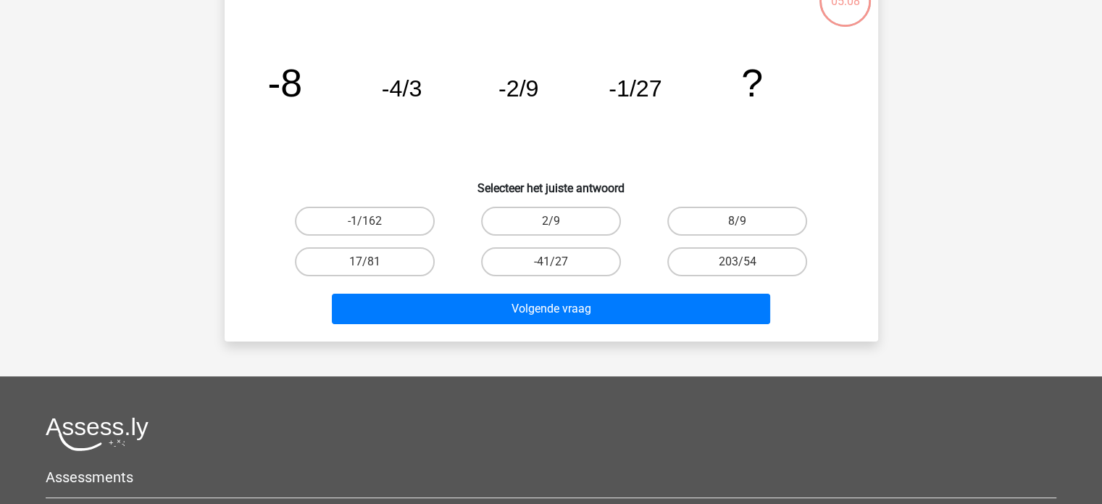
scroll to position [67, 0]
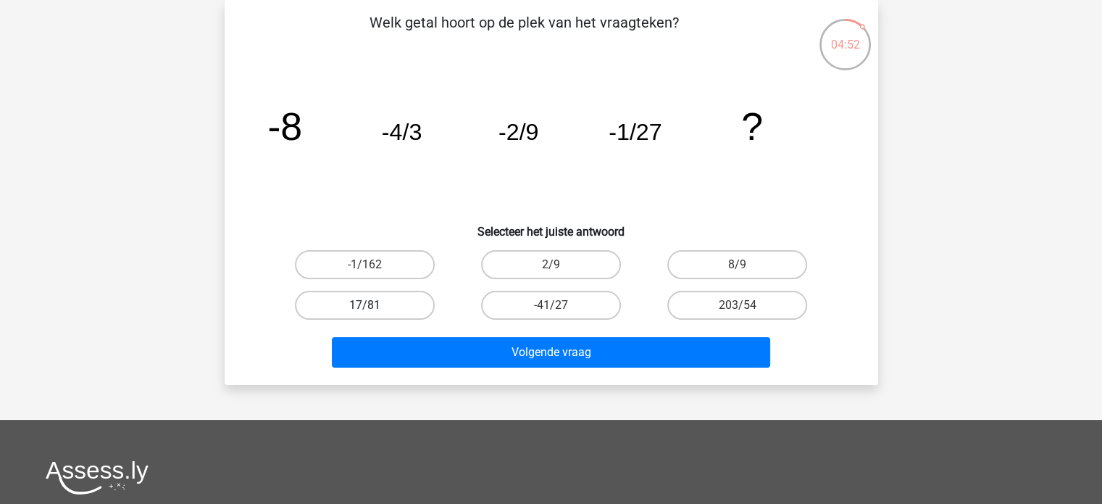
click at [389, 310] on label "17/81" at bounding box center [365, 305] width 140 height 29
click at [374, 310] on input "17/81" at bounding box center [369, 309] width 9 height 9
radio input "true"
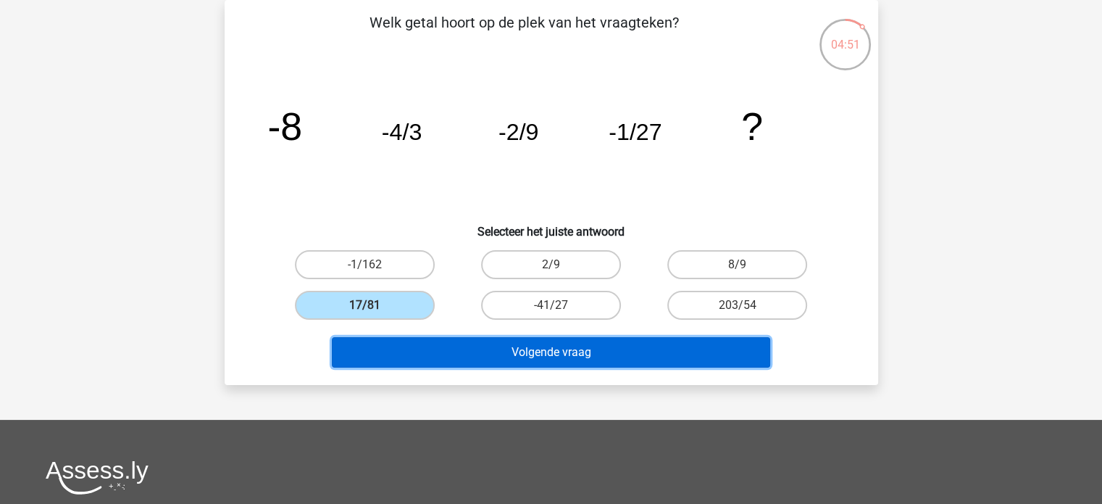
click at [464, 362] on button "Volgende vraag" at bounding box center [551, 352] width 439 height 30
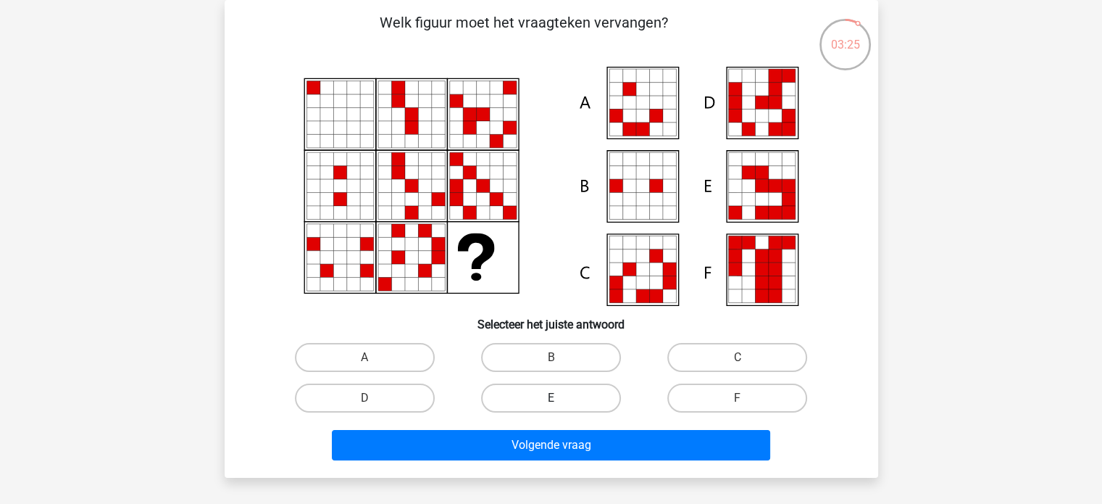
click at [592, 397] on label "E" at bounding box center [551, 397] width 140 height 29
click at [560, 398] on input "E" at bounding box center [555, 402] width 9 height 9
radio input "true"
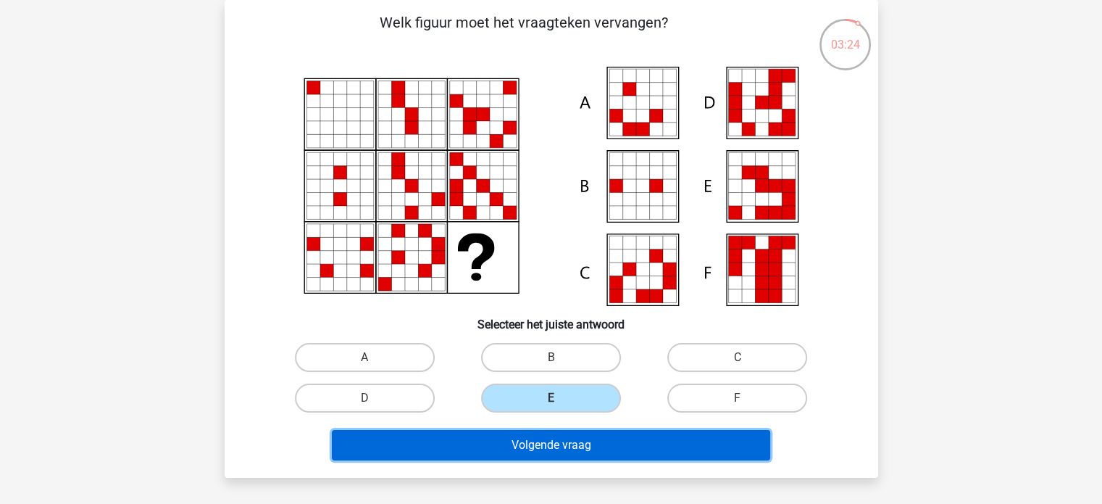
click at [597, 435] on button "Volgende vraag" at bounding box center [551, 445] width 439 height 30
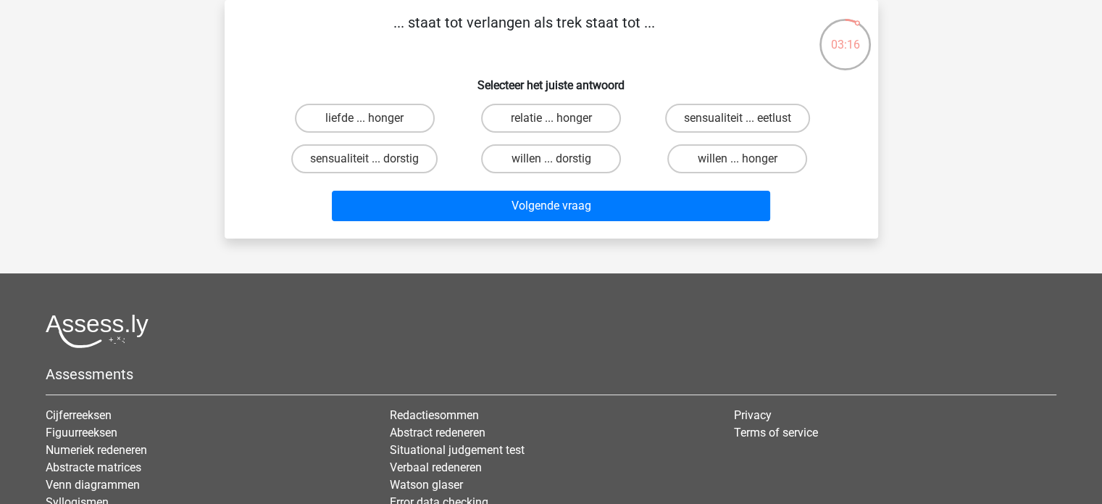
click at [373, 119] on input "liefde ... honger" at bounding box center [369, 122] width 9 height 9
radio input "true"
click at [413, 161] on label "sensualiteit ... dorstig" at bounding box center [364, 158] width 146 height 29
click at [374, 161] on input "sensualiteit ... dorstig" at bounding box center [369, 163] width 9 height 9
radio input "true"
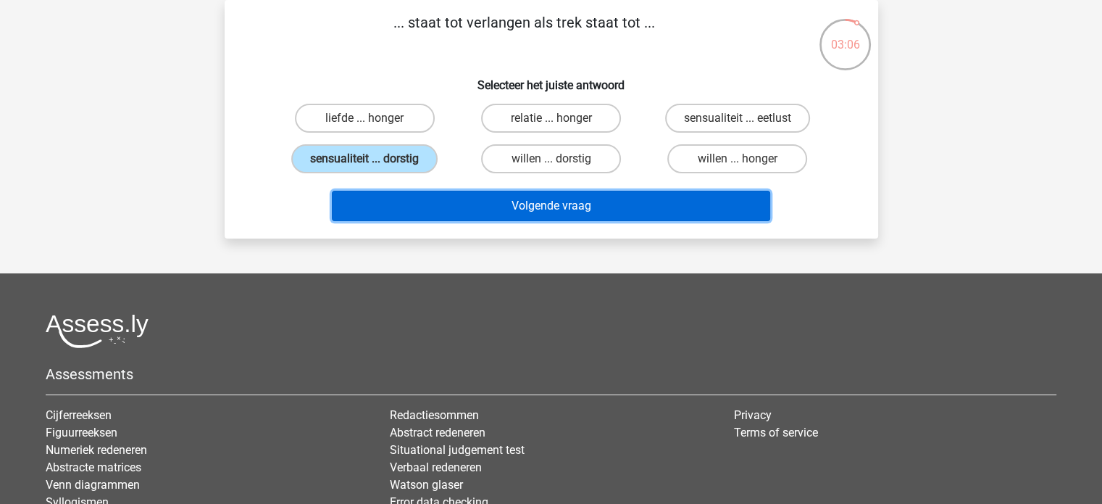
click at [514, 212] on button "Volgende vraag" at bounding box center [551, 206] width 439 height 30
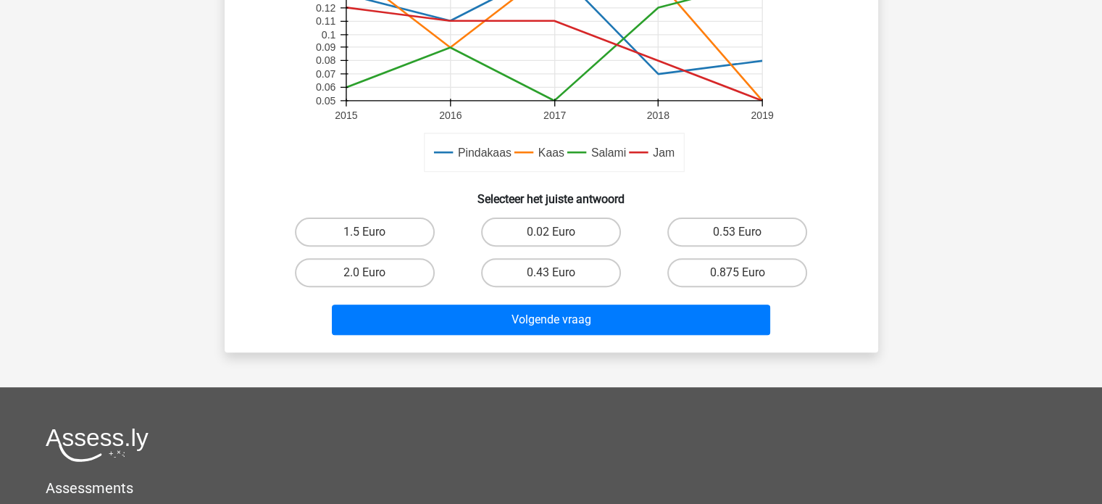
scroll to position [482, 0]
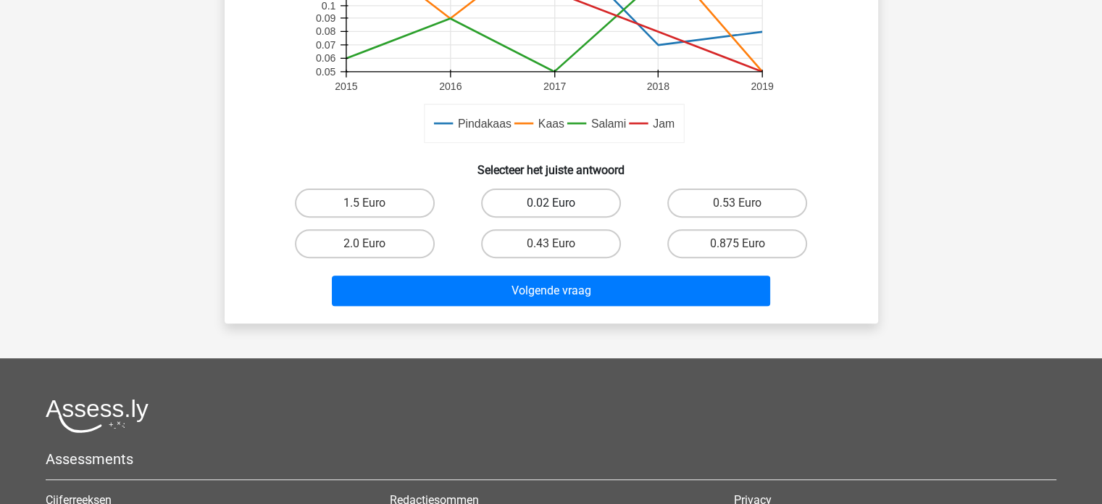
click at [522, 196] on label "0.02 Euro" at bounding box center [551, 202] width 140 height 29
click at [551, 203] on input "0.02 Euro" at bounding box center [555, 207] width 9 height 9
radio input "true"
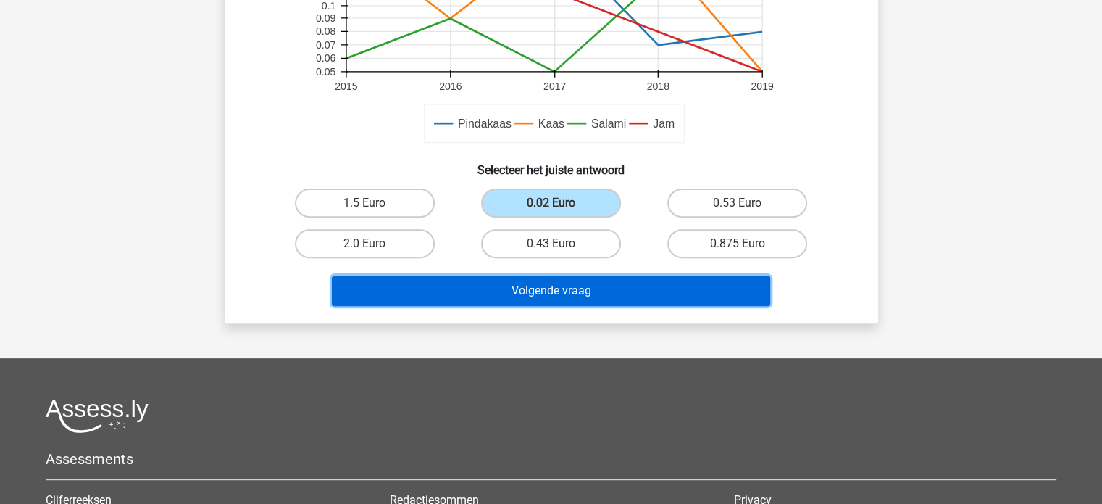
click at [533, 286] on button "Volgende vraag" at bounding box center [551, 290] width 439 height 30
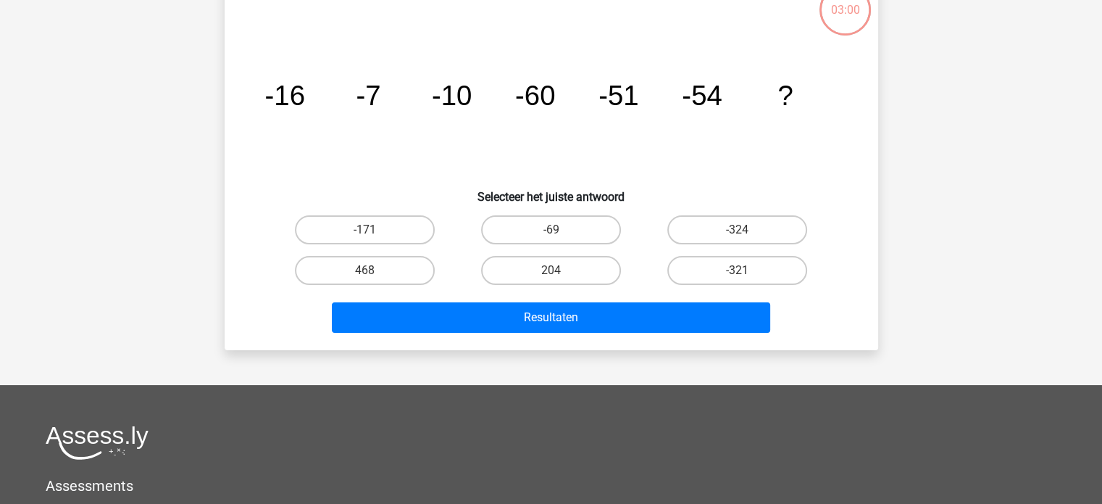
scroll to position [67, 0]
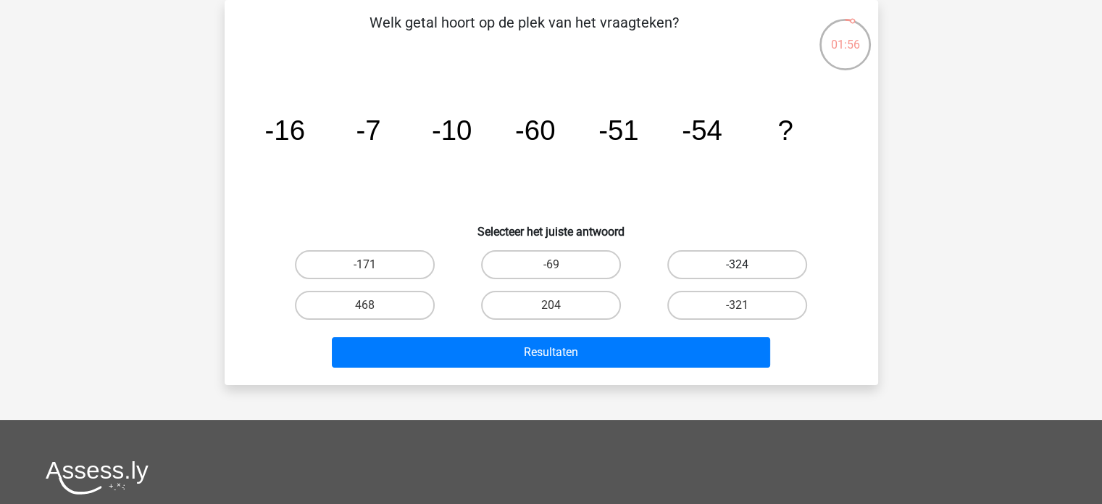
click at [705, 258] on label "-324" at bounding box center [738, 264] width 140 height 29
click at [738, 265] on input "-324" at bounding box center [742, 269] width 9 height 9
radio input "true"
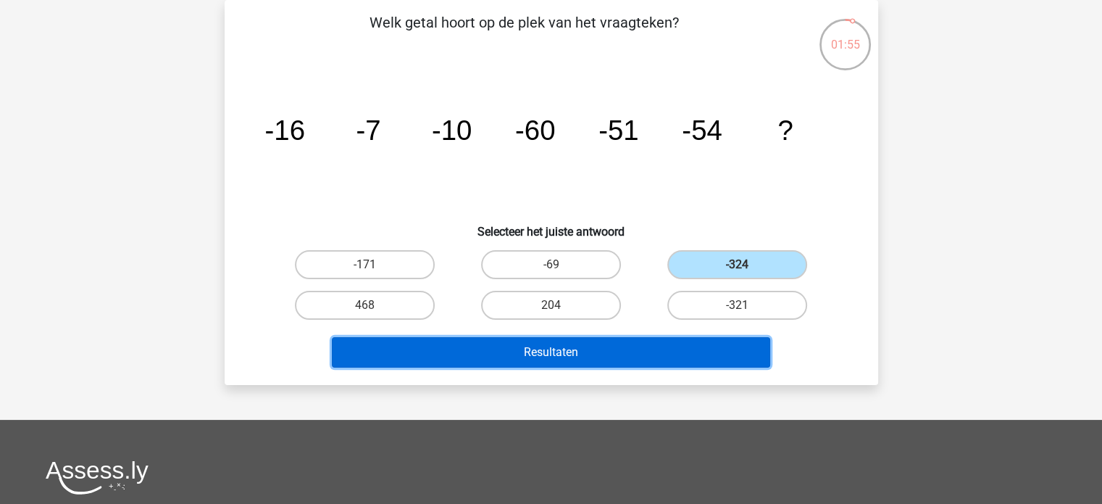
click at [606, 344] on button "Resultaten" at bounding box center [551, 352] width 439 height 30
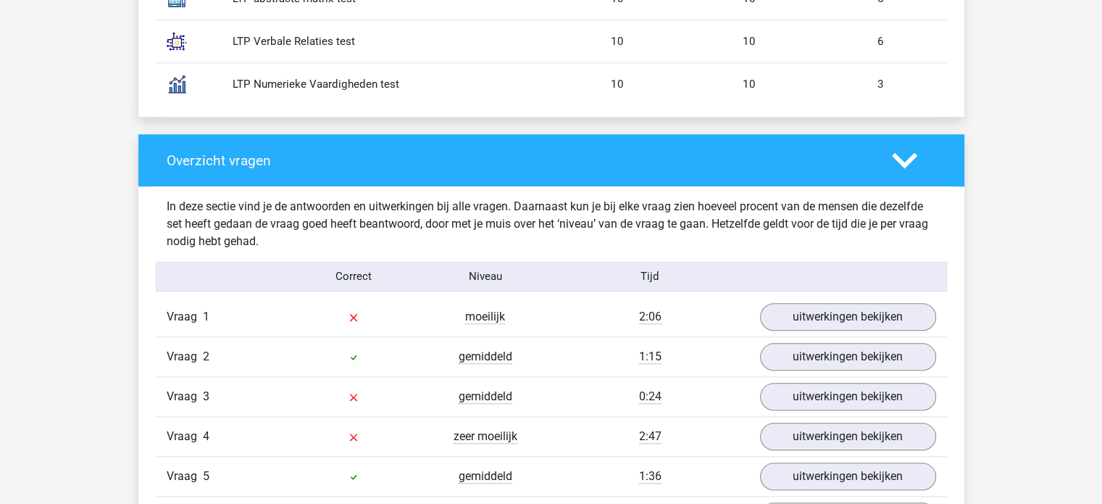
scroll to position [1391, 0]
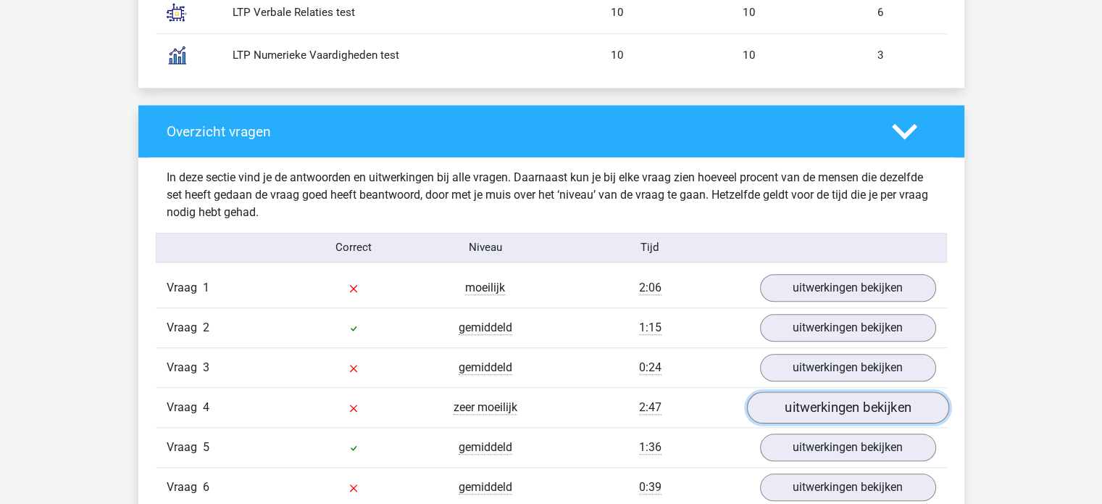
click at [844, 404] on link "uitwerkingen bekijken" at bounding box center [848, 407] width 202 height 32
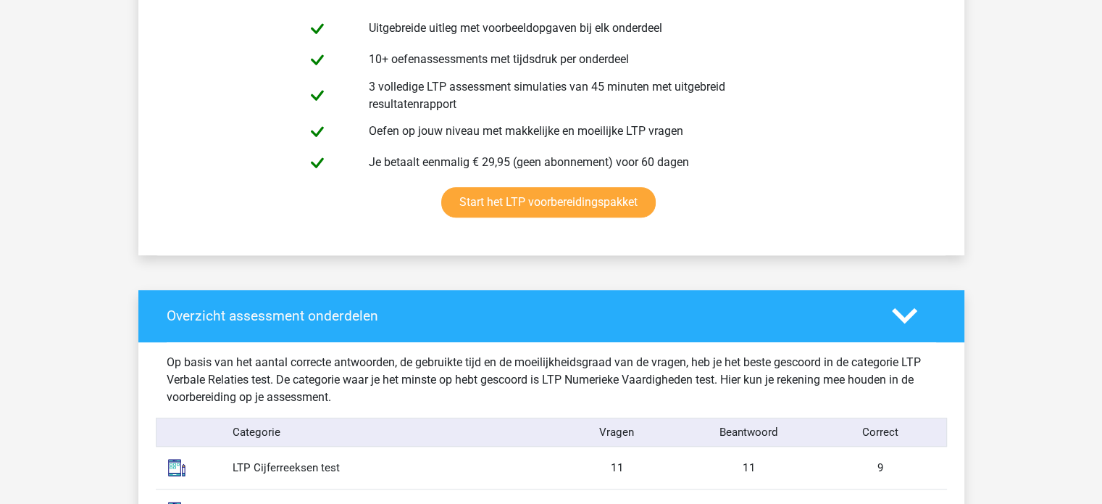
scroll to position [812, 0]
